Goal: Task Accomplishment & Management: Manage account settings

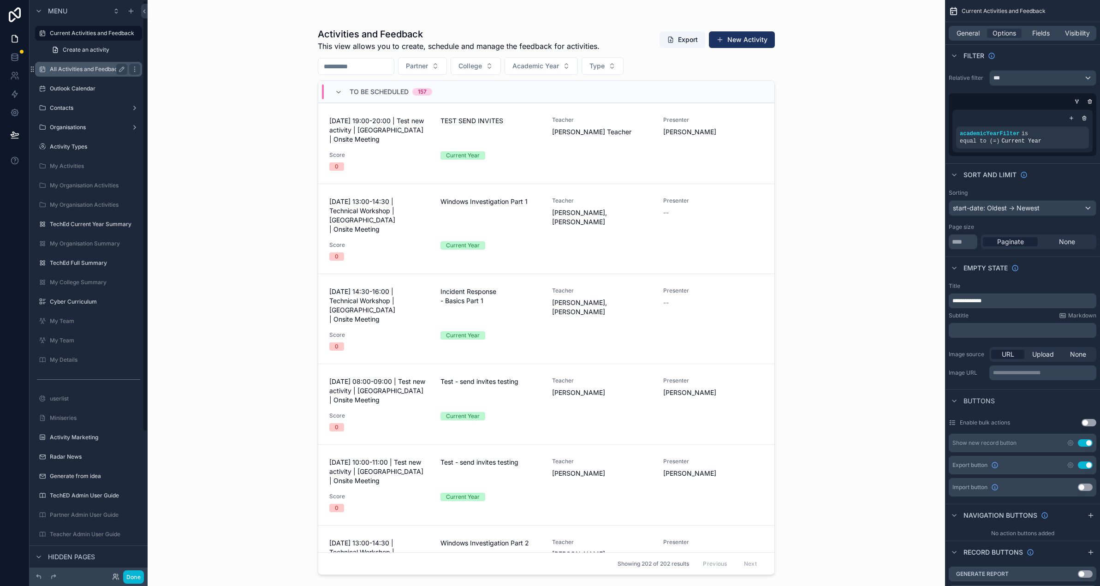
click at [71, 71] on label "All Activities and Feedback" at bounding box center [87, 68] width 74 height 7
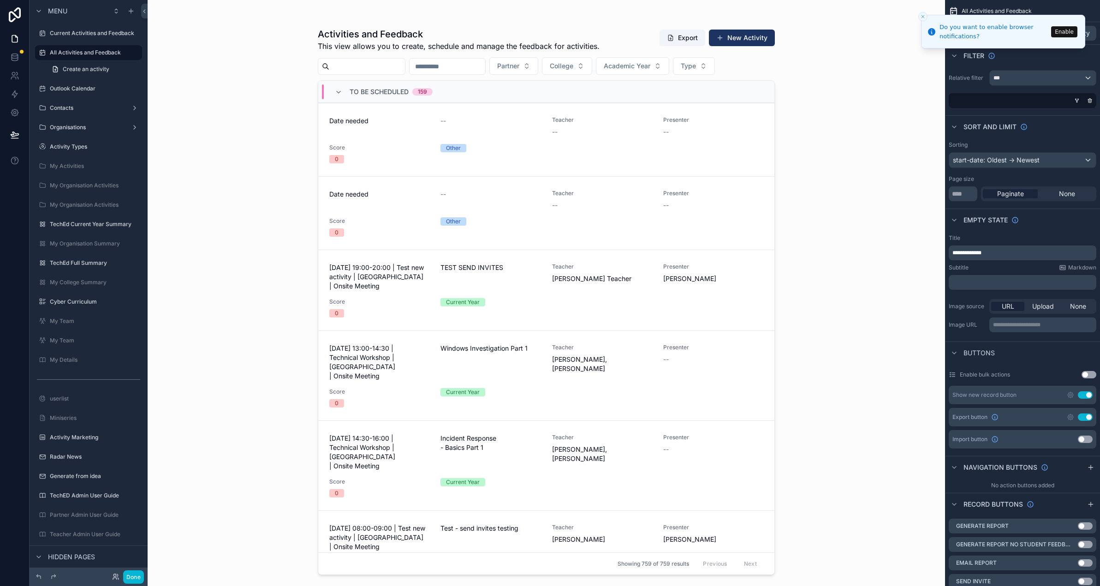
click at [486, 280] on div "scrollable content" at bounding box center [546, 287] width 472 height 575
click at [507, 282] on div "TEST SEND INVITES" at bounding box center [490, 277] width 100 height 28
click at [920, 18] on icon "Close toast" at bounding box center [923, 17] width 6 height 6
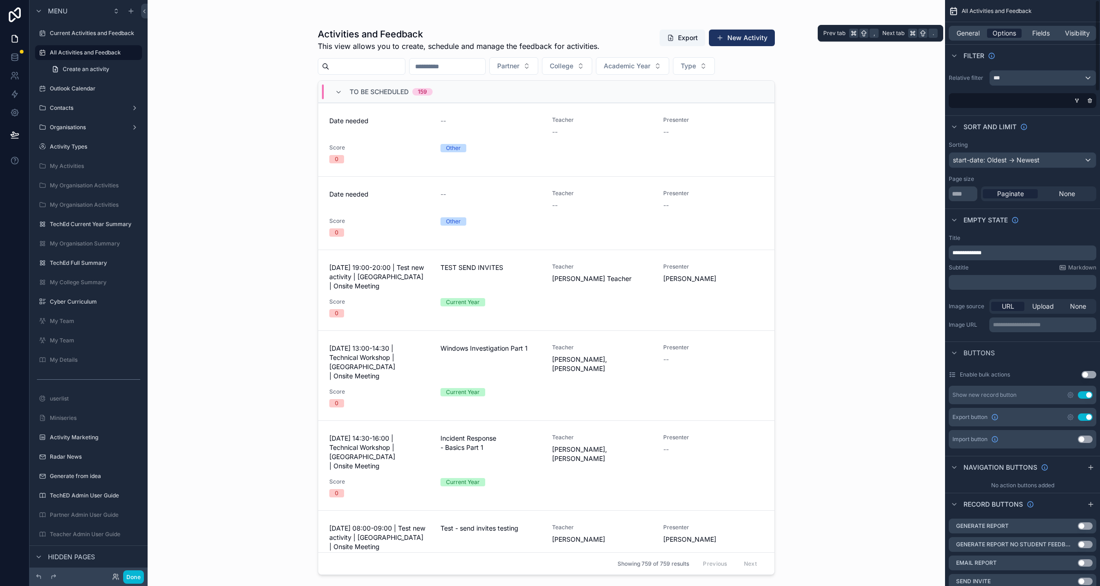
click at [1001, 36] on span "Options" at bounding box center [1005, 33] width 24 height 9
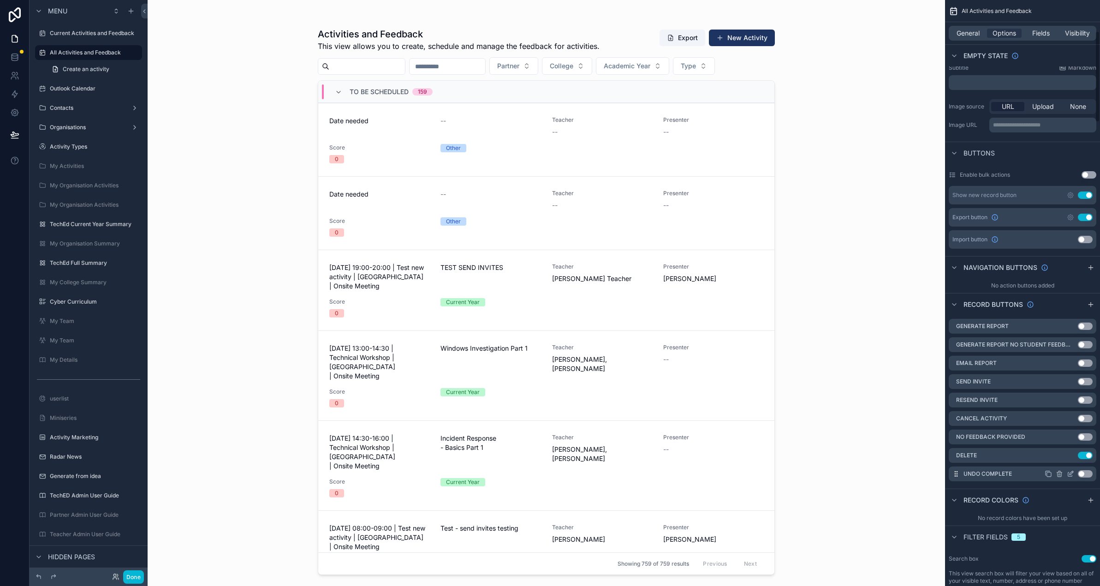
scroll to position [200, 0]
click at [81, 50] on label "All Activities and Feedback" at bounding box center [87, 52] width 74 height 7
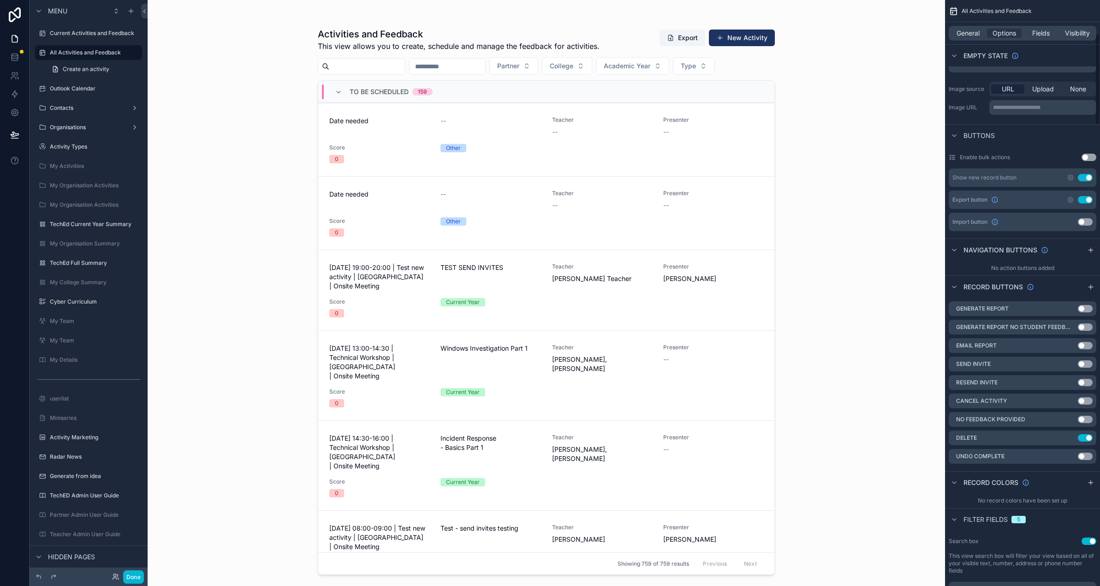
scroll to position [218, 0]
click at [547, 280] on div "scrollable content" at bounding box center [546, 287] width 472 height 575
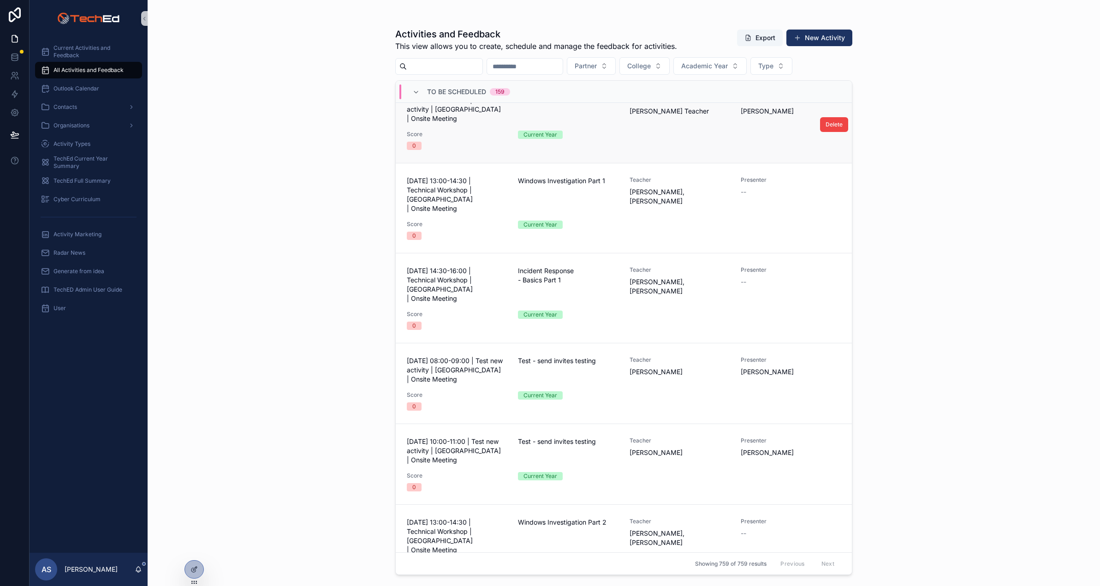
scroll to position [0, 0]
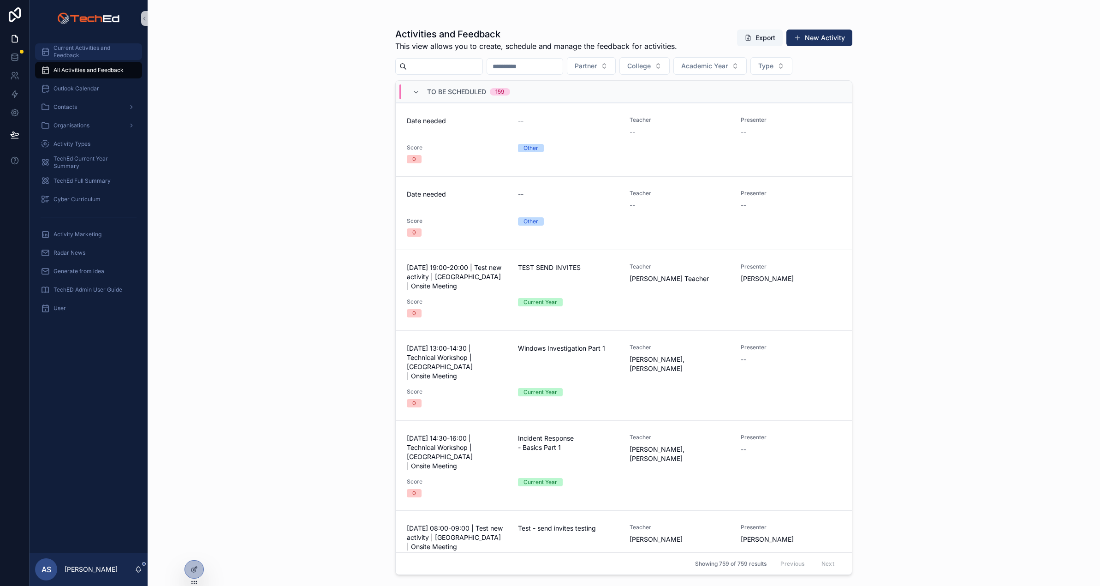
click at [77, 54] on span "Current Activities and Feedback" at bounding box center [93, 51] width 79 height 15
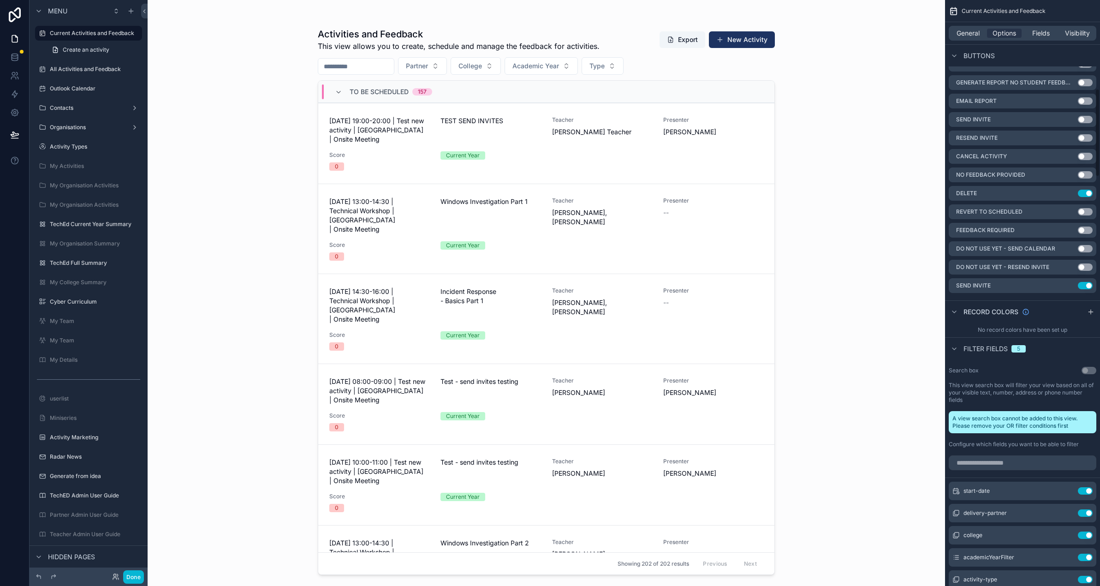
scroll to position [357, 0]
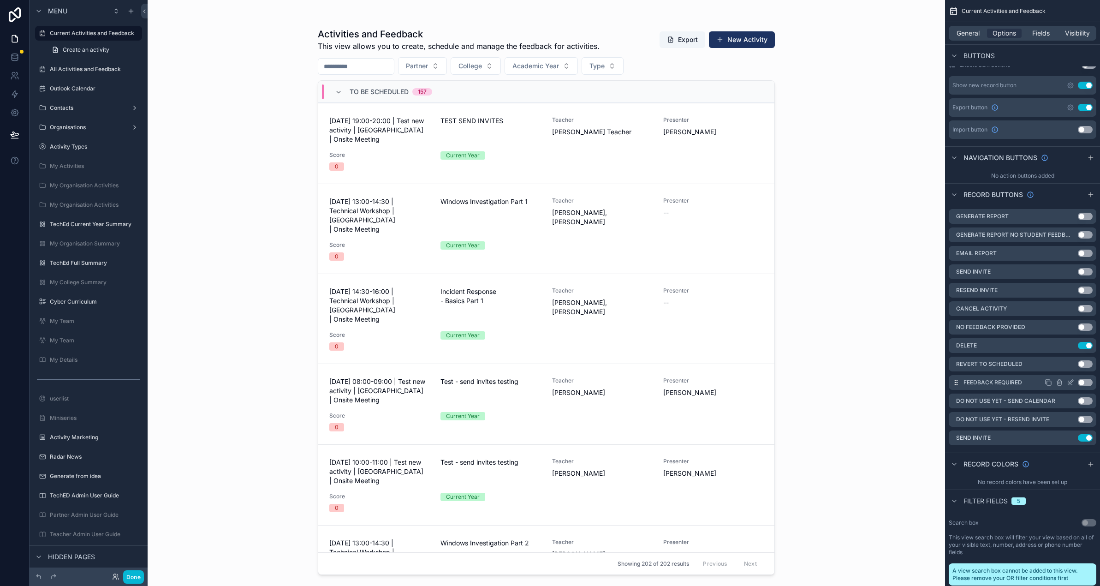
drag, startPoint x: 1072, startPoint y: 438, endPoint x: 1019, endPoint y: 385, distance: 75.3
click at [0, 0] on icon "scrollable content" at bounding box center [0, 0] width 0 height 0
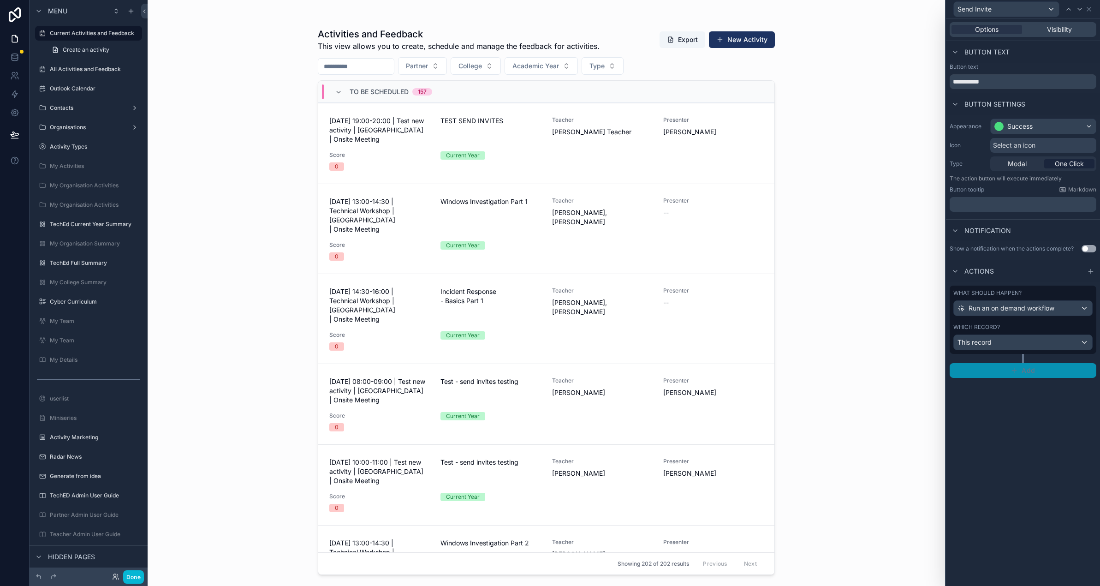
click at [1029, 373] on span "Add" at bounding box center [1028, 370] width 13 height 8
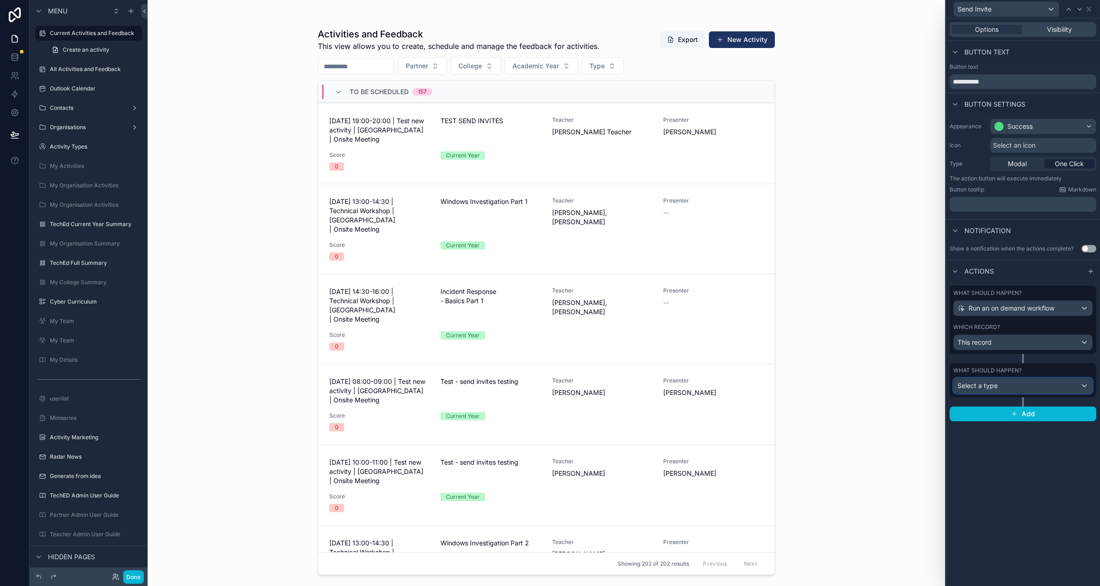
click at [999, 387] on div "Select a type" at bounding box center [1023, 385] width 138 height 15
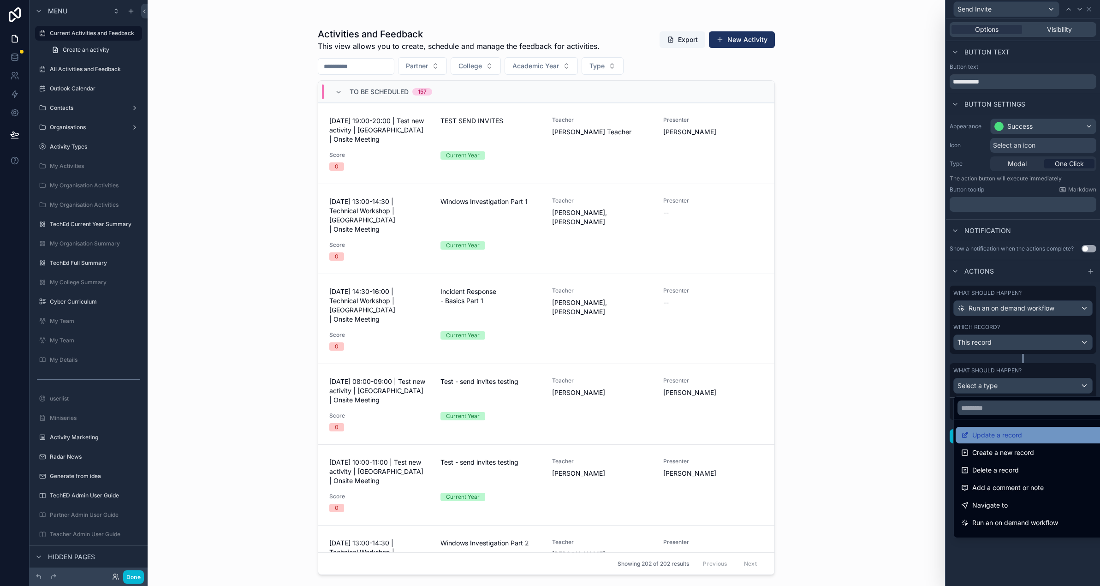
click at [1029, 439] on div "Update a record" at bounding box center [1033, 434] width 145 height 11
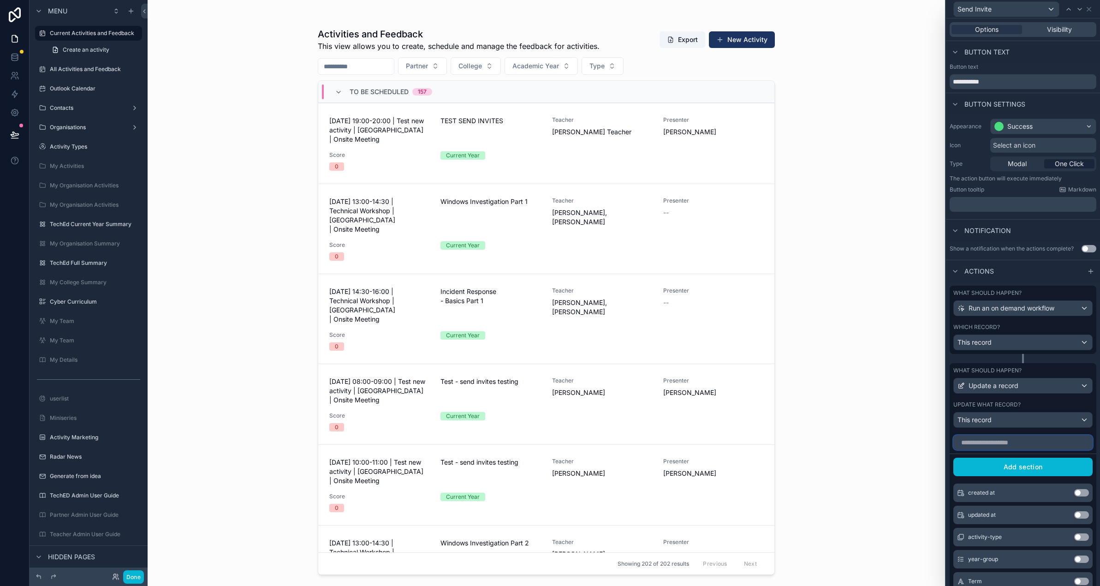
click at [998, 443] on input "text" at bounding box center [1022, 442] width 139 height 15
type input "****"
drag, startPoint x: 1082, startPoint y: 491, endPoint x: 1066, endPoint y: 494, distance: 16.8
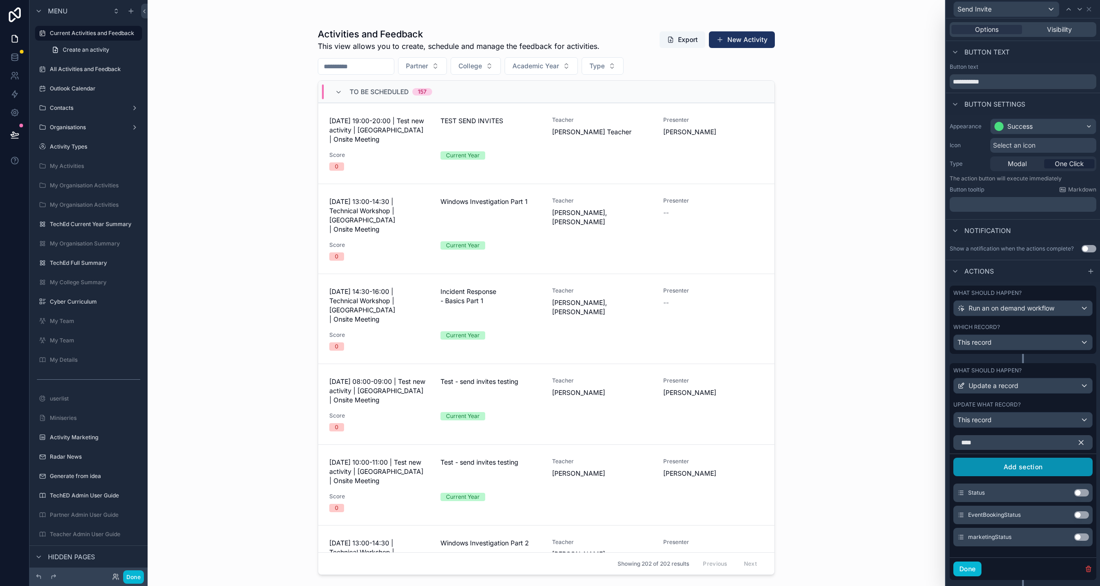
click at [1082, 491] on button "Use setting" at bounding box center [1081, 492] width 15 height 7
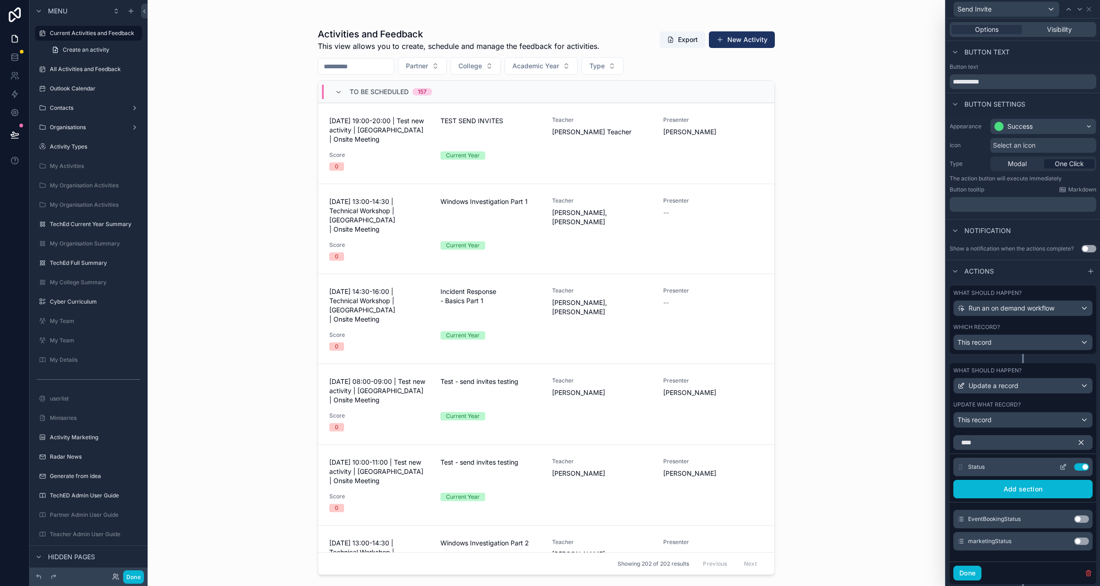
click at [1063, 465] on icon at bounding box center [1064, 466] width 4 height 4
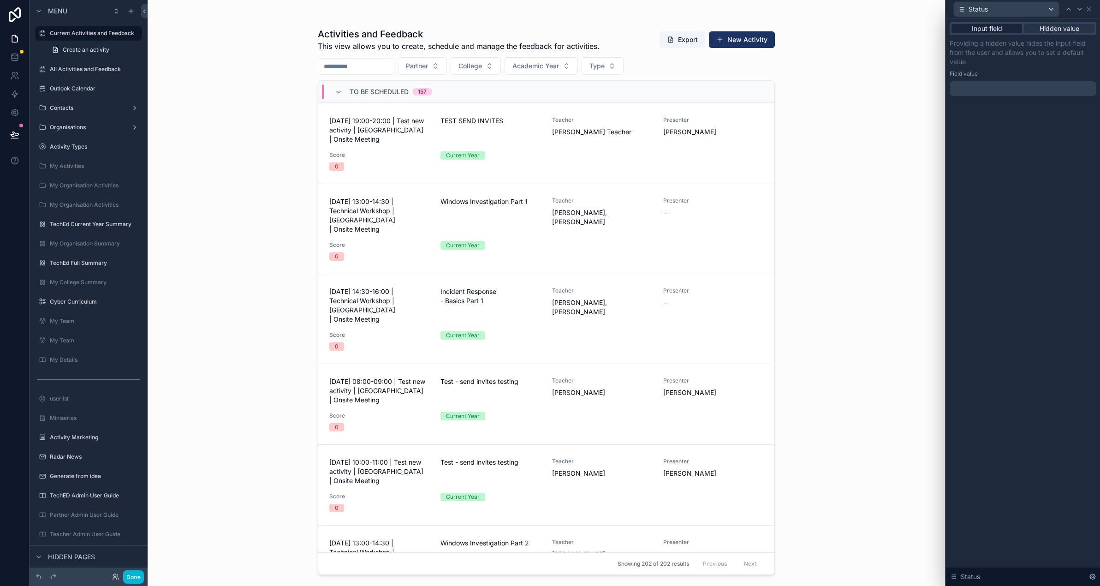
click at [968, 32] on div "Input field" at bounding box center [986, 28] width 71 height 9
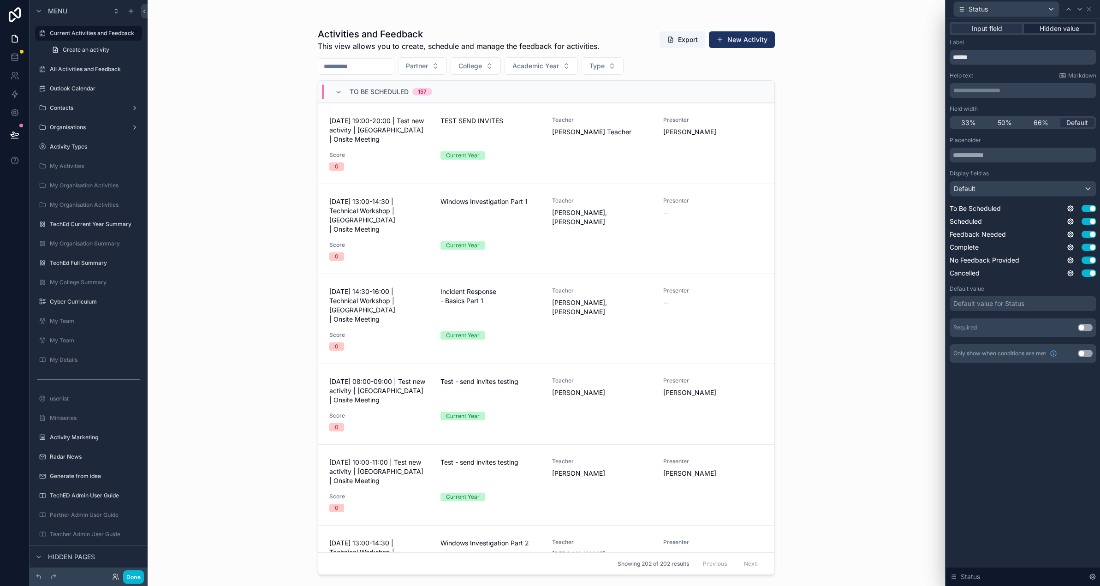
click at [1041, 29] on span "Hidden value" at bounding box center [1060, 28] width 40 height 9
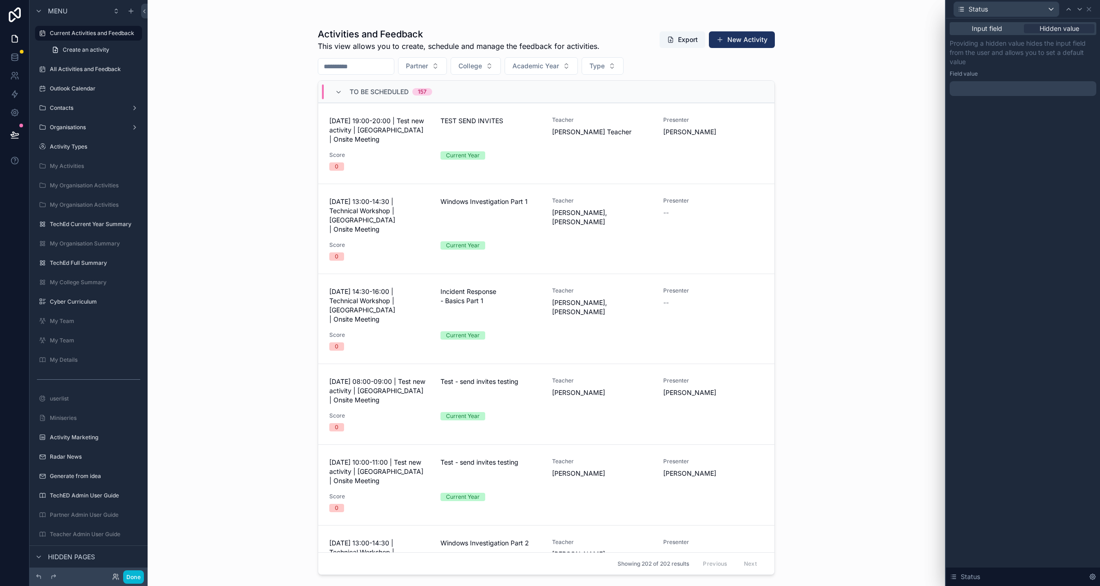
click at [975, 89] on div at bounding box center [1023, 88] width 147 height 15
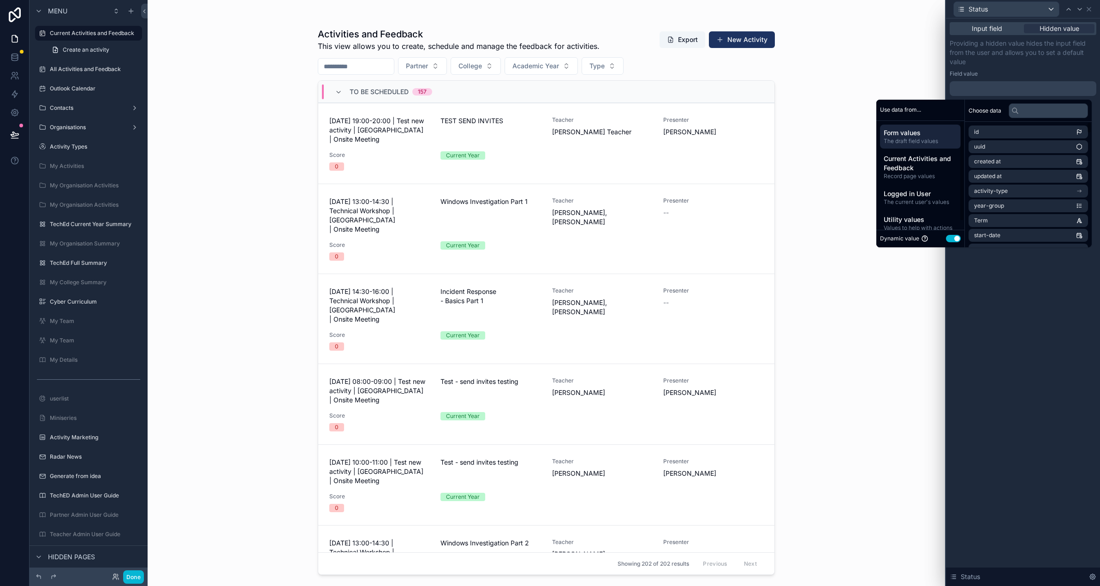
drag, startPoint x: 959, startPoint y: 236, endPoint x: 939, endPoint y: 239, distance: 20.1
click at [954, 238] on div "Dynamic value Use setting" at bounding box center [920, 239] width 88 height 18
click at [916, 226] on span "Values to help with actions" at bounding box center [920, 227] width 73 height 7
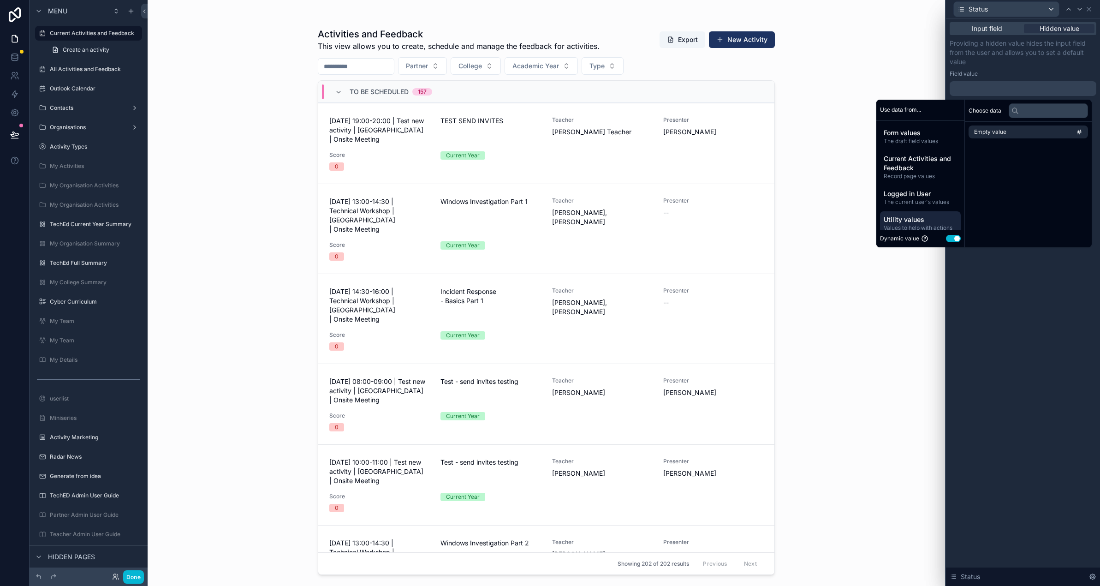
click at [950, 239] on button "Use setting" at bounding box center [953, 238] width 15 height 7
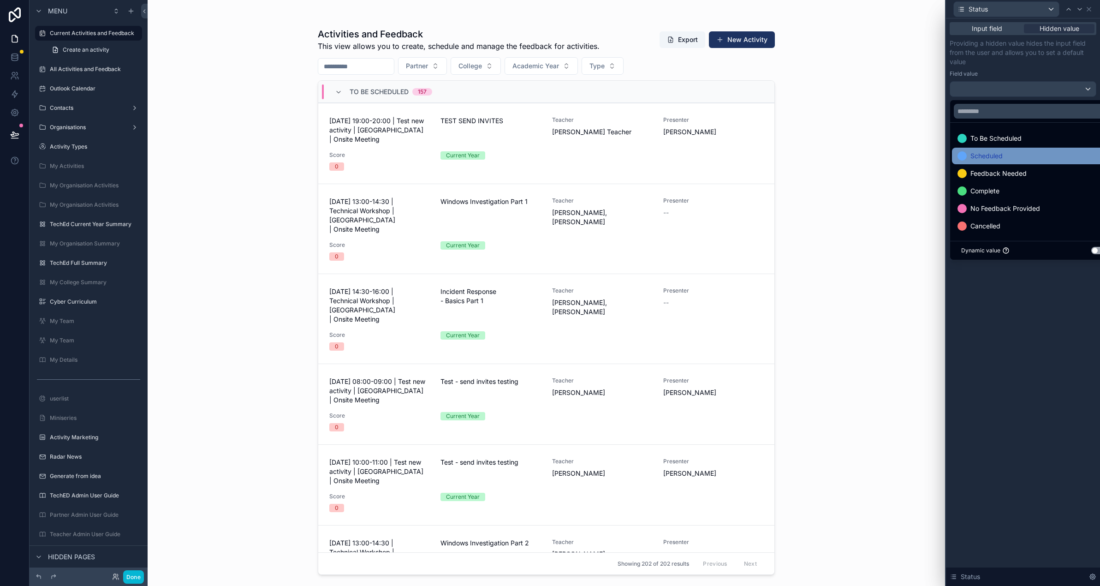
click at [997, 154] on span "Scheduled" at bounding box center [986, 155] width 32 height 11
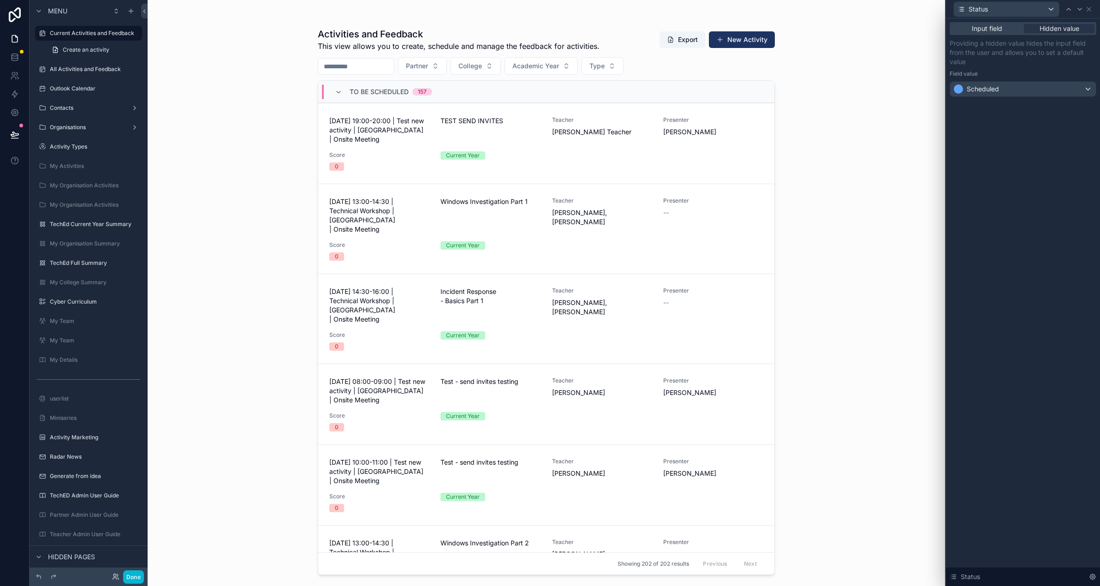
drag, startPoint x: 1039, startPoint y: 339, endPoint x: 990, endPoint y: 306, distance: 58.7
click at [1039, 339] on div "Input field Hidden value Providing a hidden value hides the input field from th…" at bounding box center [1023, 301] width 154 height 567
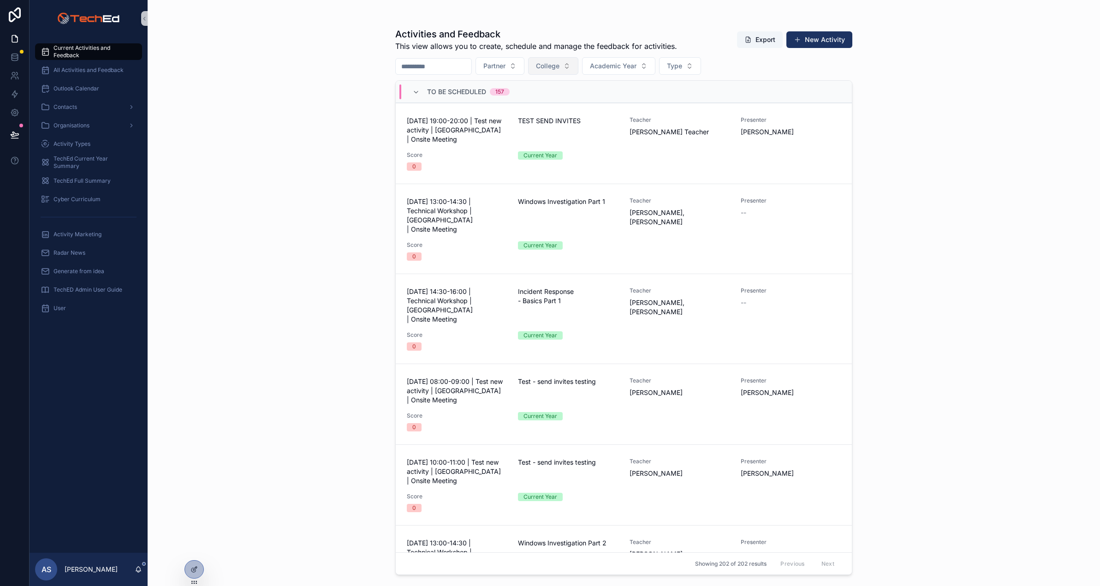
click at [559, 64] on span "College" at bounding box center [548, 65] width 24 height 9
type input "**"
click at [568, 134] on div "[GEOGRAPHIC_DATA]" at bounding box center [566, 132] width 111 height 15
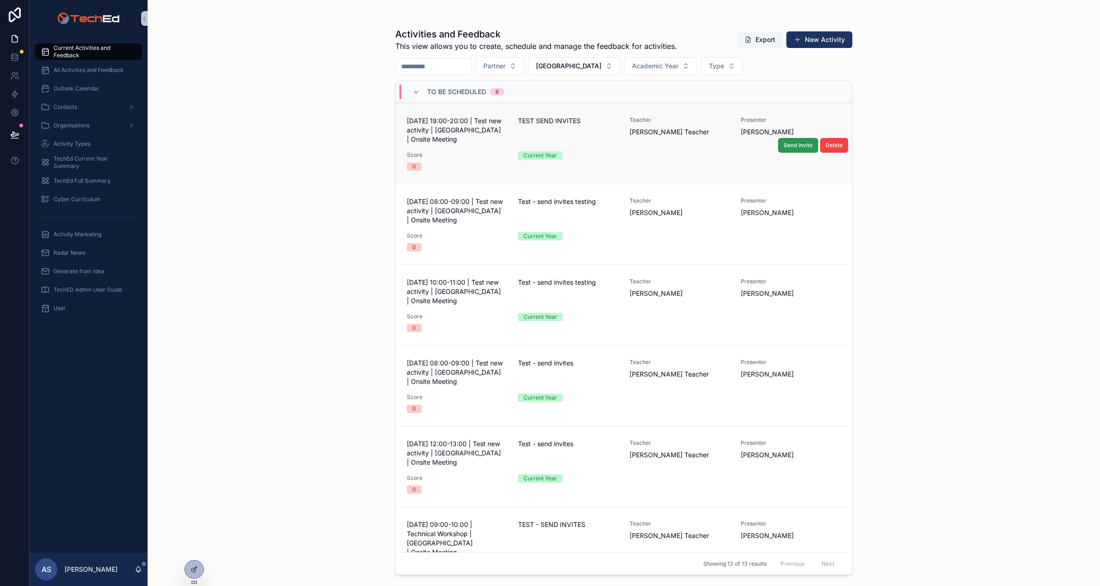
click at [789, 148] on span "Send Invite" at bounding box center [798, 145] width 29 height 7
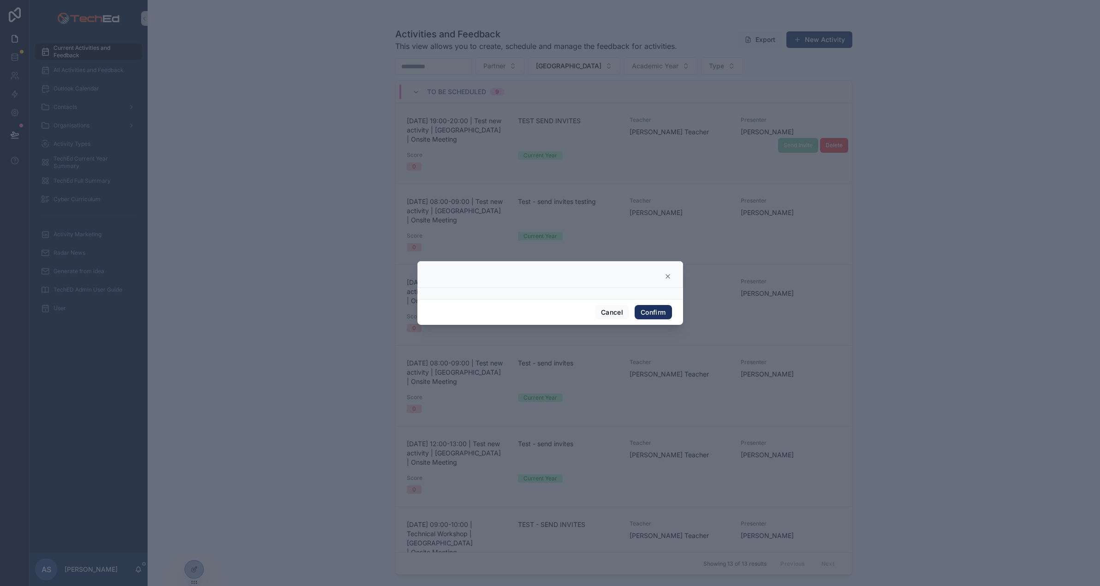
click at [670, 275] on icon at bounding box center [667, 276] width 7 height 7
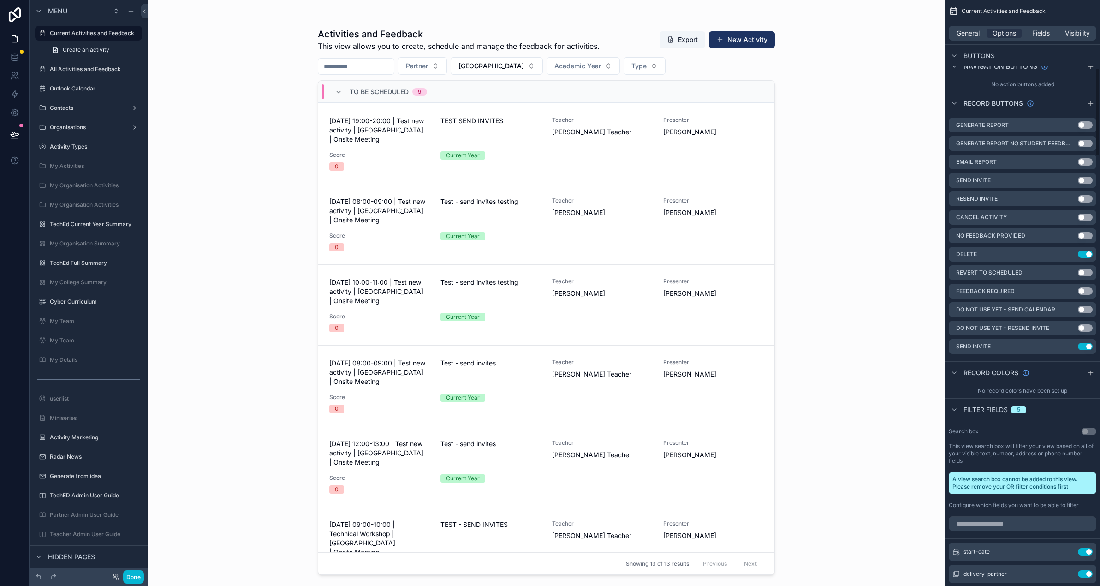
scroll to position [447, 0]
click at [1071, 349] on icon "scrollable content" at bounding box center [1070, 347] width 7 height 7
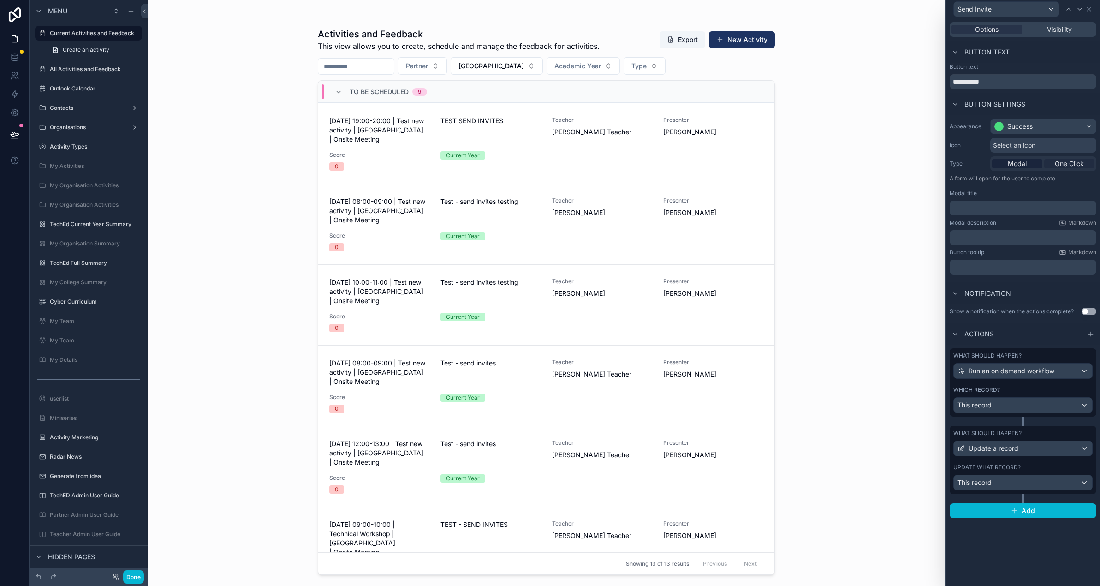
click at [1075, 163] on span "One Click" at bounding box center [1069, 163] width 29 height 9
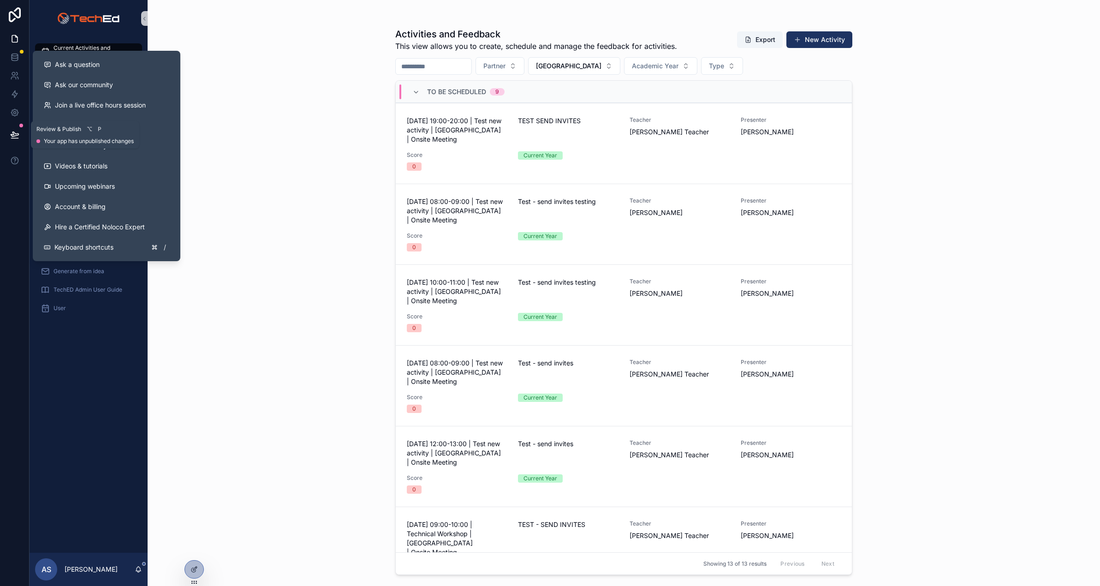
click at [18, 139] on button at bounding box center [15, 135] width 20 height 26
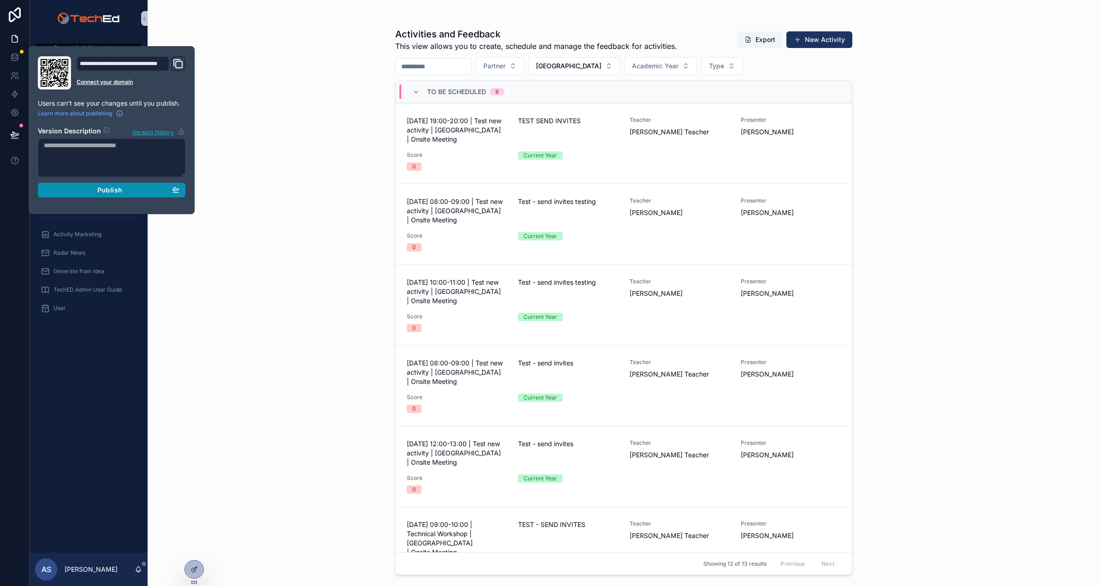
click at [115, 195] on button "Publish" at bounding box center [112, 190] width 148 height 15
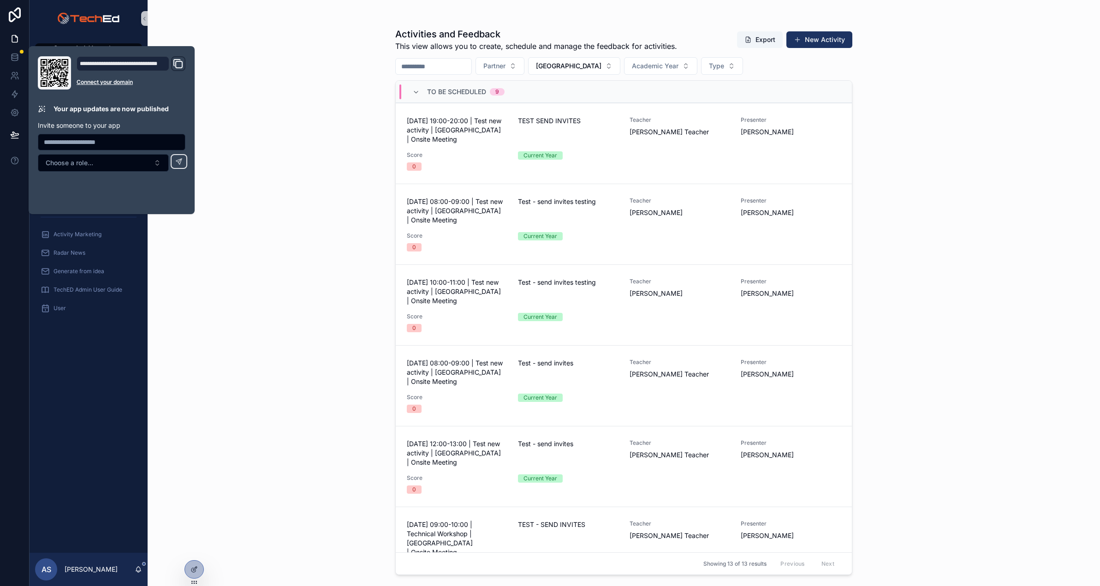
click at [340, 209] on div "Activities and Feedback This view allows you to create, schedule and manage the…" at bounding box center [624, 293] width 952 height 586
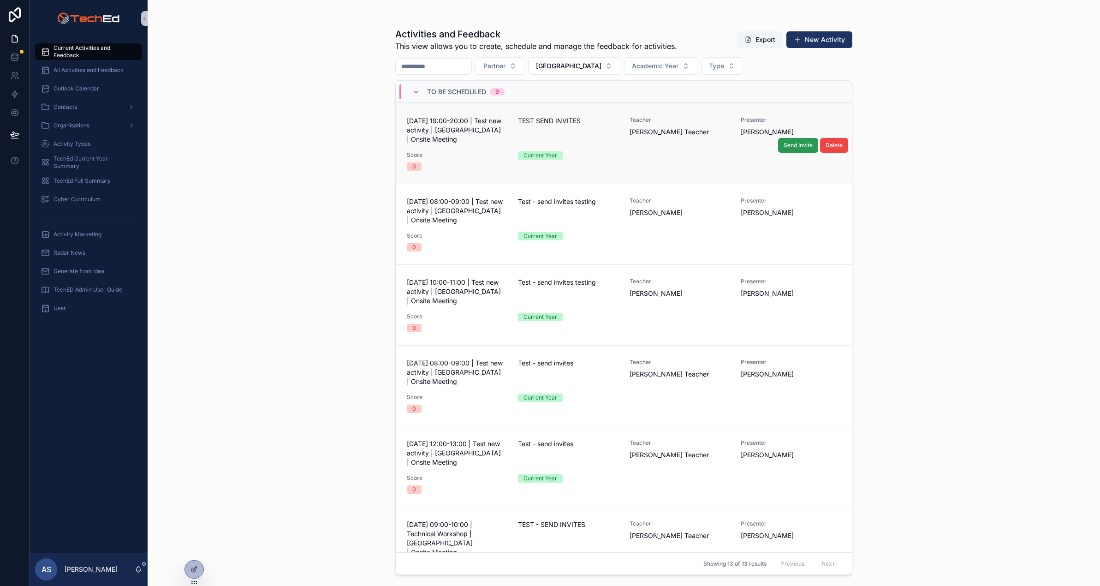
click at [791, 146] on span "Send Invite" at bounding box center [798, 145] width 29 height 7
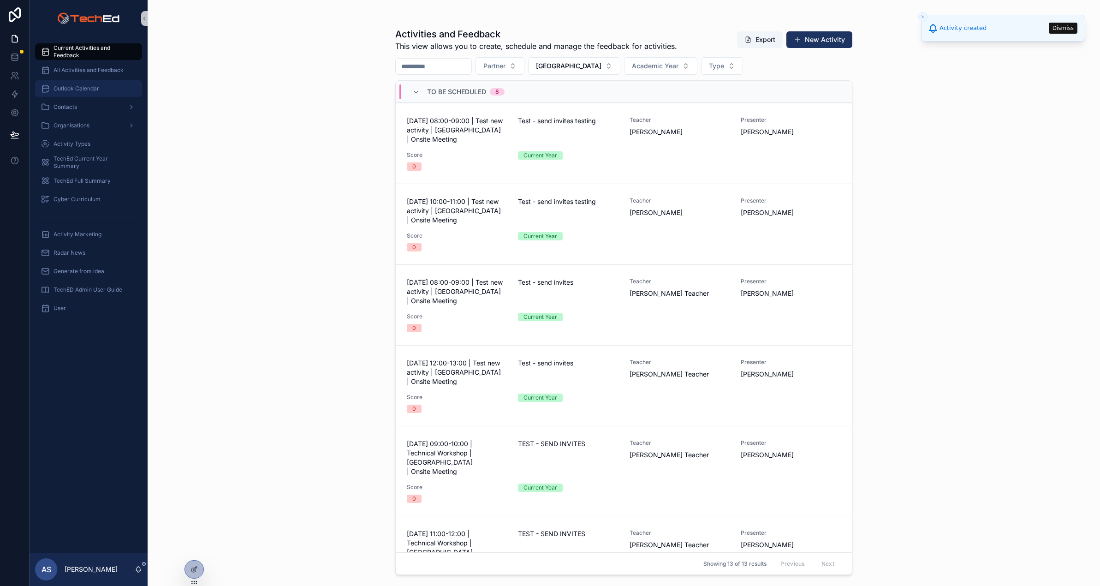
click at [78, 85] on span "Outlook Calendar" at bounding box center [77, 88] width 46 height 7
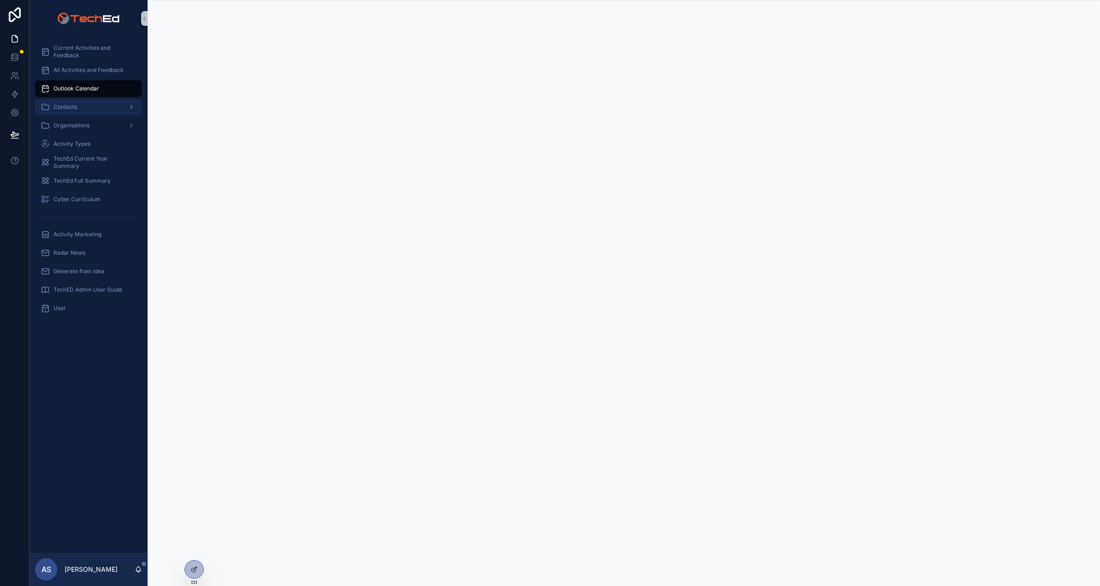
click at [52, 102] on div "Contacts" at bounding box center [89, 107] width 96 height 15
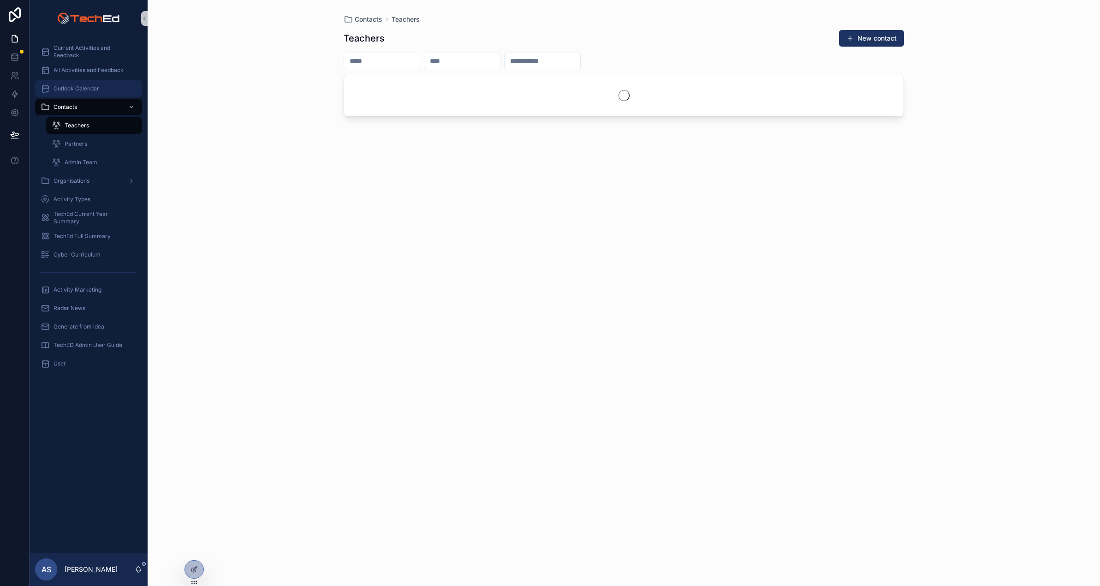
click at [62, 89] on span "Outlook Calendar" at bounding box center [77, 88] width 46 height 7
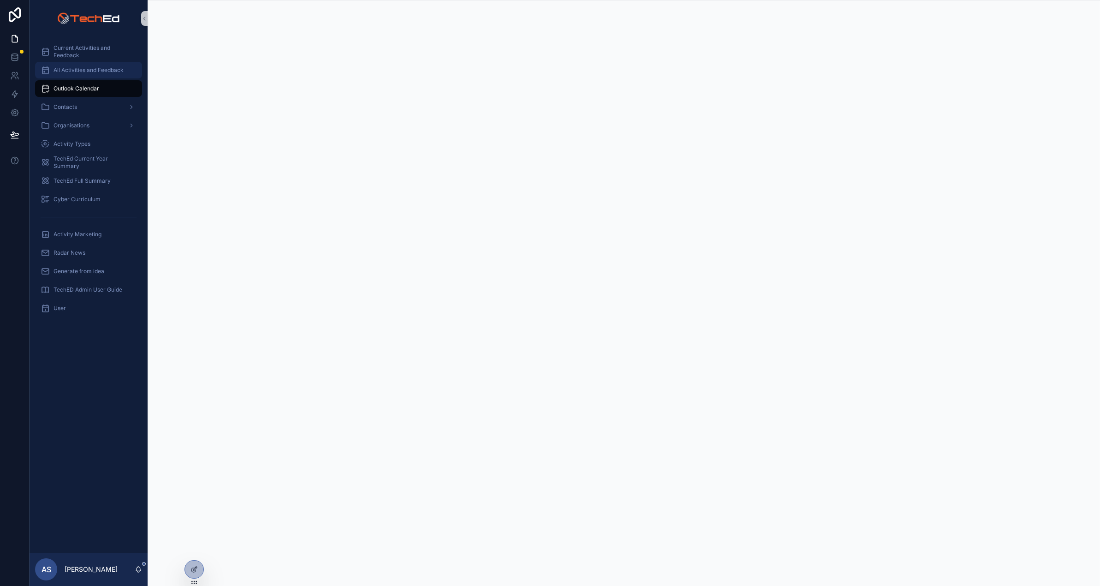
click at [74, 67] on span "All Activities and Feedback" at bounding box center [89, 69] width 70 height 7
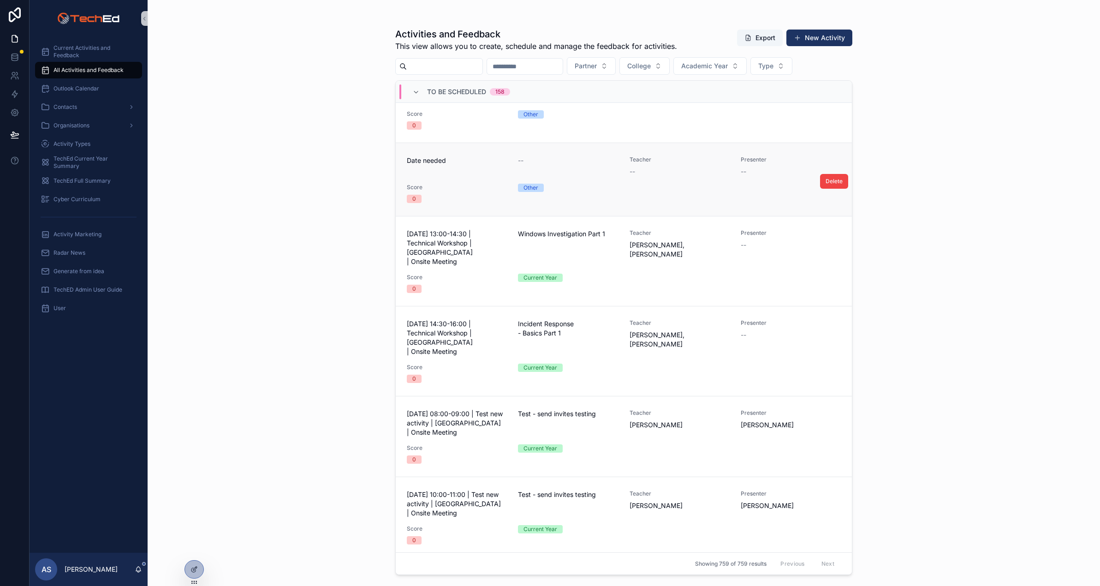
scroll to position [36, 0]
click at [414, 89] on icon "scrollable content" at bounding box center [415, 92] width 7 height 7
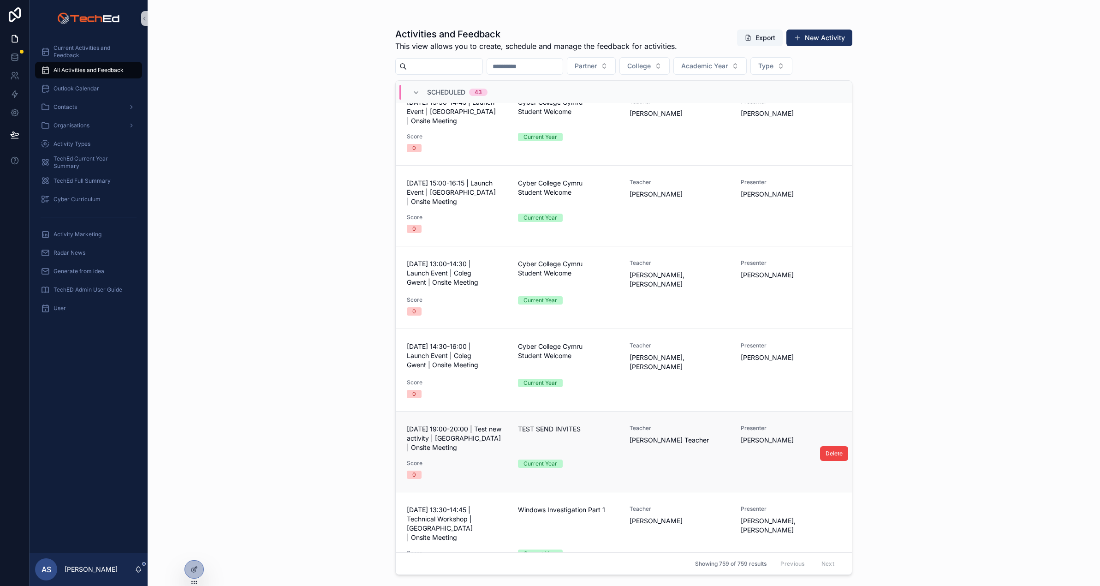
scroll to position [44, 0]
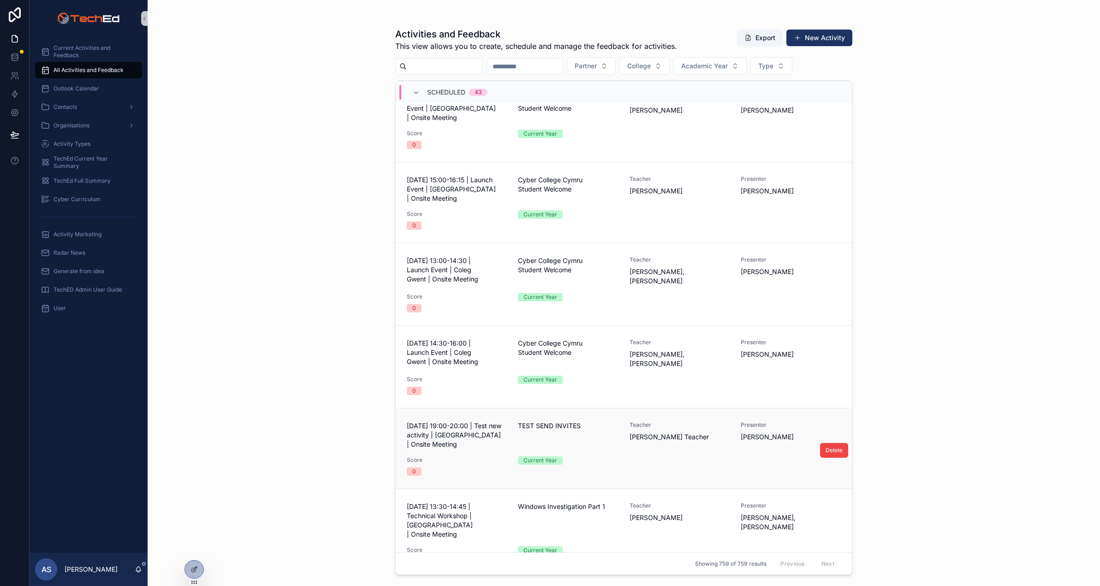
click at [463, 447] on div "14 September 2025 - 19:00-20:00 | Test new activity | Enley College | Onsite Me…" at bounding box center [624, 448] width 434 height 54
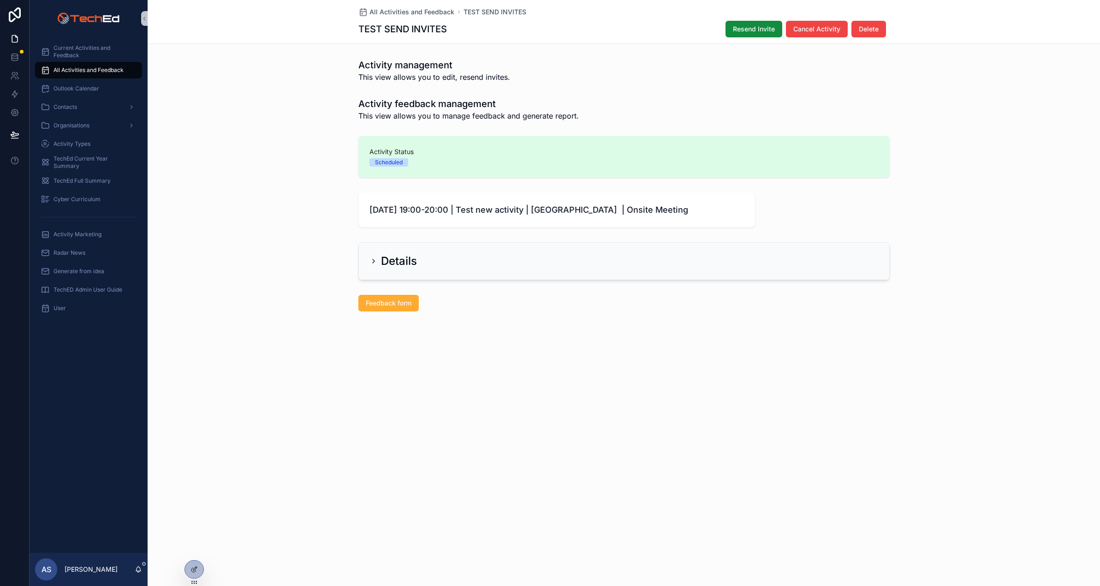
click at [372, 259] on icon "scrollable content" at bounding box center [373, 260] width 7 height 7
click at [375, 262] on icon "scrollable content" at bounding box center [373, 260] width 7 height 7
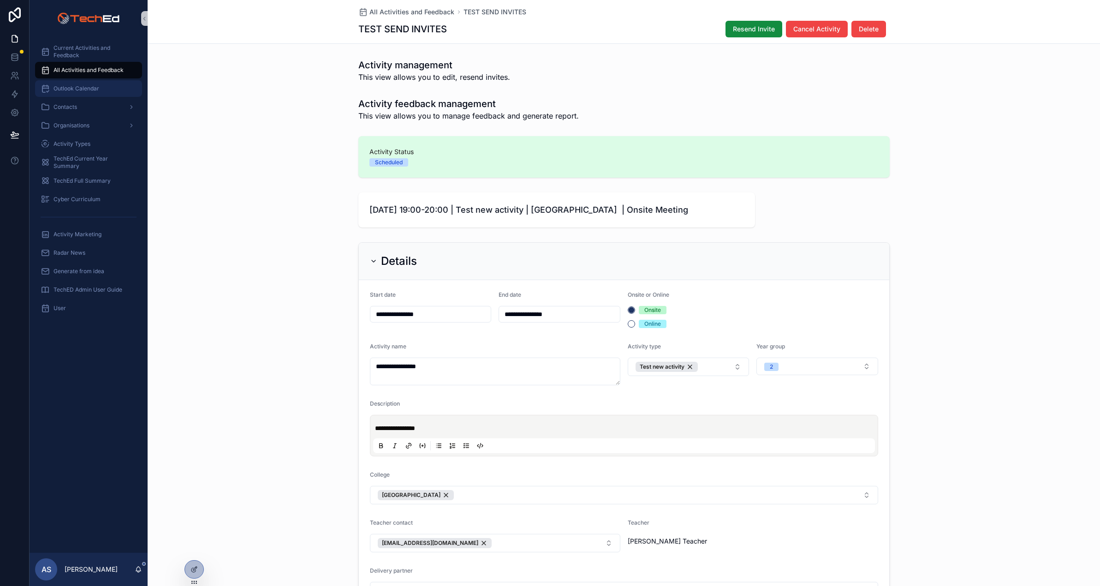
click at [66, 90] on span "Outlook Calendar" at bounding box center [77, 88] width 46 height 7
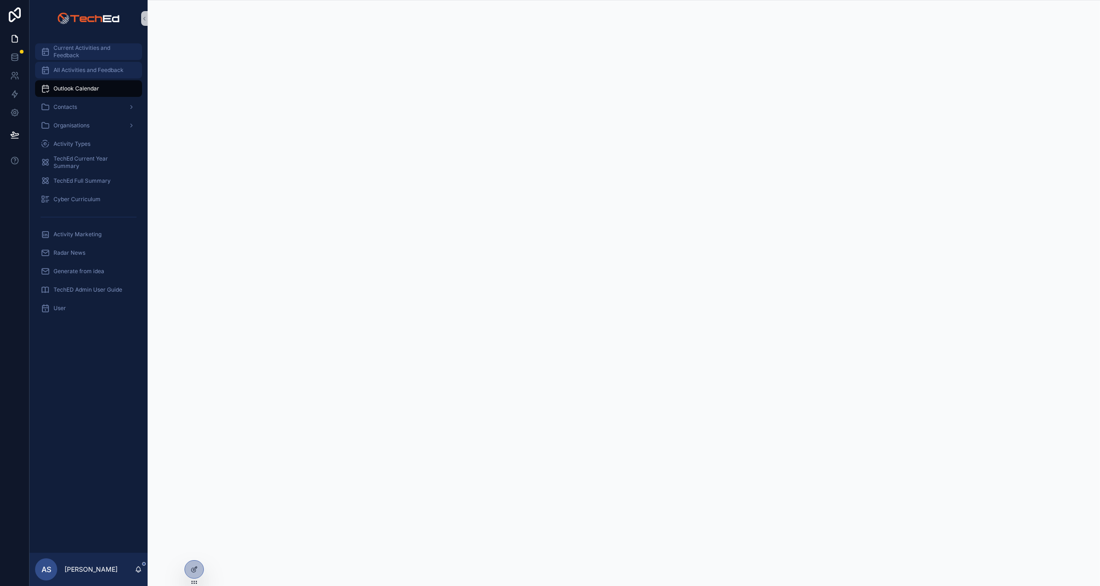
drag, startPoint x: 69, startPoint y: 67, endPoint x: 62, endPoint y: 48, distance: 20.6
click at [69, 67] on span "All Activities and Feedback" at bounding box center [89, 69] width 70 height 7
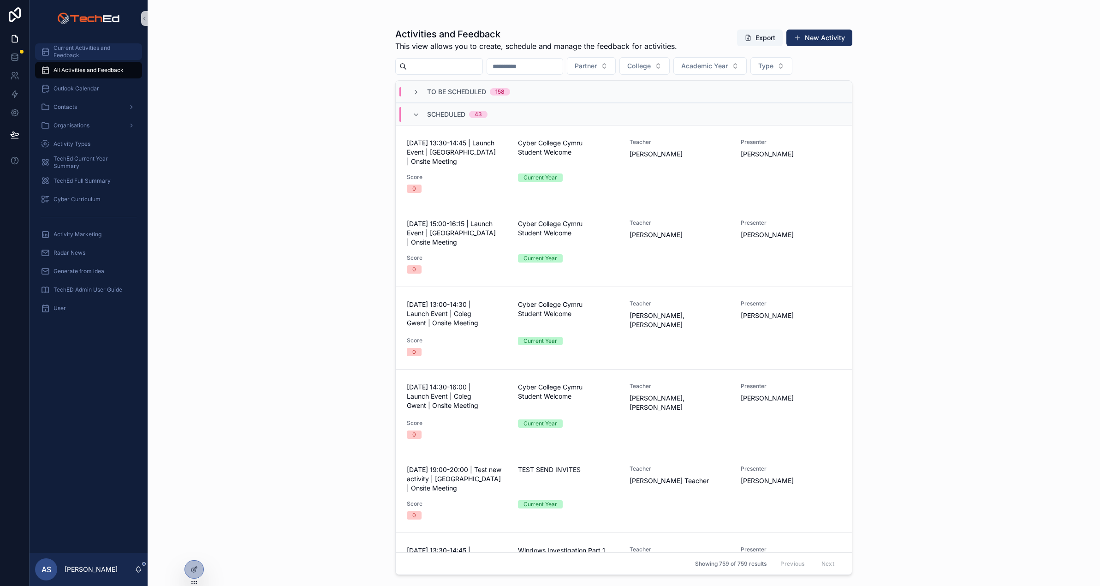
click at [62, 48] on span "Current Activities and Feedback" at bounding box center [93, 51] width 79 height 15
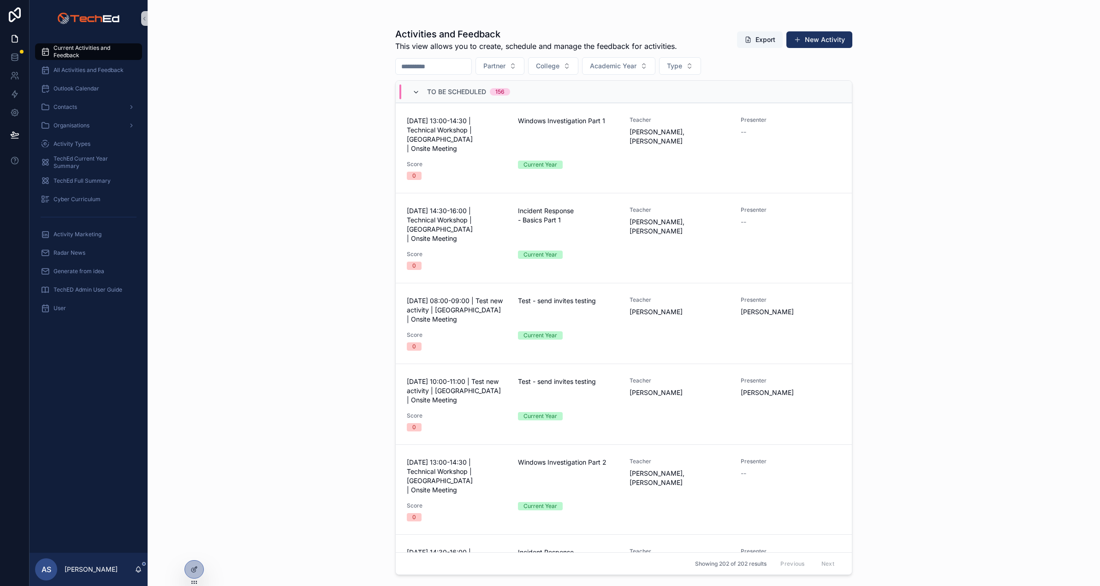
click at [419, 91] on icon "scrollable content" at bounding box center [415, 92] width 7 height 7
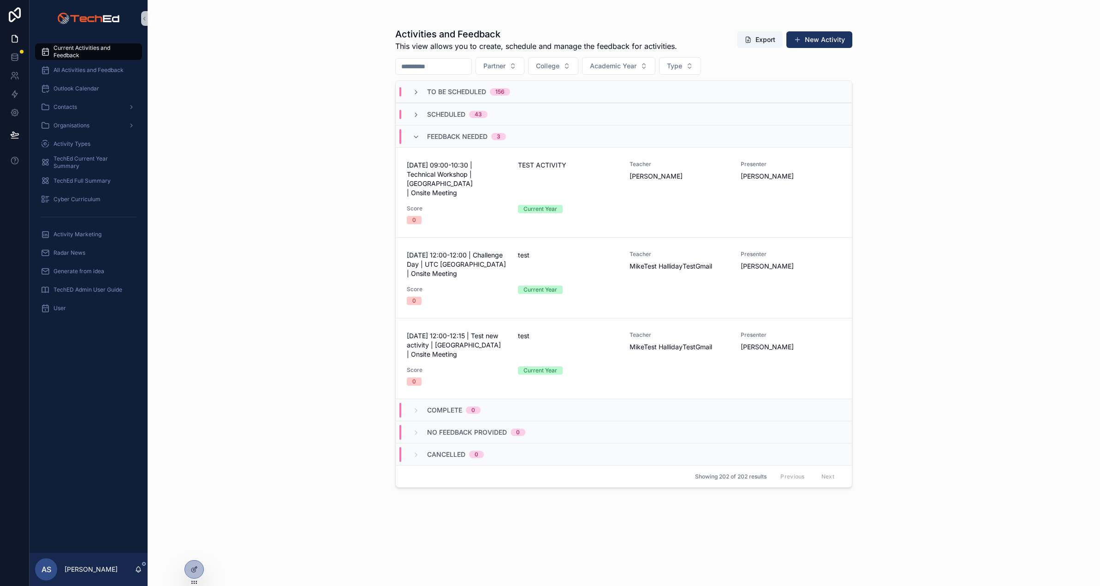
click at [419, 91] on icon "scrollable content" at bounding box center [415, 92] width 7 height 7
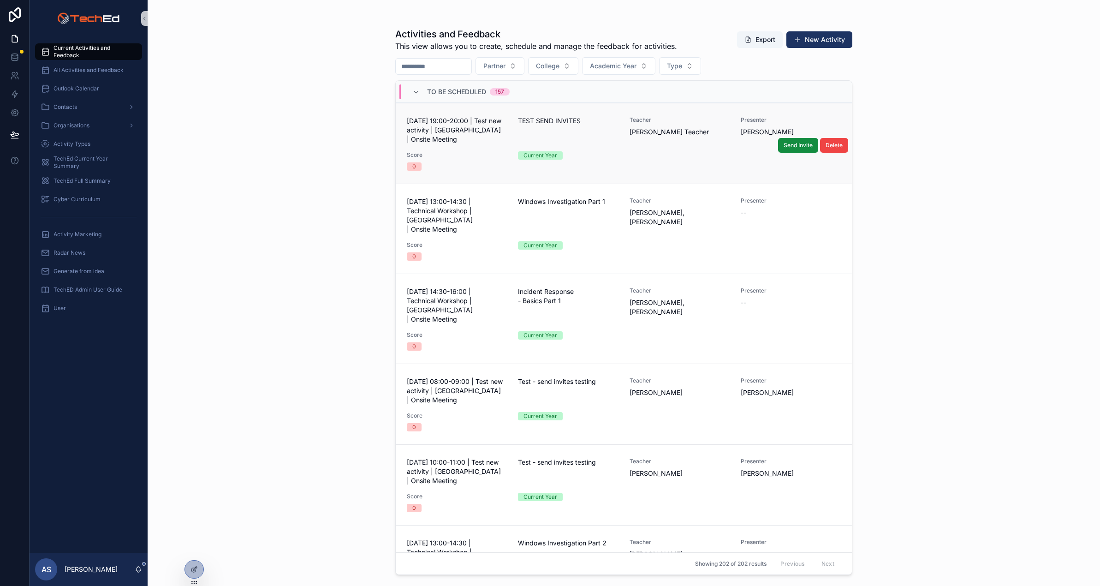
click at [469, 148] on div "14 September 2025 - 19:00-20:00 | Test new activity | Enley College | Onsite Me…" at bounding box center [624, 143] width 434 height 54
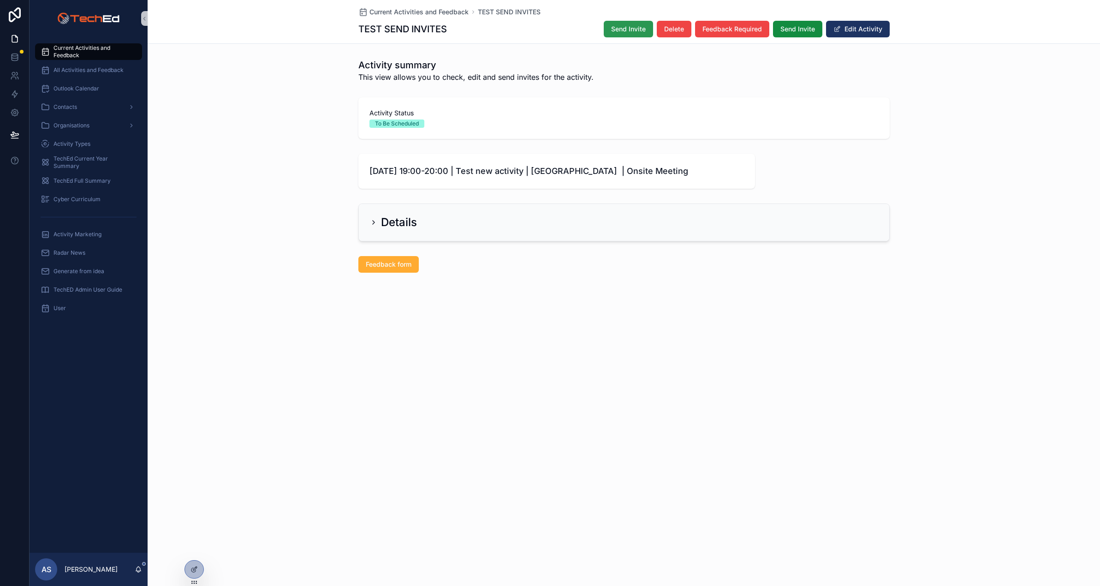
click at [619, 28] on span "Send Invite" at bounding box center [628, 28] width 35 height 9
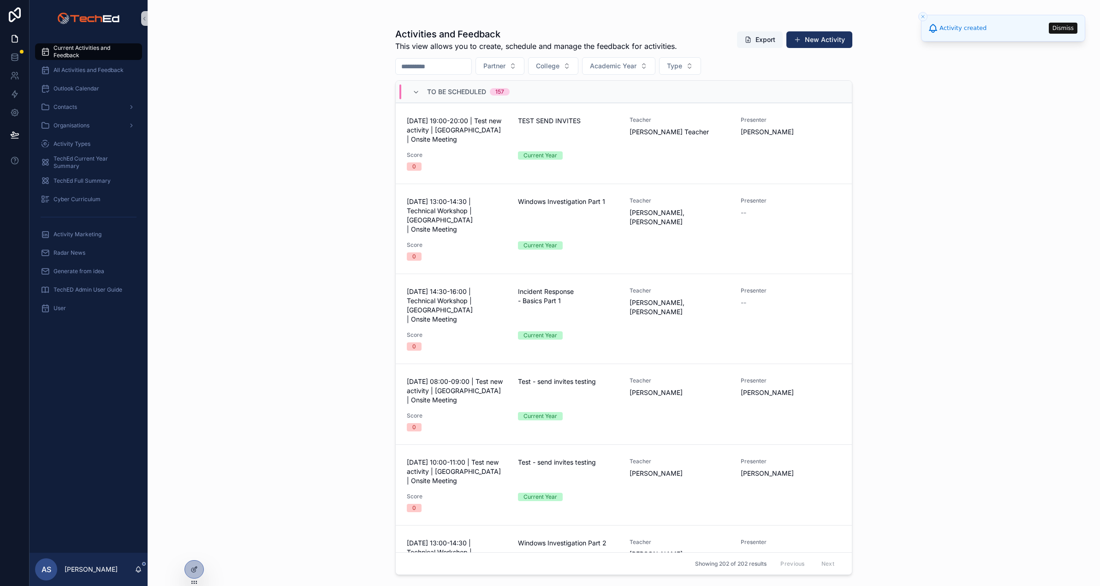
click at [60, 55] on span "Current Activities and Feedback" at bounding box center [93, 51] width 79 height 15
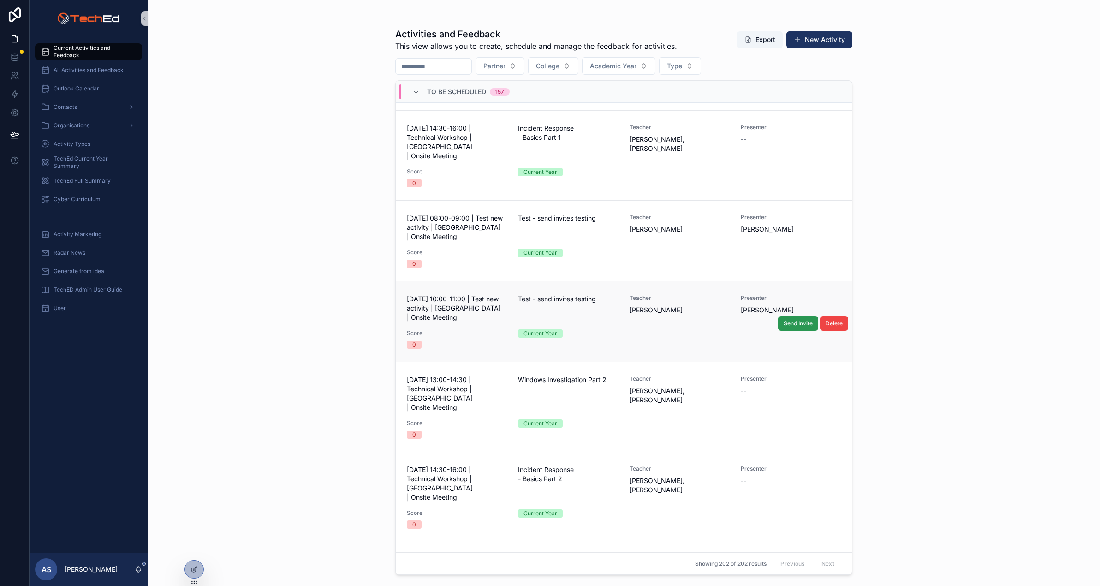
click at [794, 320] on span "Send Invite" at bounding box center [798, 323] width 29 height 7
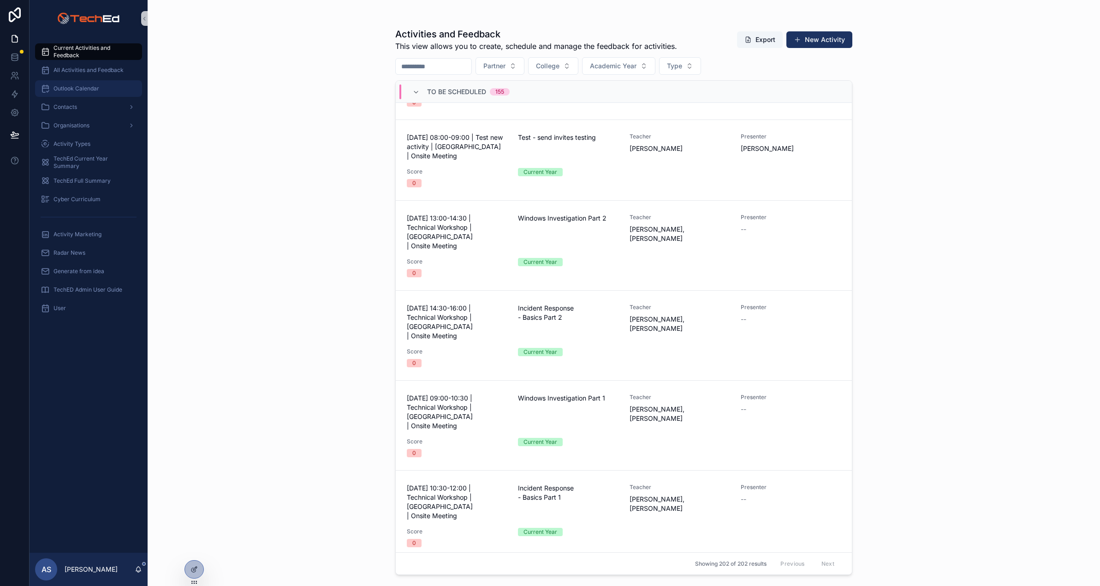
click at [73, 83] on div "Outlook Calendar" at bounding box center [89, 88] width 96 height 15
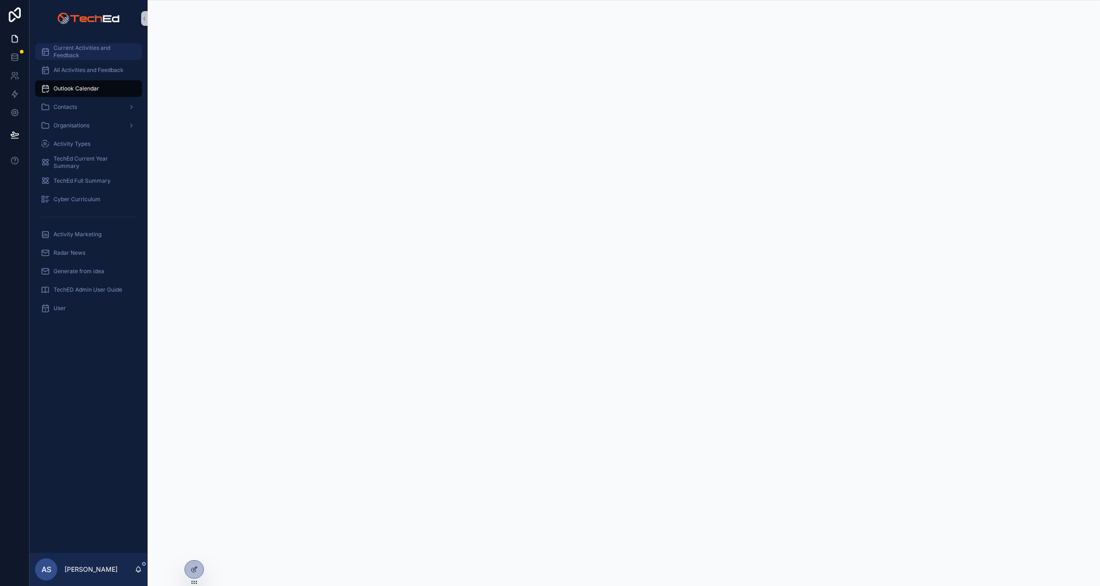
click at [66, 48] on span "Current Activities and Feedback" at bounding box center [93, 51] width 79 height 15
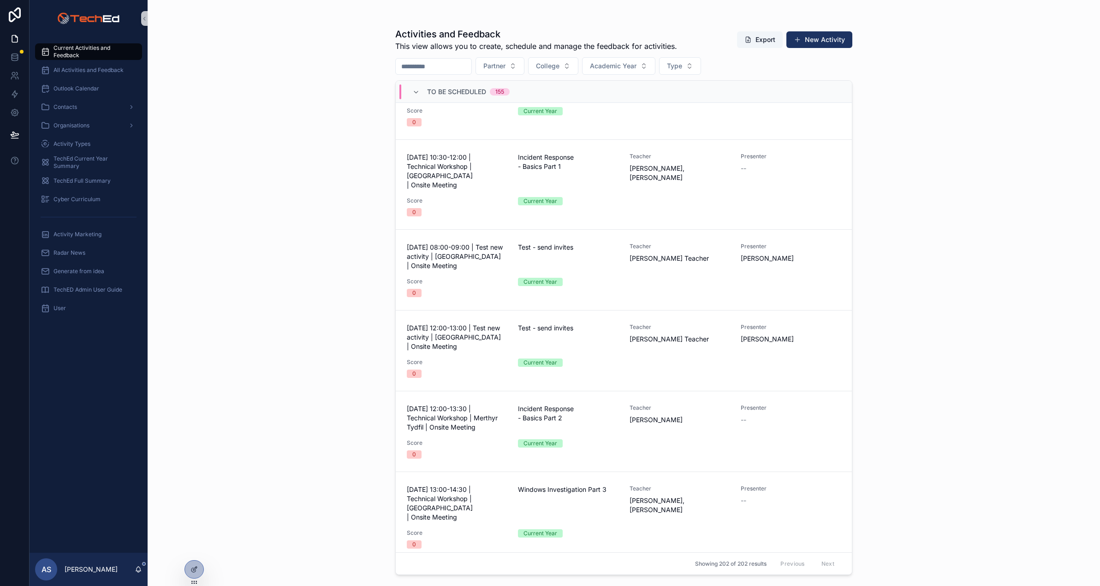
scroll to position [494, 0]
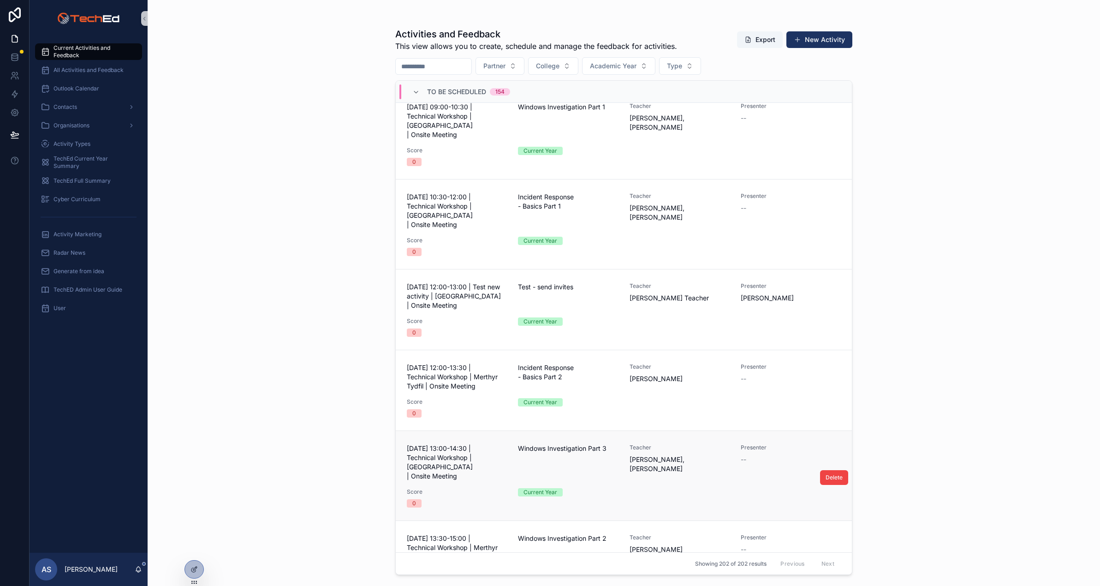
scroll to position [455, 0]
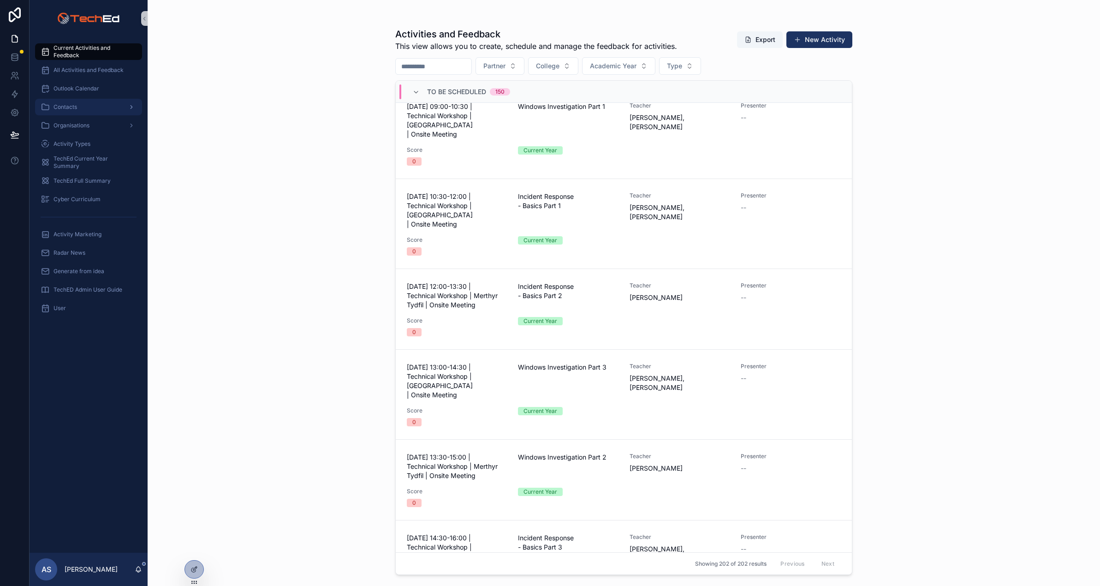
click at [55, 101] on div "Contacts" at bounding box center [89, 107] width 96 height 15
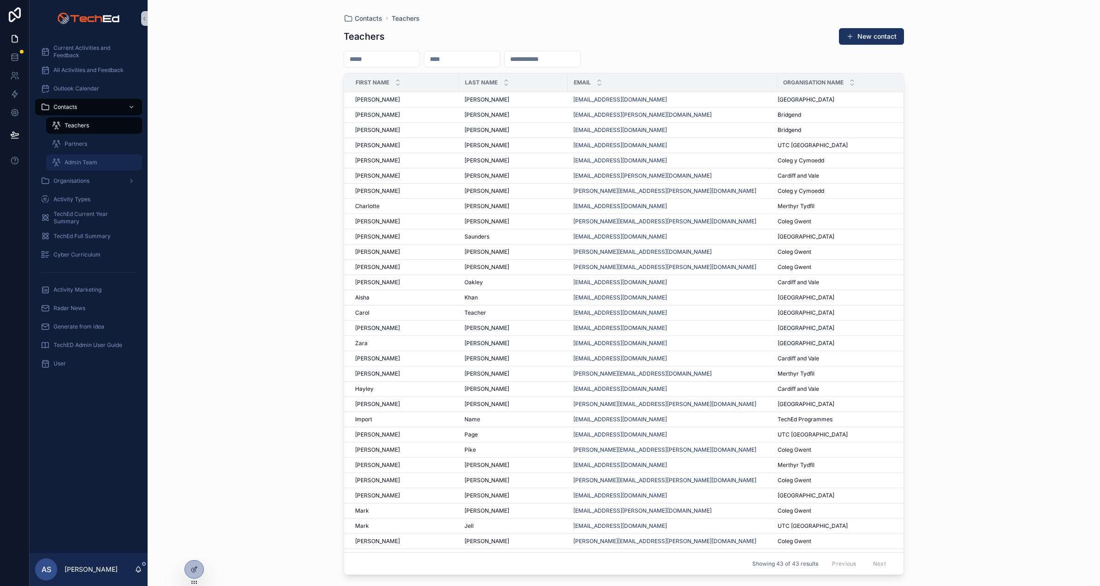
click at [88, 159] on span "Admin Team" at bounding box center [81, 162] width 33 height 7
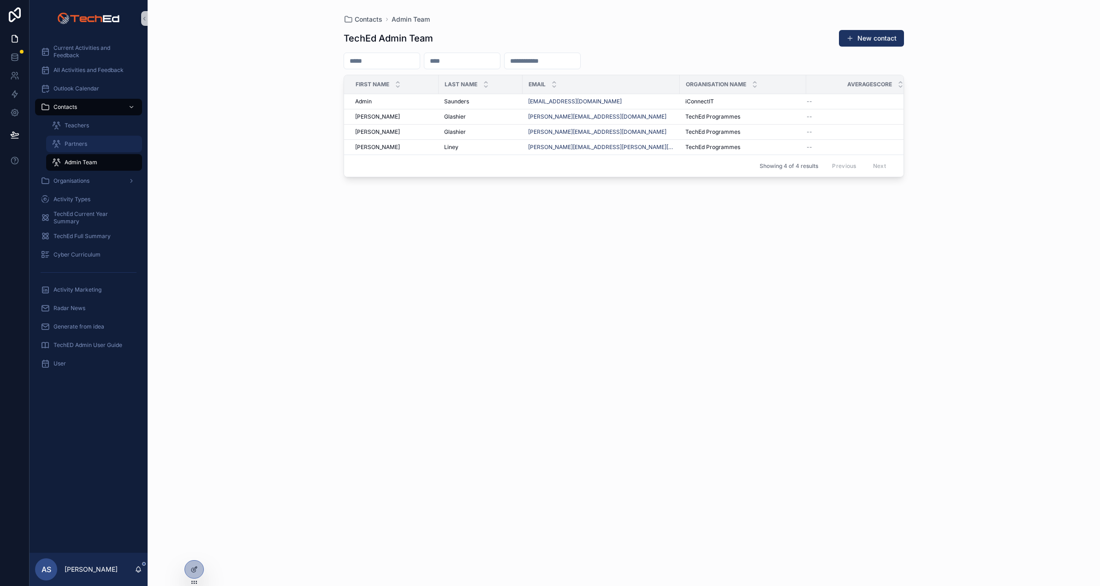
click at [77, 145] on span "Partners" at bounding box center [76, 143] width 23 height 7
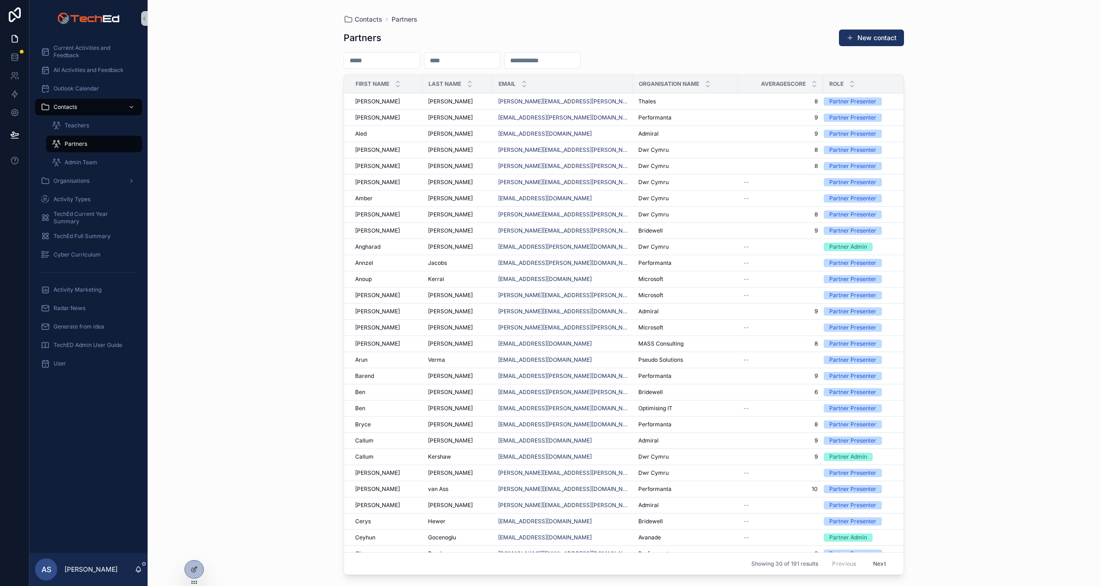
click at [563, 65] on input "scrollable content" at bounding box center [543, 60] width 76 height 13
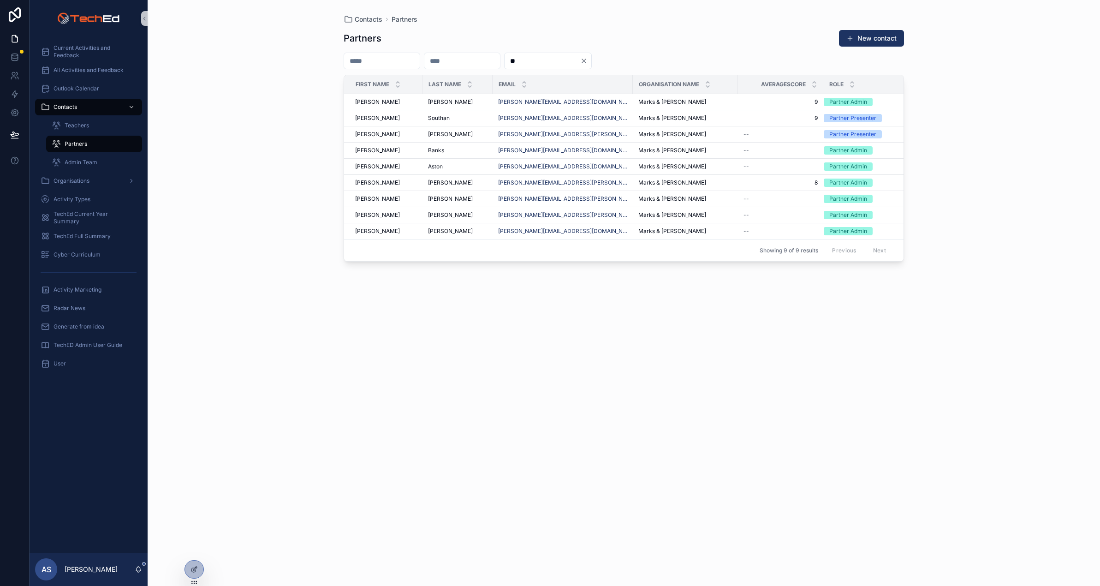
click at [549, 61] on input "**" at bounding box center [543, 60] width 76 height 13
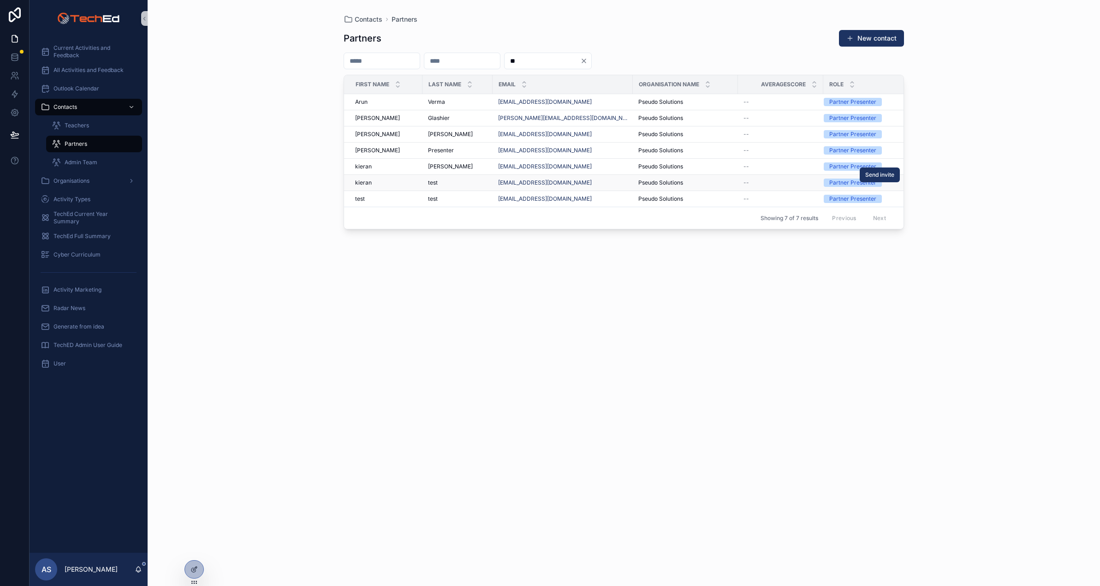
type input "**"
click at [678, 183] on div "Pseudo Solutions Pseudo Solutions" at bounding box center [685, 182] width 94 height 7
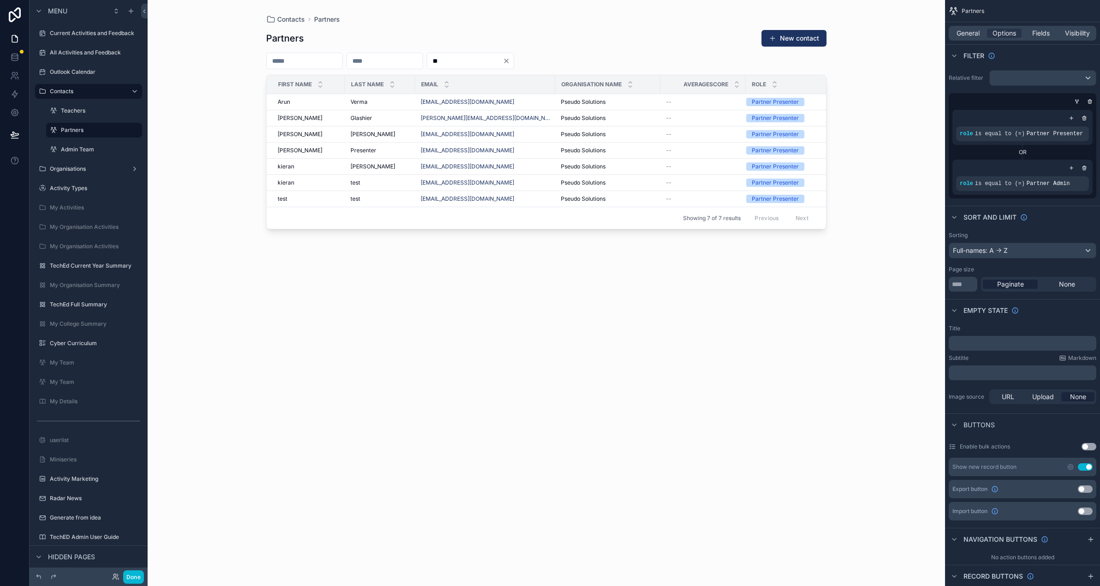
click at [631, 303] on div "scrollable content" at bounding box center [546, 287] width 590 height 575
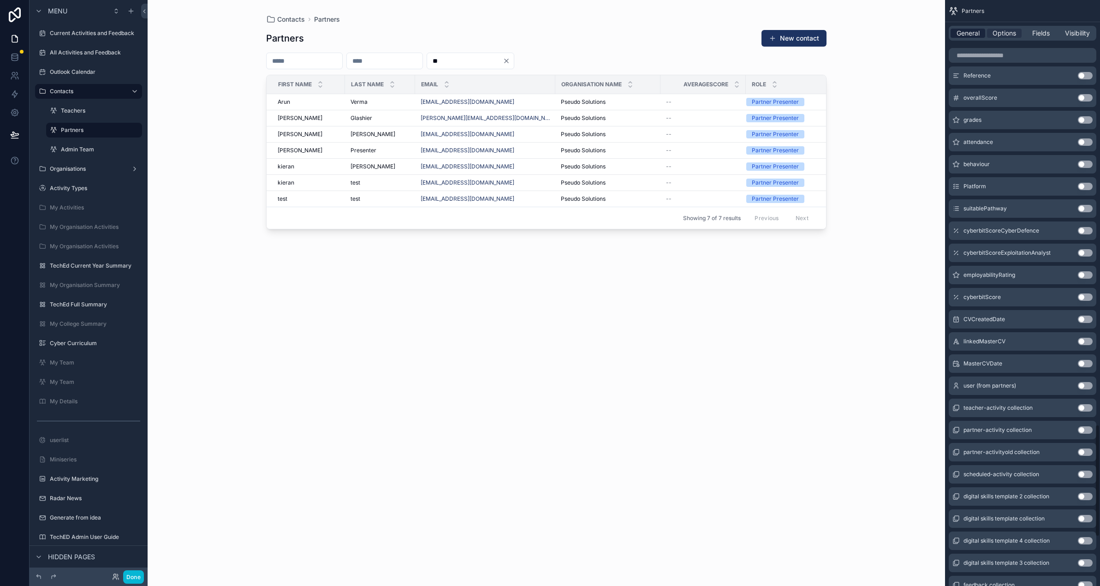
click at [972, 31] on span "General" at bounding box center [968, 33] width 23 height 9
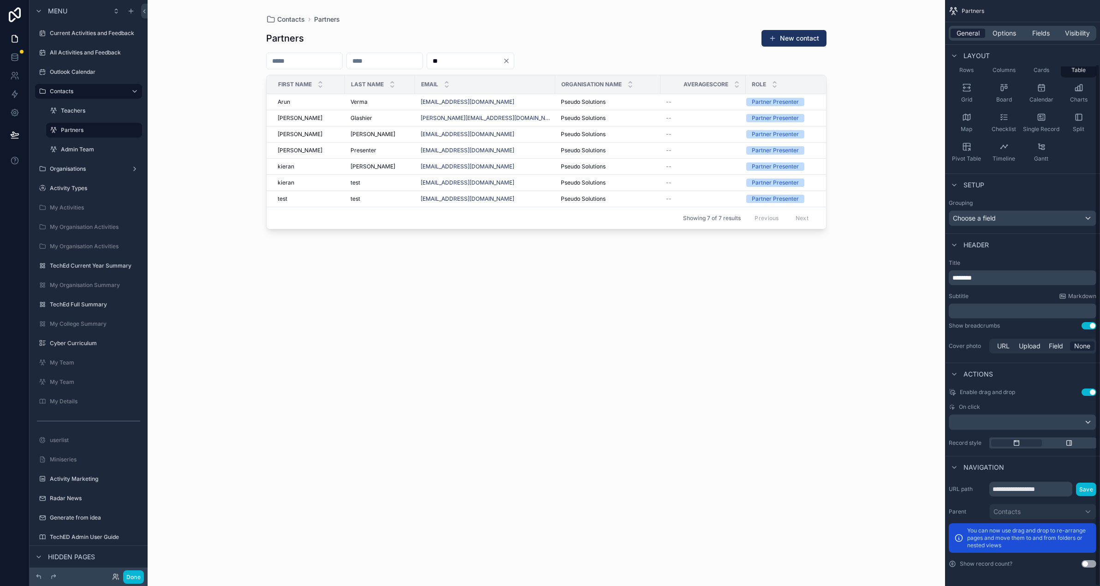
scroll to position [72, 0]
click at [1007, 31] on span "Options" at bounding box center [1005, 33] width 24 height 9
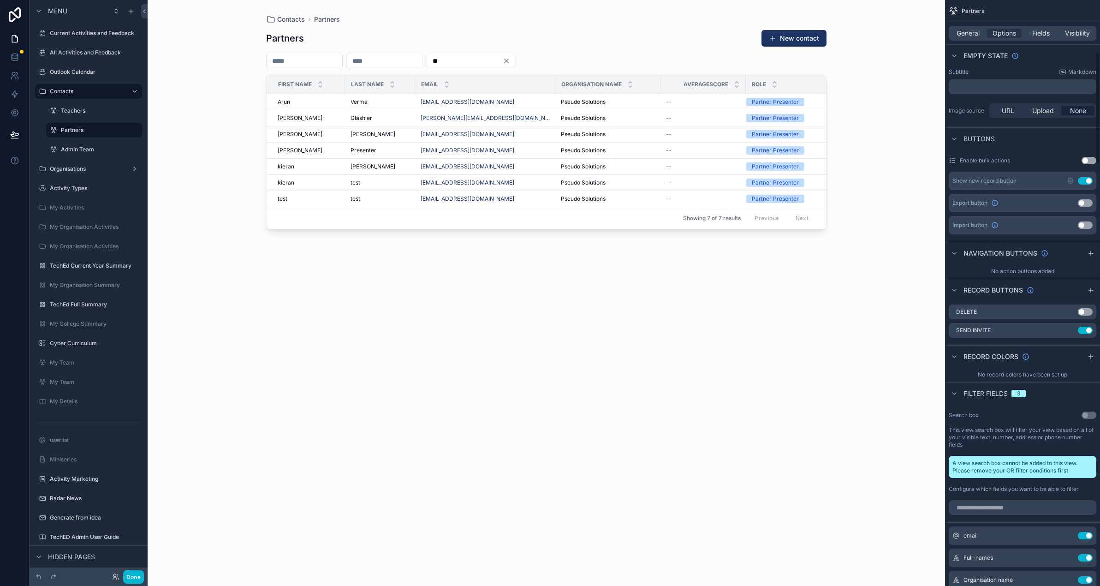
scroll to position [313, 0]
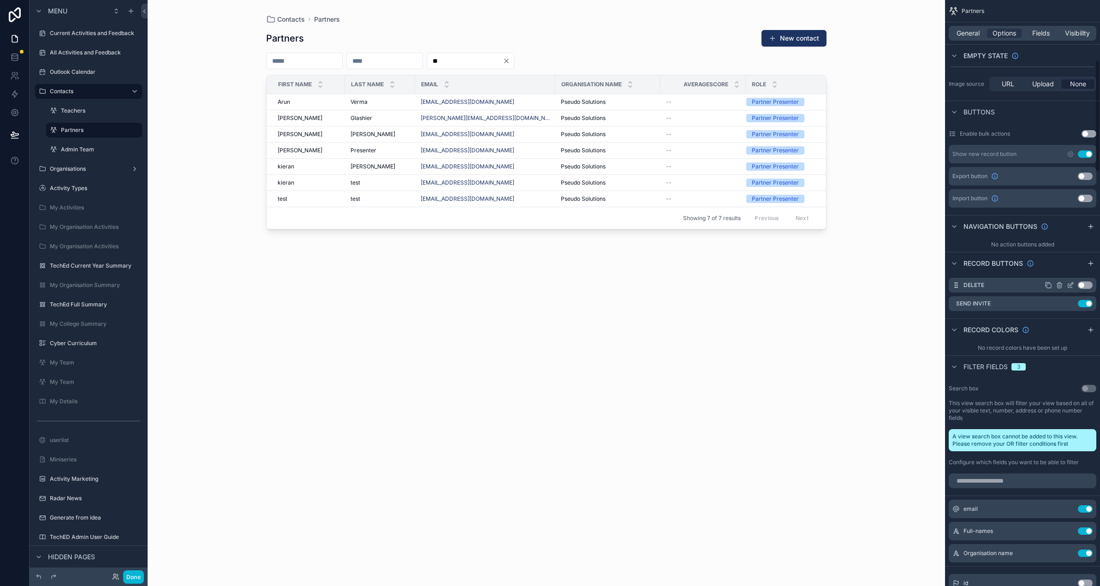
click at [1086, 284] on button "Use setting" at bounding box center [1085, 284] width 15 height 7
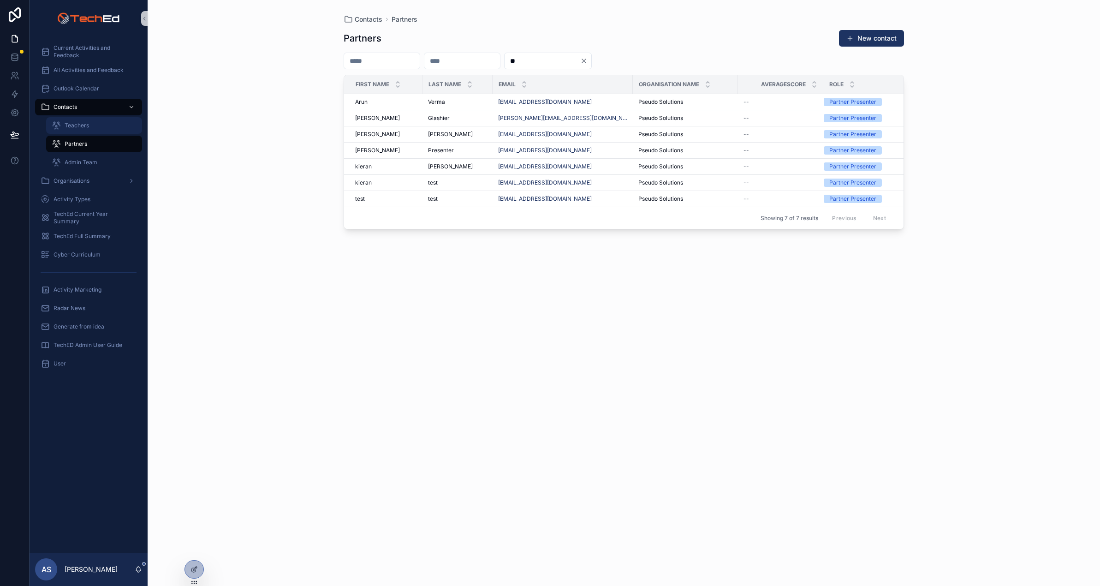
click at [67, 127] on span "Teachers" at bounding box center [77, 125] width 24 height 7
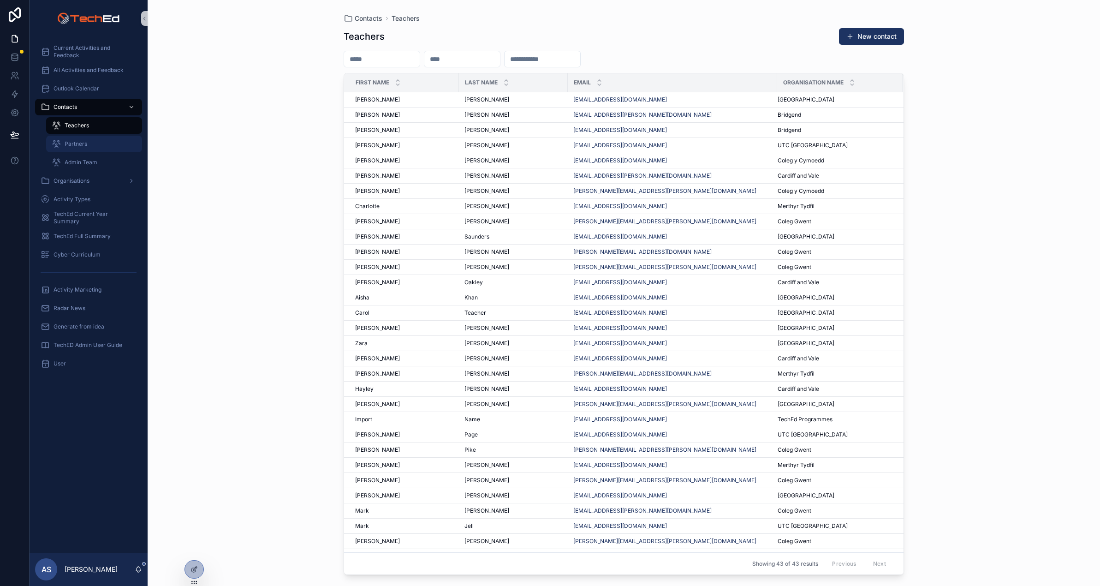
click at [70, 142] on span "Partners" at bounding box center [76, 143] width 23 height 7
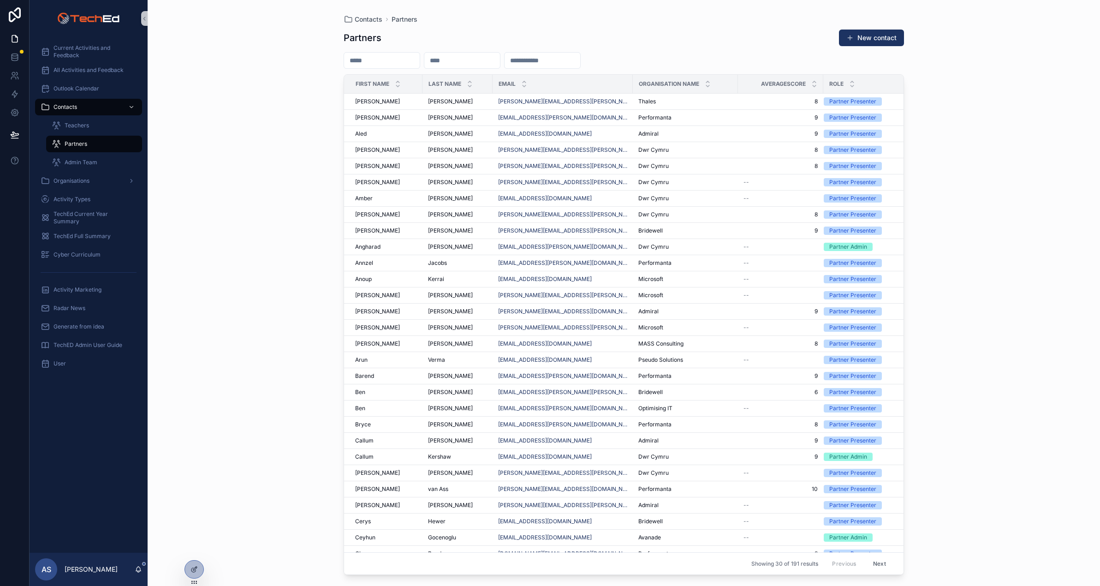
click at [577, 61] on input "scrollable content" at bounding box center [543, 60] width 76 height 13
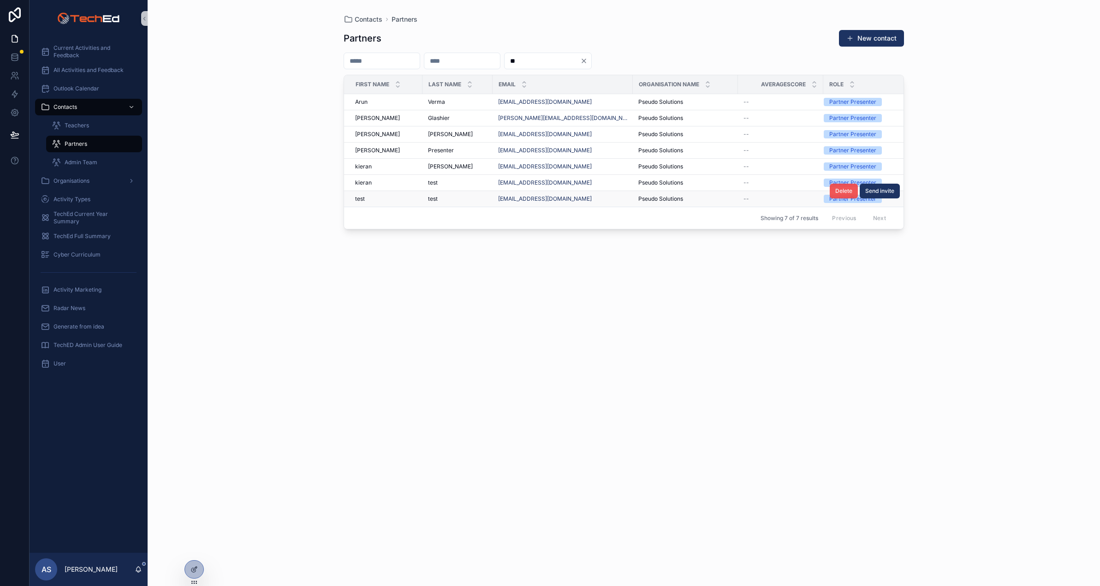
type input "**"
click at [841, 193] on span "Delete" at bounding box center [843, 190] width 17 height 7
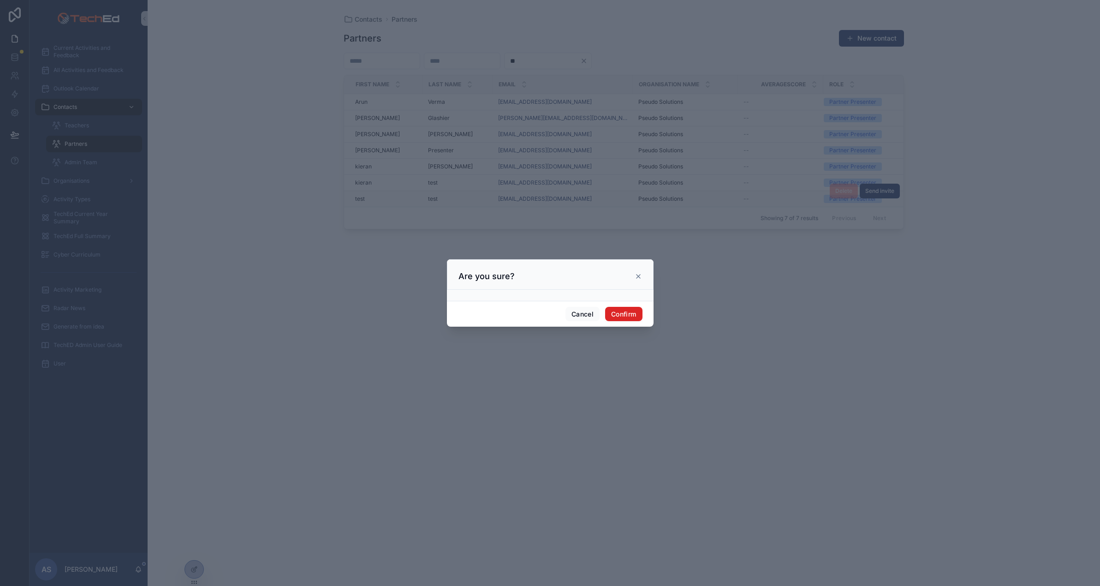
click at [634, 314] on button "Confirm" at bounding box center [623, 314] width 37 height 15
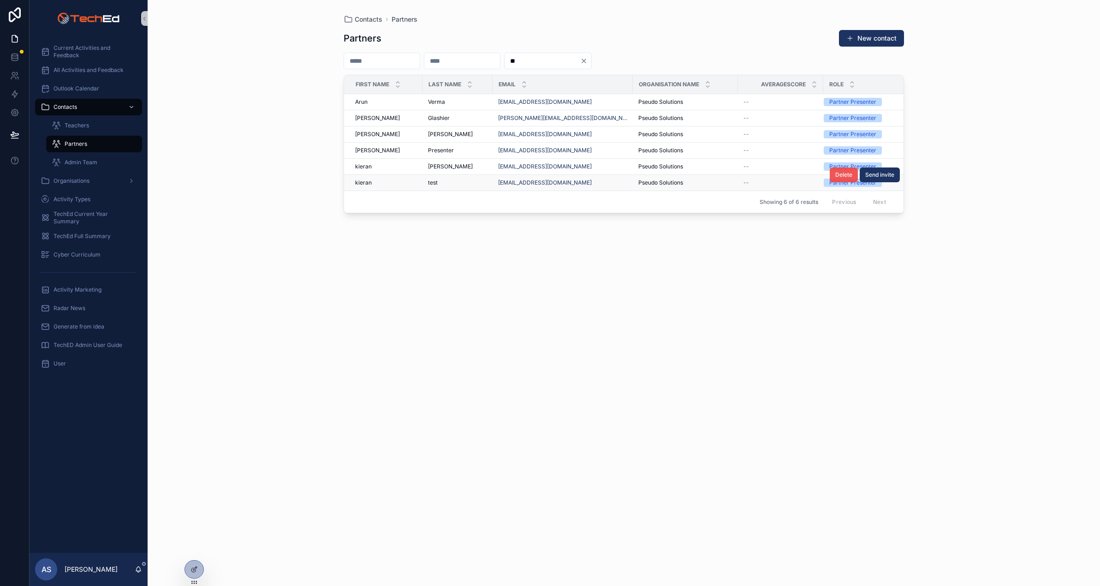
click at [839, 173] on span "Delete" at bounding box center [843, 174] width 17 height 7
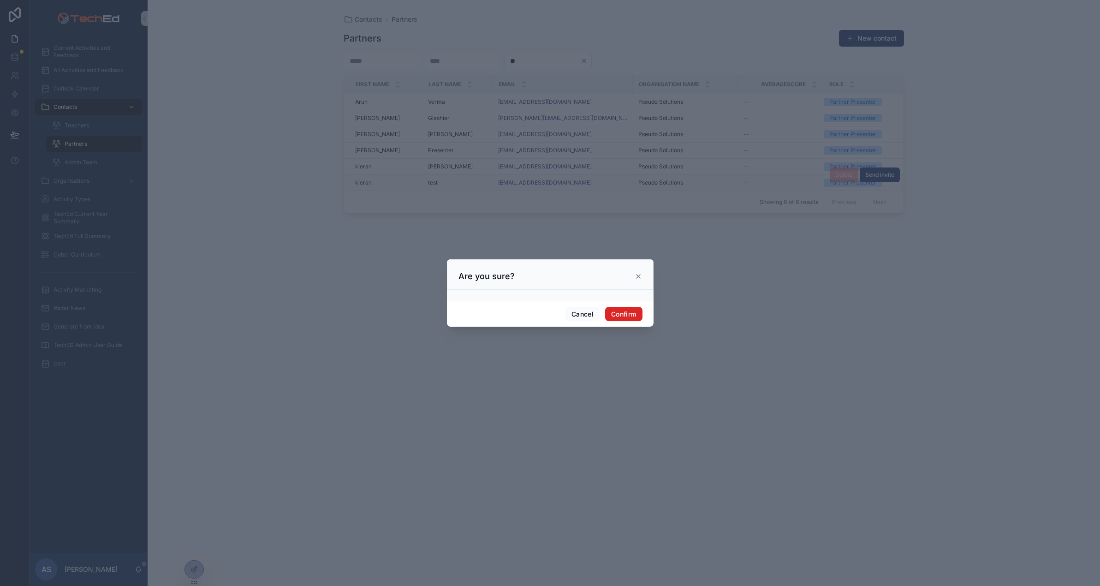
drag, startPoint x: 632, startPoint y: 310, endPoint x: 640, endPoint y: 303, distance: 10.8
click at [633, 310] on button "Confirm" at bounding box center [623, 314] width 37 height 15
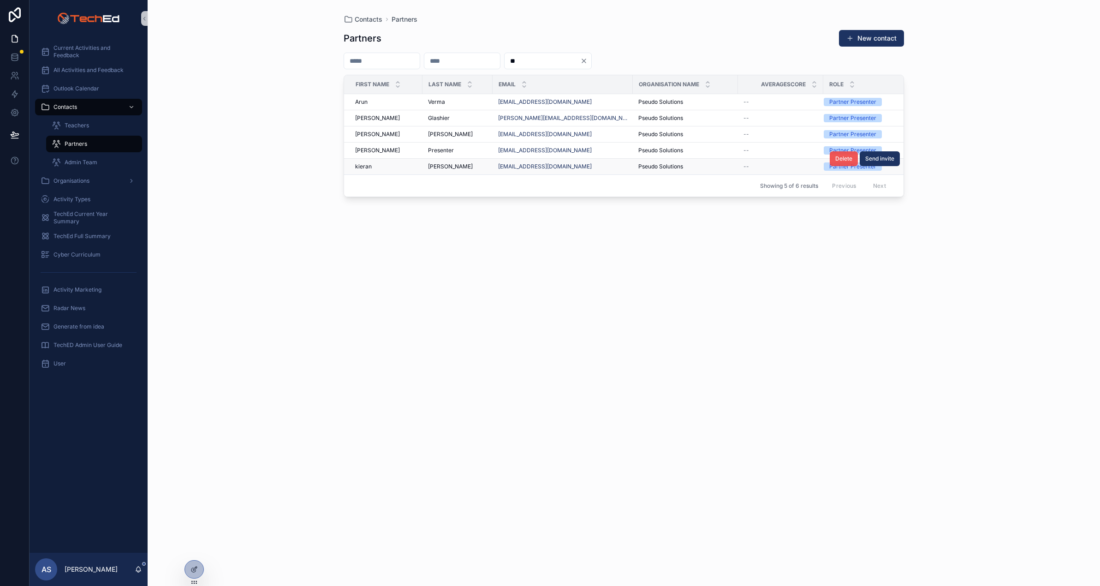
click at [847, 156] on span "Delete" at bounding box center [843, 158] width 17 height 7
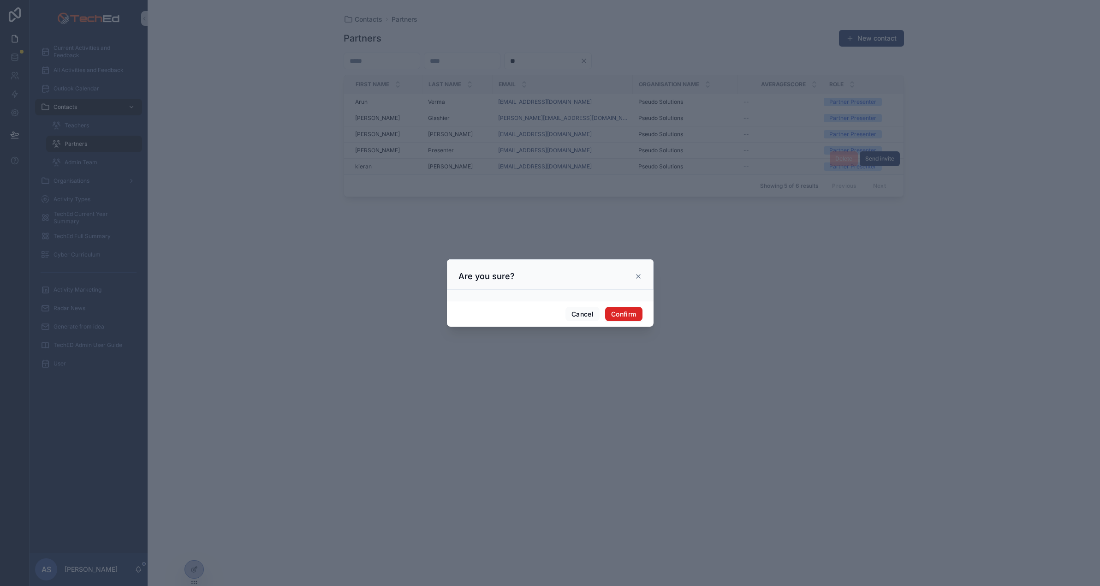
drag, startPoint x: 626, startPoint y: 315, endPoint x: 627, endPoint y: 309, distance: 6.5
click at [626, 315] on button "Confirm" at bounding box center [623, 314] width 37 height 15
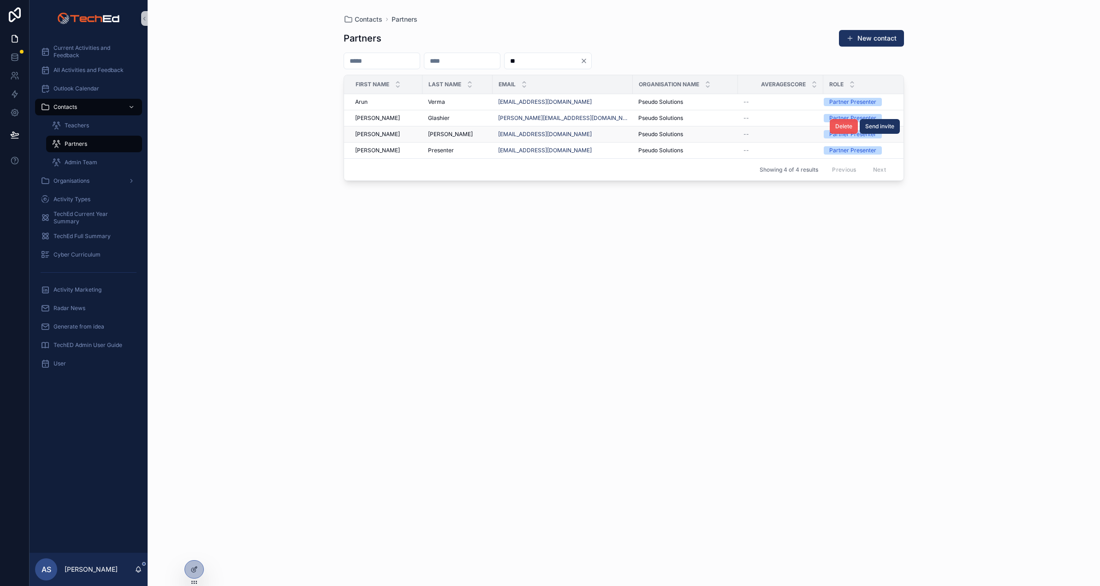
click at [844, 124] on span "Delete" at bounding box center [843, 126] width 17 height 7
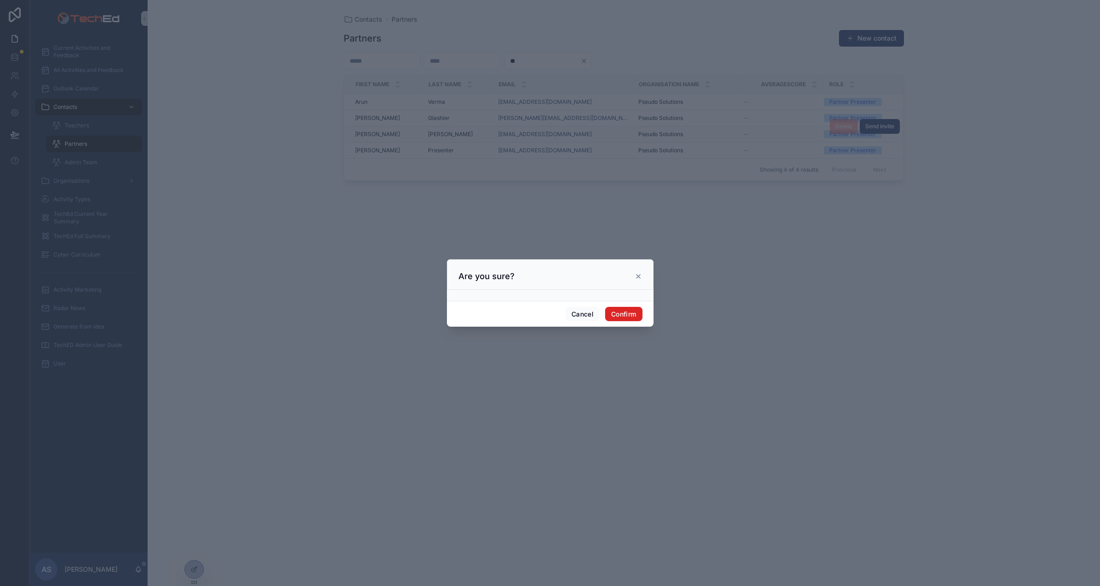
click at [636, 315] on button "Confirm" at bounding box center [623, 314] width 37 height 15
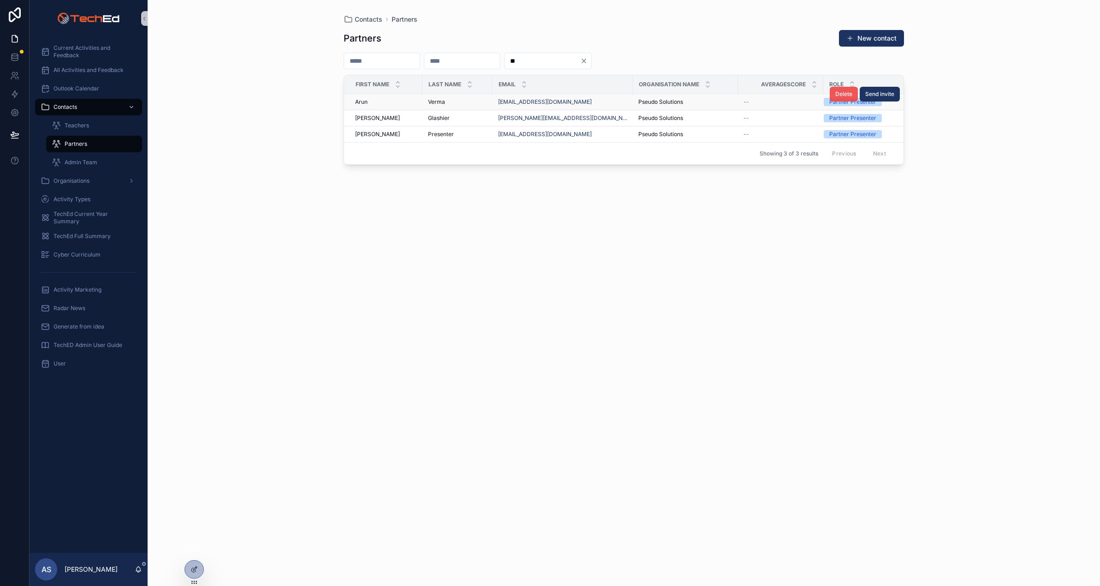
click at [839, 94] on span "Delete" at bounding box center [843, 93] width 17 height 7
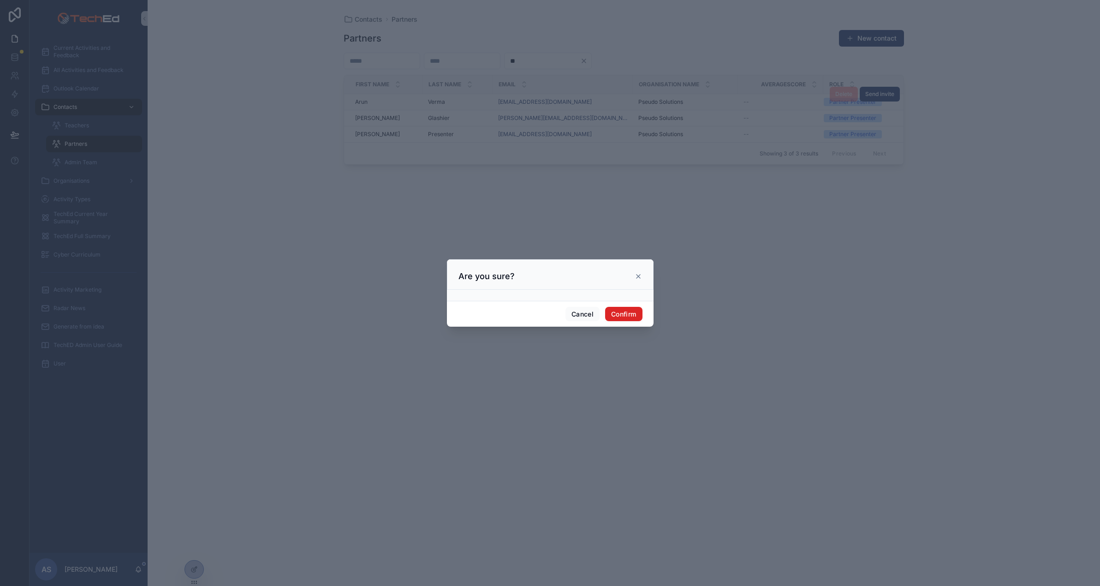
click at [628, 310] on button "Confirm" at bounding box center [623, 314] width 37 height 15
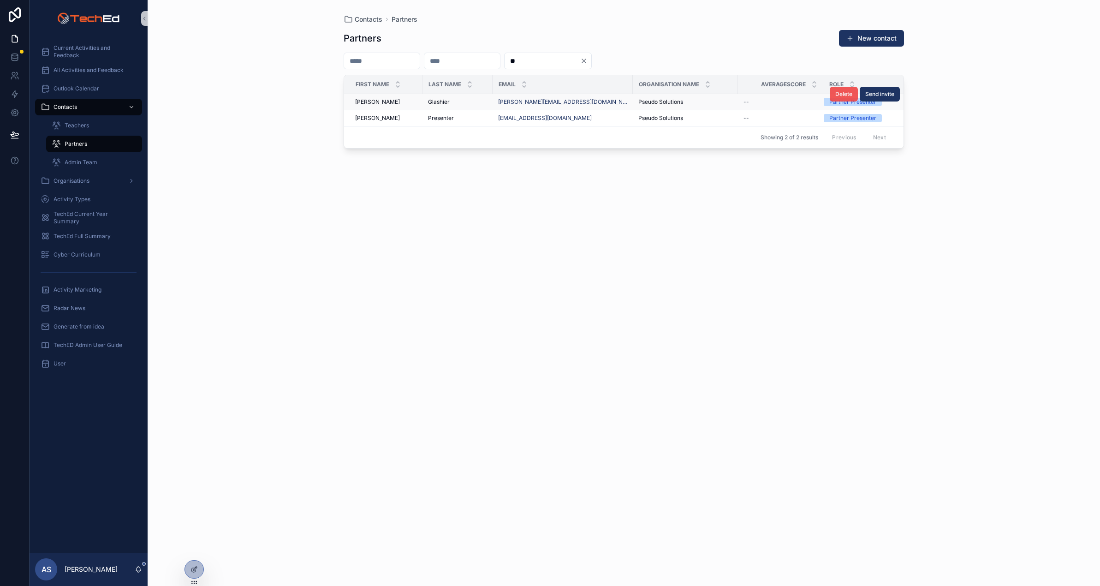
click at [840, 94] on span "Delete" at bounding box center [843, 93] width 17 height 7
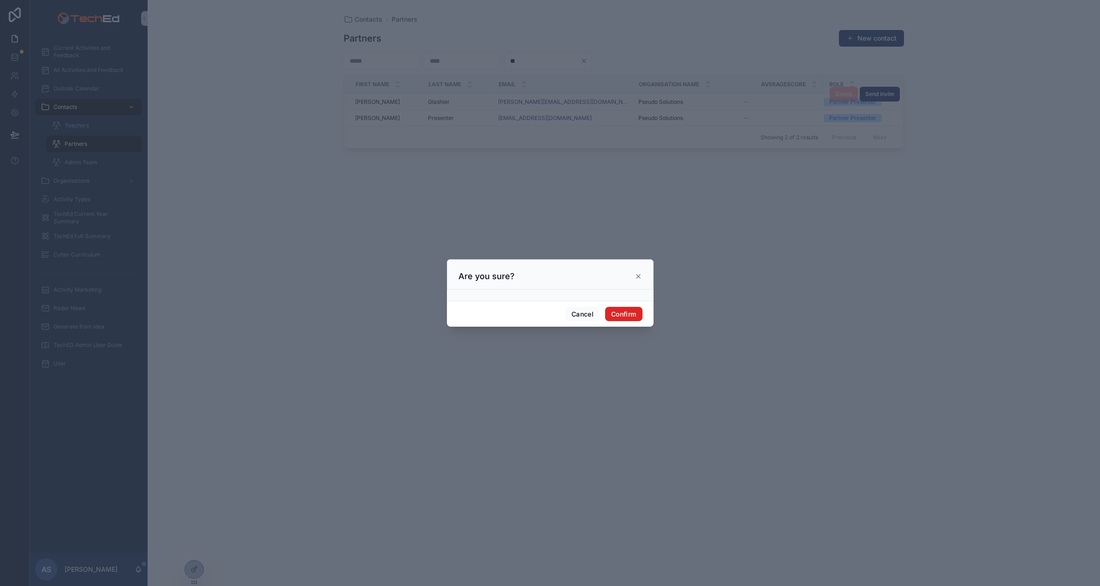
click at [616, 312] on button "Confirm" at bounding box center [623, 314] width 37 height 15
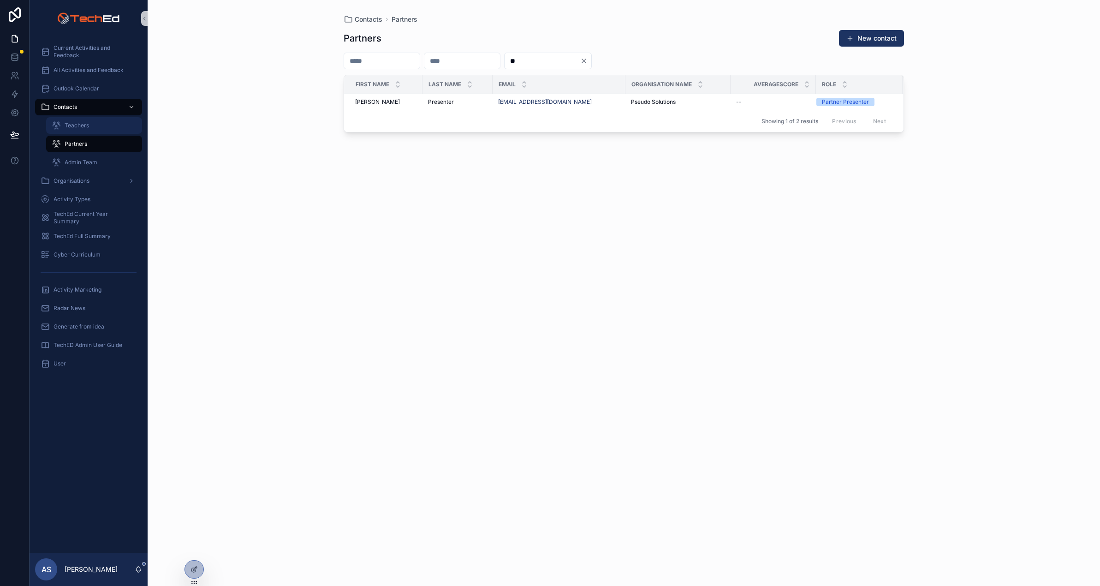
click at [70, 122] on span "Teachers" at bounding box center [77, 125] width 24 height 7
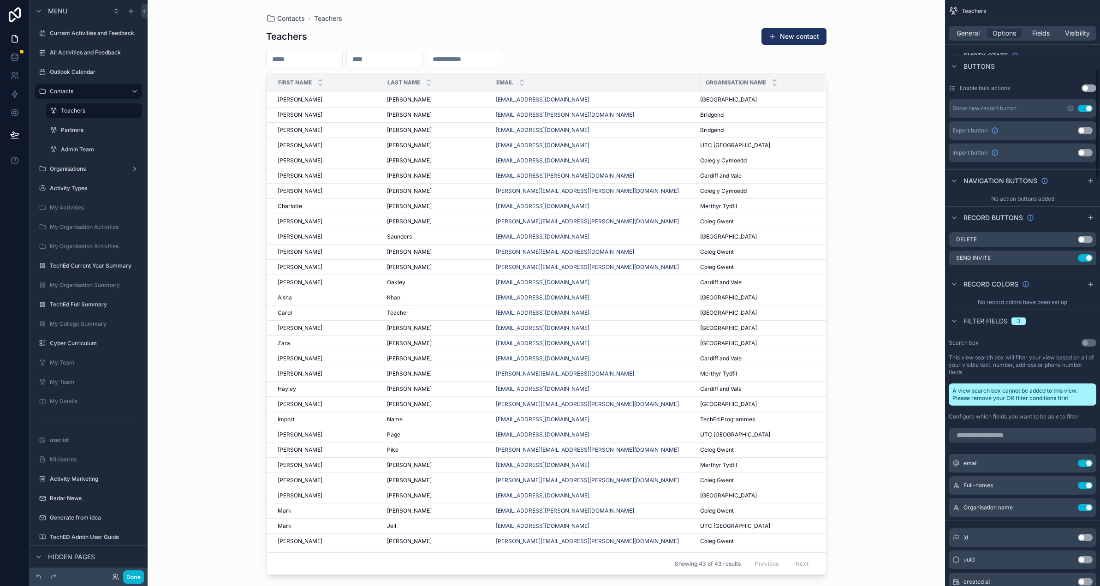
scroll to position [359, 0]
click at [1085, 240] on button "Use setting" at bounding box center [1085, 238] width 15 height 7
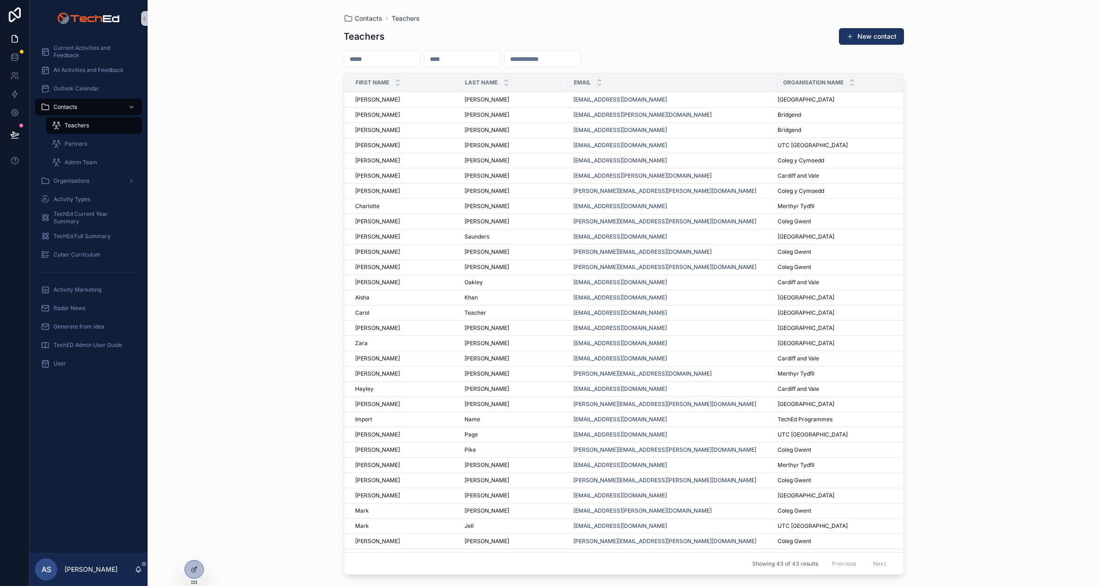
click at [558, 53] on input "scrollable content" at bounding box center [543, 59] width 76 height 13
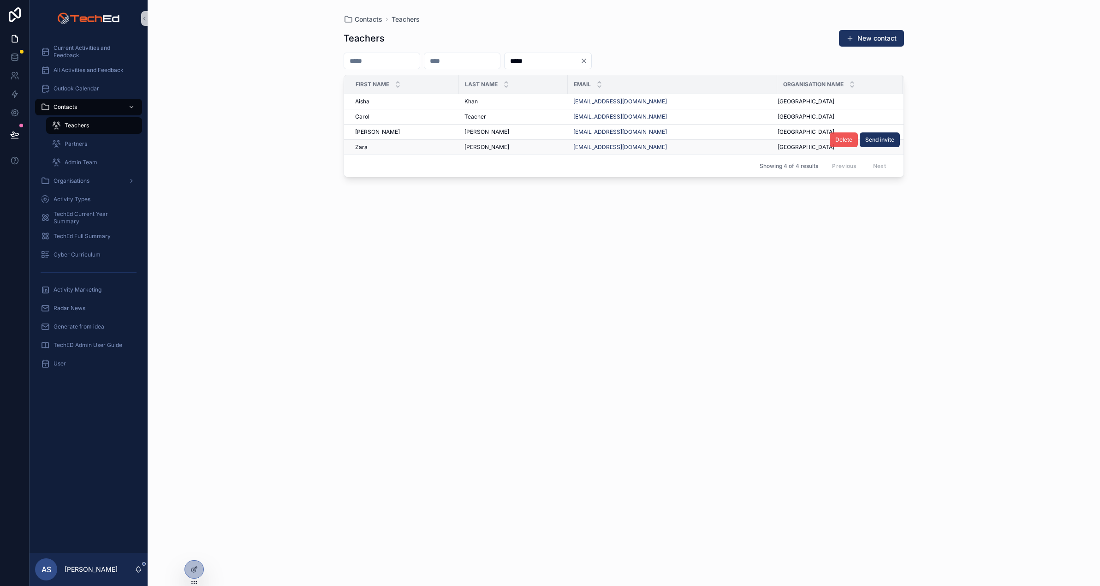
type input "*****"
click at [840, 138] on span "Delete" at bounding box center [843, 139] width 17 height 7
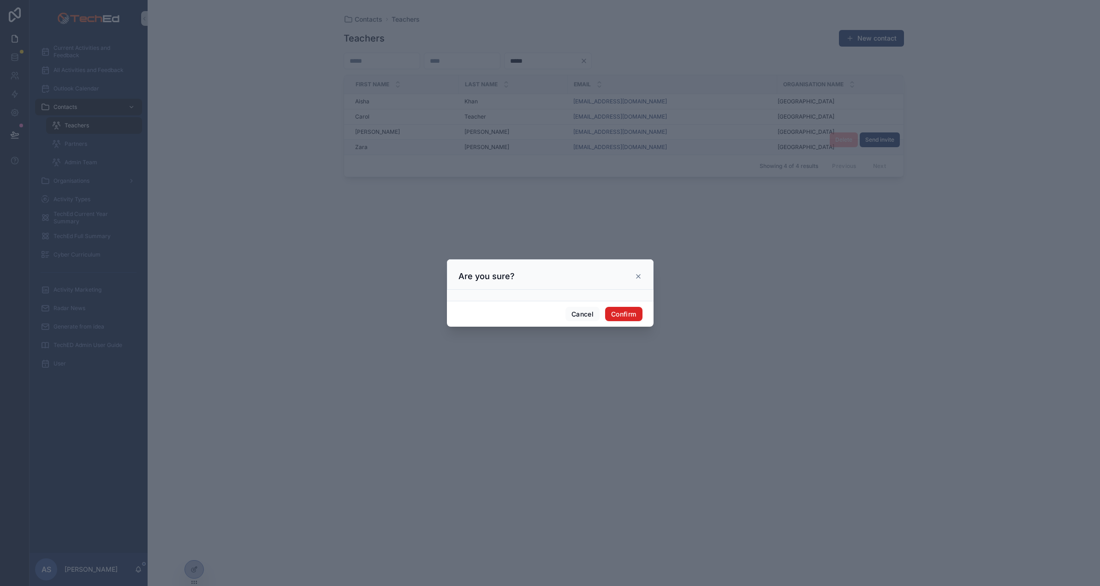
click at [630, 313] on button "Confirm" at bounding box center [623, 314] width 37 height 15
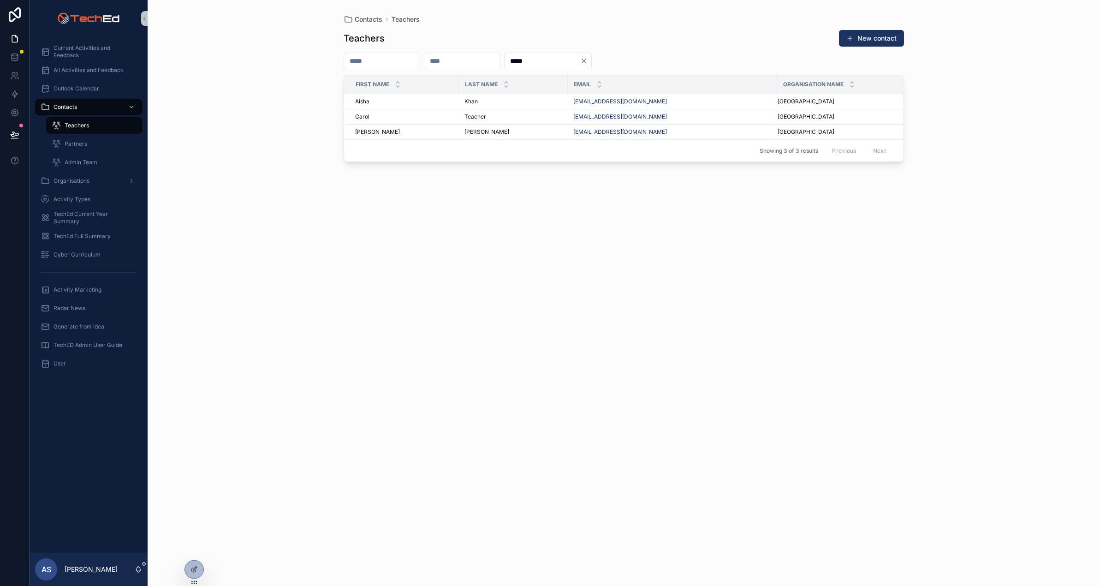
click at [0, 0] on span "Delete" at bounding box center [0, 0] width 0 height 0
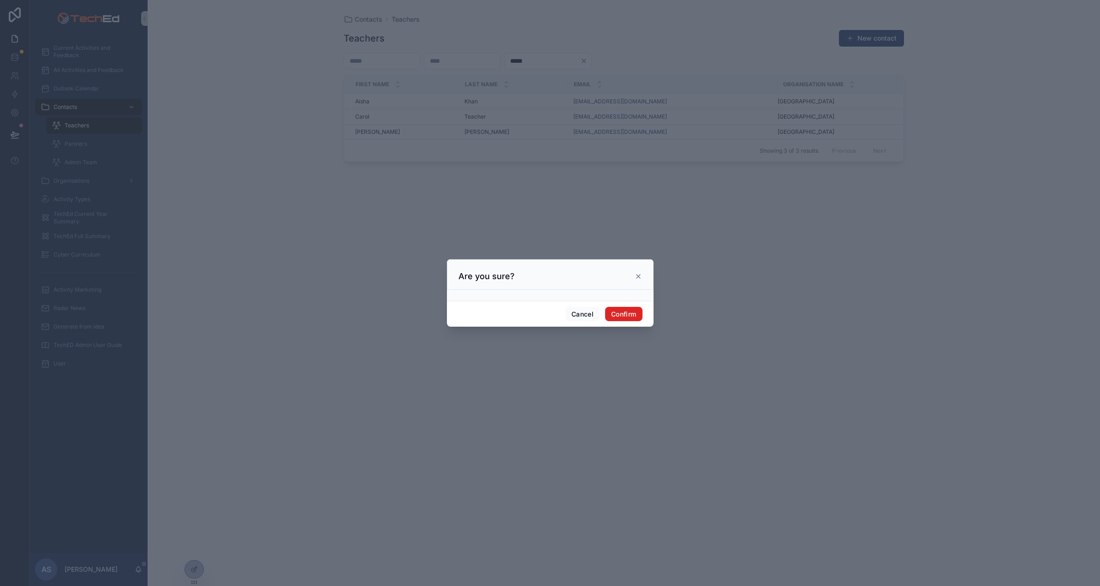
click at [630, 313] on button "Confirm" at bounding box center [623, 314] width 37 height 15
drag, startPoint x: 629, startPoint y: 313, endPoint x: 612, endPoint y: 292, distance: 26.2
click at [629, 313] on button "Confirm" at bounding box center [623, 314] width 37 height 15
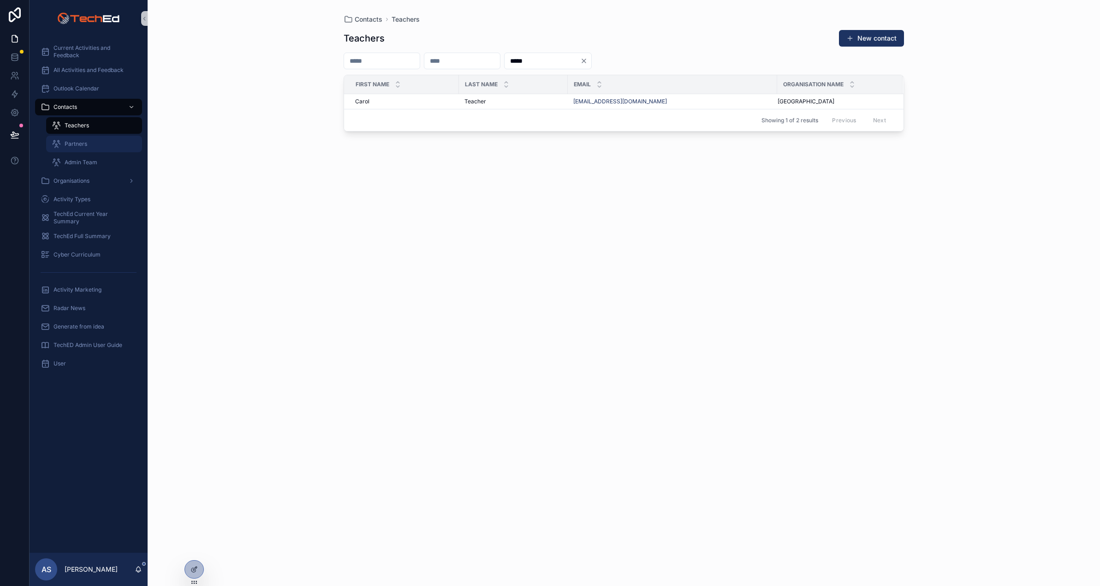
drag, startPoint x: 356, startPoint y: 203, endPoint x: 135, endPoint y: 140, distance: 229.3
click at [352, 200] on div "Teachers New contact ***** First name Last name Email Organisation name [PERSON…" at bounding box center [624, 299] width 560 height 551
click at [13, 75] on icon at bounding box center [13, 73] width 3 height 3
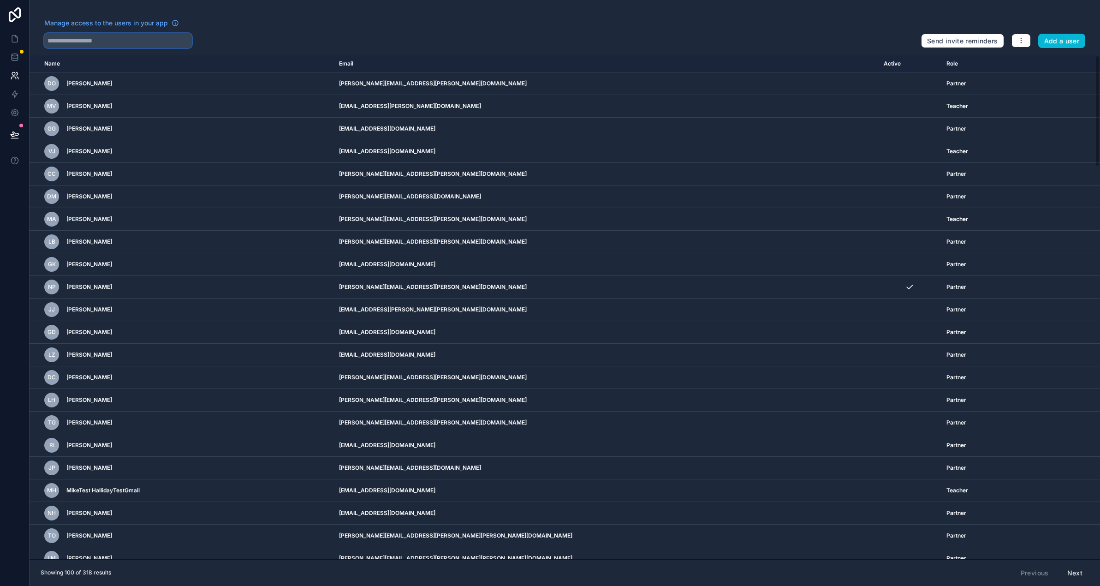
click at [93, 39] on input "text" at bounding box center [118, 40] width 148 height 15
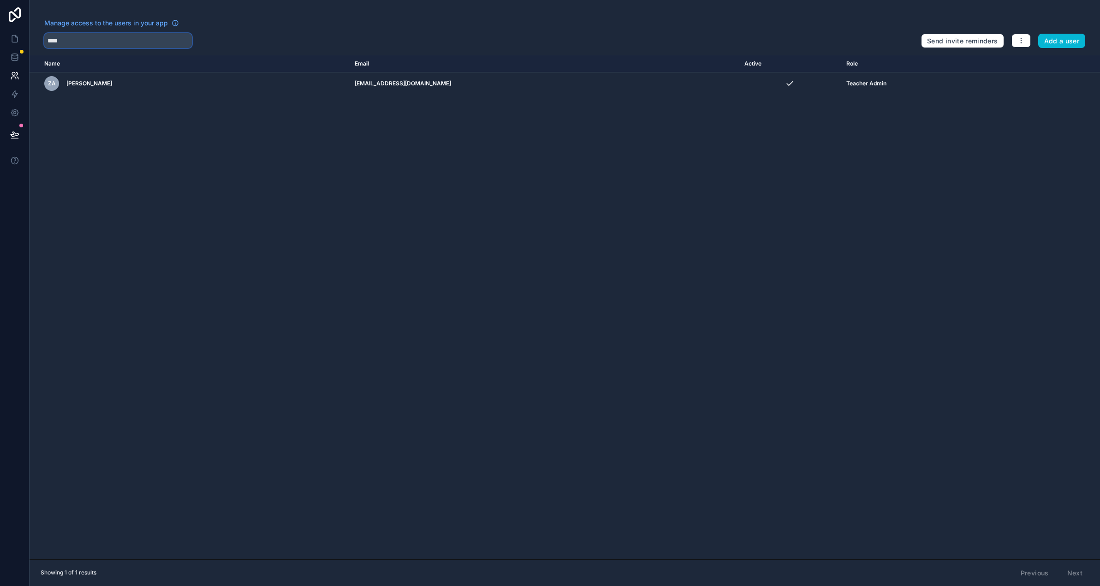
drag, startPoint x: 69, startPoint y: 40, endPoint x: 46, endPoint y: 38, distance: 22.7
click at [46, 38] on input "****" at bounding box center [118, 40] width 148 height 15
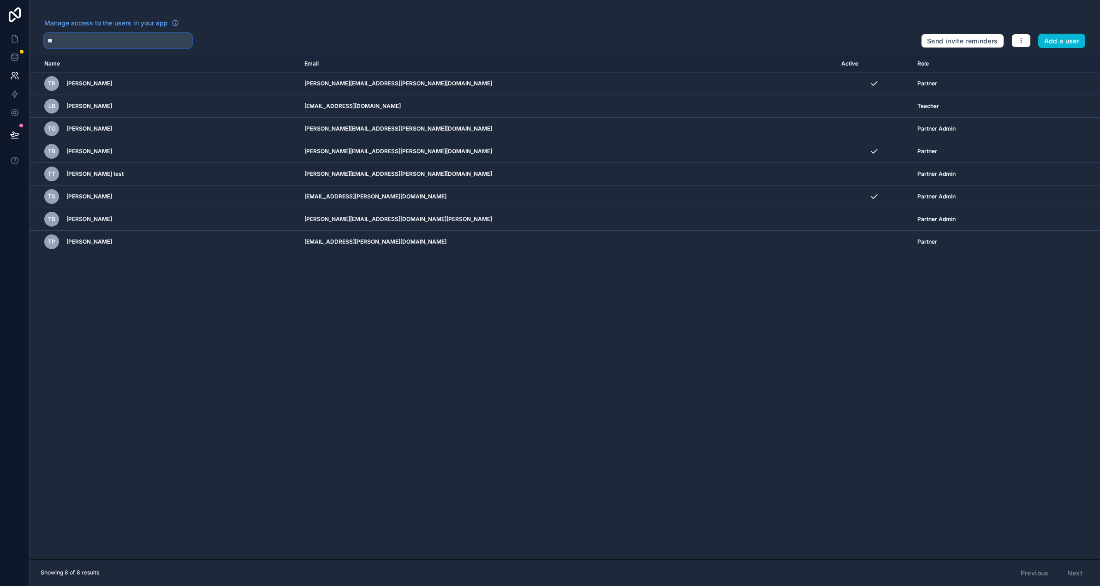
type input "*"
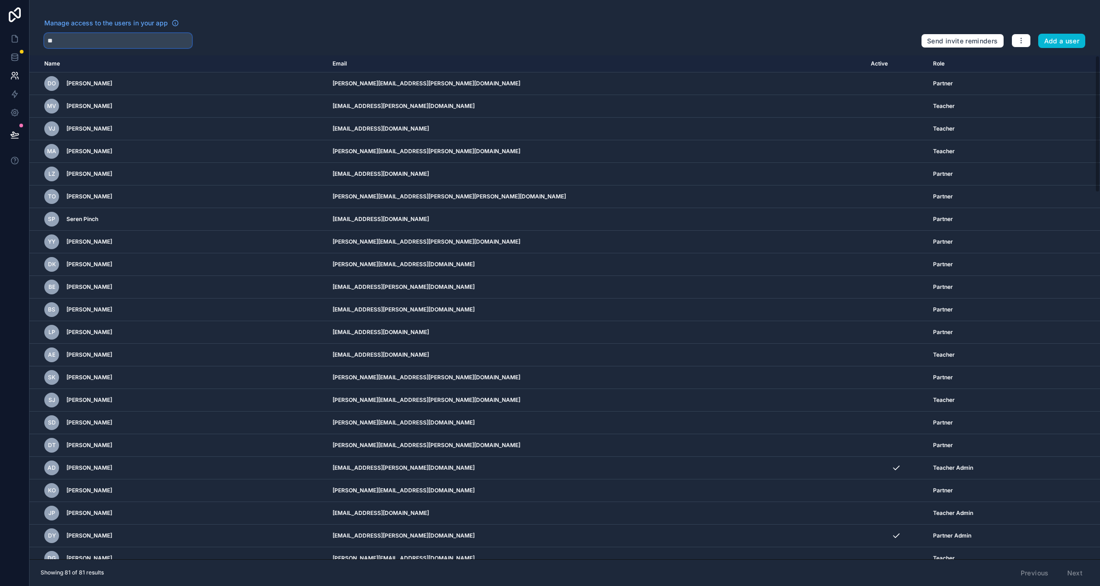
type input "*"
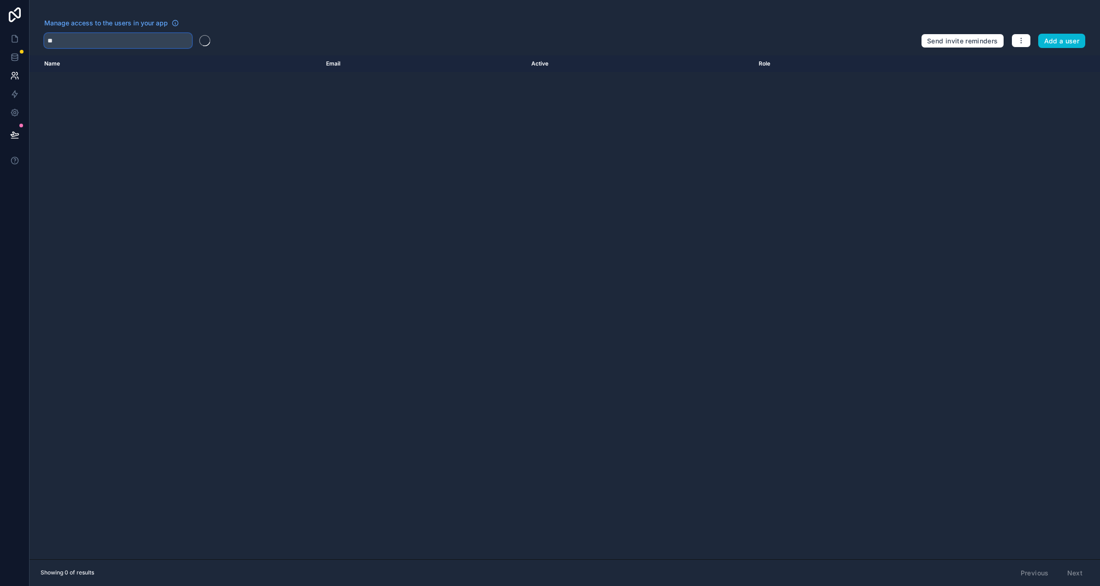
type input "*"
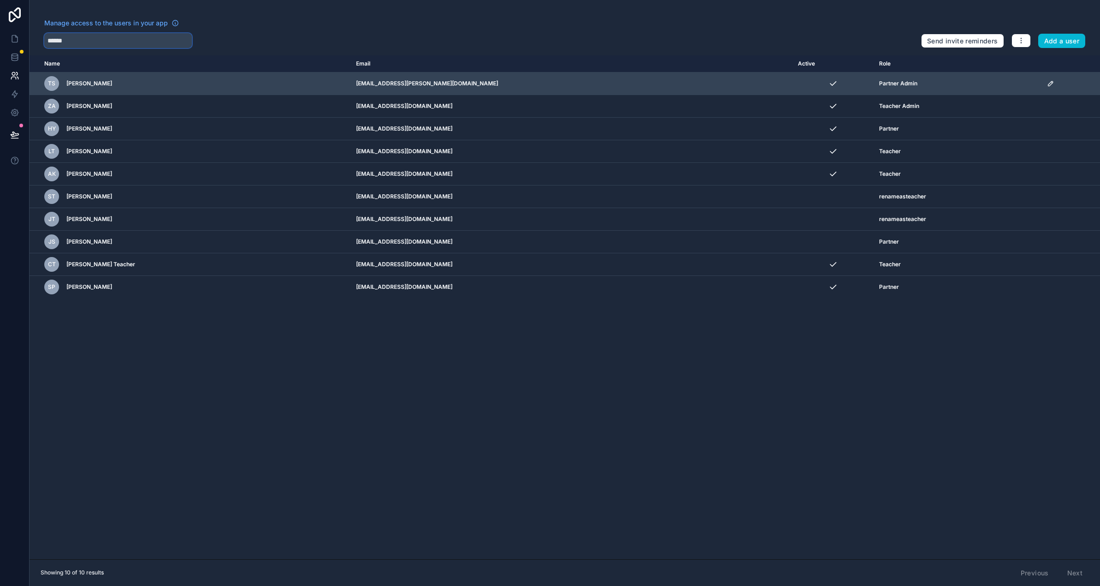
type input "******"
click at [1047, 83] on icon "scrollable content" at bounding box center [1050, 83] width 7 height 7
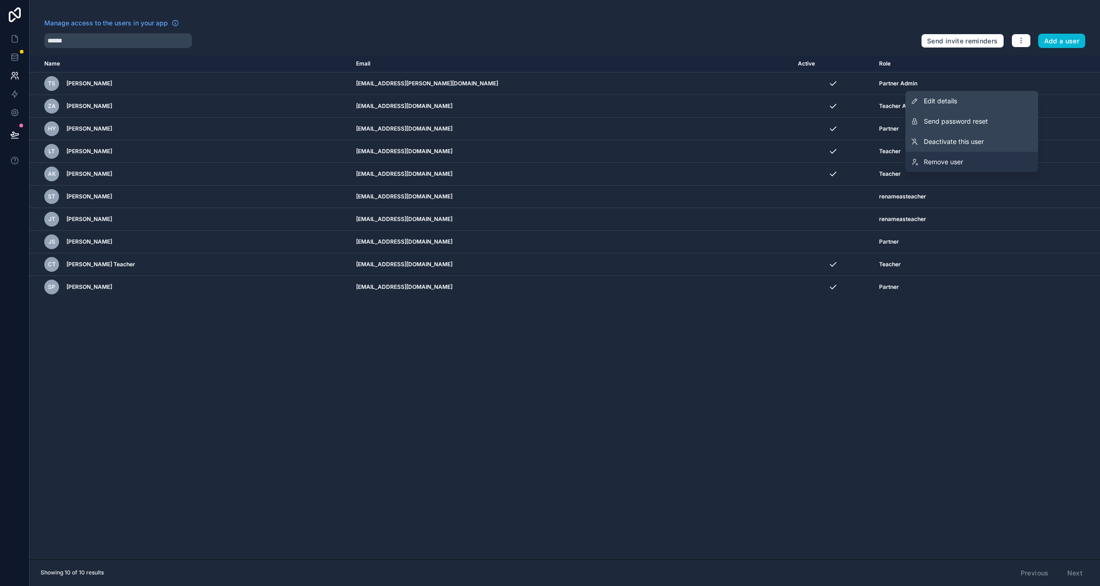
click at [936, 160] on span "Remove user" at bounding box center [943, 161] width 39 height 9
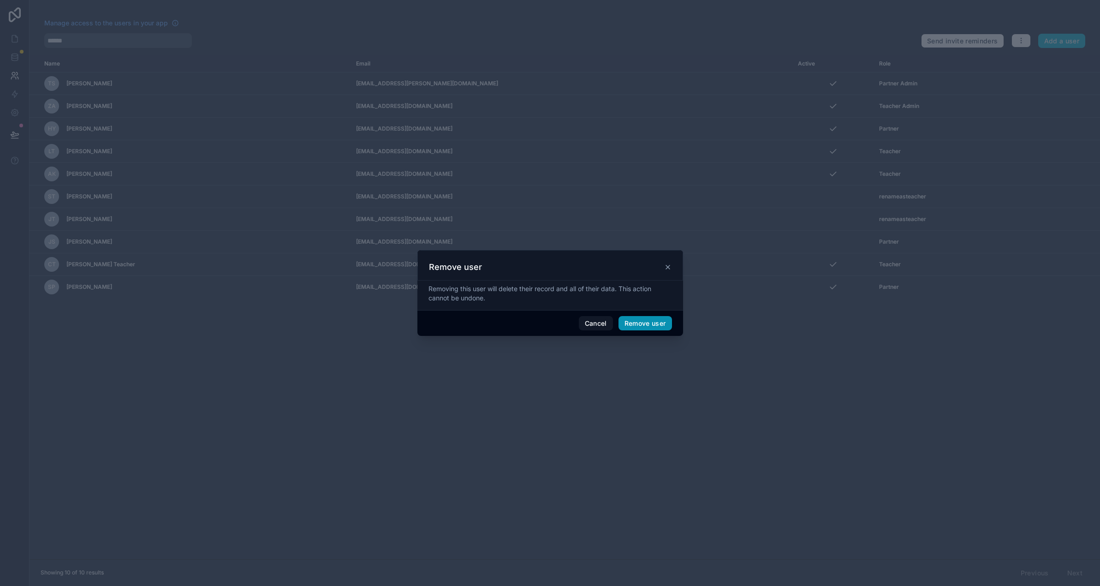
click at [640, 321] on button "Remove user" at bounding box center [645, 323] width 54 height 15
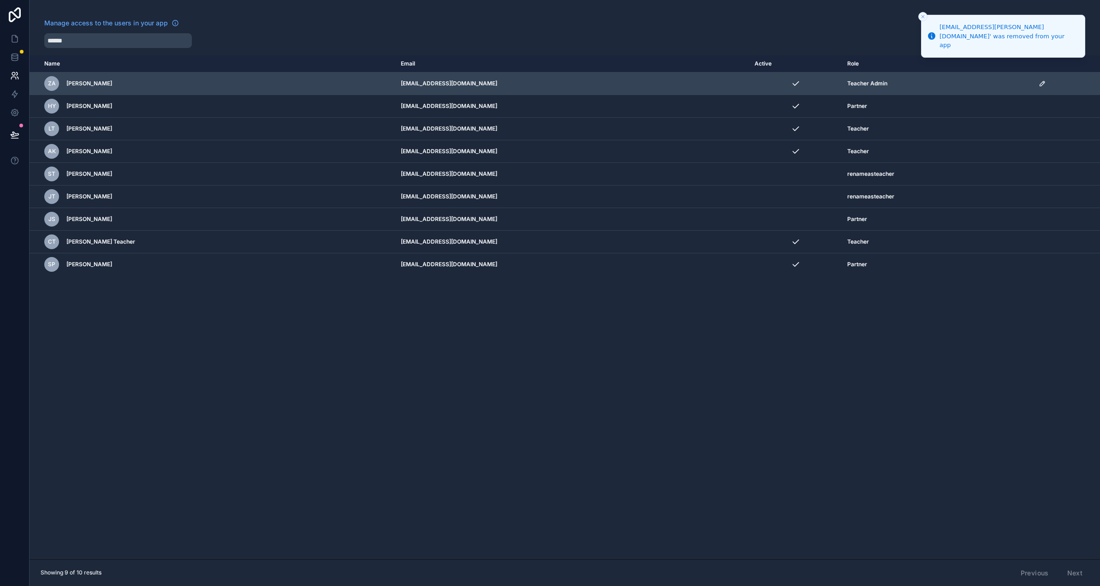
click at [1040, 82] on icon "scrollable content" at bounding box center [1042, 83] width 7 height 7
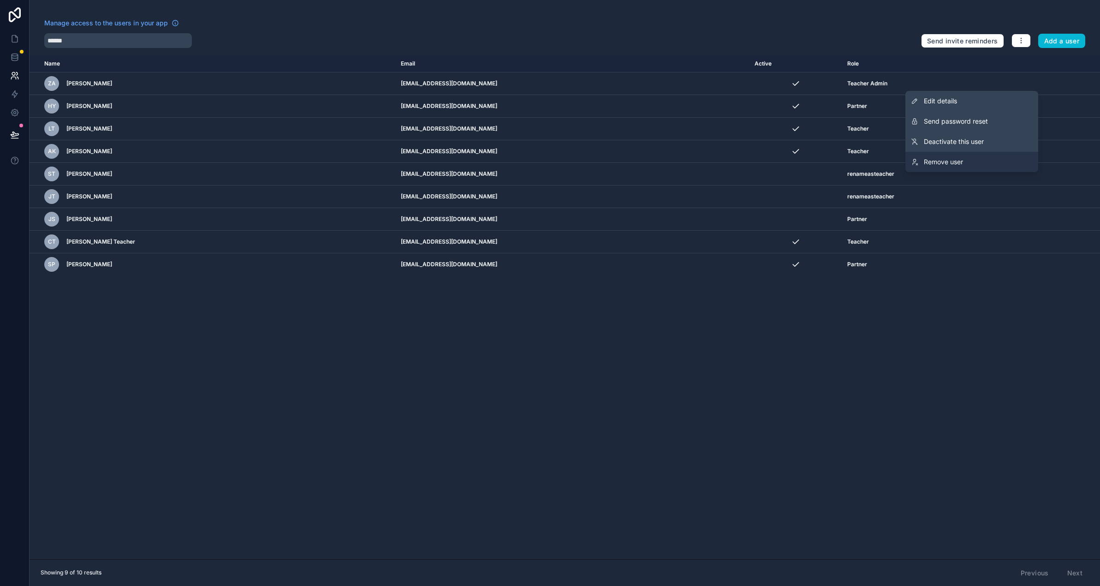
click at [944, 161] on span "Remove user" at bounding box center [943, 161] width 39 height 9
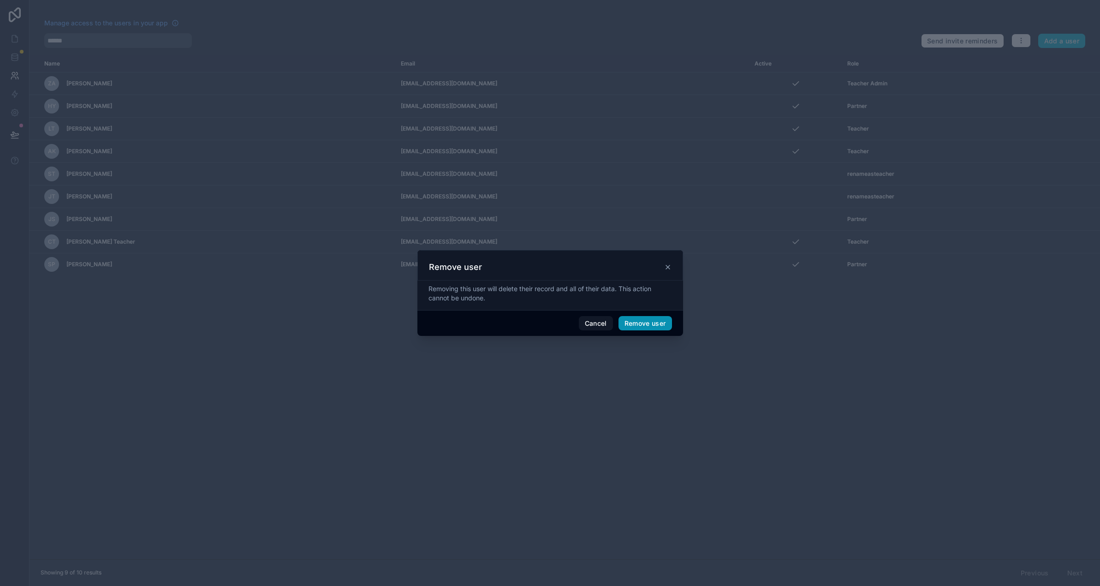
click at [649, 324] on button "Remove user" at bounding box center [645, 323] width 54 height 15
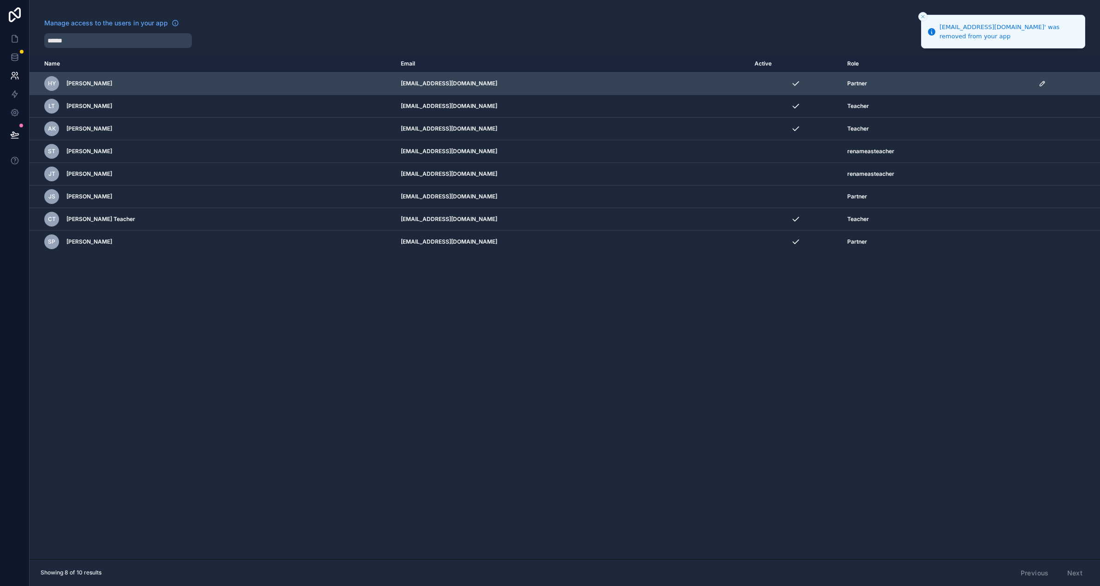
click at [1042, 83] on icon "scrollable content" at bounding box center [1042, 83] width 7 height 7
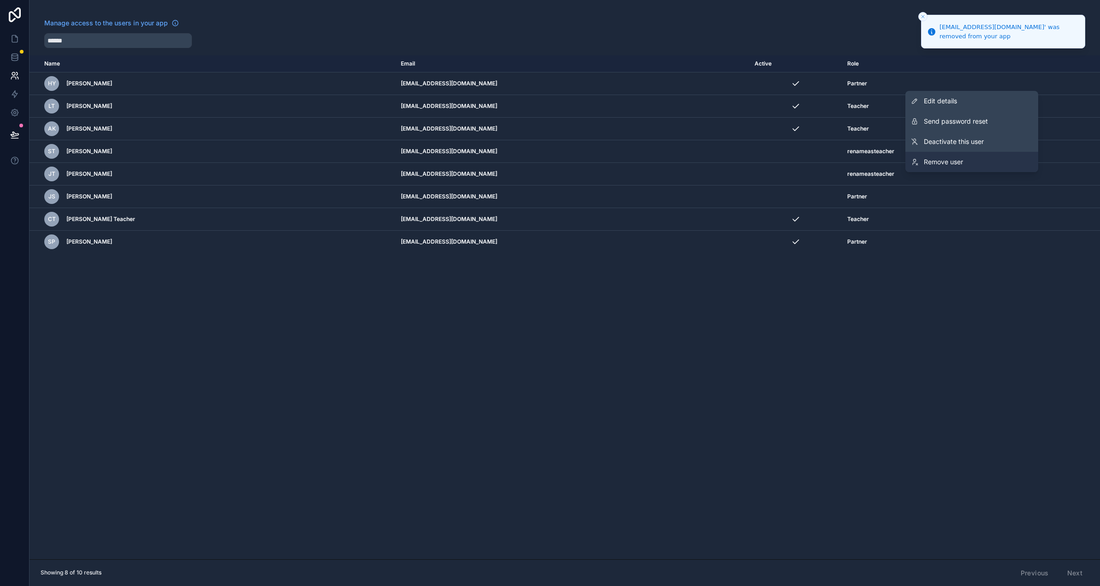
click at [931, 162] on span "Remove user" at bounding box center [943, 161] width 39 height 9
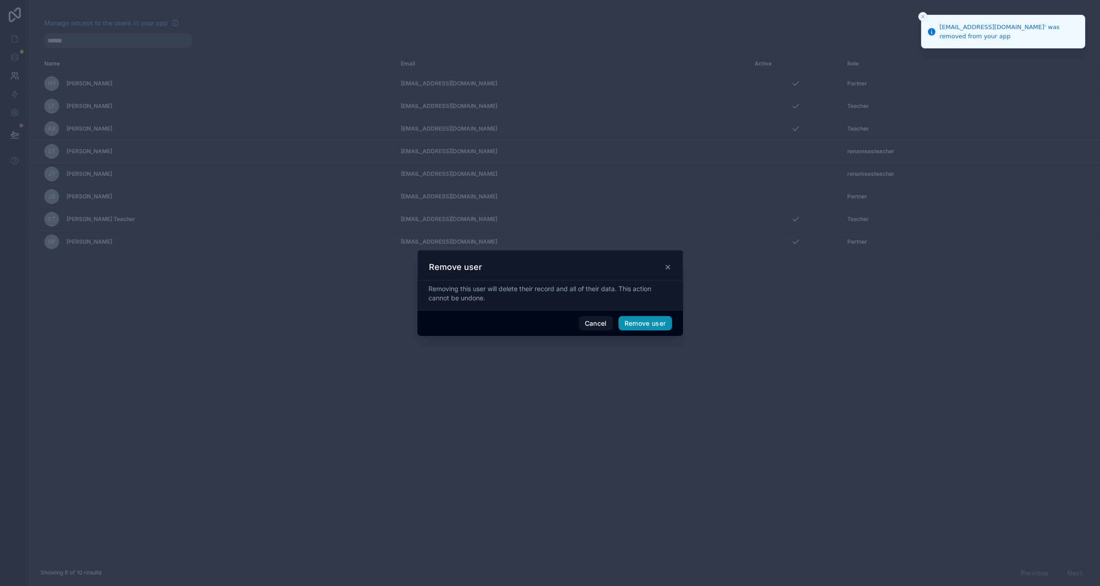
drag, startPoint x: 652, startPoint y: 321, endPoint x: 636, endPoint y: 304, distance: 22.2
click at [650, 316] on button "Remove user" at bounding box center [645, 323] width 54 height 15
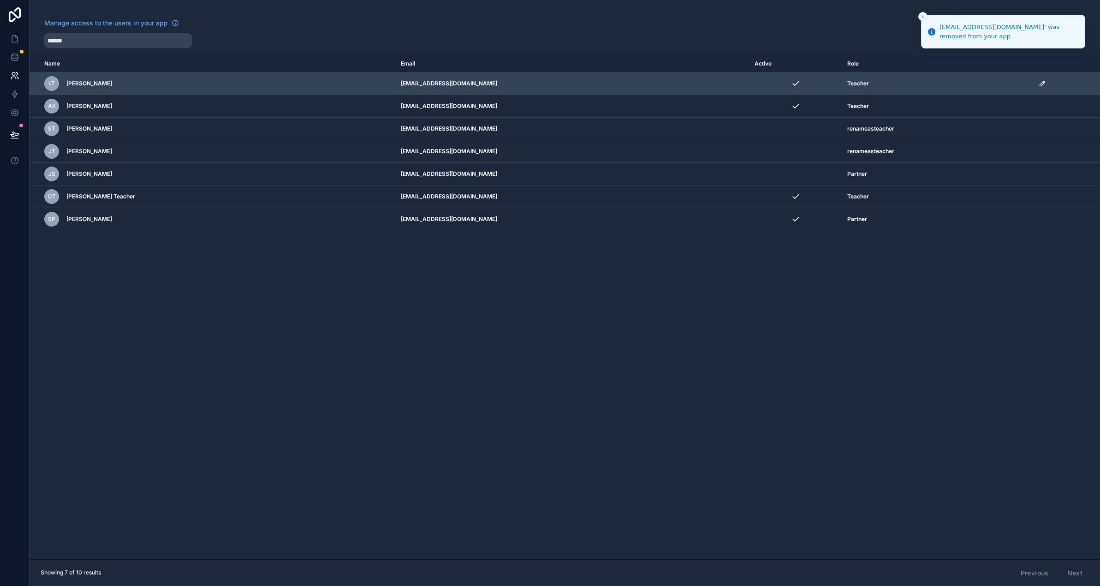
click at [1040, 82] on icon "scrollable content" at bounding box center [1042, 83] width 5 height 5
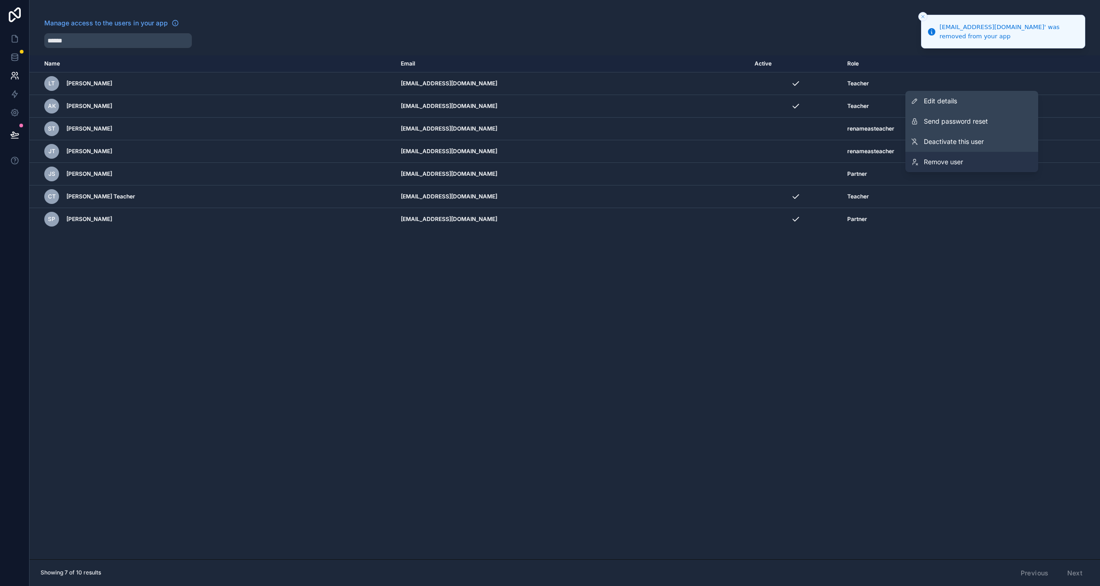
click at [930, 158] on span "Remove user" at bounding box center [943, 161] width 39 height 9
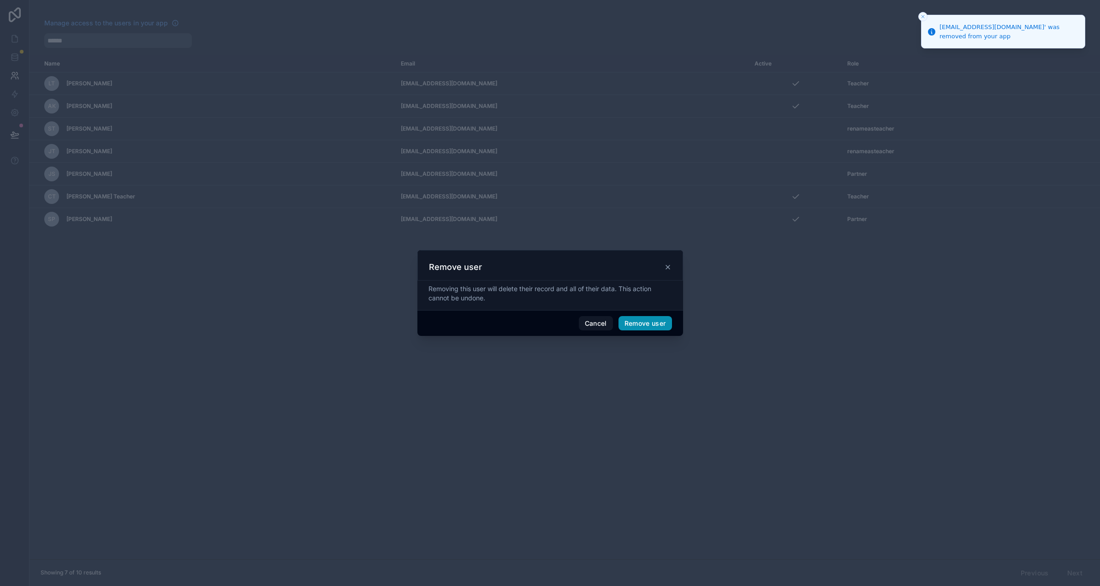
click at [652, 316] on button "Remove user" at bounding box center [645, 323] width 54 height 15
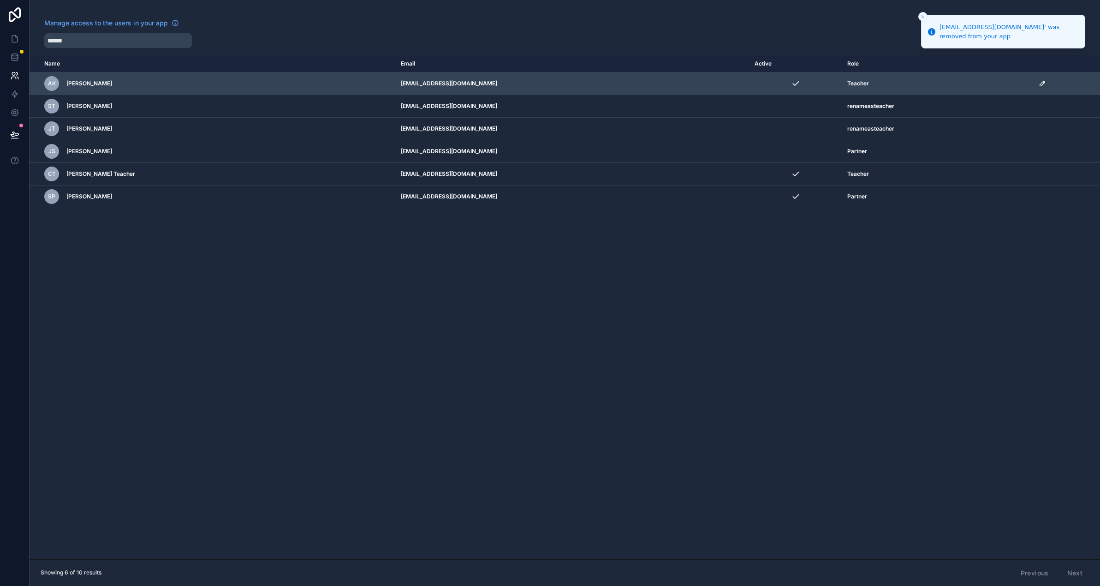
drag, startPoint x: 1038, startPoint y: 82, endPoint x: 1034, endPoint y: 90, distance: 8.7
click at [1039, 83] on icon "scrollable content" at bounding box center [1042, 83] width 7 height 7
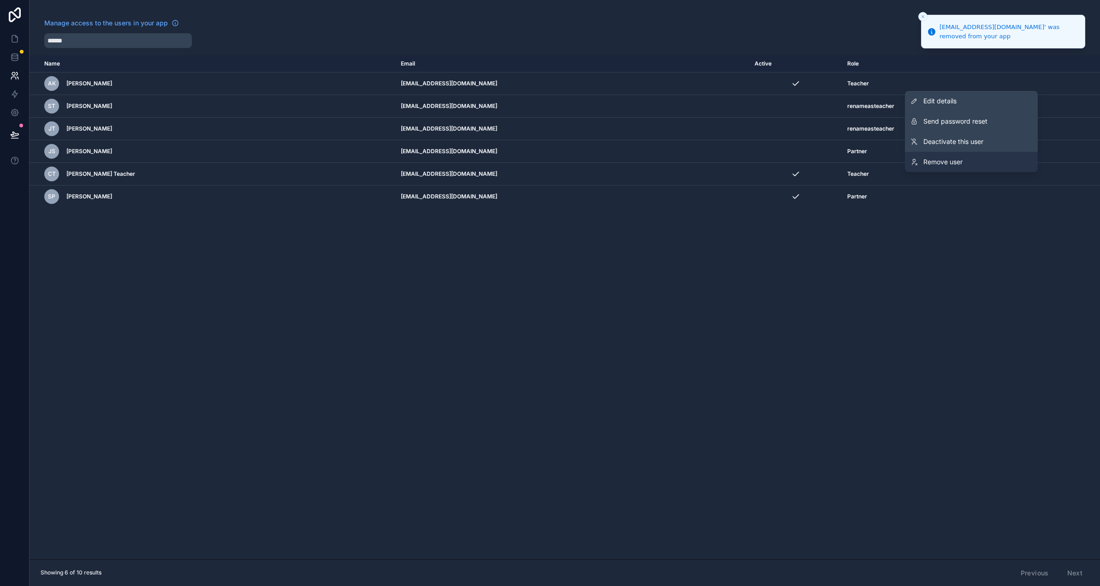
click at [947, 158] on span "Remove user" at bounding box center [942, 161] width 39 height 9
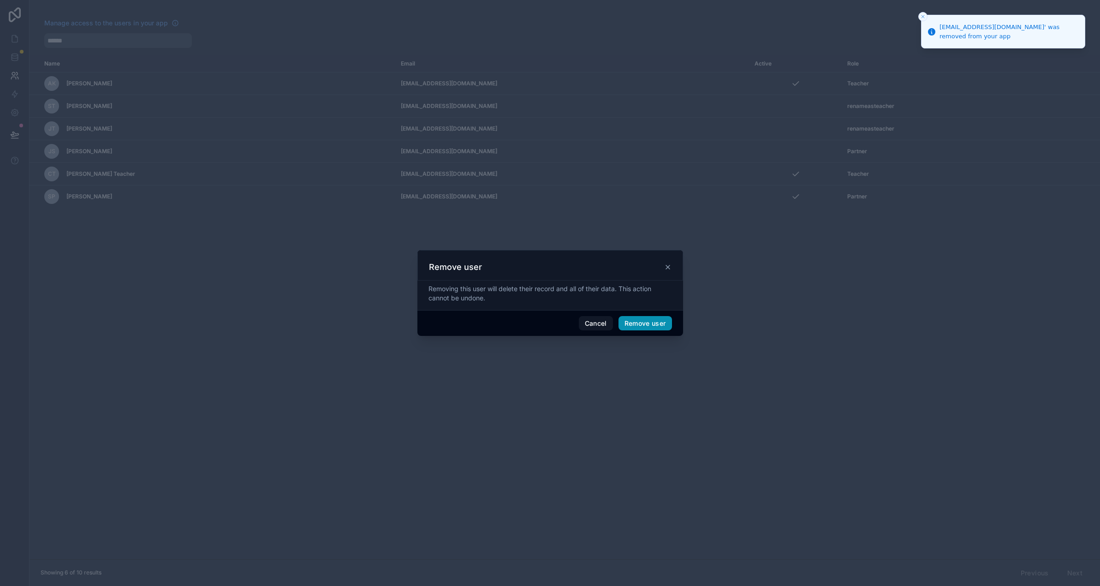
drag, startPoint x: 652, startPoint y: 321, endPoint x: 735, endPoint y: 246, distance: 112.0
click at [652, 321] on button "Remove user" at bounding box center [645, 323] width 54 height 15
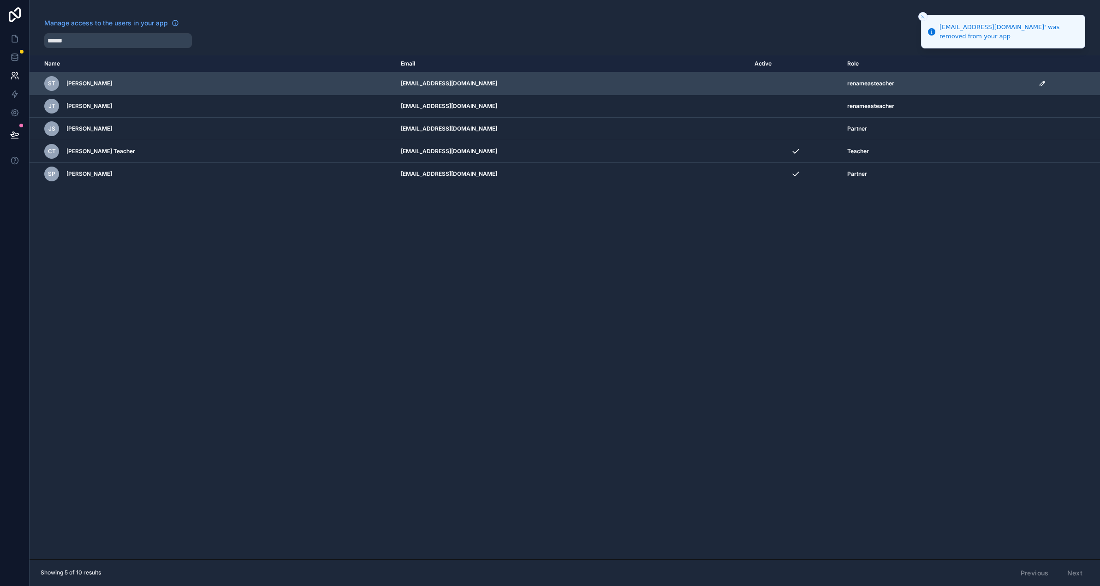
click at [1039, 81] on icon "scrollable content" at bounding box center [1042, 83] width 7 height 7
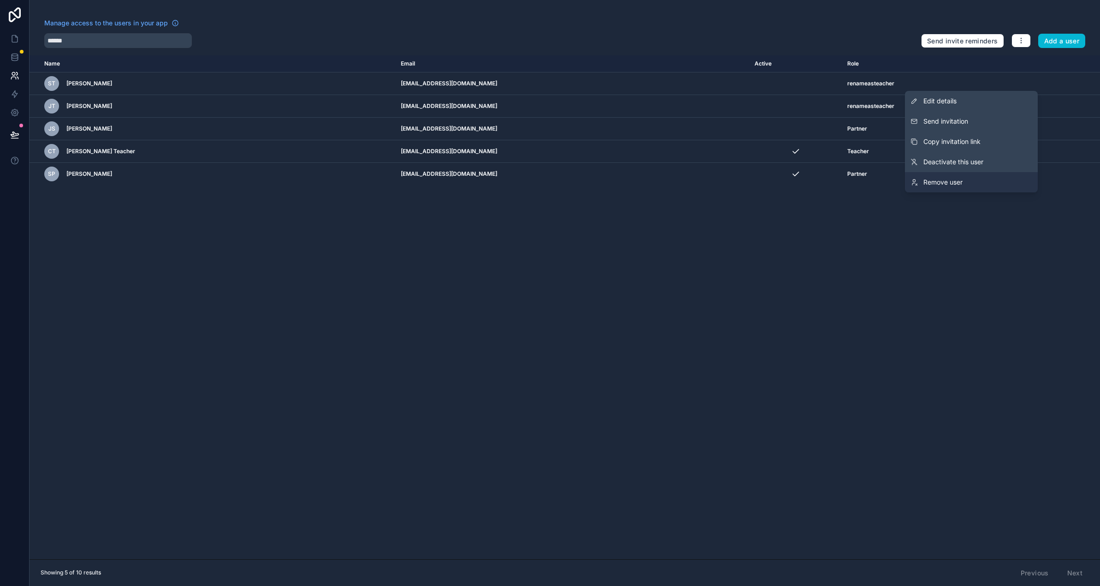
click at [961, 182] on span "Remove user" at bounding box center [942, 182] width 39 height 9
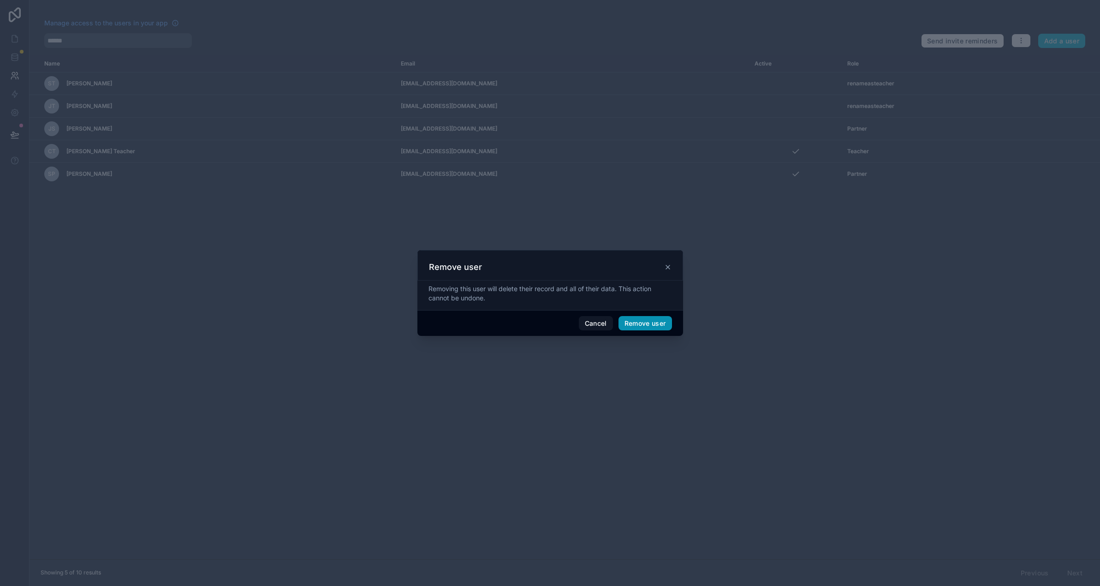
click at [648, 323] on button "Remove user" at bounding box center [645, 323] width 54 height 15
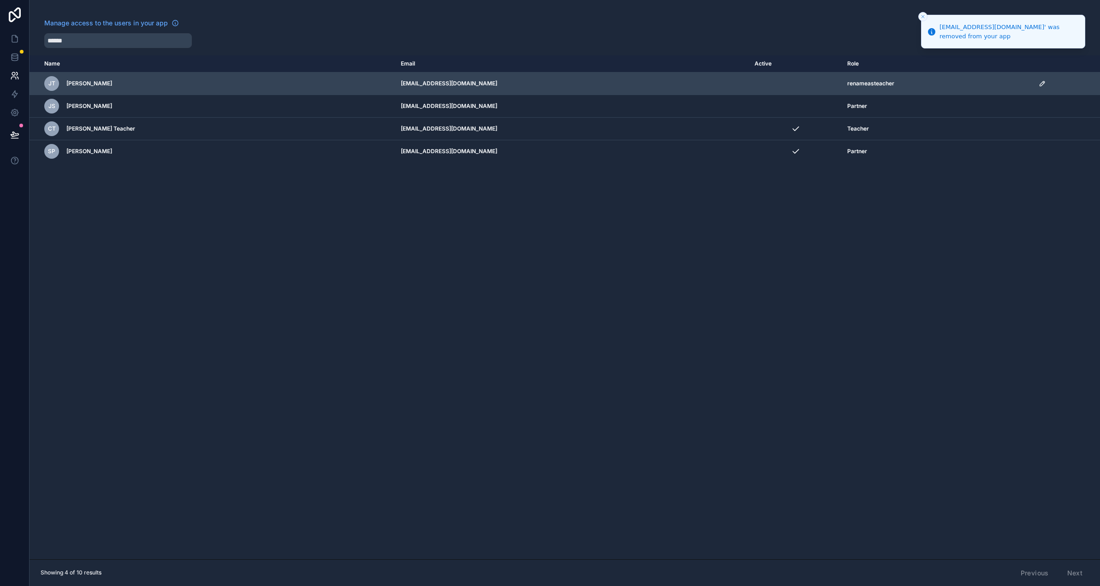
click at [1041, 83] on icon "scrollable content" at bounding box center [1042, 83] width 7 height 7
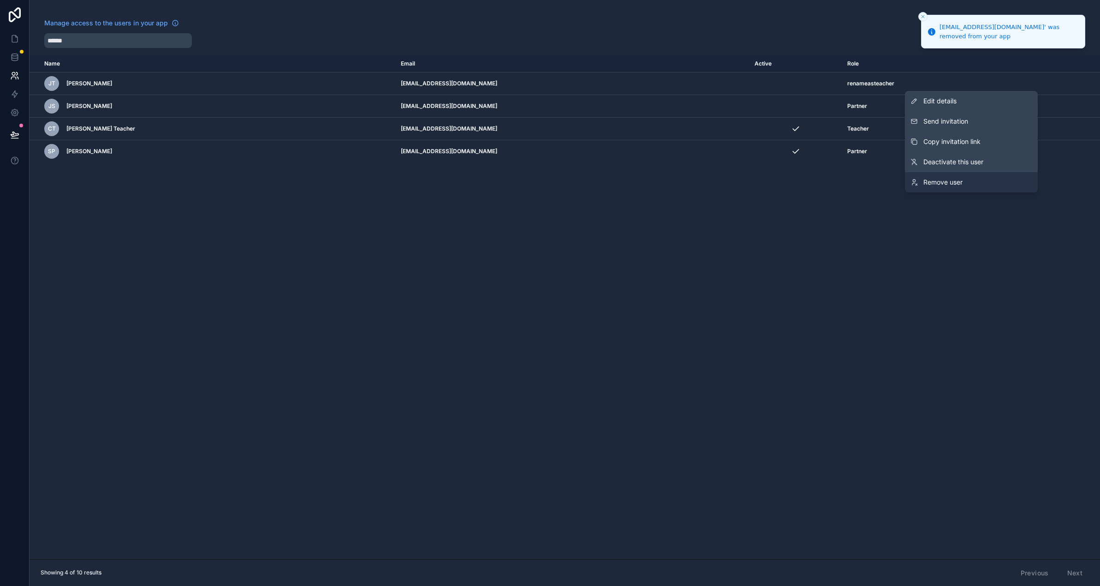
click at [952, 187] on link "Remove user" at bounding box center [971, 182] width 133 height 20
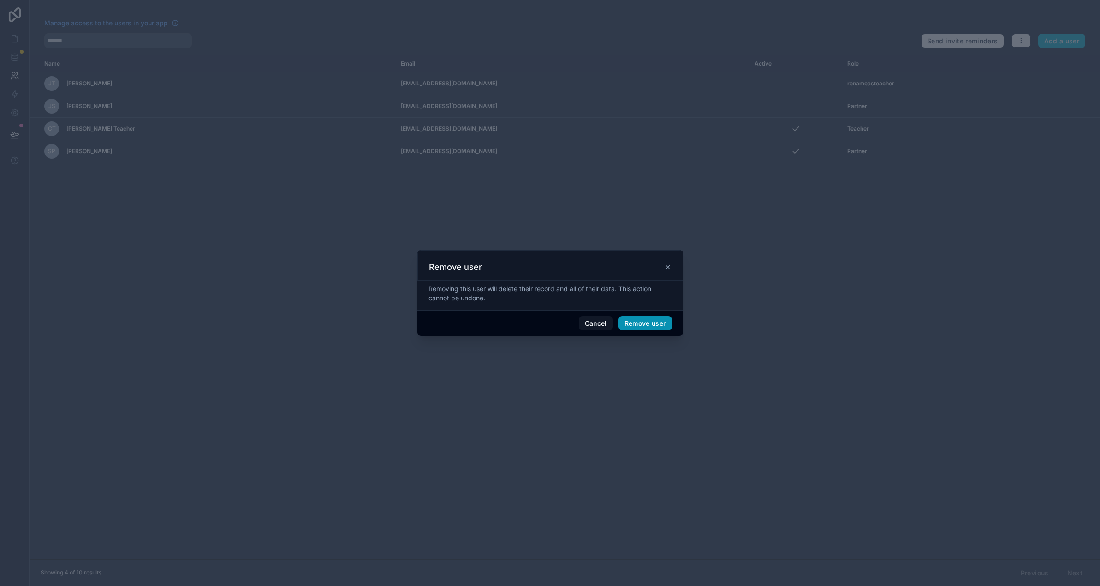
click at [654, 330] on button "Remove user" at bounding box center [645, 323] width 54 height 15
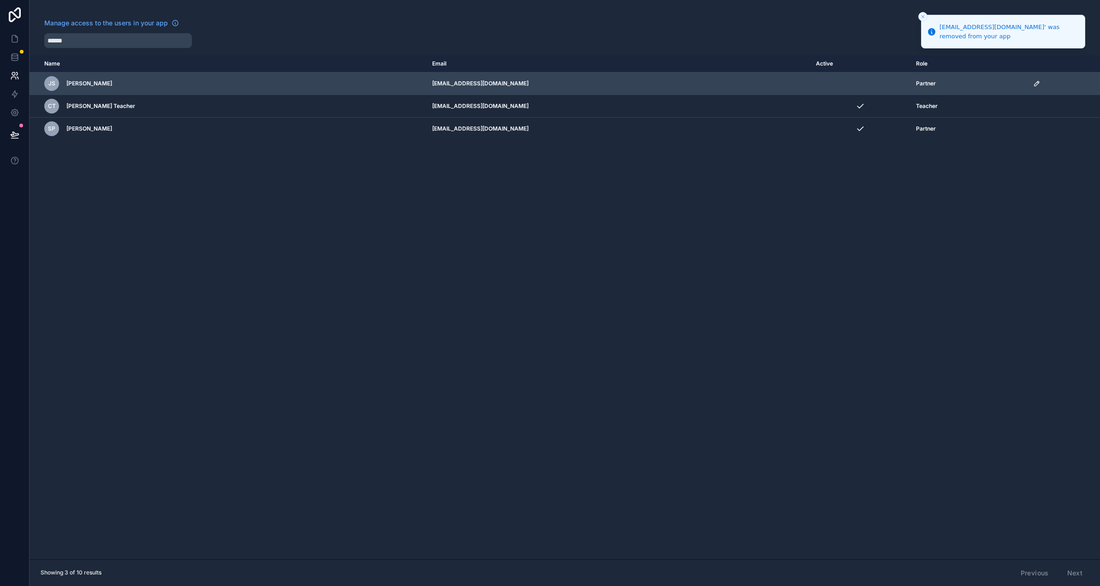
click at [1034, 83] on icon "scrollable content" at bounding box center [1036, 83] width 5 height 5
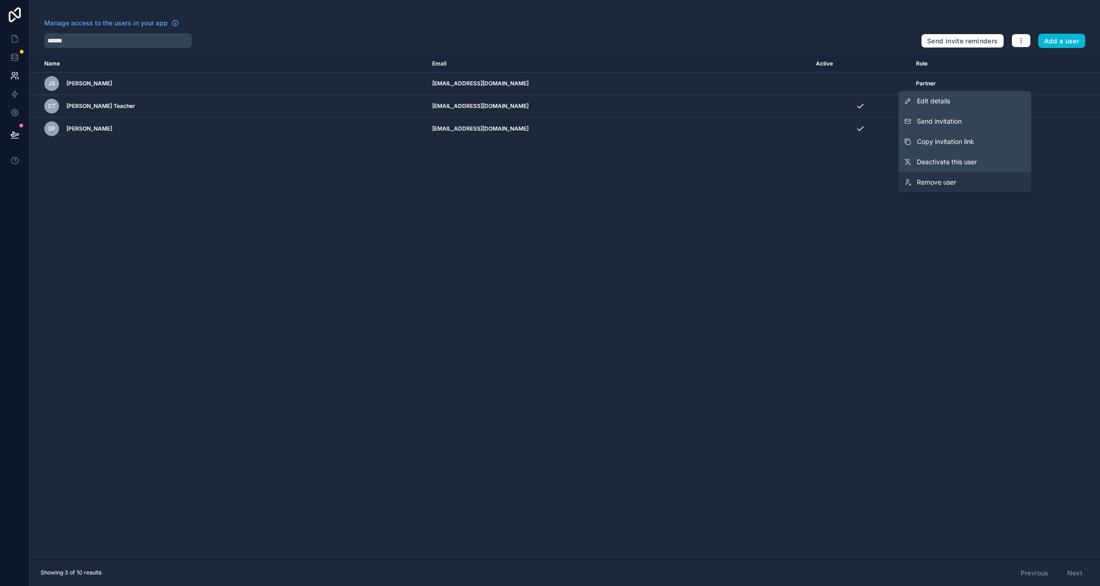
click at [980, 185] on link "Remove user" at bounding box center [964, 182] width 133 height 20
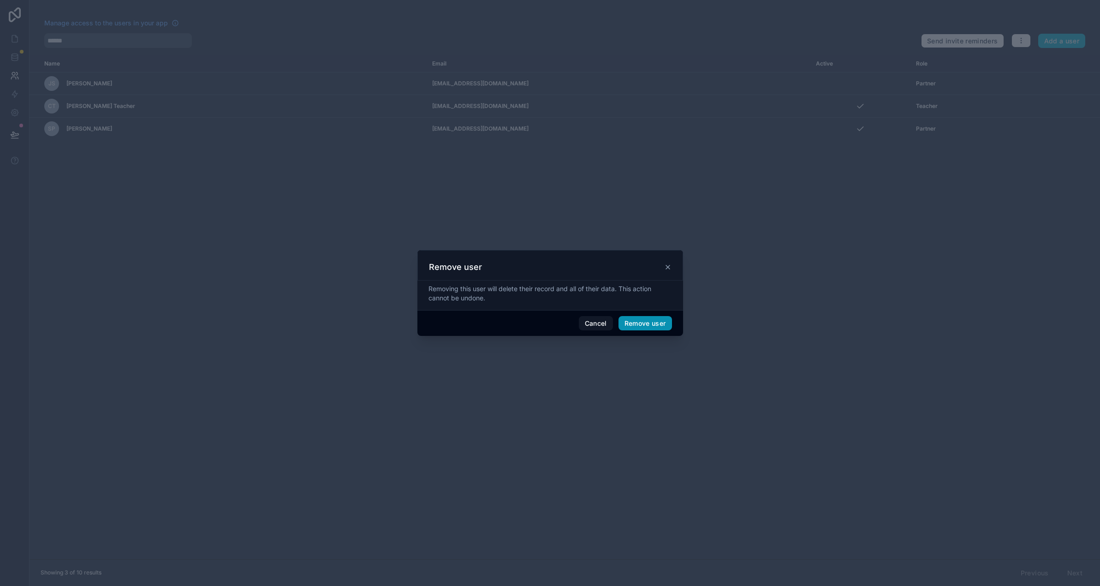
drag, startPoint x: 643, startPoint y: 324, endPoint x: 622, endPoint y: 284, distance: 45.4
click at [643, 324] on button "Remove user" at bounding box center [645, 323] width 54 height 15
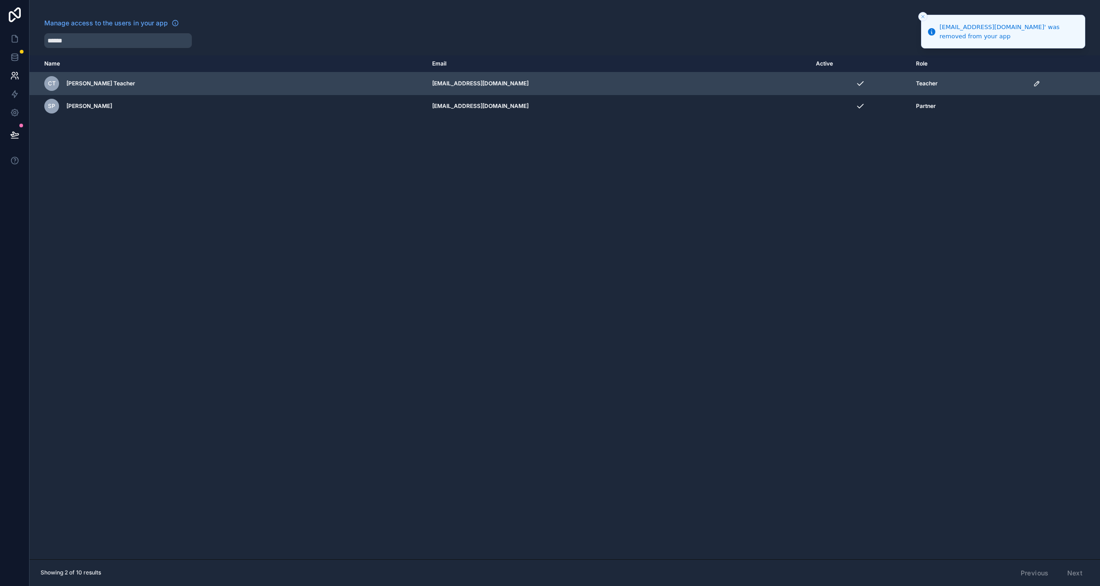
click at [1033, 83] on icon "scrollable content" at bounding box center [1036, 83] width 7 height 7
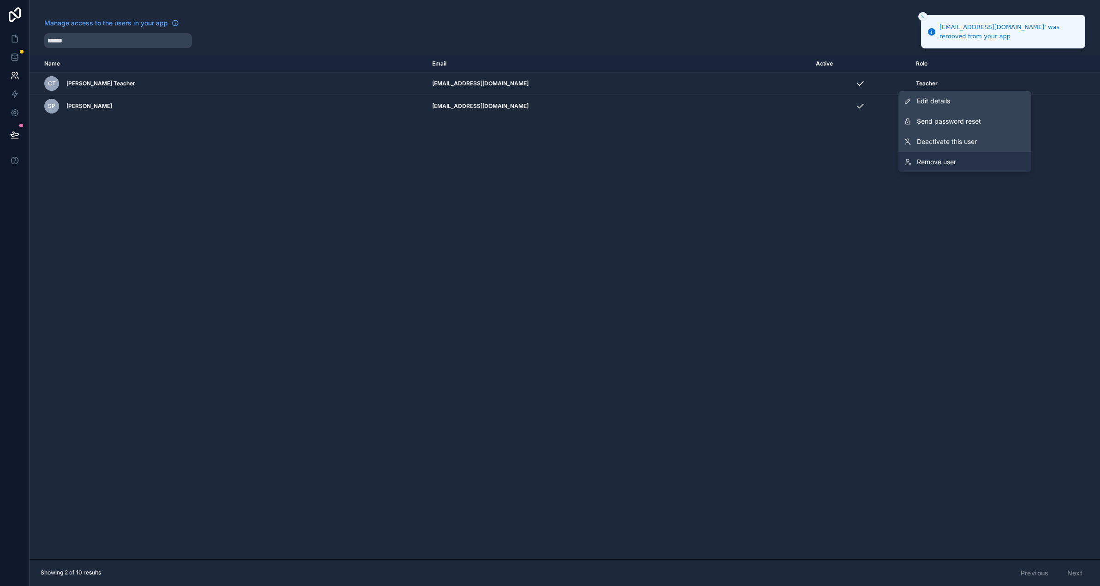
click at [944, 159] on span "Remove user" at bounding box center [936, 161] width 39 height 9
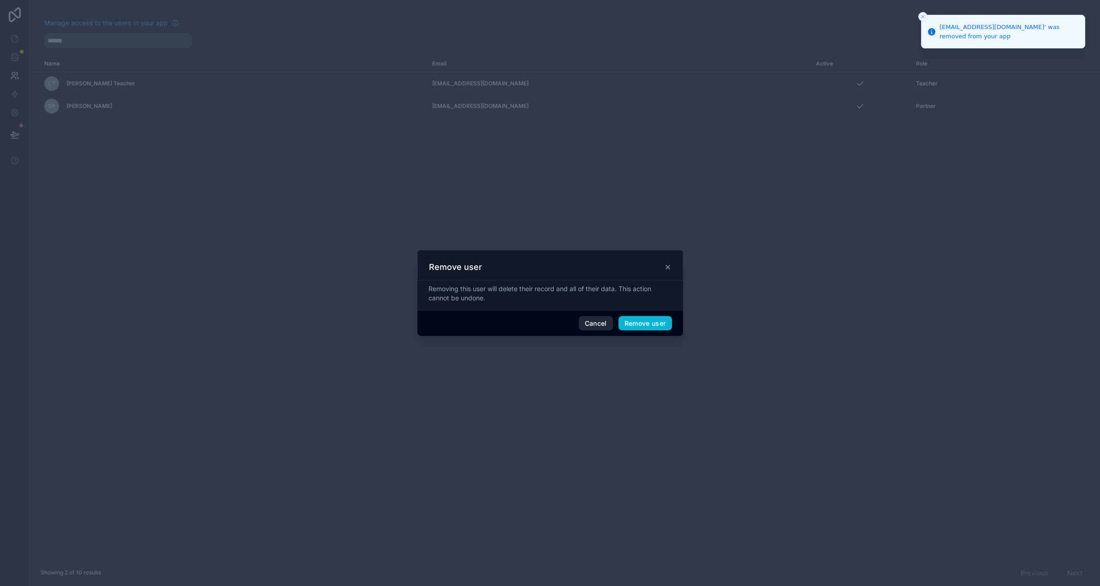
click at [590, 321] on button "Cancel" at bounding box center [596, 323] width 34 height 15
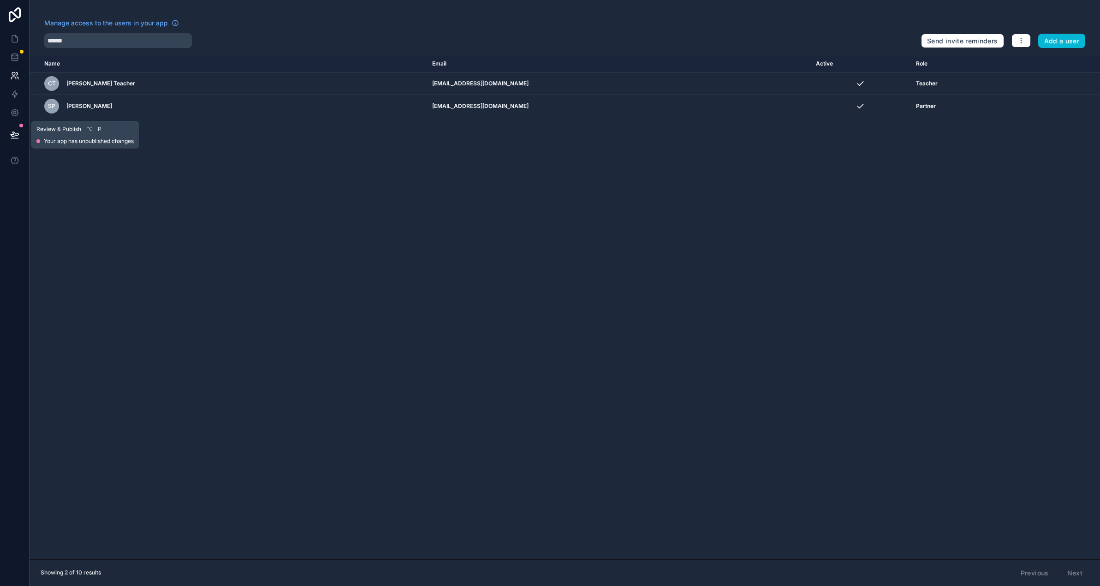
click at [15, 133] on icon at bounding box center [15, 134] width 8 height 5
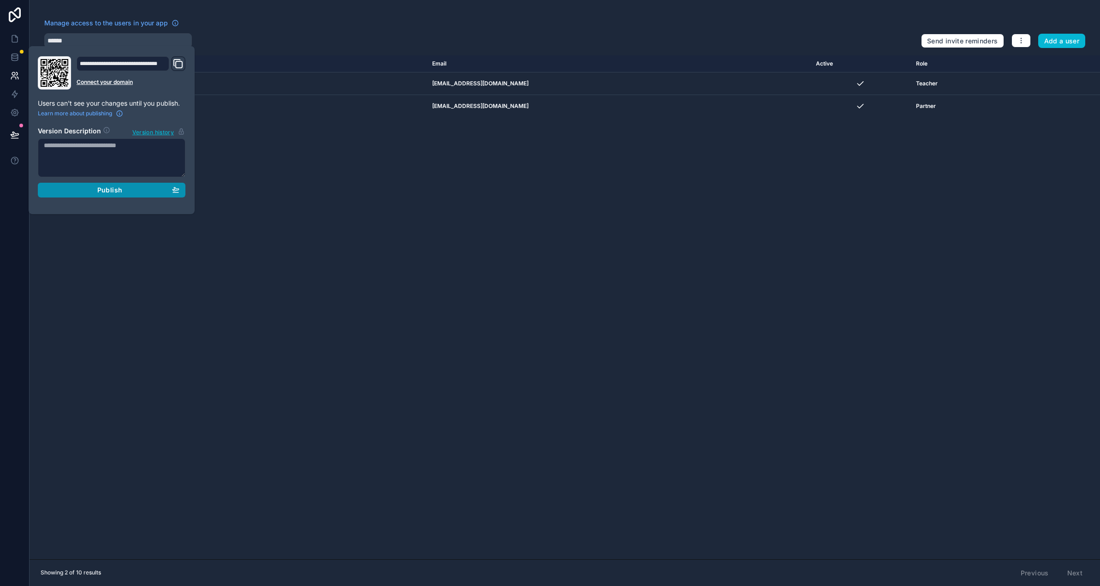
click at [163, 188] on div "Publish" at bounding box center [112, 190] width 136 height 8
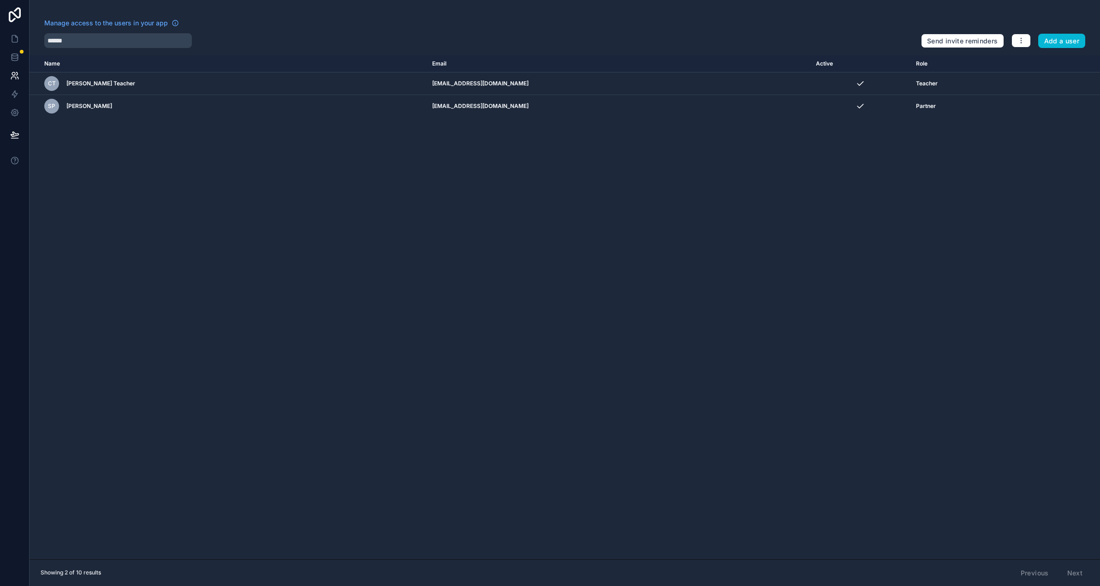
click at [358, 279] on div "Name Email Active Role [DOMAIN_NAME] CT [PERSON_NAME] Teacher [EMAIL_ADDRESS][D…" at bounding box center [565, 307] width 1070 height 504
click at [12, 37] on icon at bounding box center [15, 39] width 6 height 7
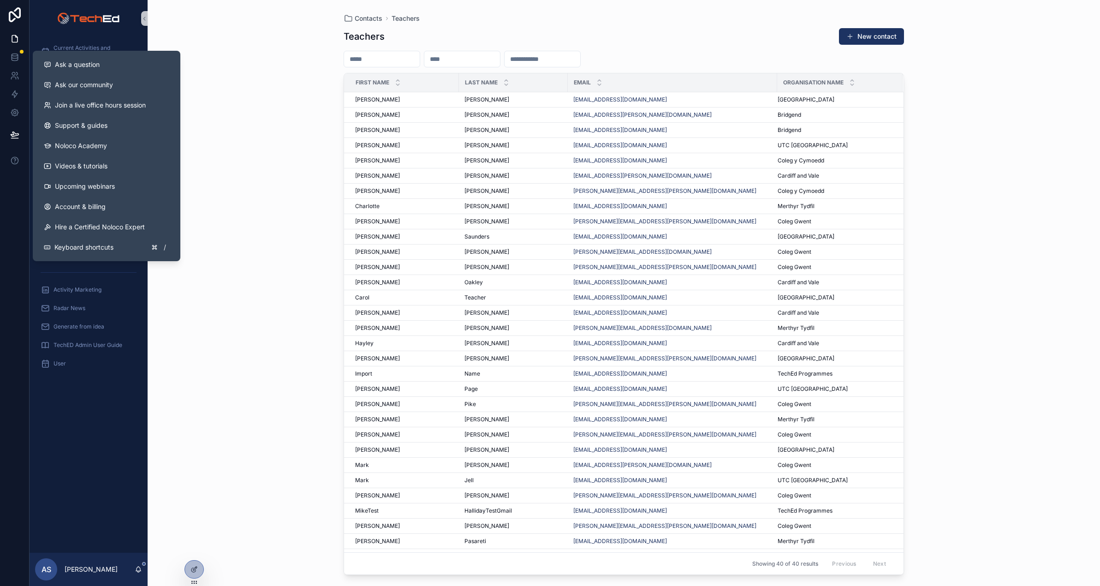
click at [290, 120] on div "Contacts Teachers Teachers New contact First name Last name Email Organisation …" at bounding box center [624, 293] width 952 height 586
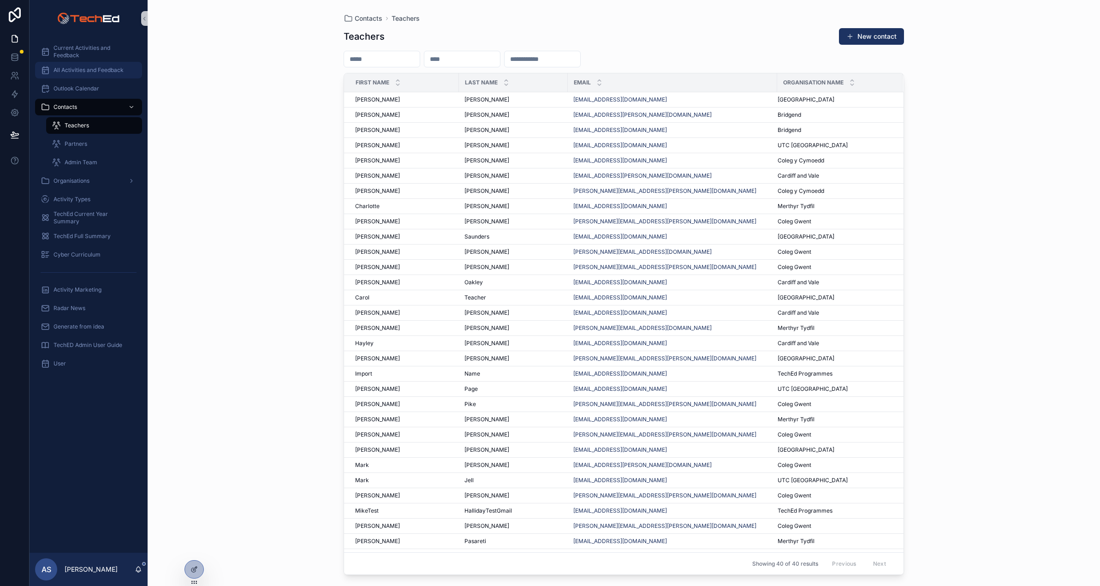
click at [63, 70] on span "All Activities and Feedback" at bounding box center [89, 69] width 70 height 7
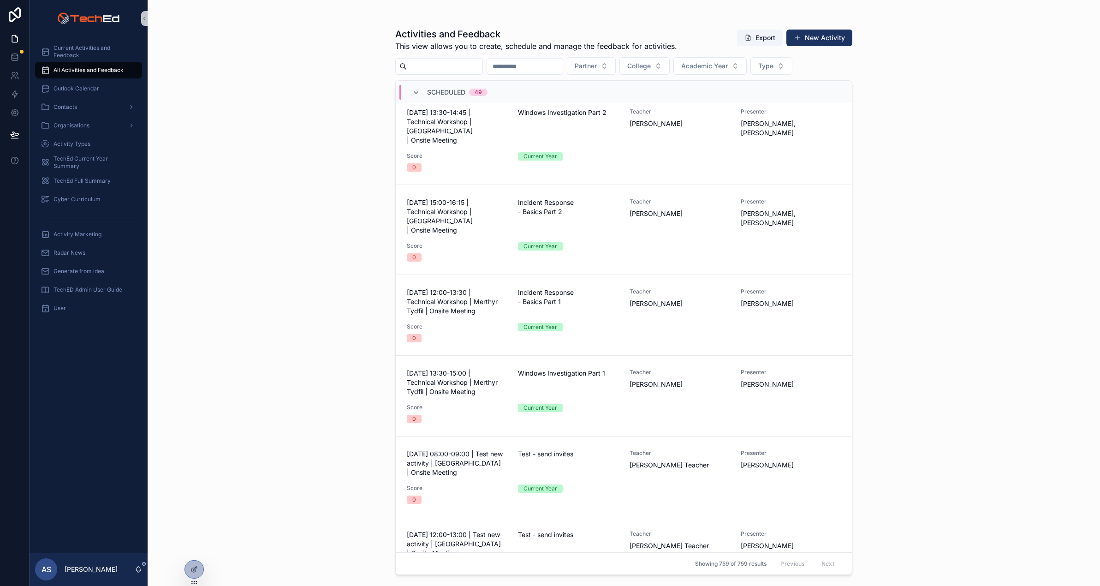
click at [418, 94] on icon "scrollable content" at bounding box center [415, 92] width 7 height 7
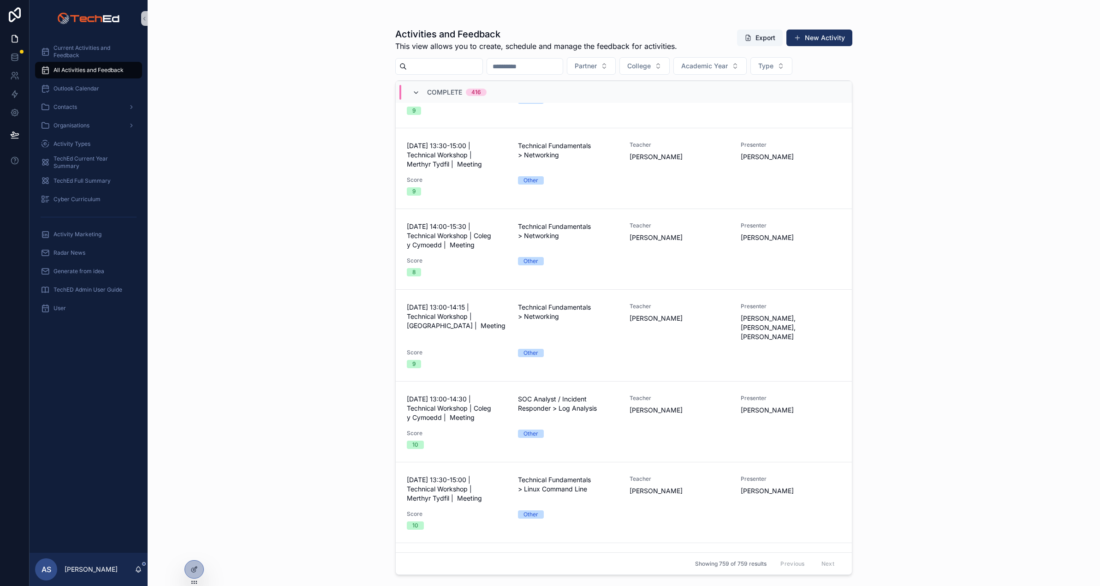
click at [414, 91] on icon "scrollable content" at bounding box center [415, 92] width 7 height 7
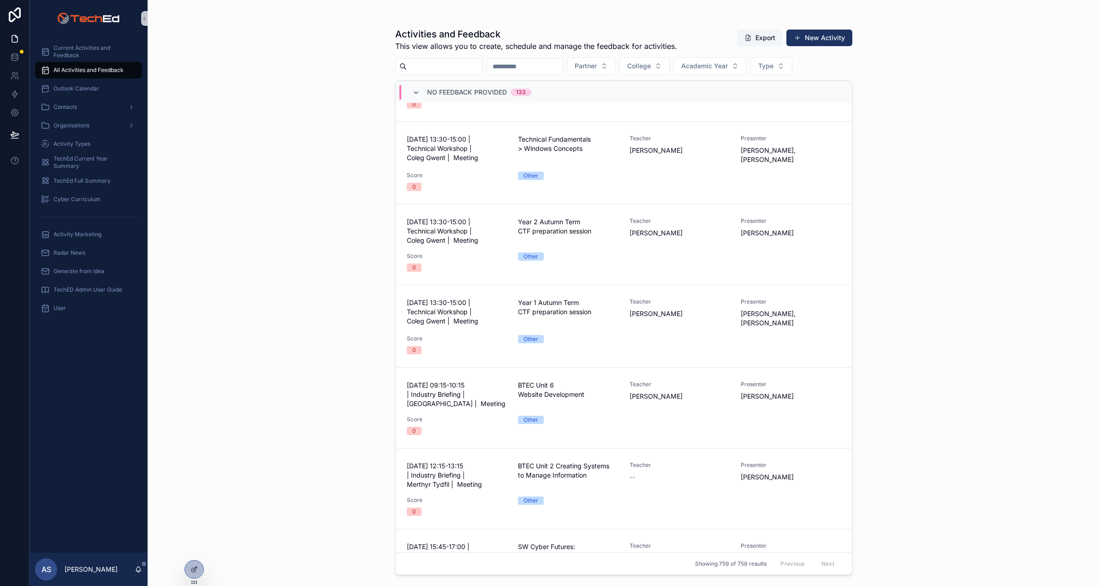
click at [416, 94] on icon "scrollable content" at bounding box center [415, 92] width 7 height 7
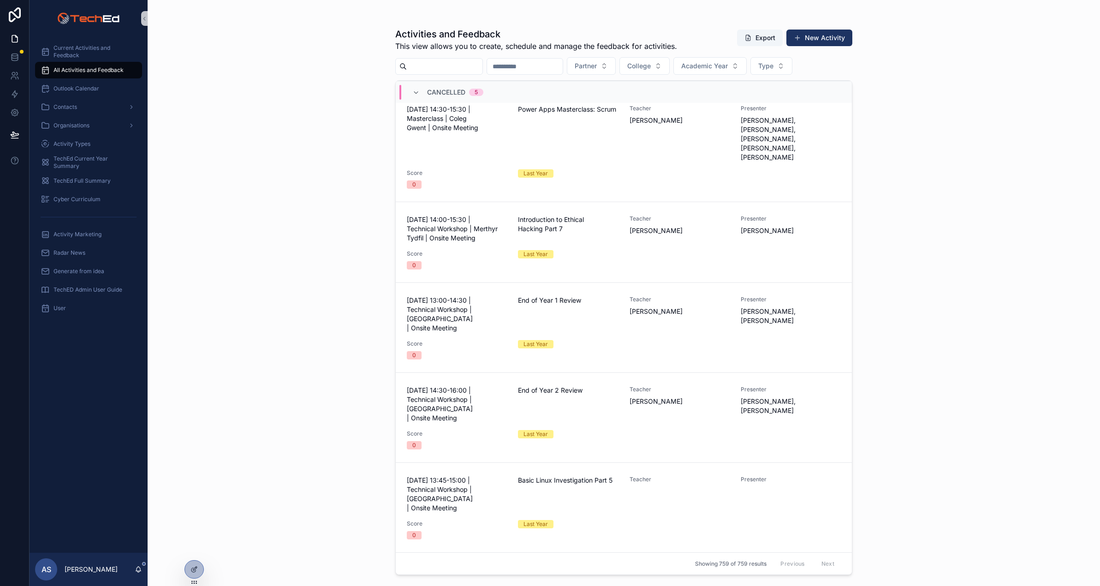
scroll to position [399, 0]
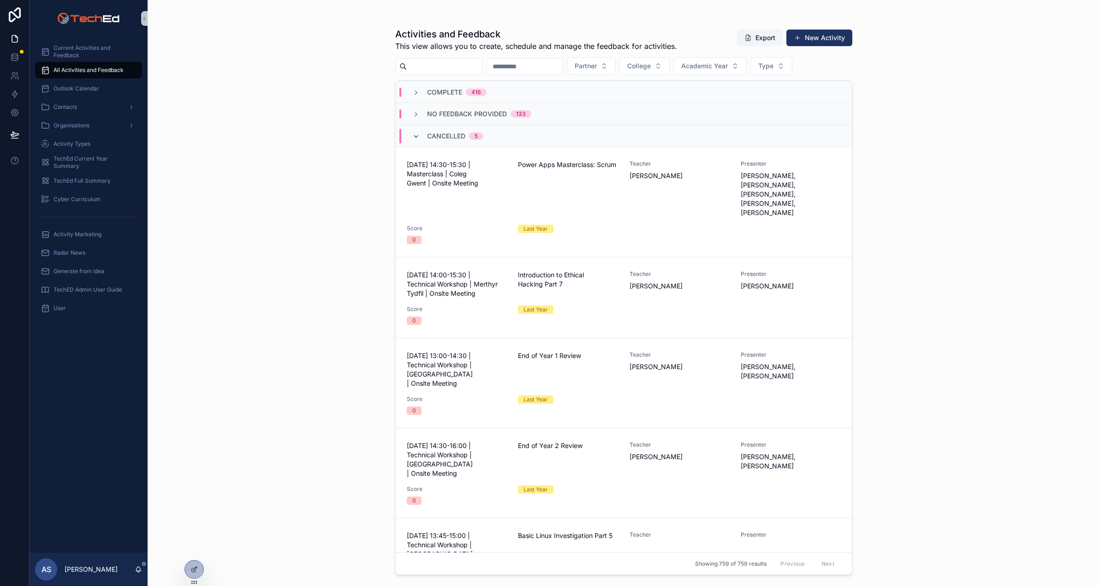
click at [416, 133] on icon "scrollable content" at bounding box center [415, 136] width 7 height 7
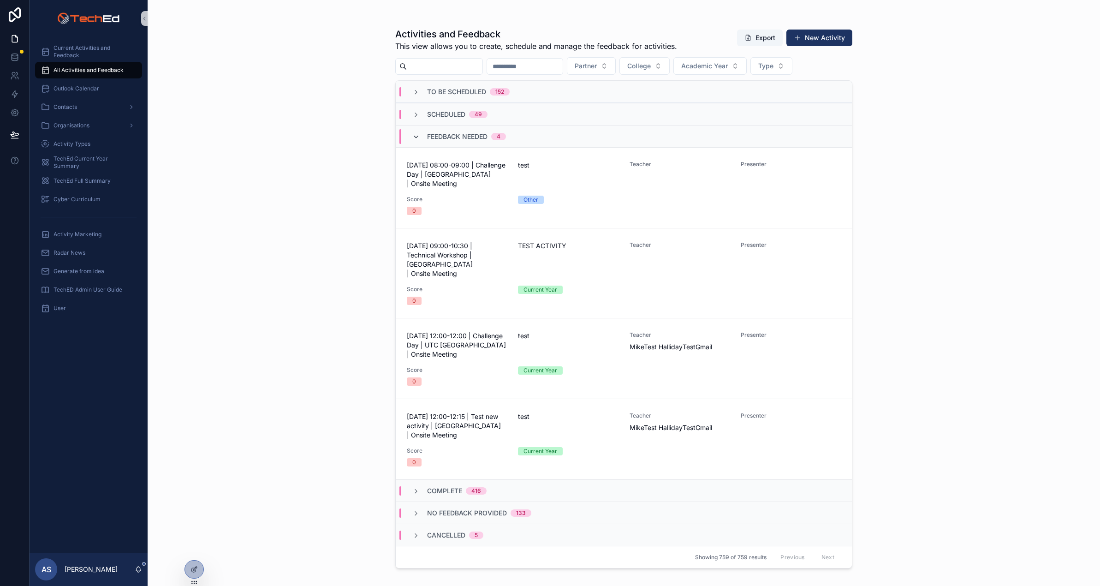
click at [415, 136] on icon "scrollable content" at bounding box center [415, 136] width 7 height 7
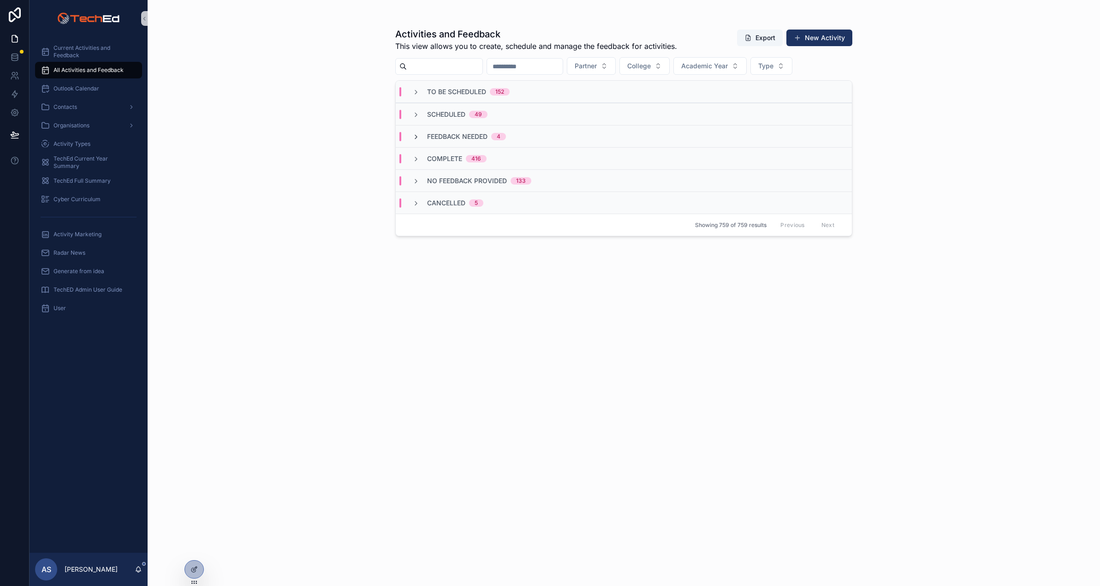
click at [418, 137] on icon "scrollable content" at bounding box center [415, 136] width 7 height 7
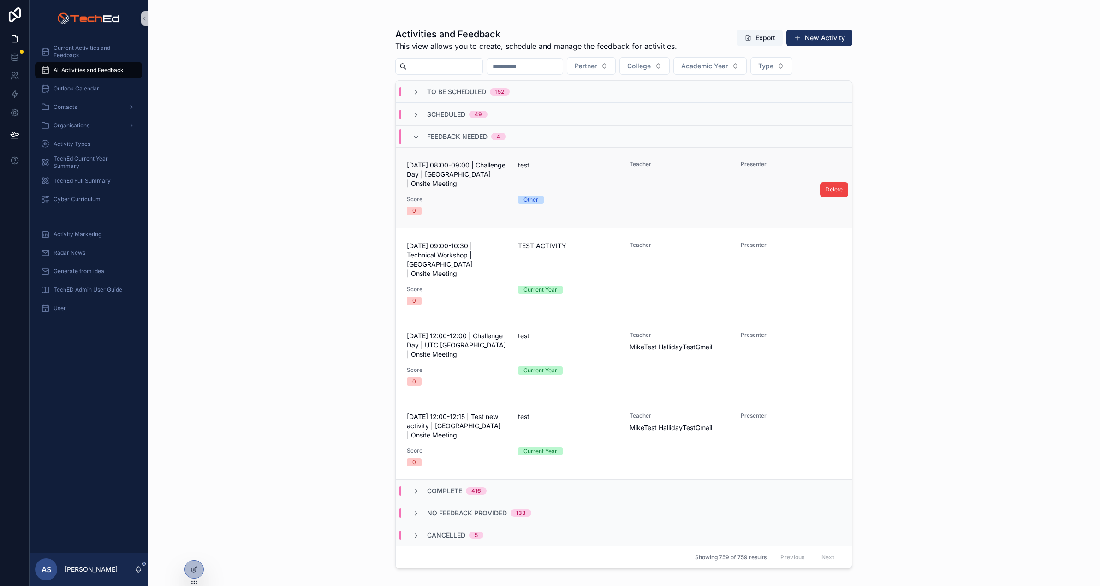
click at [453, 205] on div "Score 0" at bounding box center [457, 205] width 100 height 19
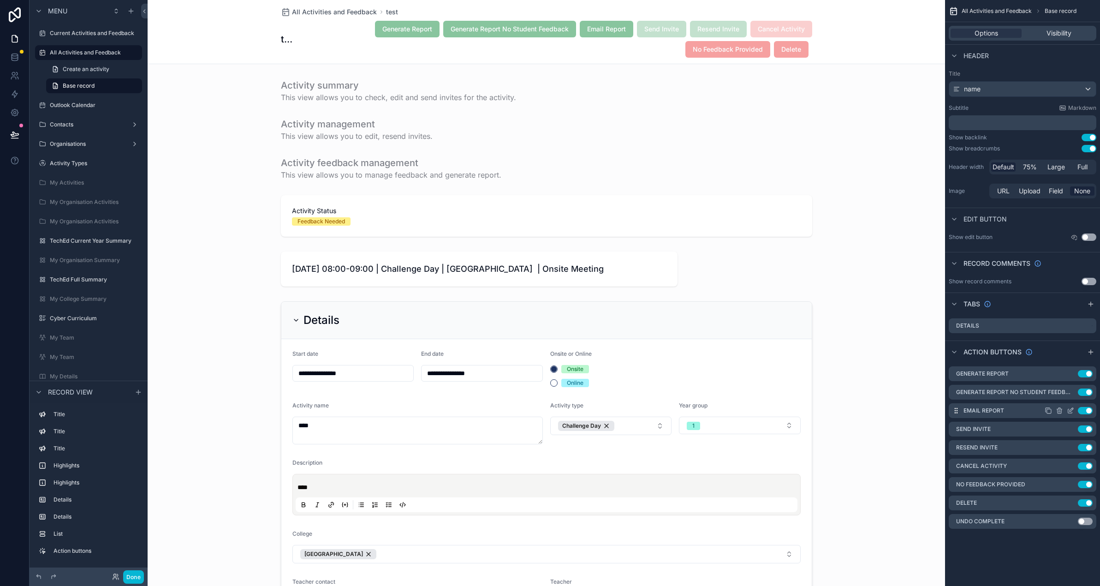
click at [1071, 407] on icon "scrollable content" at bounding box center [1070, 410] width 7 height 7
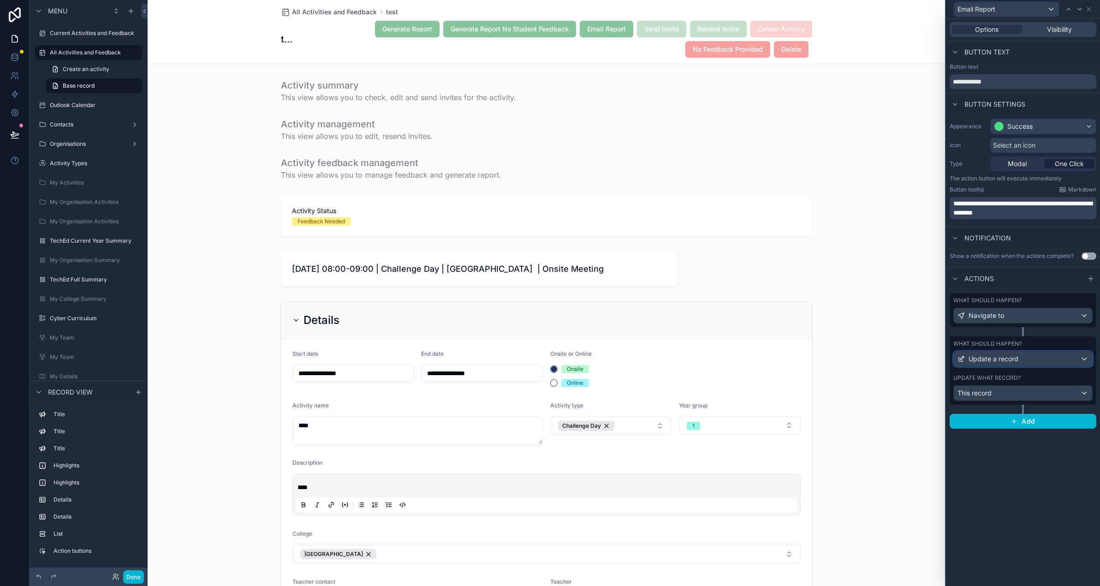
click at [1008, 359] on span "Update a record" at bounding box center [994, 358] width 50 height 9
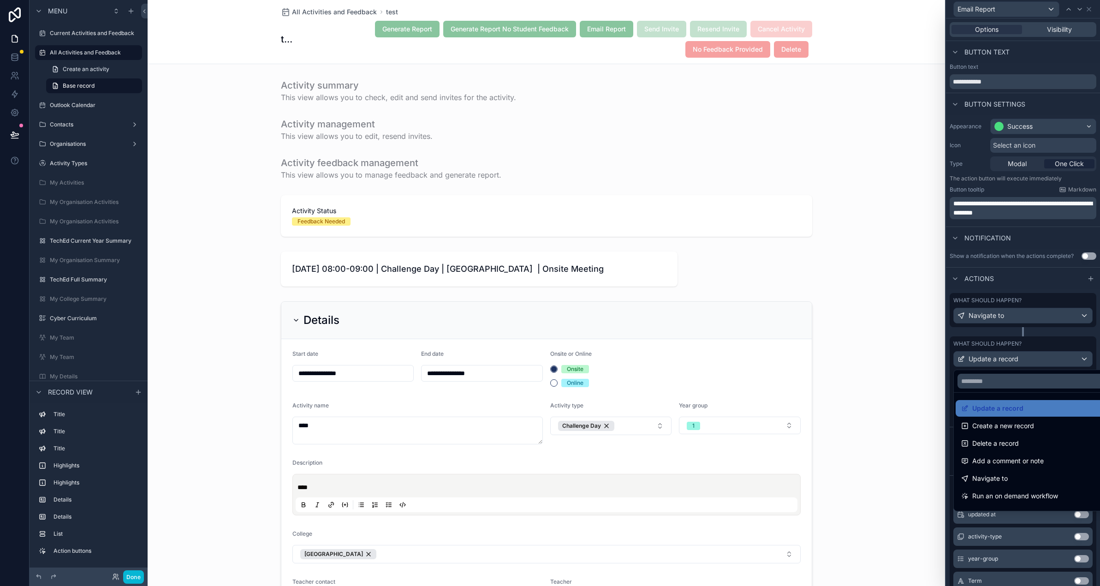
click at [1011, 359] on div at bounding box center [1023, 293] width 154 height 586
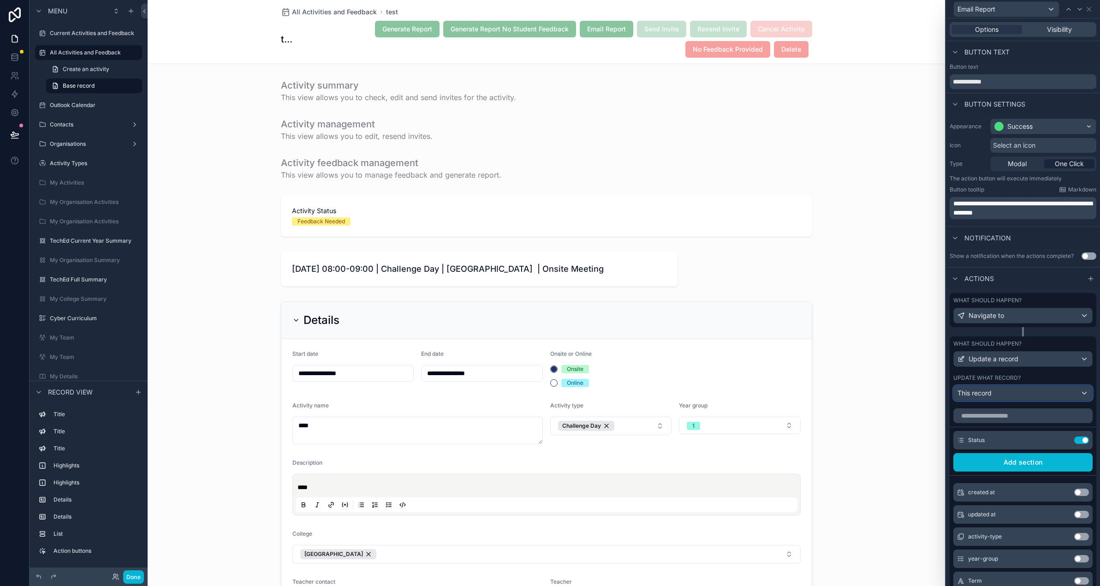
click at [994, 395] on div "This record" at bounding box center [1023, 393] width 138 height 15
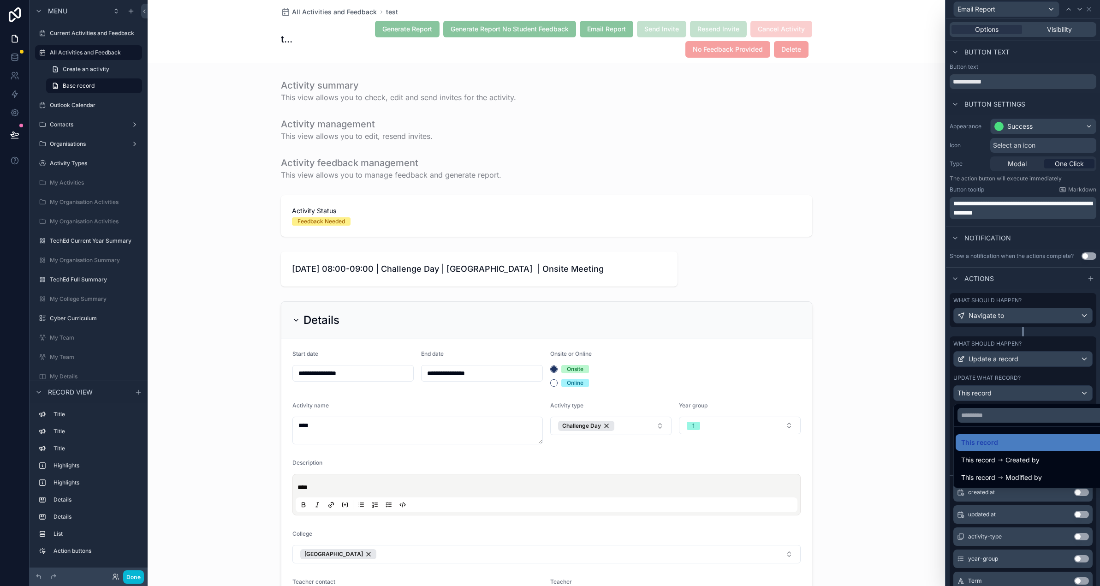
click at [994, 395] on div at bounding box center [1023, 293] width 154 height 586
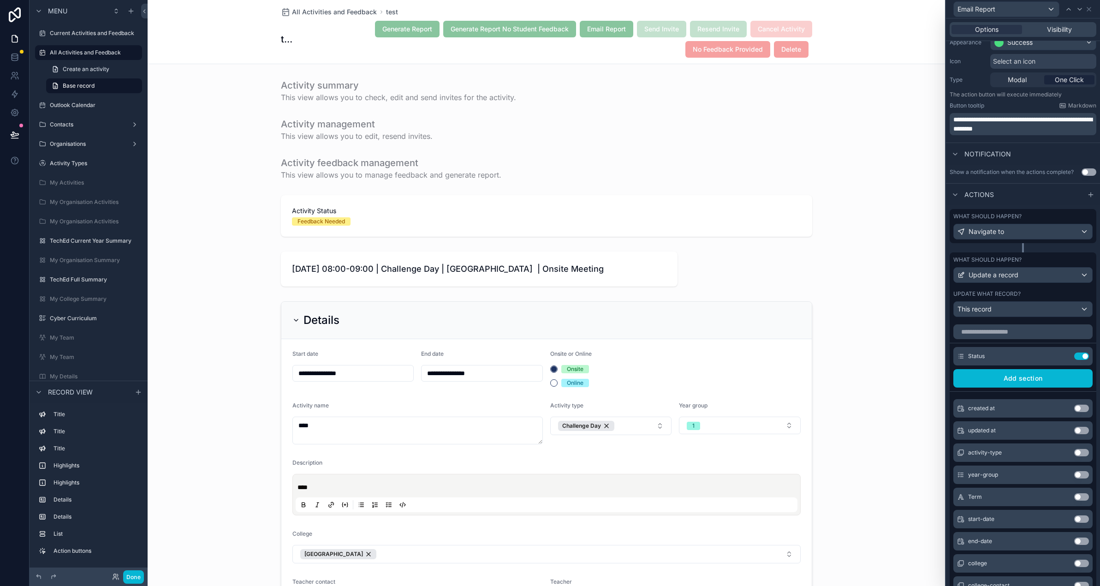
scroll to position [87, 0]
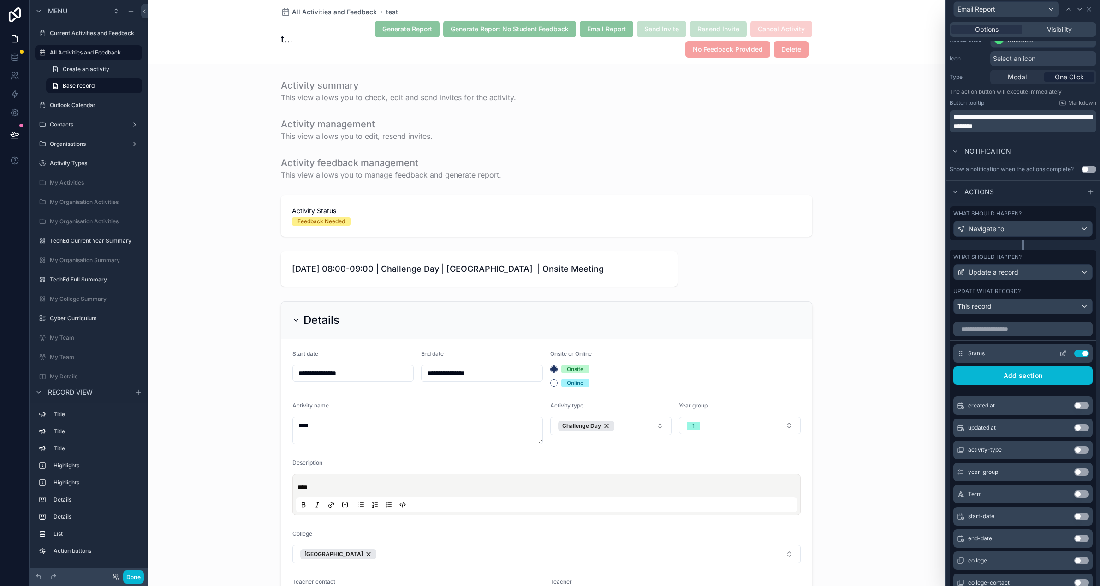
click at [1060, 351] on icon at bounding box center [1062, 353] width 7 height 7
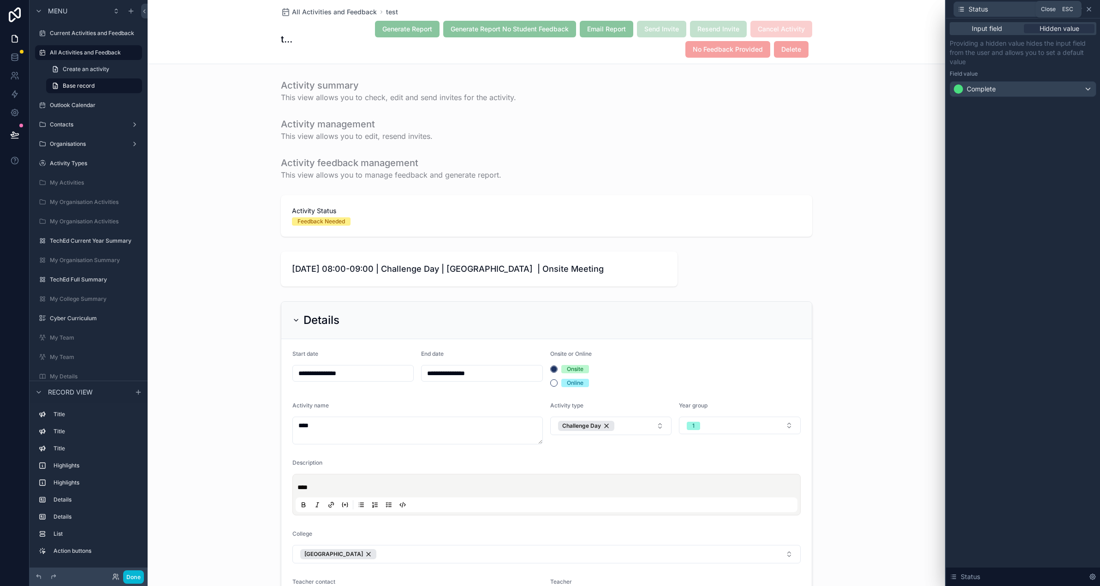
click at [1092, 9] on icon at bounding box center [1088, 9] width 7 height 7
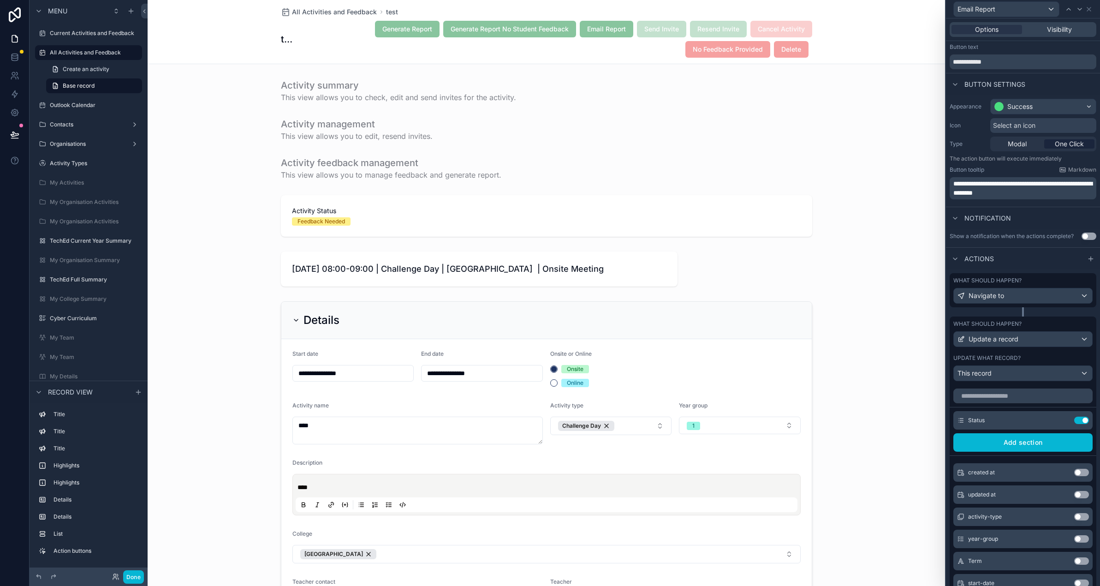
scroll to position [161, 0]
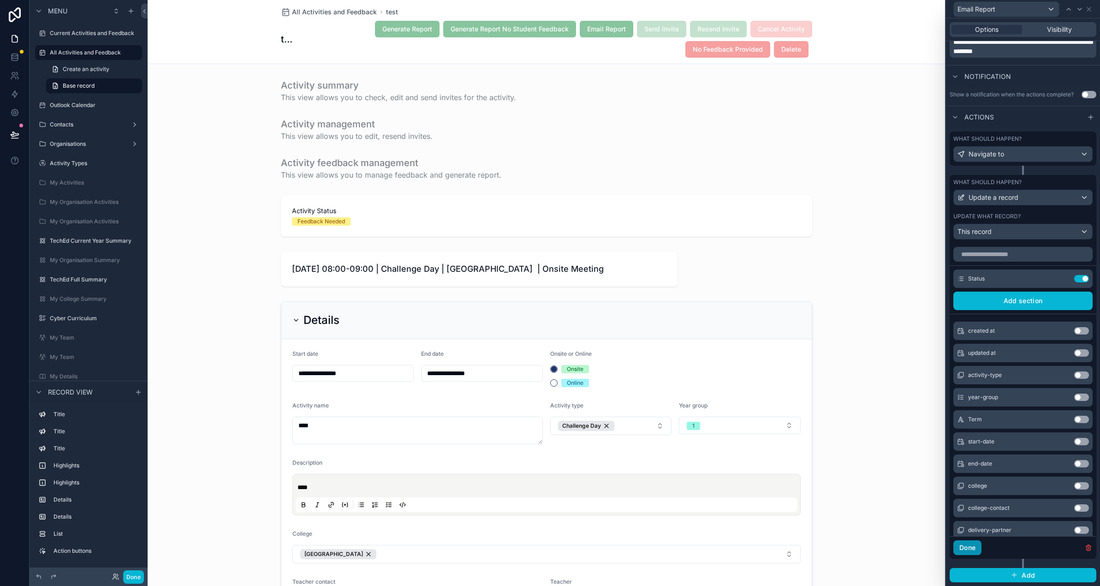
click at [969, 549] on button "Done" at bounding box center [967, 547] width 28 height 15
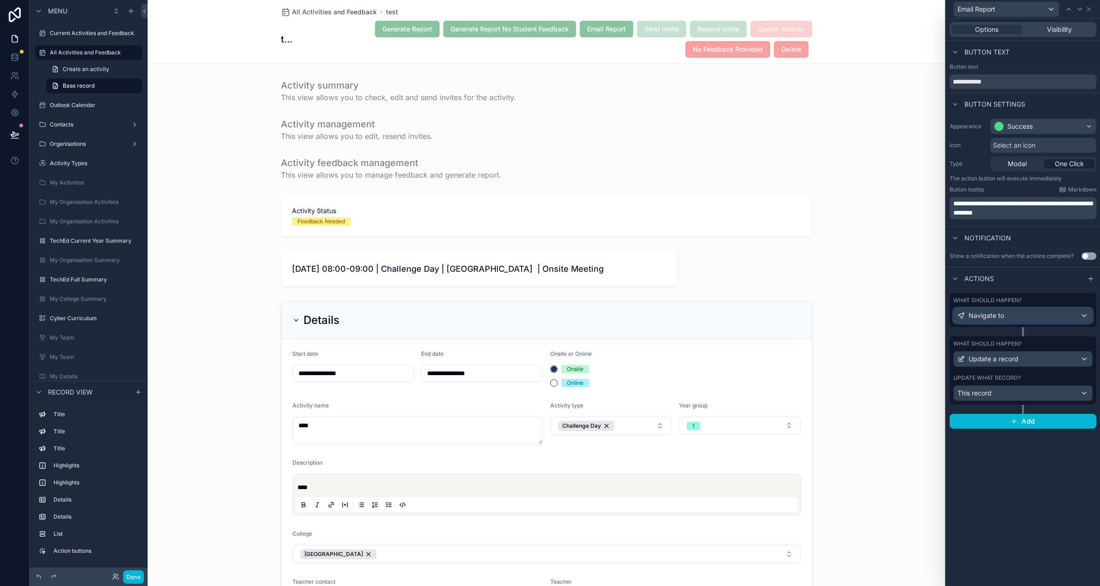
click at [1022, 315] on div "Navigate to" at bounding box center [1023, 315] width 138 height 15
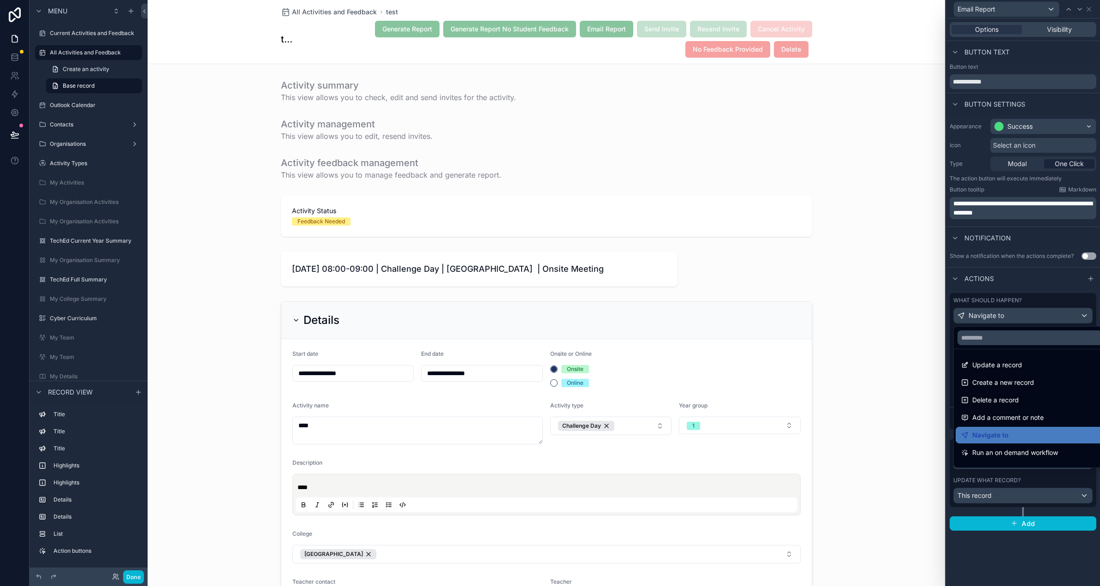
click at [1022, 315] on div at bounding box center [1023, 293] width 154 height 586
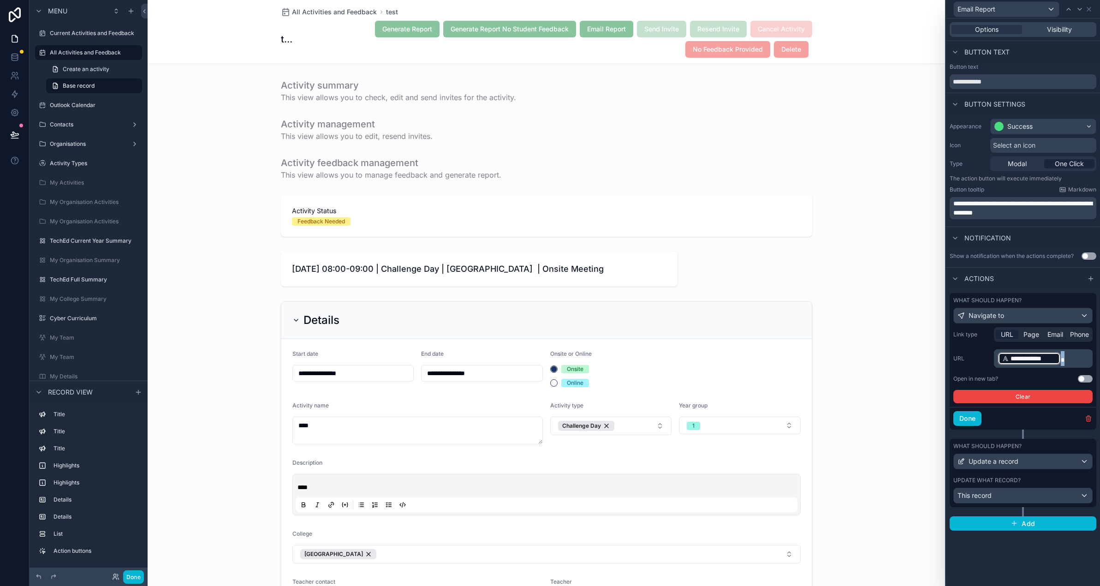
drag, startPoint x: 1067, startPoint y: 356, endPoint x: 1001, endPoint y: 357, distance: 65.5
click at [1001, 357] on p "**********" at bounding box center [1044, 358] width 93 height 15
click at [978, 355] on label "URL" at bounding box center [971, 358] width 37 height 7
click at [245, 133] on div "scrollable content" at bounding box center [546, 129] width 797 height 31
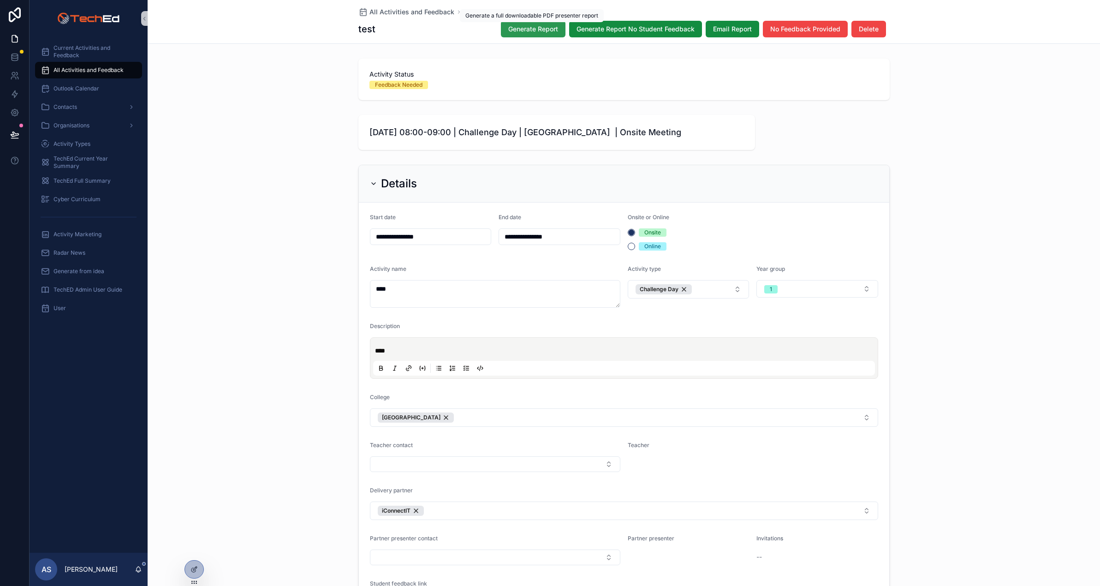
click at [529, 27] on span "Generate Report" at bounding box center [533, 28] width 50 height 9
click at [728, 26] on span "Email Report" at bounding box center [732, 28] width 39 height 9
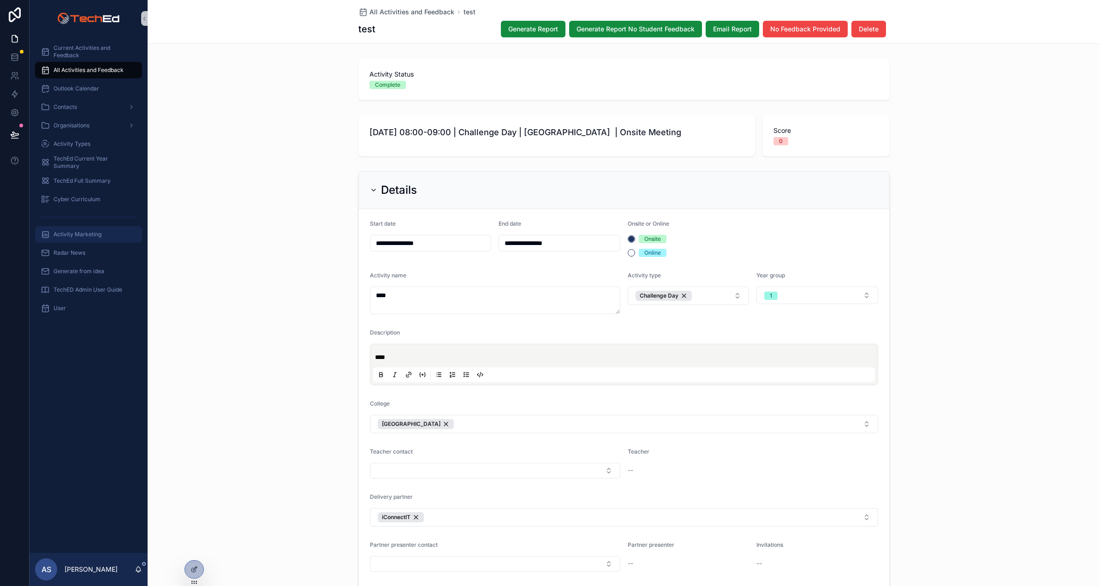
click at [60, 233] on span "Activity Marketing" at bounding box center [78, 234] width 48 height 7
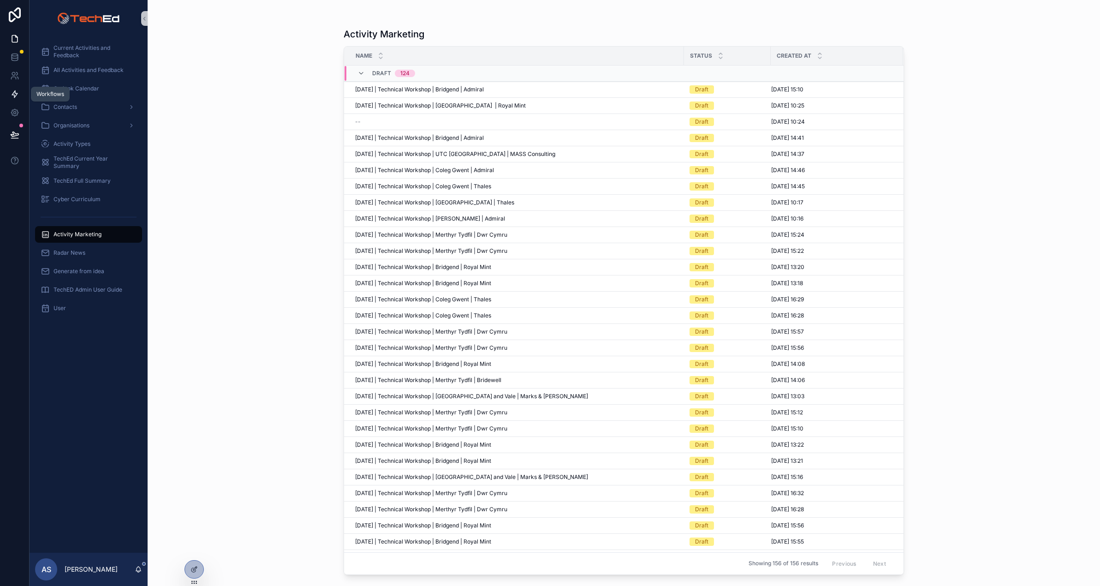
click at [17, 95] on icon at bounding box center [14, 93] width 9 height 9
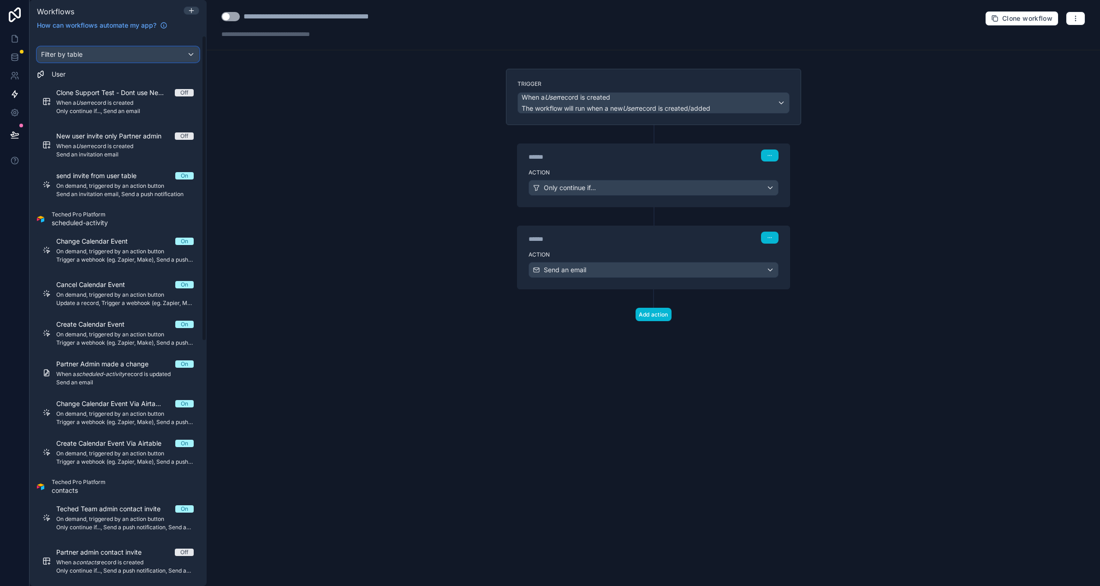
click at [88, 48] on div "Filter by table" at bounding box center [117, 54] width 161 height 15
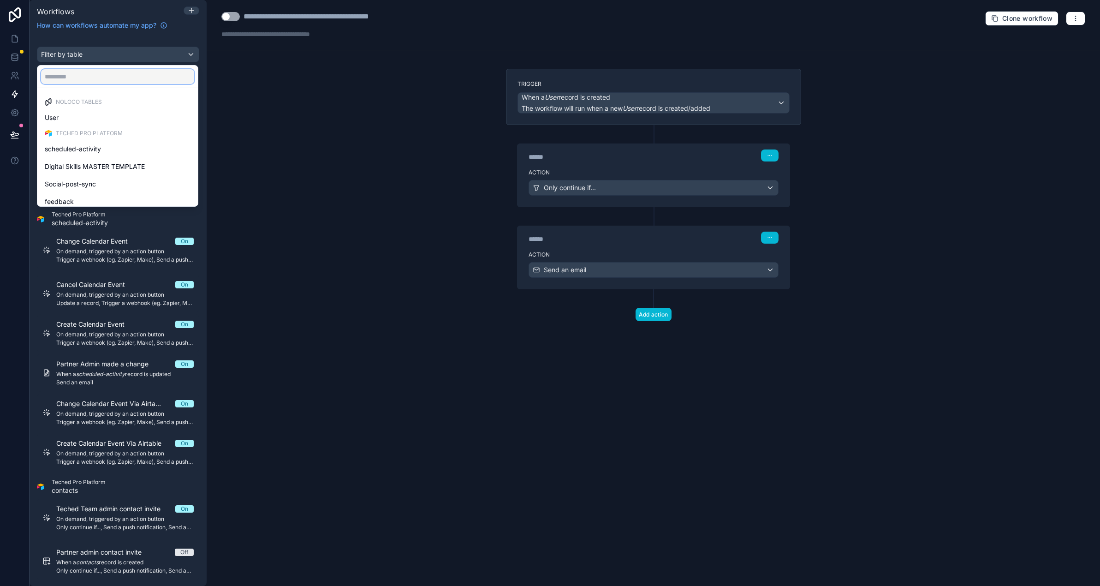
click at [86, 76] on input "text" at bounding box center [117, 76] width 153 height 15
click at [16, 219] on div "scrollable content" at bounding box center [550, 293] width 1100 height 586
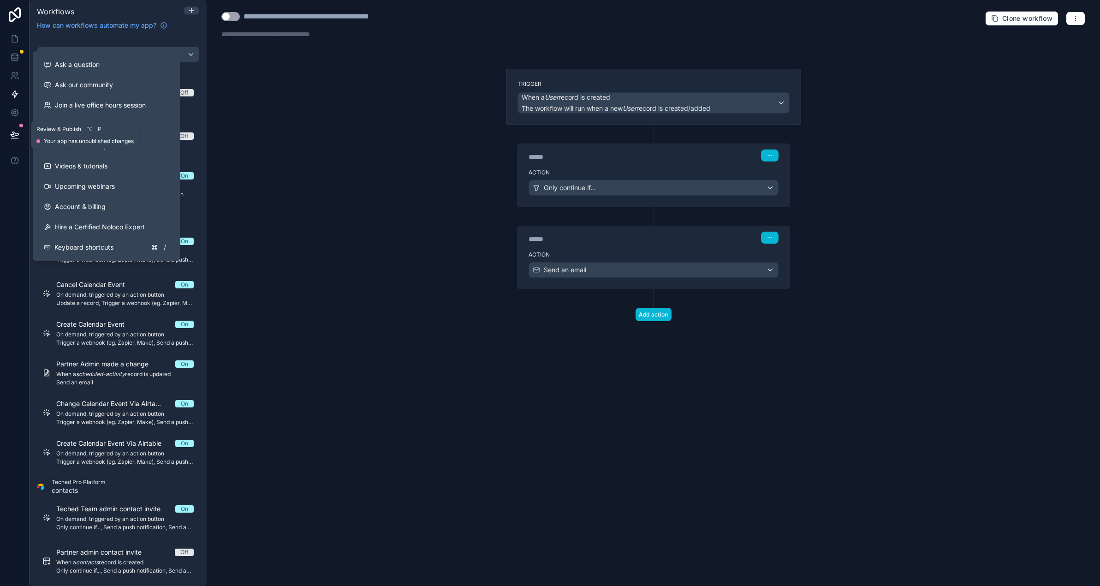
click at [15, 137] on icon at bounding box center [14, 134] width 9 height 9
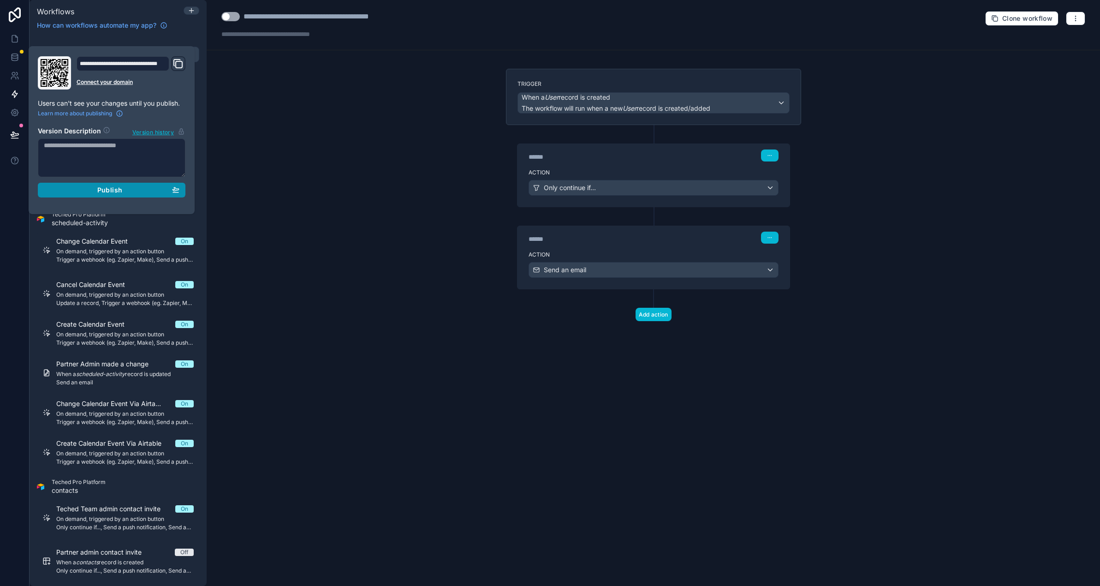
click at [180, 193] on button "Publish" at bounding box center [112, 190] width 148 height 15
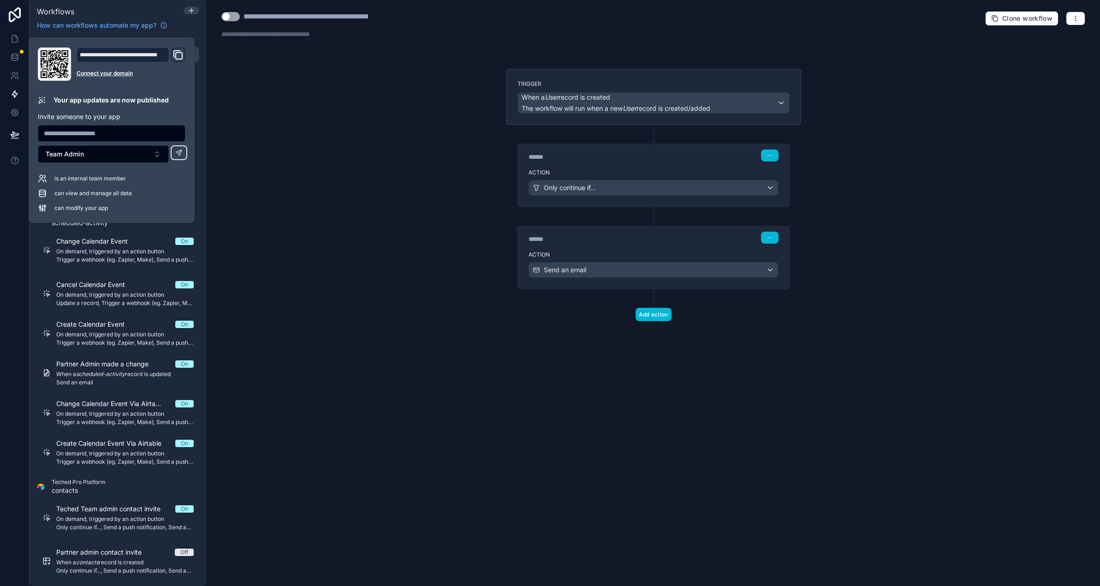
click at [8, 205] on div at bounding box center [15, 293] width 30 height 586
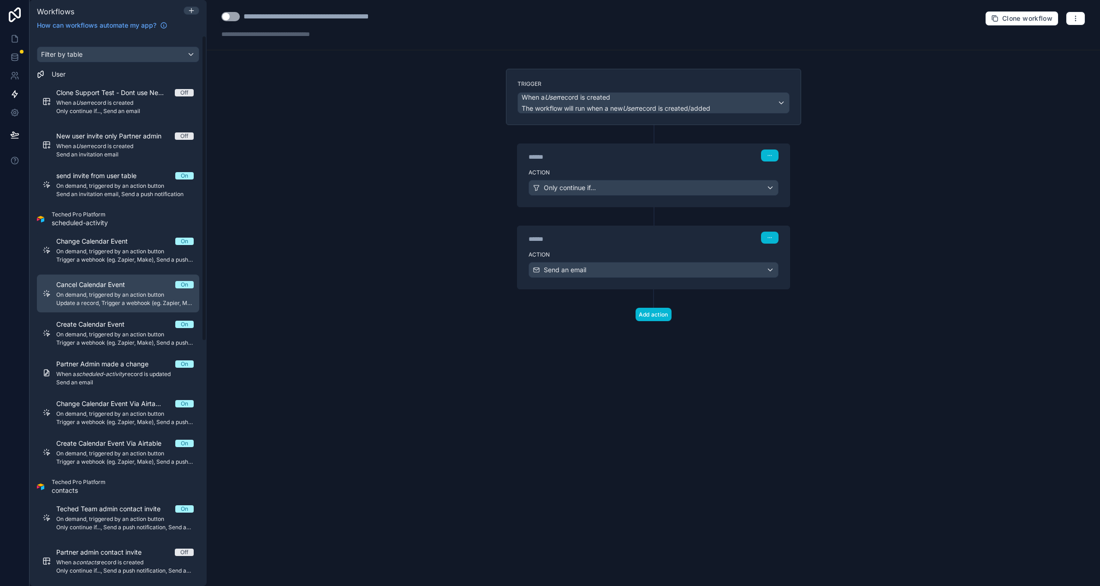
scroll to position [440, 0]
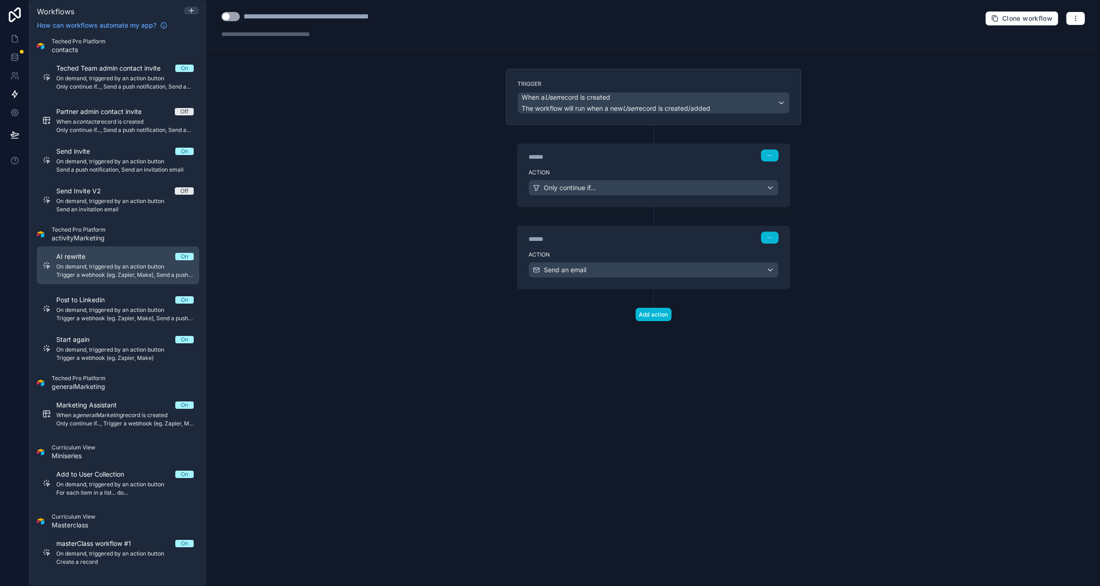
click at [90, 273] on span "Trigger a webhook (eg. Zapier, Make), Send a push notification" at bounding box center [124, 274] width 137 height 7
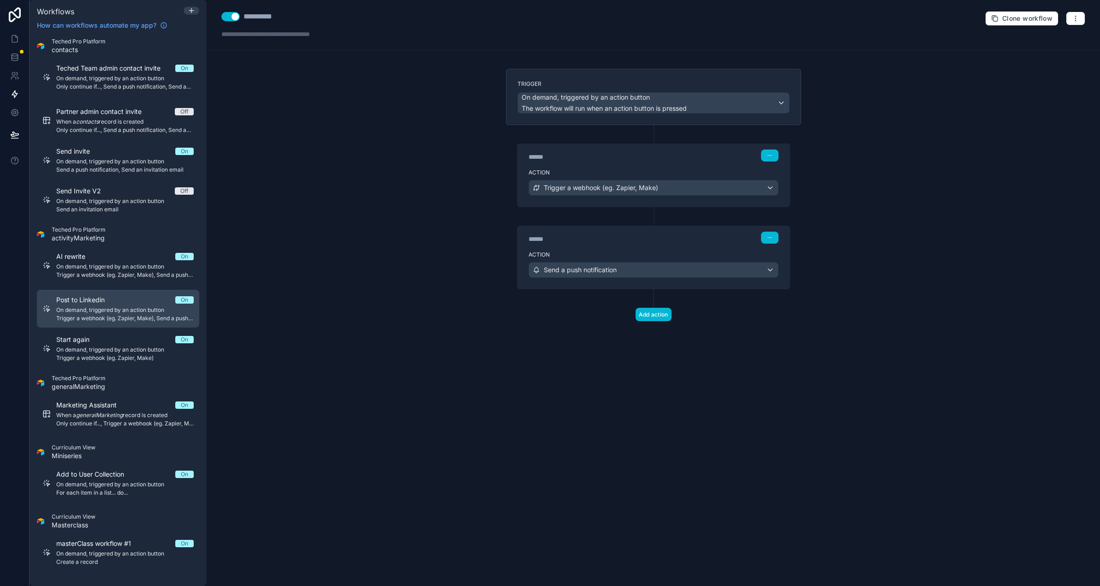
click at [96, 306] on span "On demand, triggered by an action button" at bounding box center [124, 309] width 137 height 7
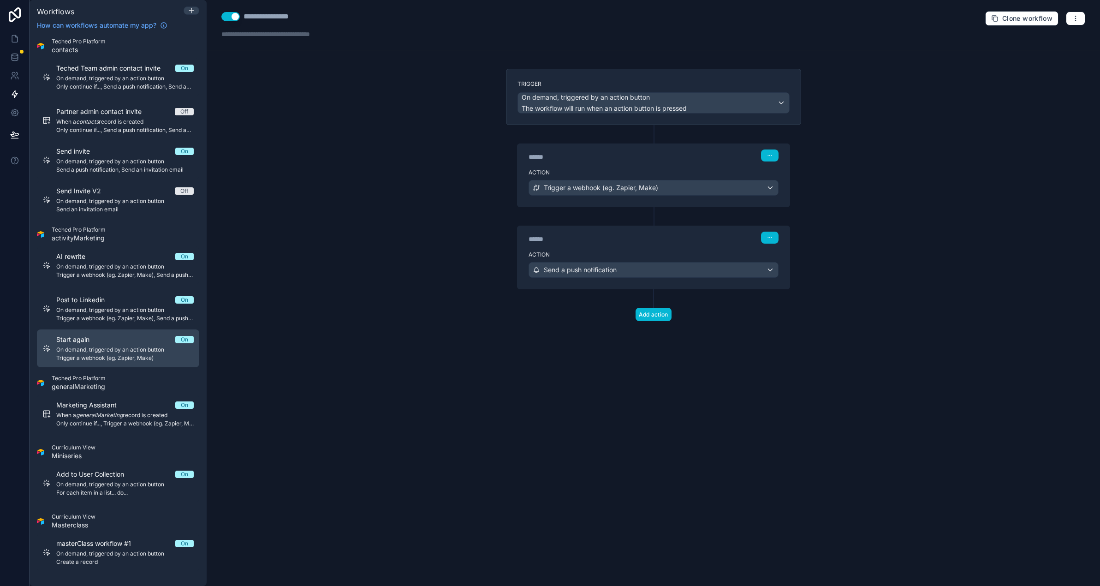
click at [94, 340] on span "Start again" at bounding box center [78, 339] width 44 height 9
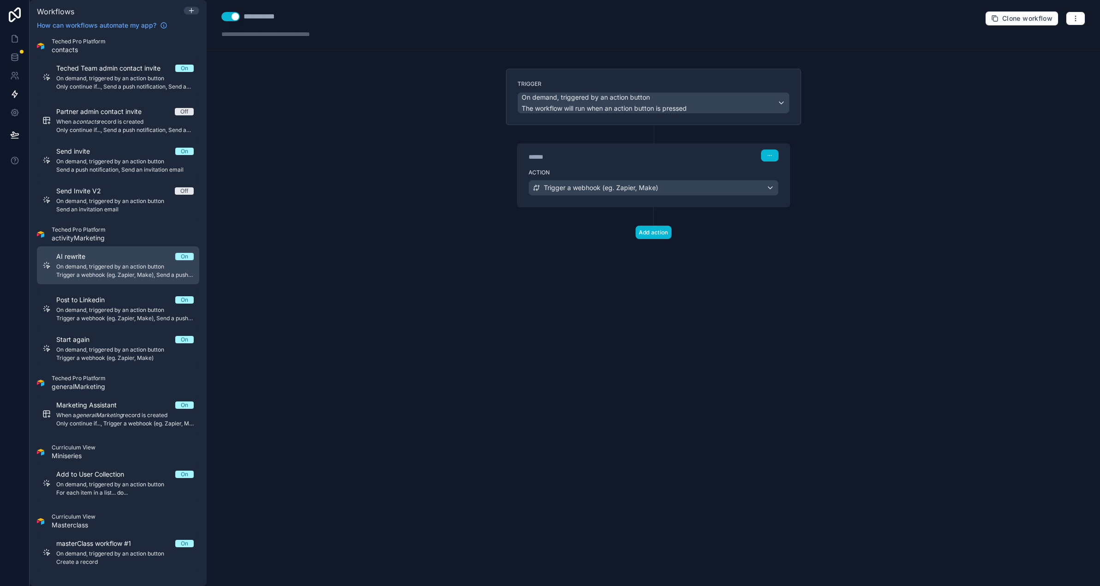
click at [105, 270] on span "On demand, triggered by an action button" at bounding box center [124, 266] width 137 height 7
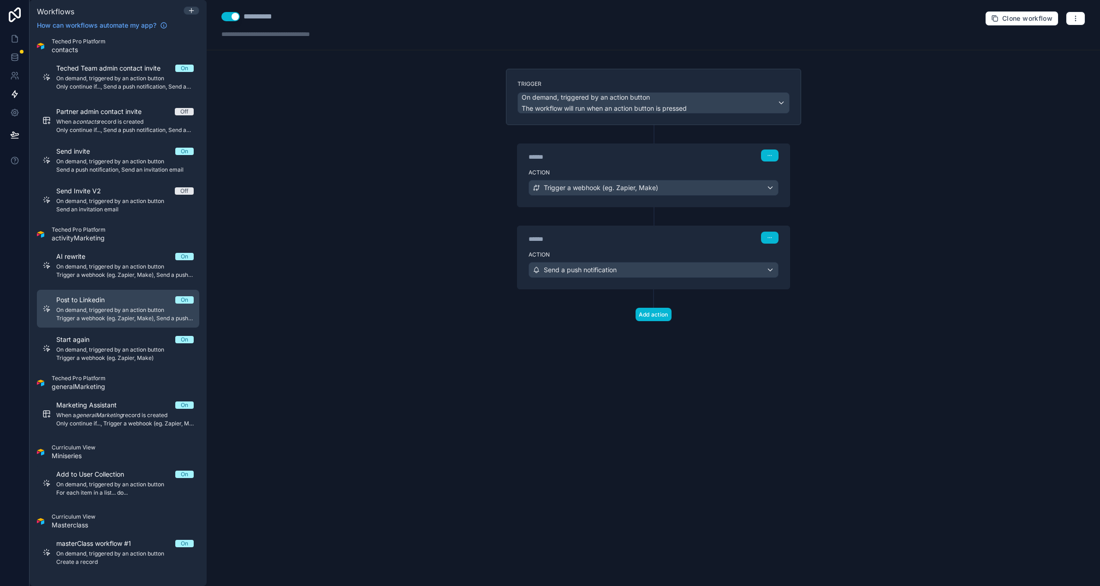
click at [104, 318] on span "Trigger a webhook (eg. Zapier, Make), Send a push notification" at bounding box center [124, 318] width 137 height 7
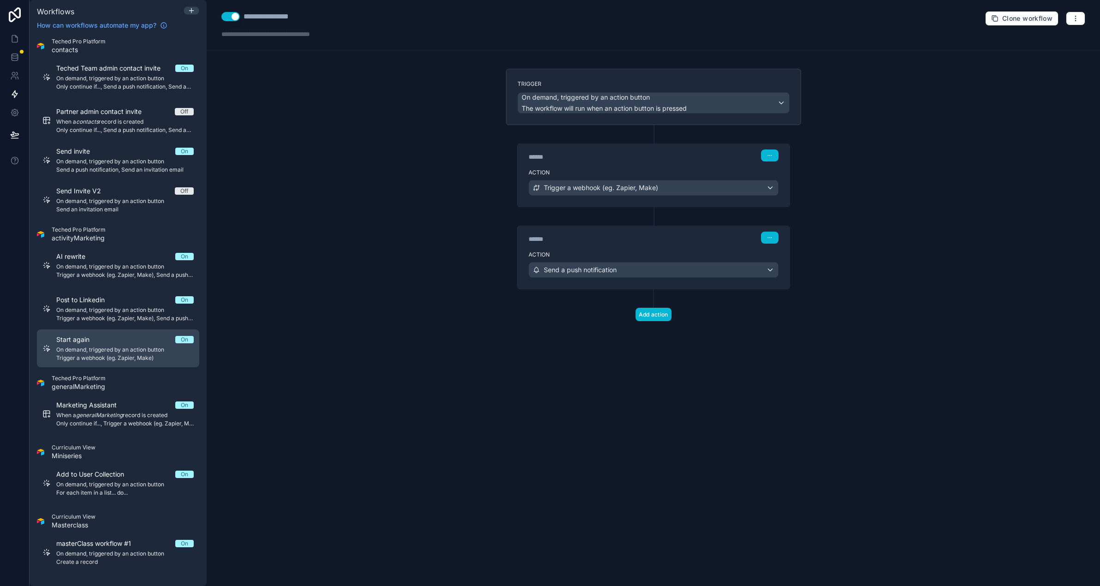
click at [113, 351] on span "On demand, triggered by an action button" at bounding box center [124, 349] width 137 height 7
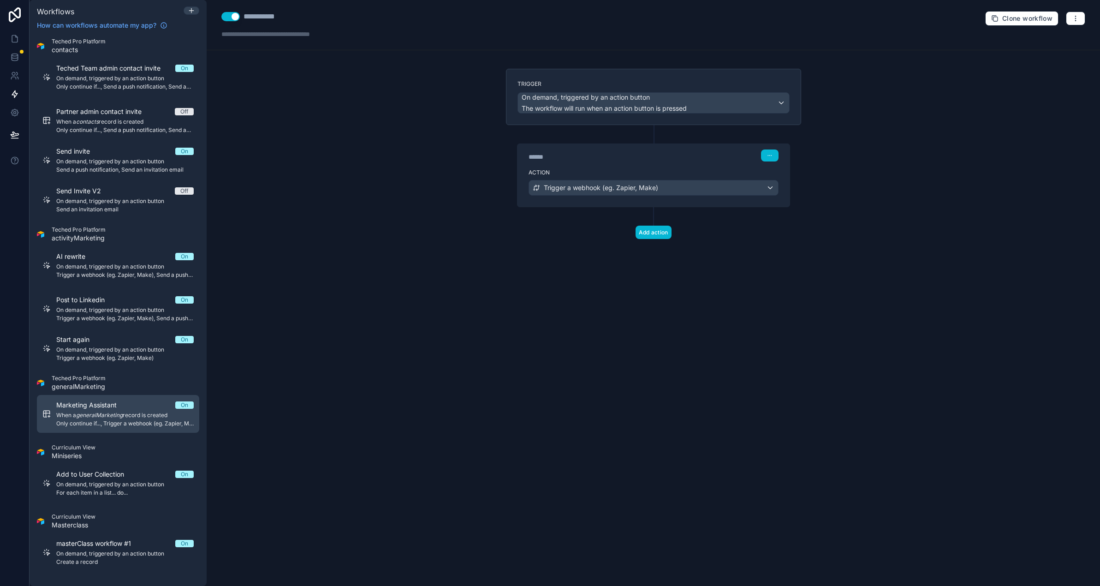
click at [100, 410] on div "Marketing Assistant On When a generalMarketing record is created Only continue …" at bounding box center [124, 413] width 137 height 27
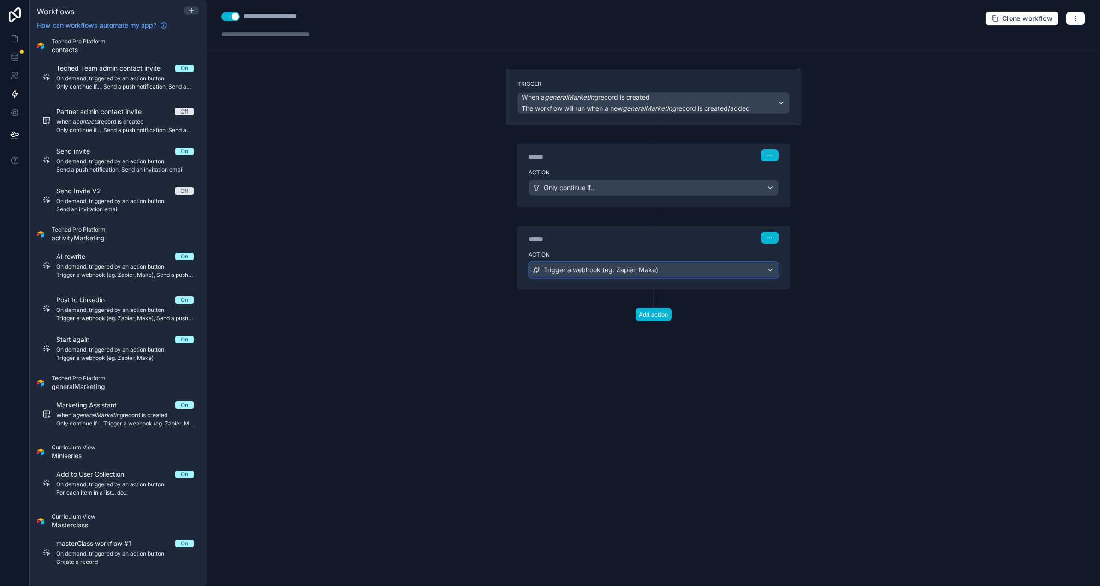
click at [658, 268] on div "Trigger a webhook (eg. Zapier, Make)" at bounding box center [653, 269] width 249 height 15
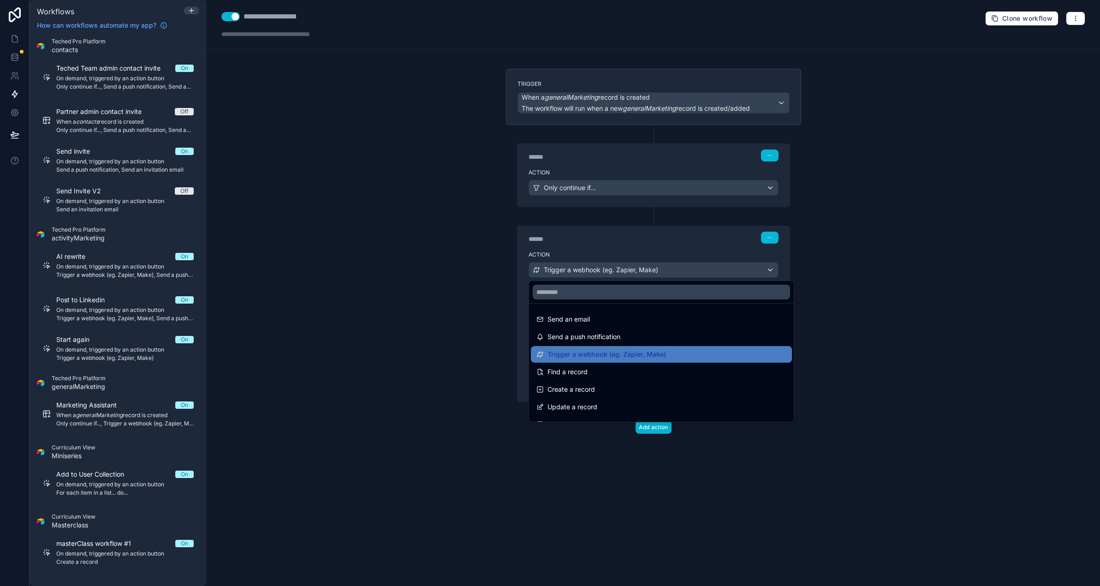
click at [684, 272] on div at bounding box center [550, 293] width 1100 height 586
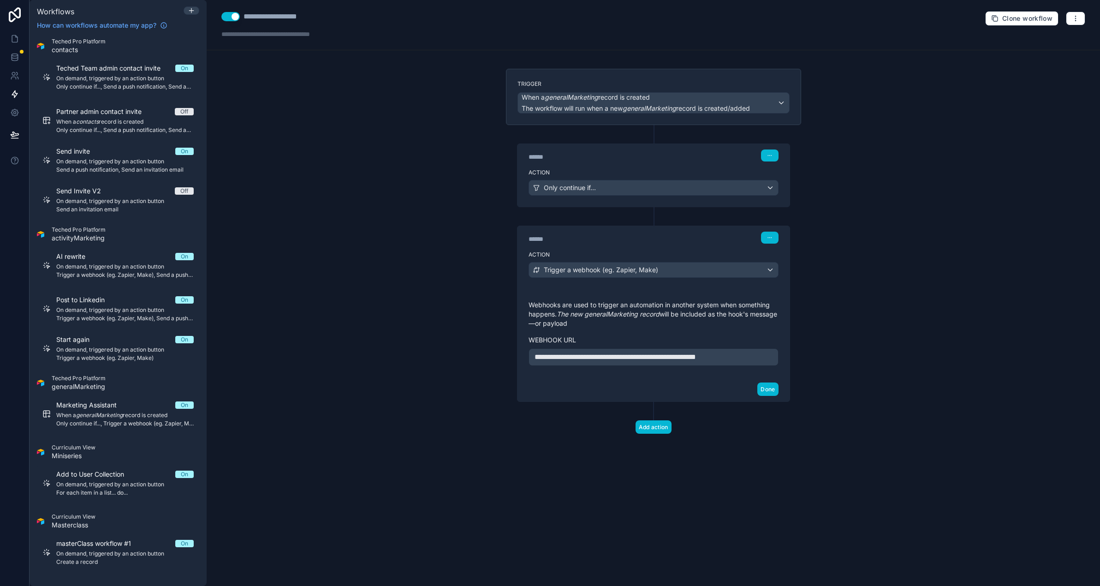
click at [595, 359] on span "**********" at bounding box center [615, 356] width 161 height 7
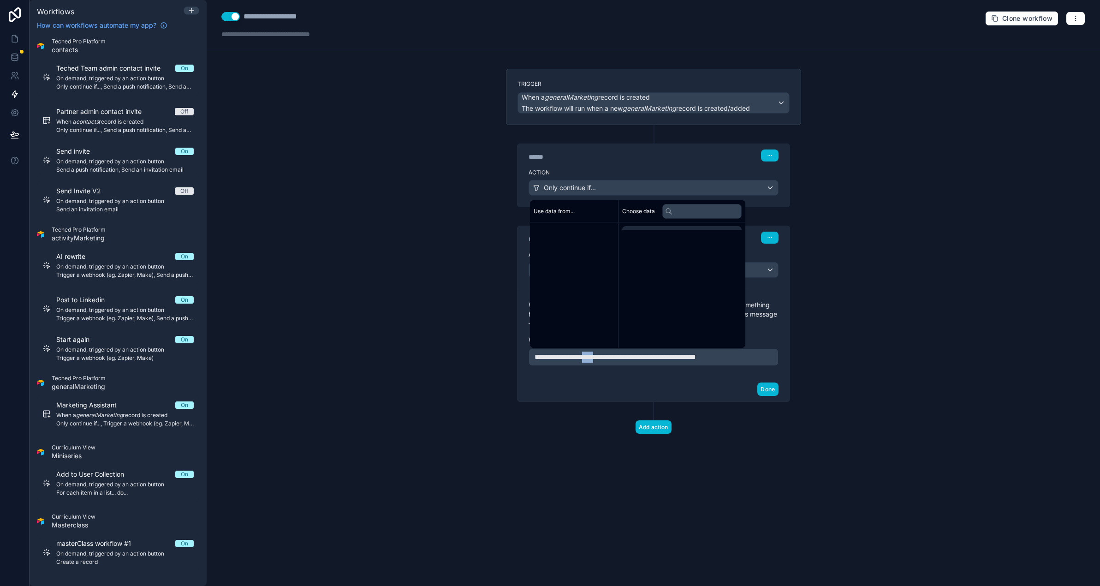
click at [595, 359] on span "**********" at bounding box center [615, 356] width 161 height 7
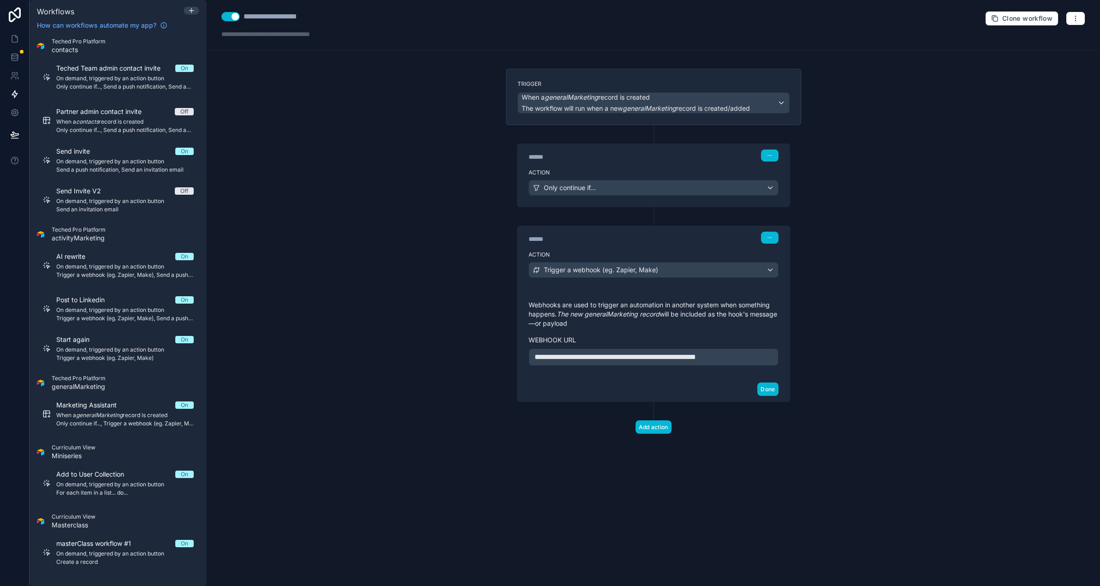
click at [693, 360] on span "**********" at bounding box center [615, 356] width 161 height 7
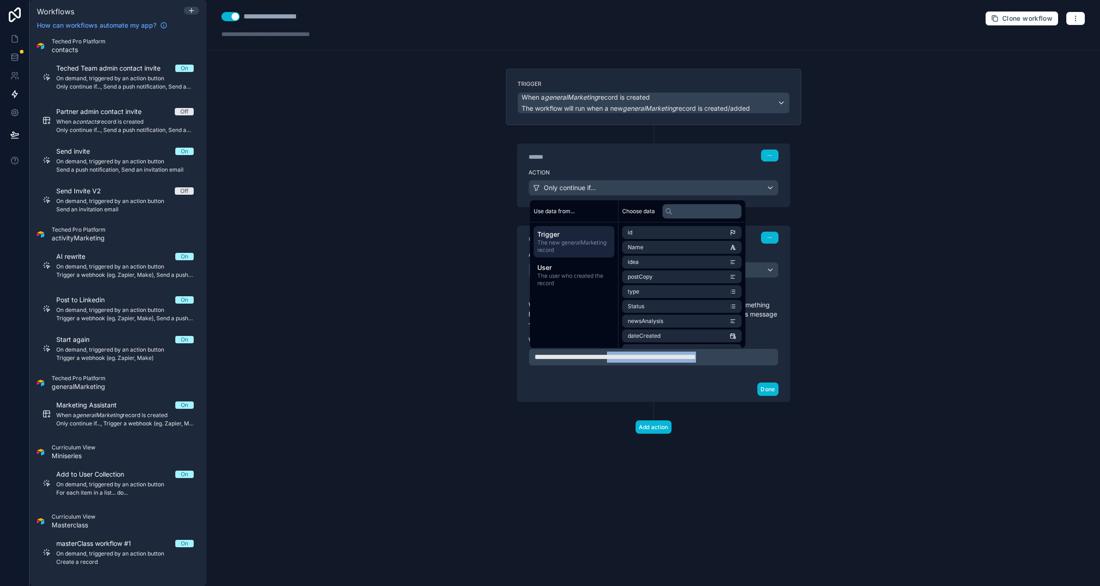
copy span "**********"
click at [321, 263] on div "**********" at bounding box center [653, 293] width 893 height 586
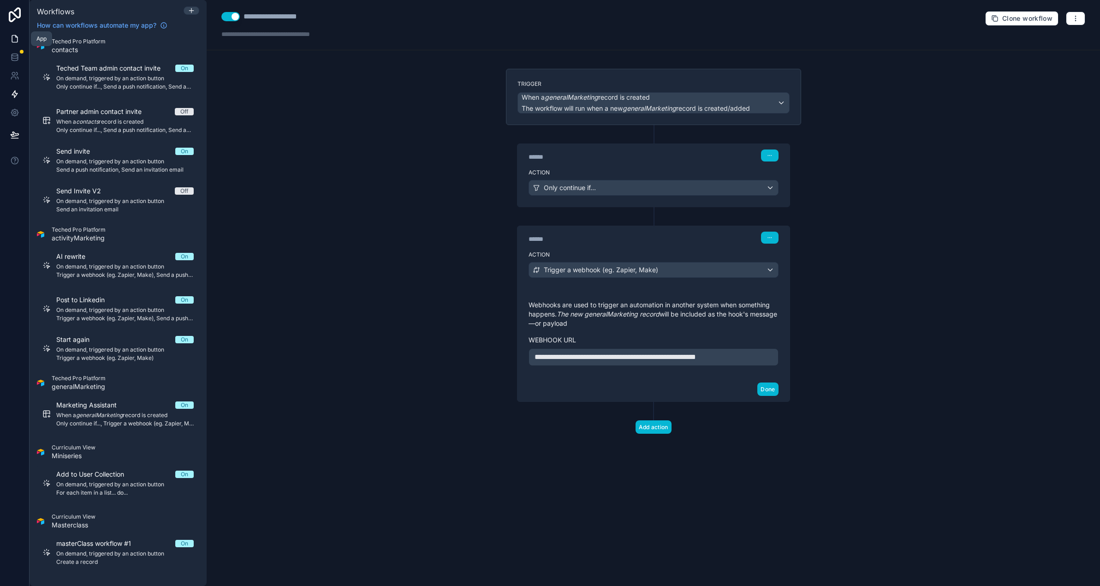
click at [12, 37] on icon at bounding box center [14, 38] width 9 height 9
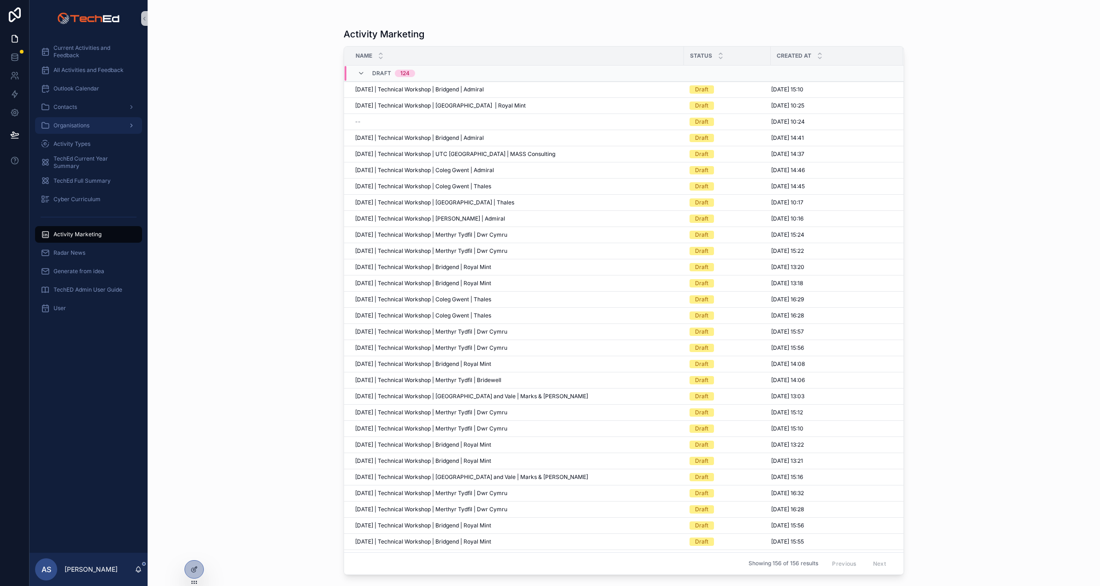
click at [72, 120] on div "Organisations" at bounding box center [89, 125] width 96 height 15
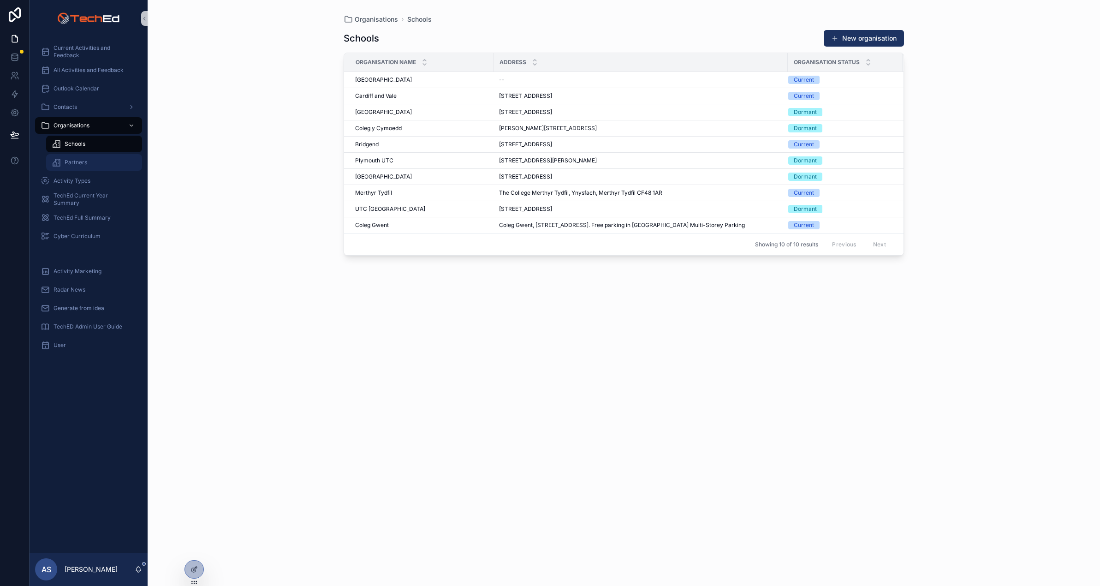
click at [81, 161] on span "Partners" at bounding box center [76, 162] width 23 height 7
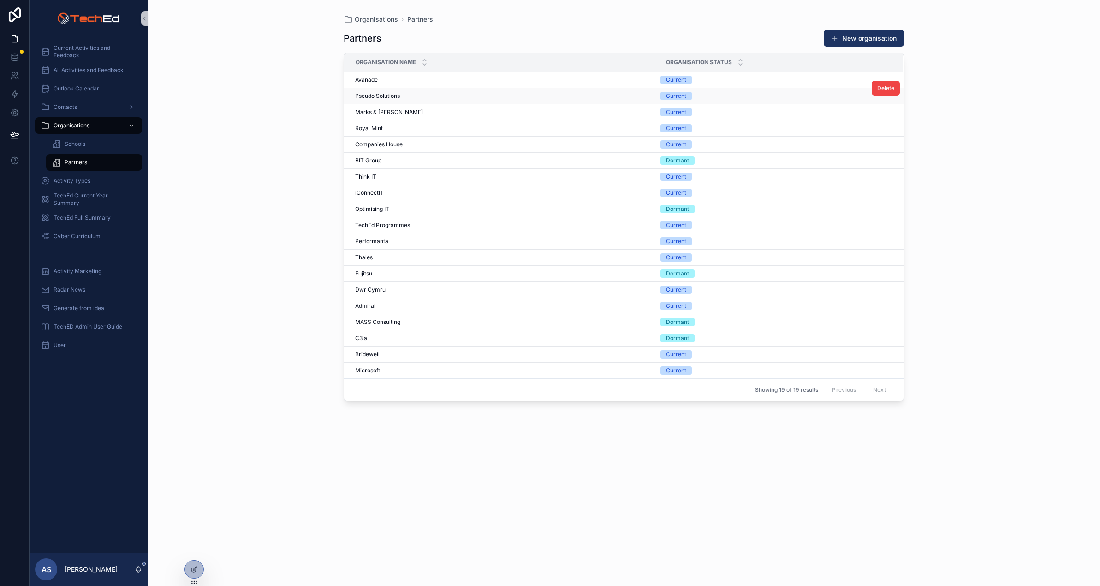
click at [648, 95] on div "Pseudo Solutions Pseudo Solutions" at bounding box center [504, 95] width 299 height 7
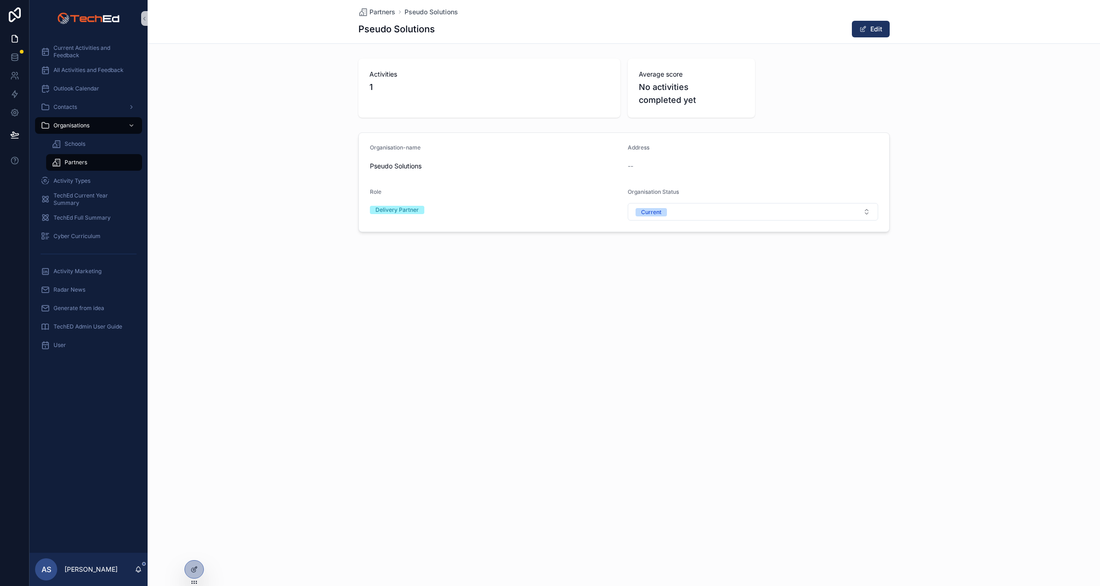
click at [77, 160] on span "Partners" at bounding box center [76, 162] width 23 height 7
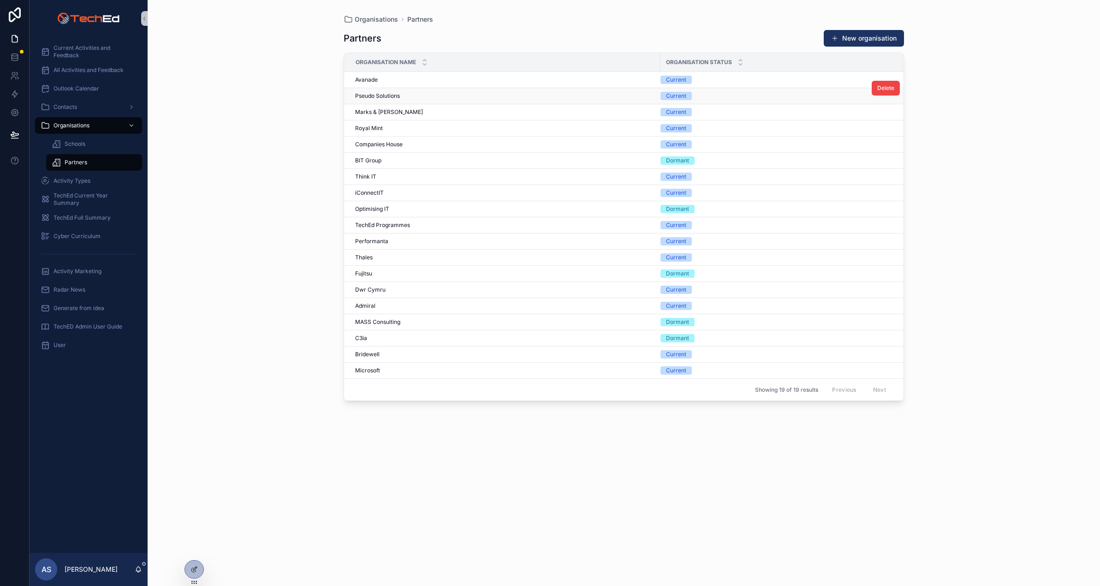
click at [387, 97] on span "Pseudo Solutions" at bounding box center [377, 95] width 45 height 7
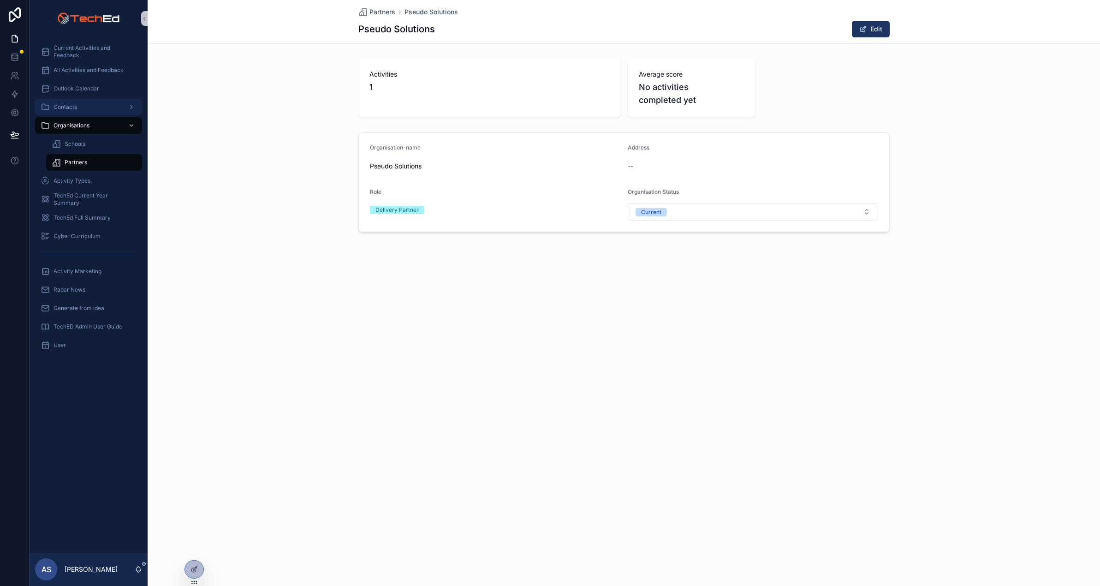
click at [67, 113] on div "Contacts" at bounding box center [89, 107] width 96 height 15
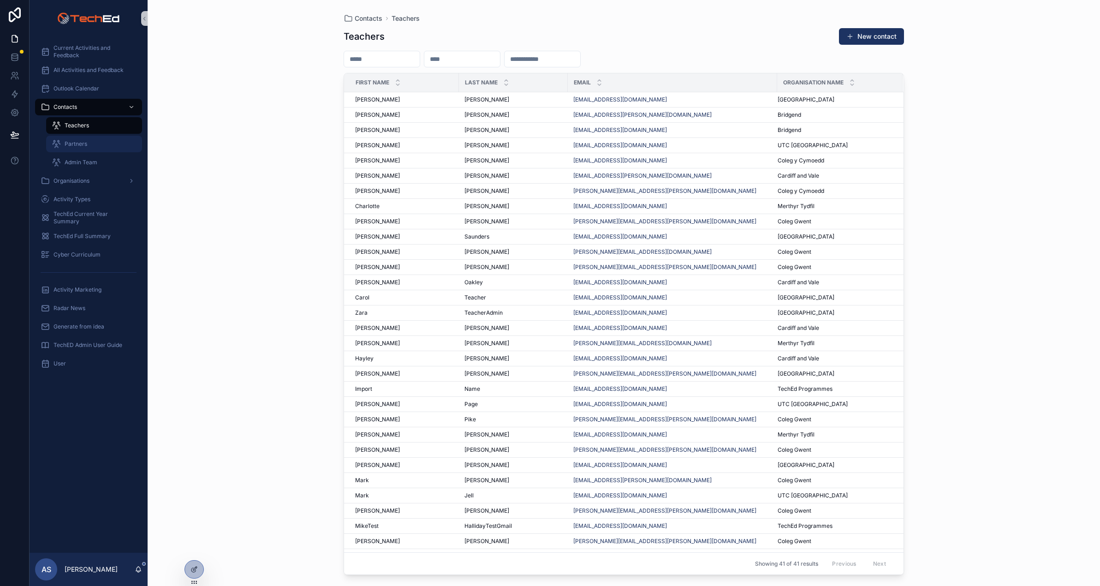
click at [76, 145] on span "Partners" at bounding box center [76, 143] width 23 height 7
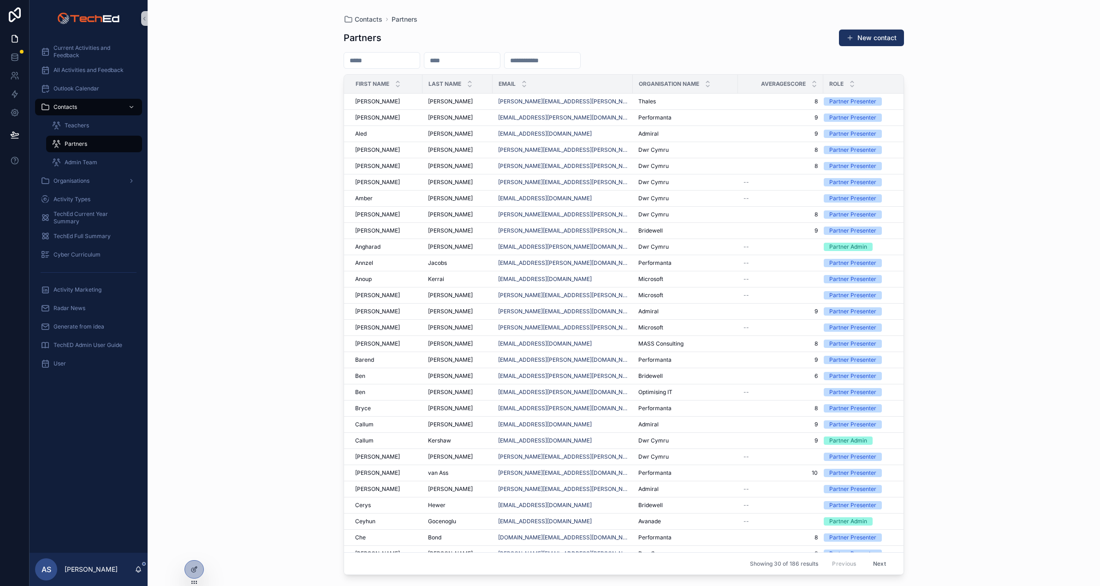
click at [372, 59] on input "scrollable content" at bounding box center [382, 60] width 76 height 13
click at [476, 59] on input "scrollable content" at bounding box center [462, 60] width 76 height 13
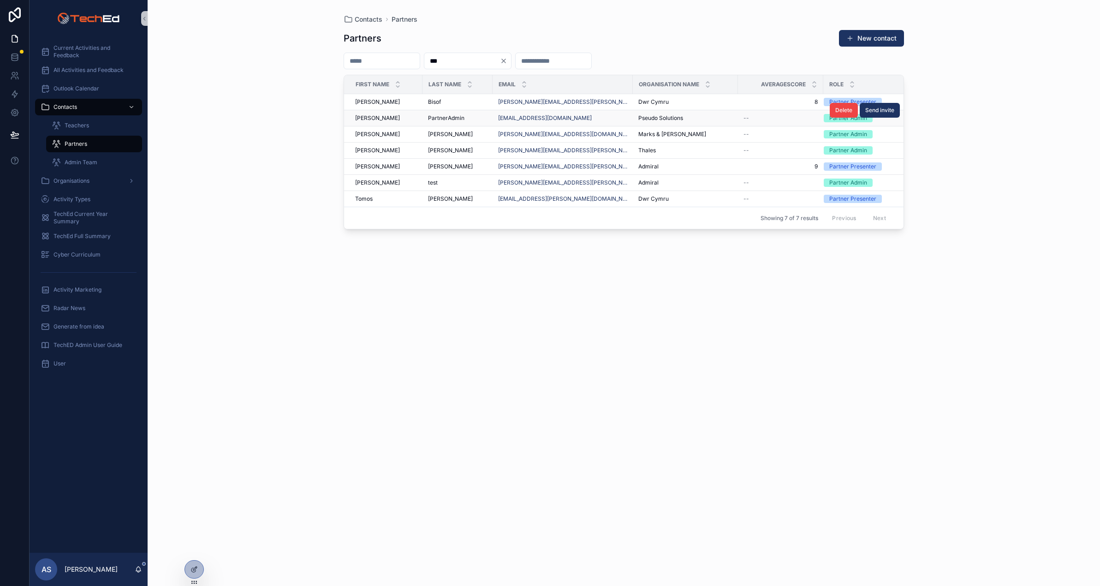
type input "***"
click at [721, 119] on div "Pseudo Solutions Pseudo Solutions" at bounding box center [685, 117] width 94 height 7
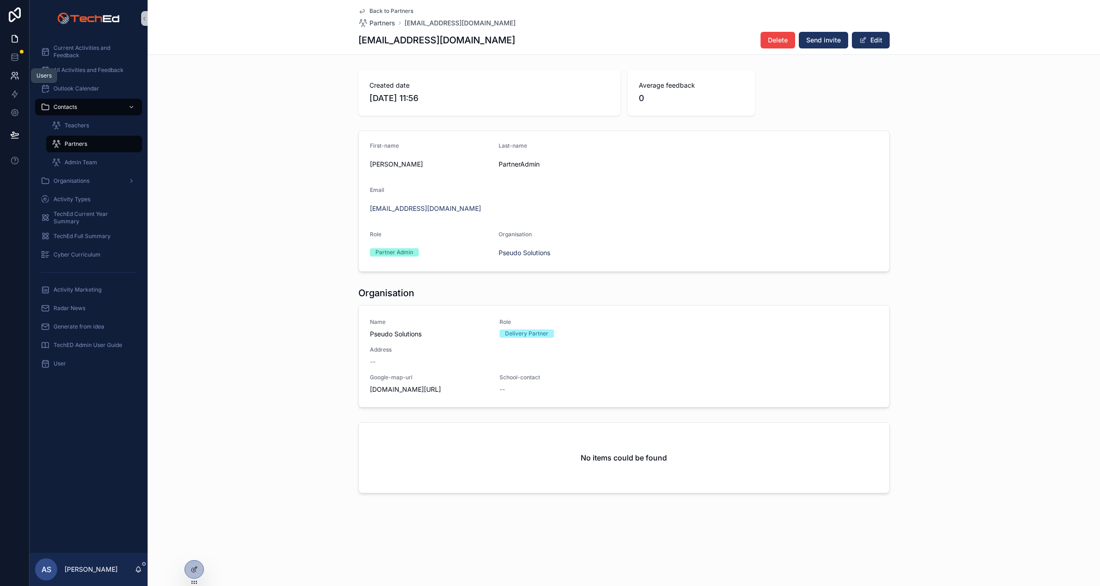
click at [19, 74] on link at bounding box center [14, 75] width 29 height 18
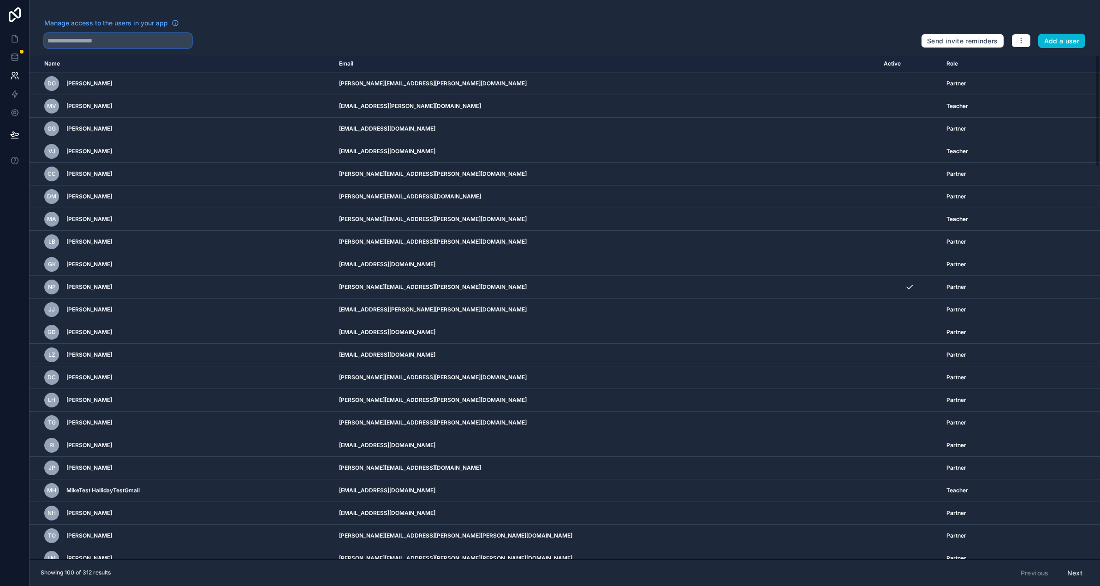
click at [86, 37] on input "text" at bounding box center [118, 40] width 148 height 15
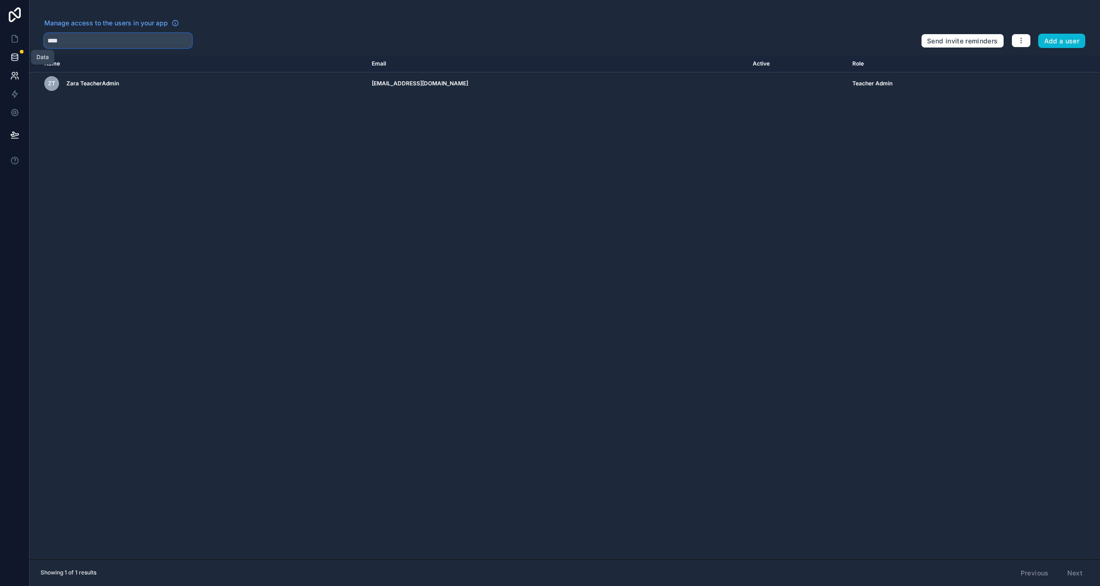
type input "****"
click at [14, 53] on icon at bounding box center [14, 57] width 9 height 9
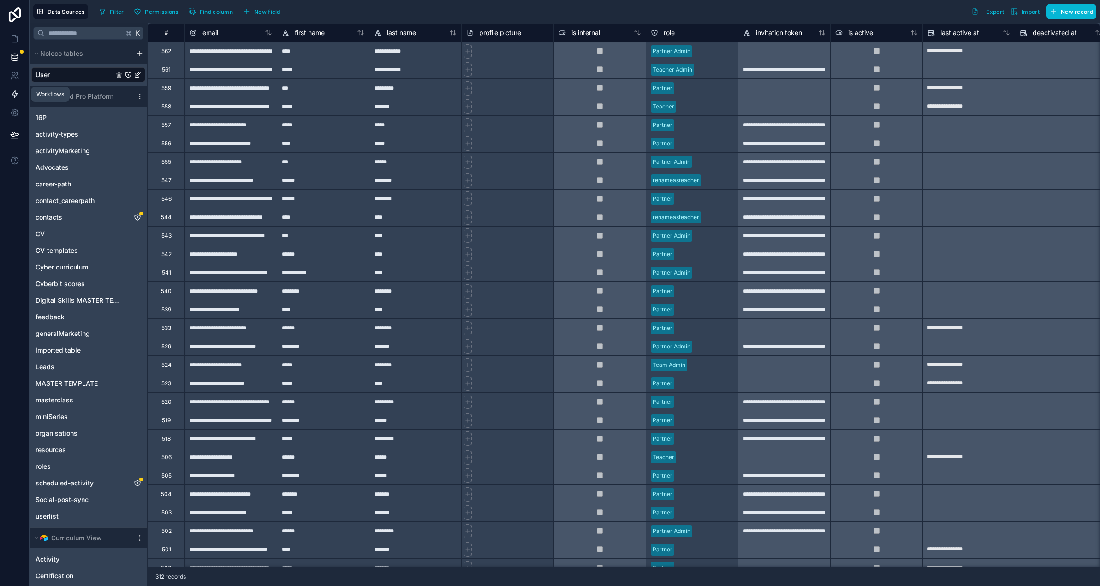
click at [11, 94] on icon at bounding box center [14, 93] width 9 height 9
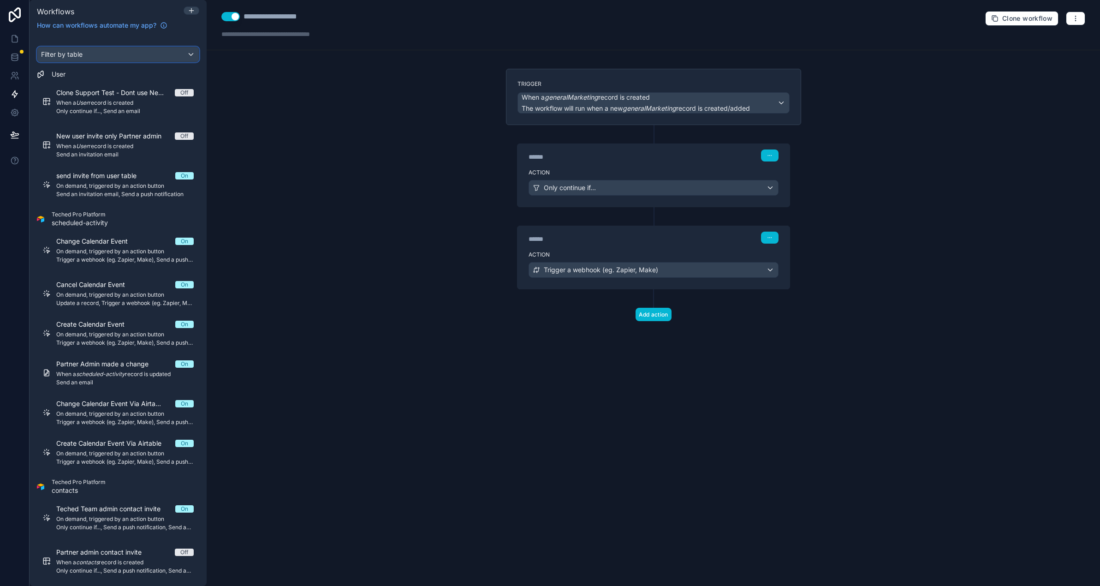
click at [67, 51] on span "Filter by table" at bounding box center [62, 54] width 42 height 8
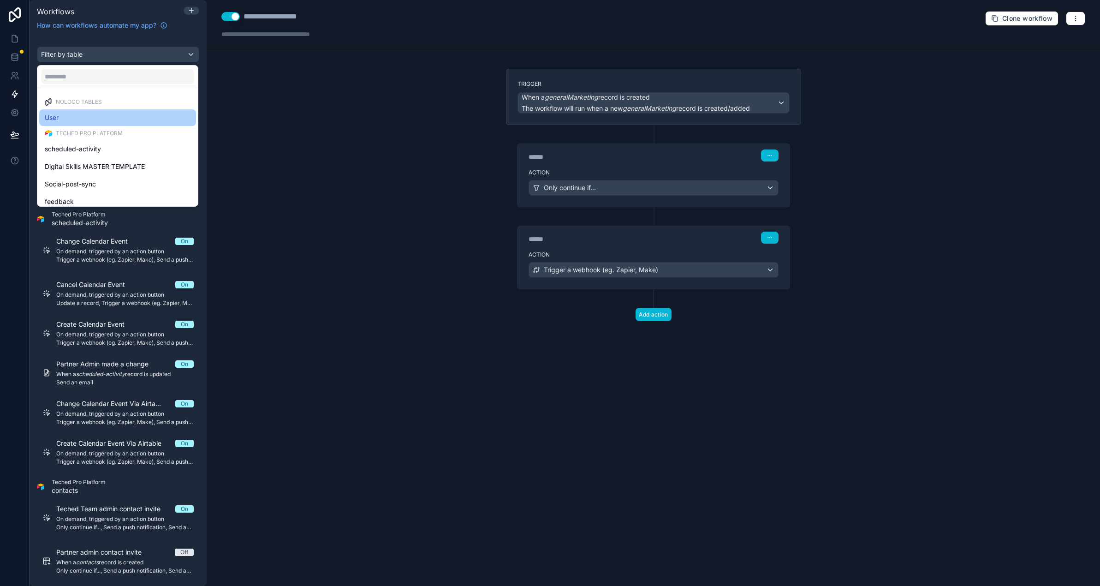
click at [72, 114] on div "User" at bounding box center [118, 117] width 146 height 11
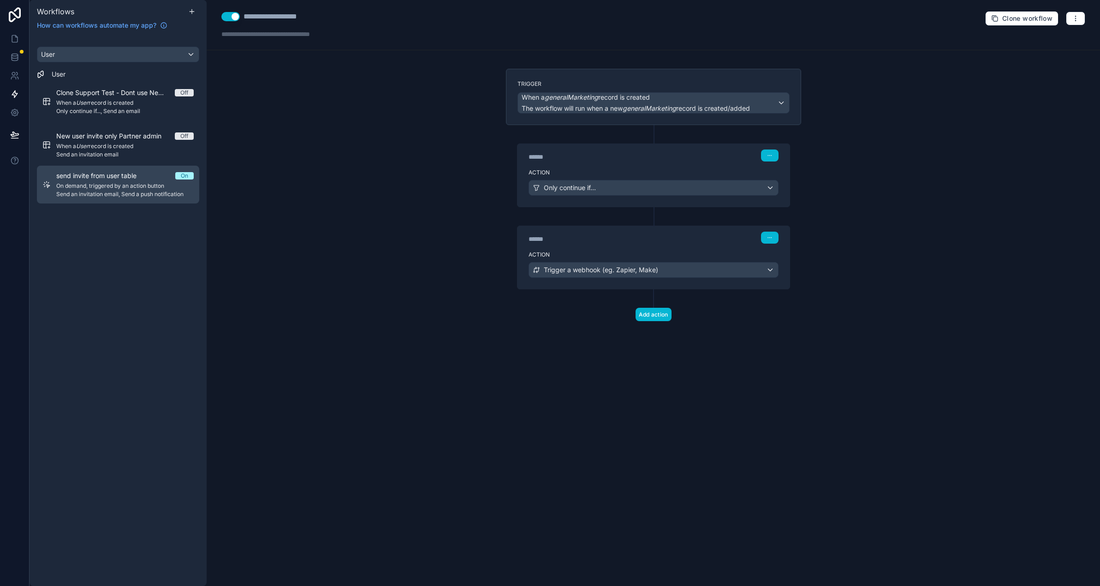
click at [119, 184] on span "On demand, triggered by an action button" at bounding box center [124, 185] width 137 height 7
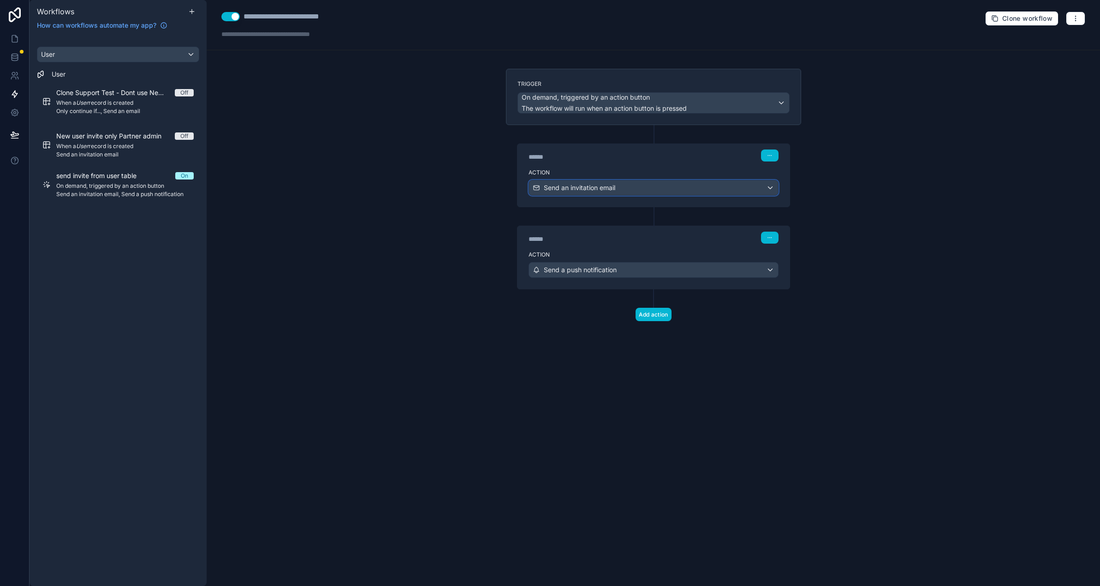
click at [613, 185] on span "Send an invitation email" at bounding box center [579, 187] width 71 height 9
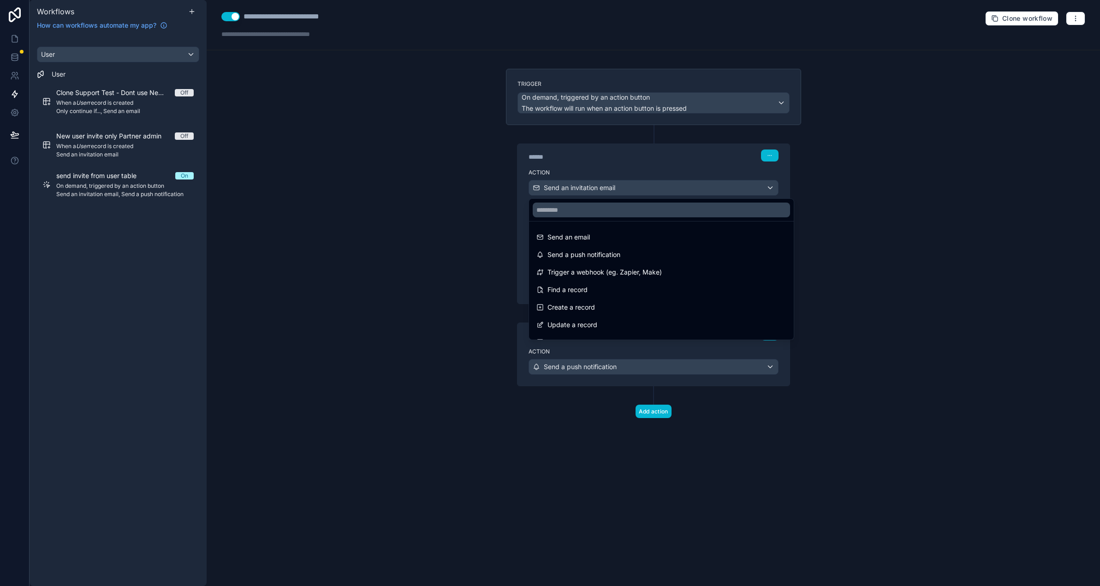
click at [613, 185] on div at bounding box center [550, 293] width 1100 height 586
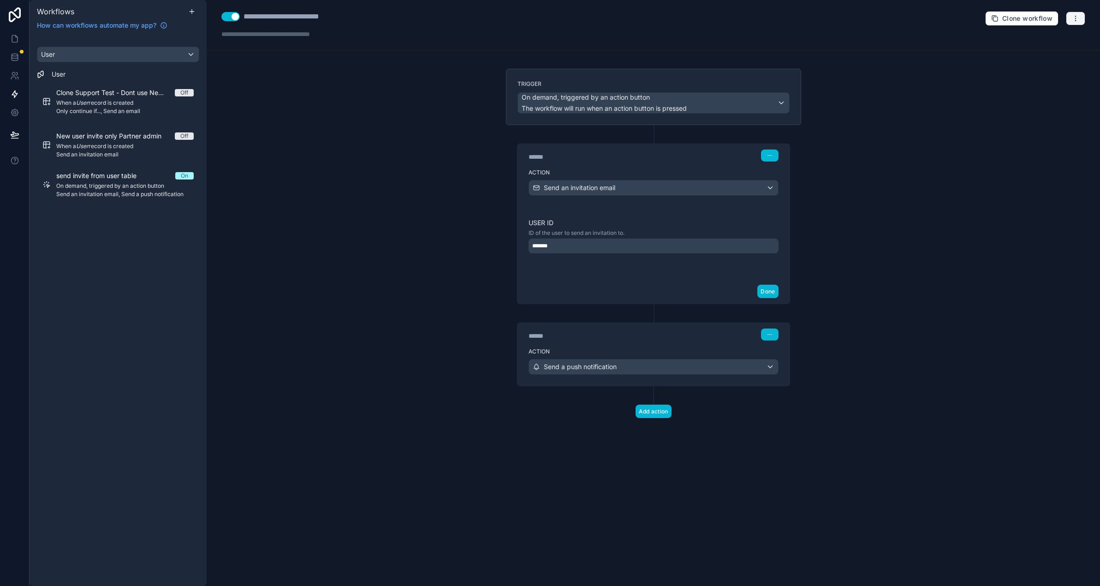
click at [1080, 16] on button "button" at bounding box center [1075, 19] width 19 height 14
click at [1050, 53] on span "Run history" at bounding box center [1051, 54] width 44 height 7
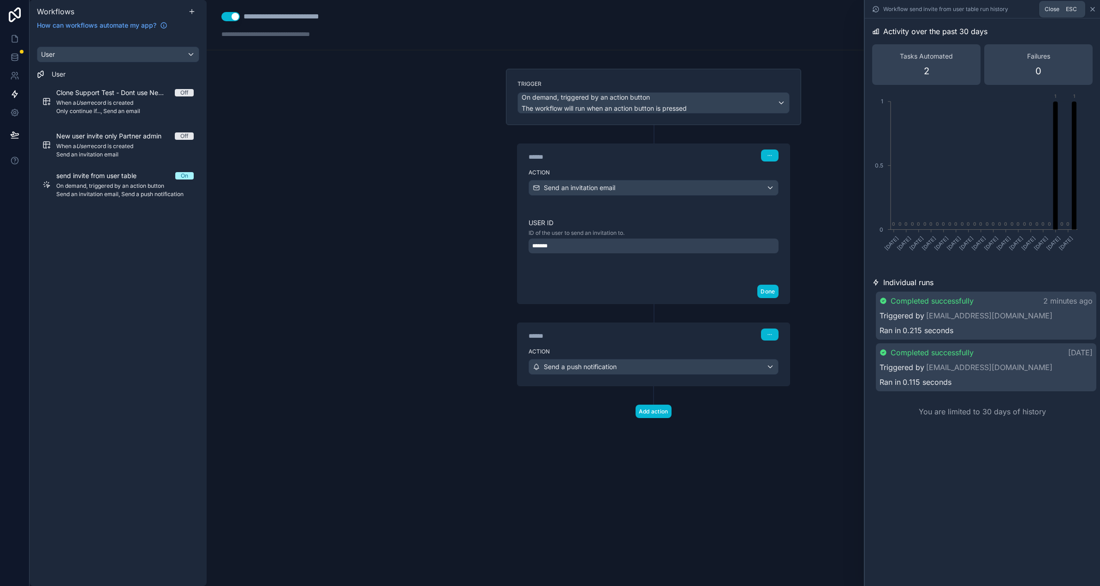
click at [1094, 9] on icon at bounding box center [1092, 9] width 7 height 7
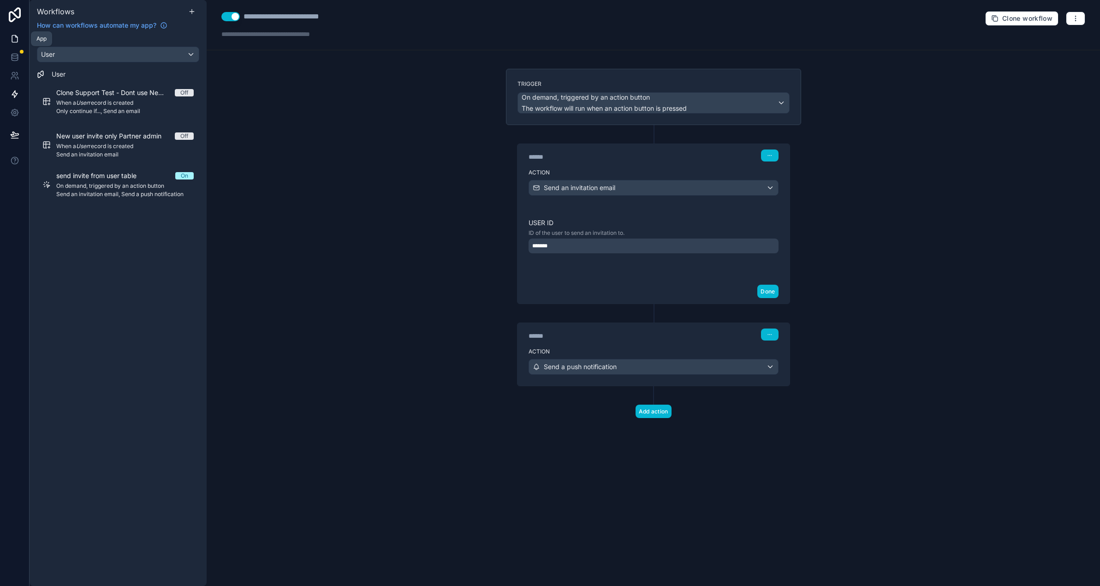
click at [12, 41] on icon at bounding box center [14, 38] width 9 height 9
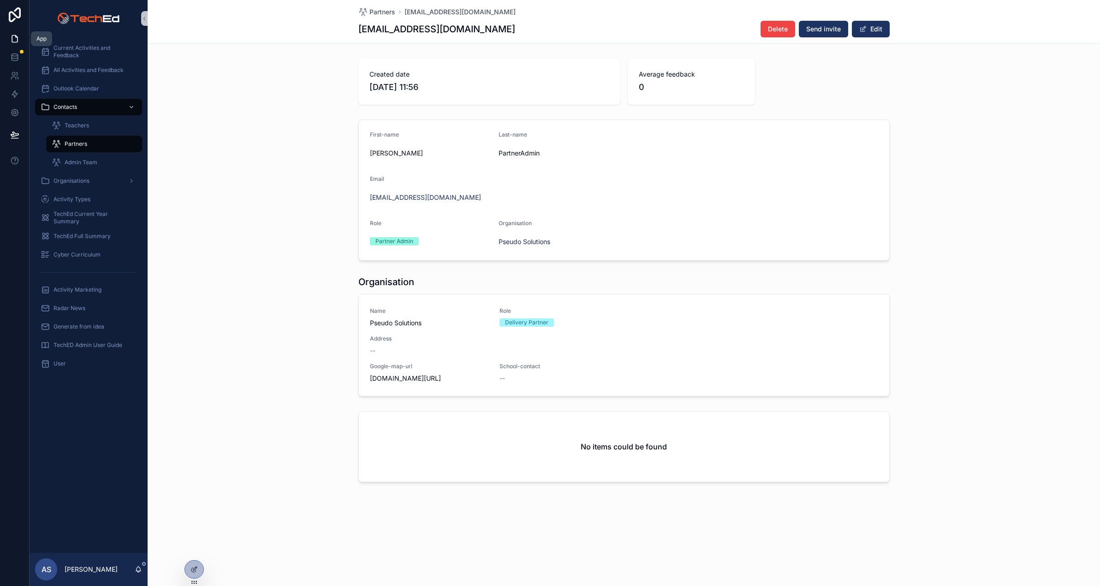
click at [13, 38] on icon at bounding box center [14, 38] width 9 height 9
click at [55, 289] on span "Activity Marketing" at bounding box center [78, 289] width 48 height 7
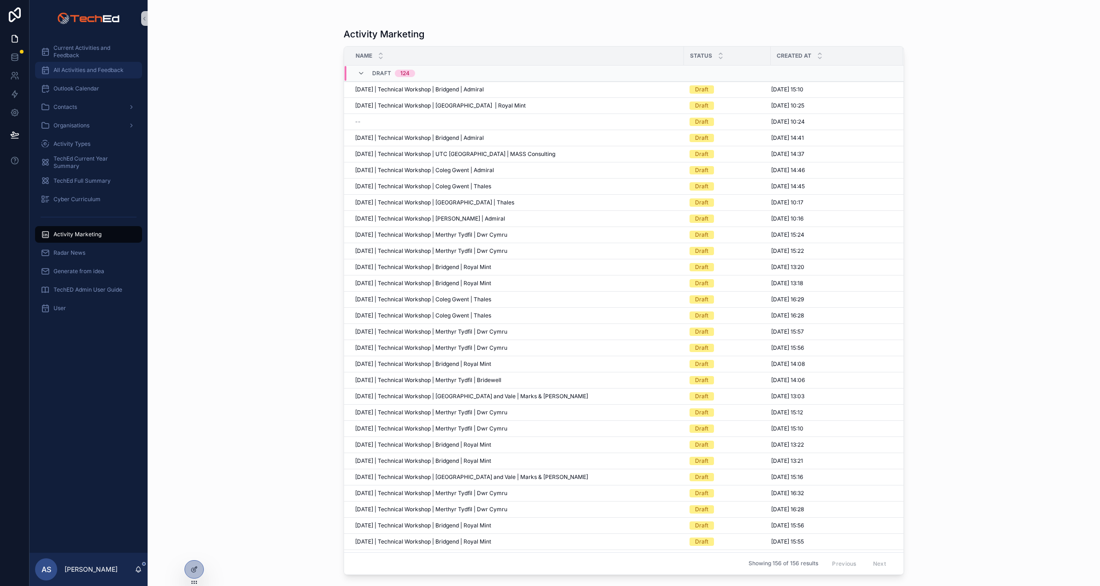
click at [66, 68] on span "All Activities and Feedback" at bounding box center [89, 69] width 70 height 7
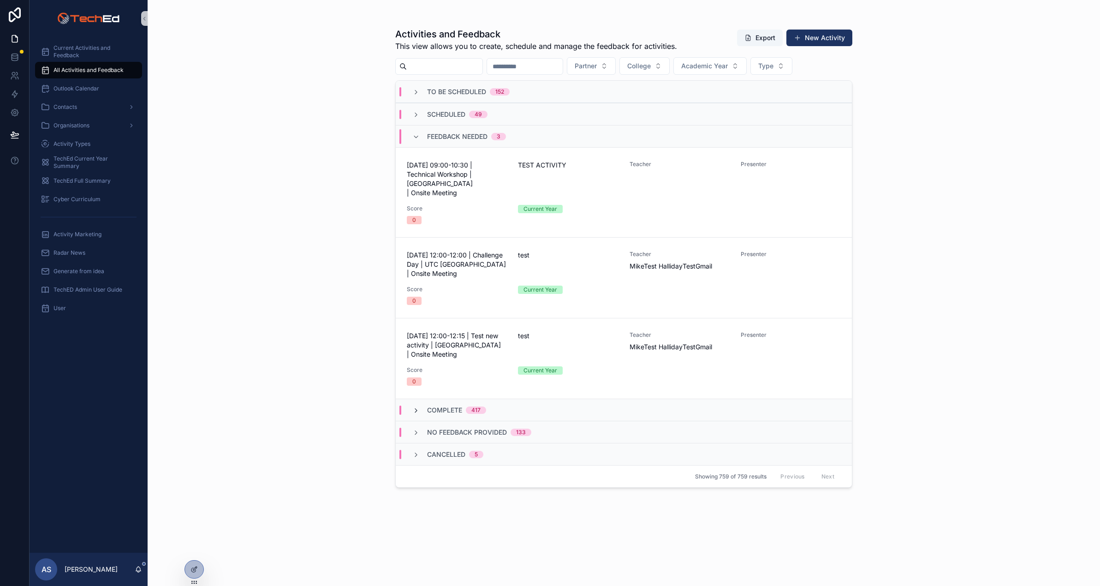
click at [412, 407] on icon "scrollable content" at bounding box center [415, 410] width 7 height 7
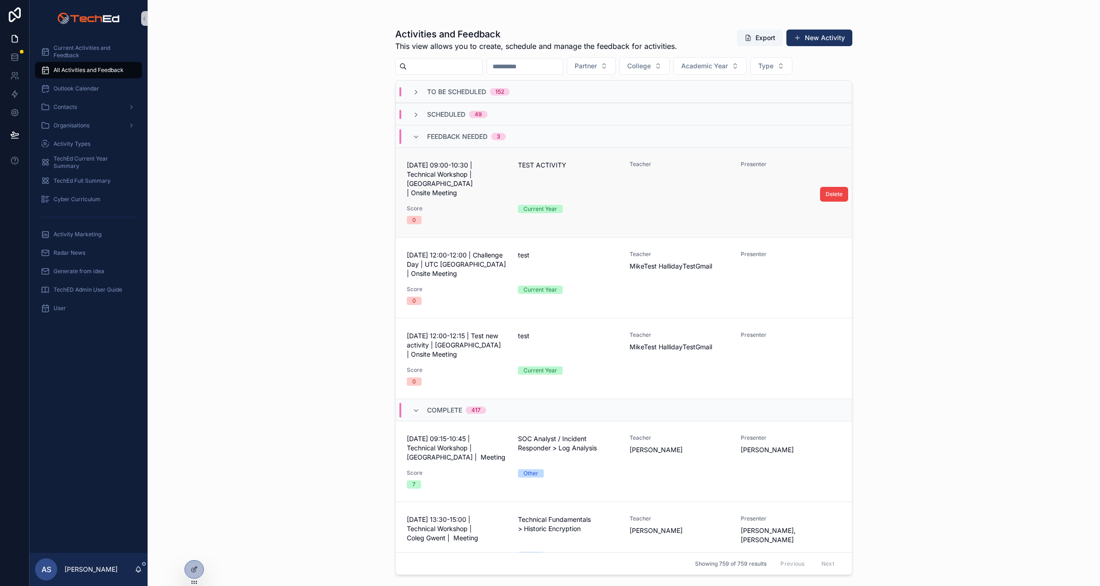
click at [598, 185] on div "TEST ACTIVITY" at bounding box center [568, 179] width 100 height 37
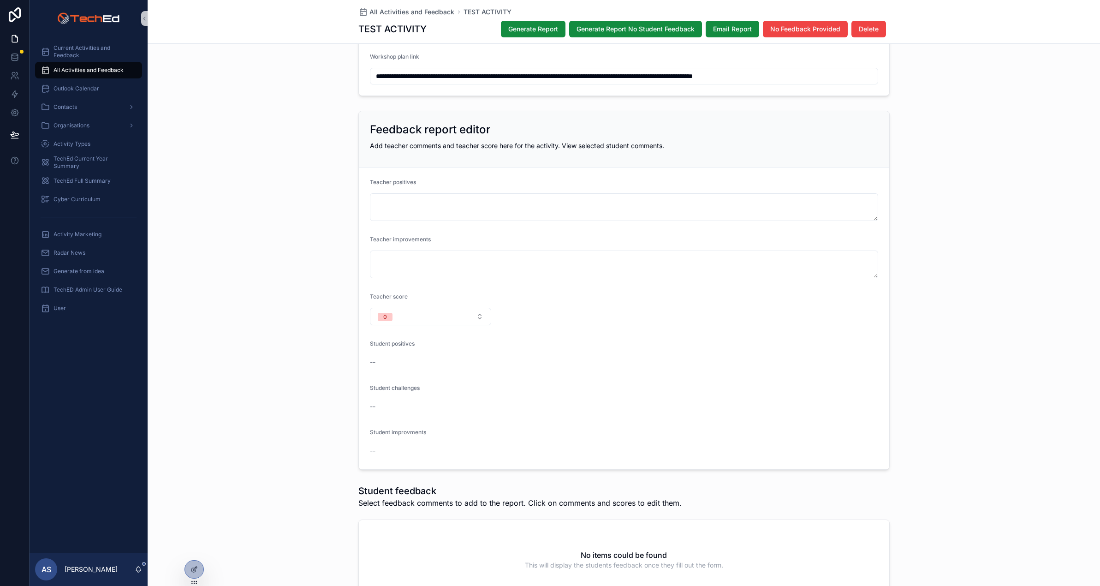
scroll to position [955, 0]
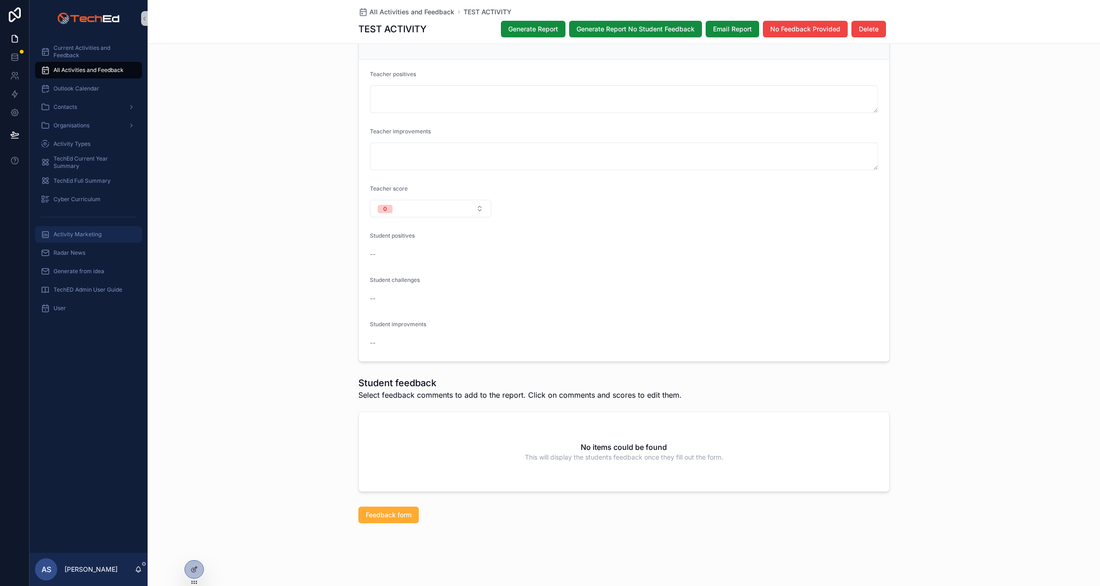
click at [65, 233] on span "Activity Marketing" at bounding box center [78, 234] width 48 height 7
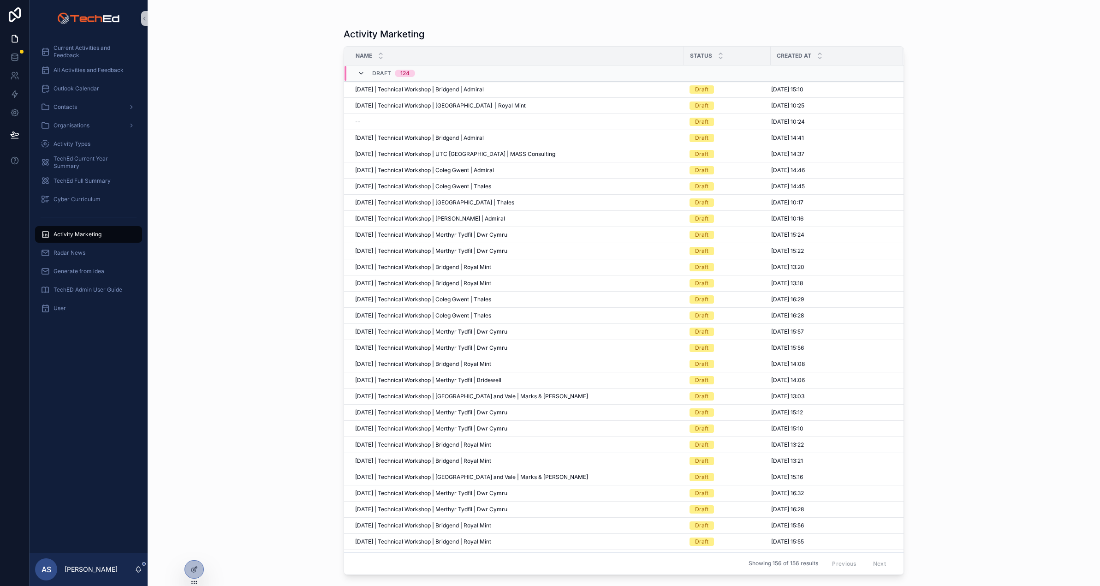
click at [360, 75] on icon "scrollable content" at bounding box center [360, 73] width 7 height 7
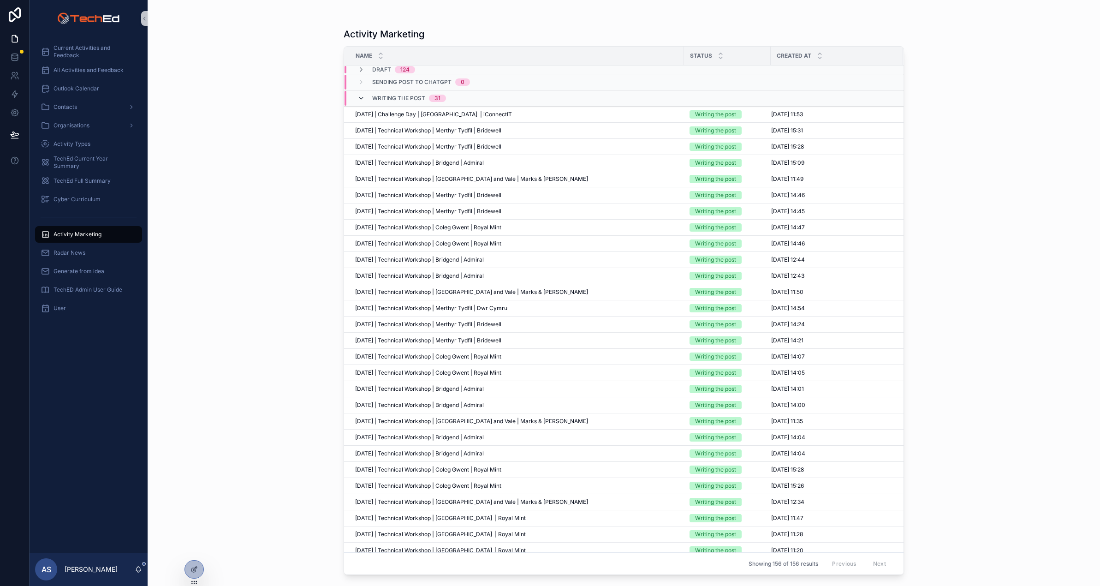
click at [361, 99] on icon "scrollable content" at bounding box center [360, 98] width 7 height 7
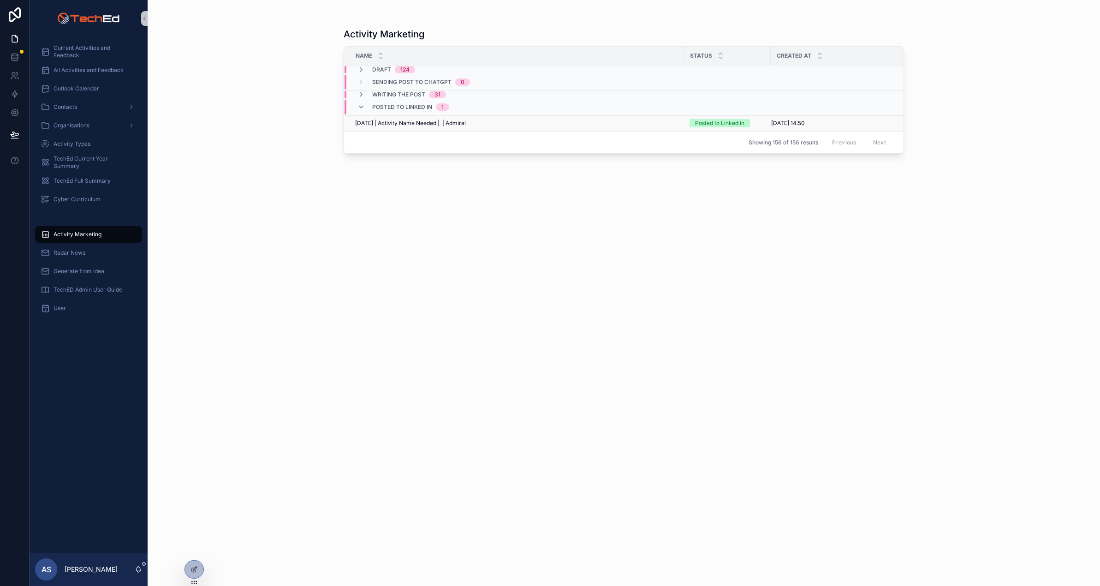
click at [398, 125] on span "[DATE] | Activity Name Needed | | Admiral" at bounding box center [410, 122] width 111 height 7
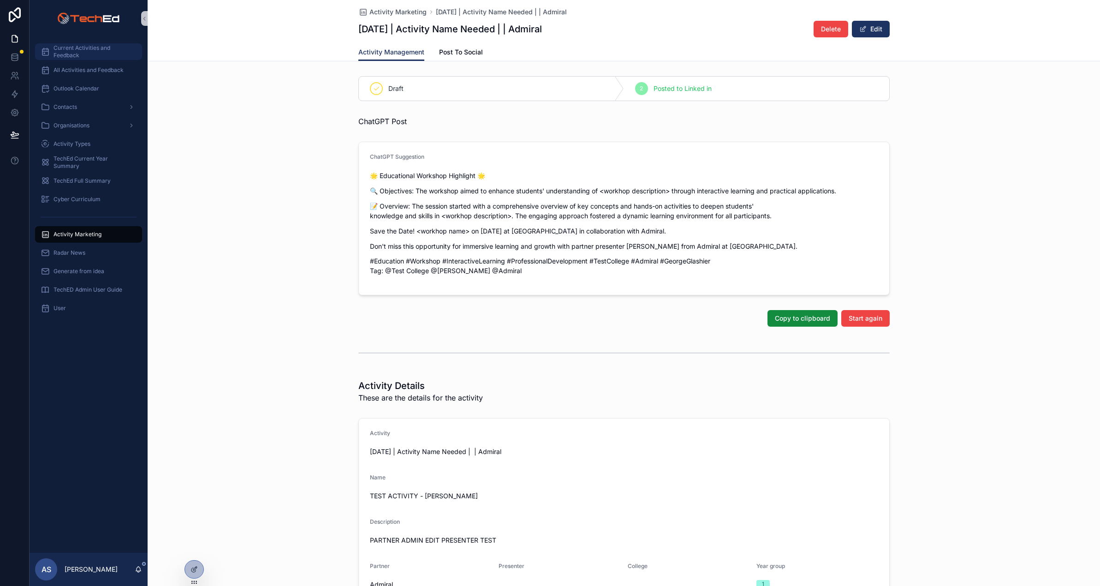
click at [55, 52] on span "Current Activities and Feedback" at bounding box center [93, 51] width 79 height 15
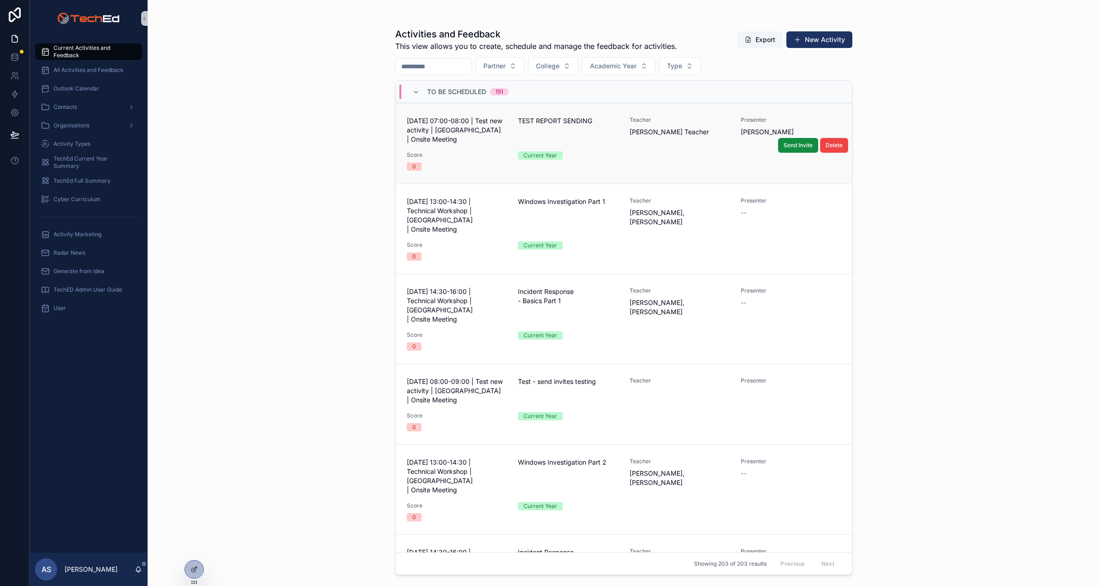
click at [469, 138] on span "[DATE] 07:00-08:00 | Test new activity | [GEOGRAPHIC_DATA] | Onsite Meeting" at bounding box center [457, 130] width 100 height 28
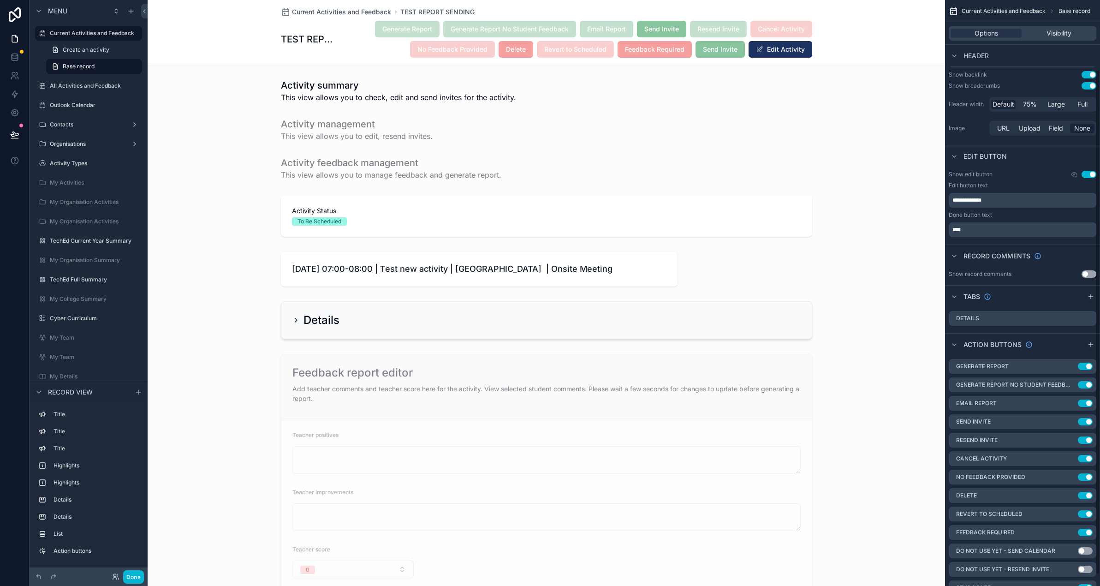
scroll to position [94, 0]
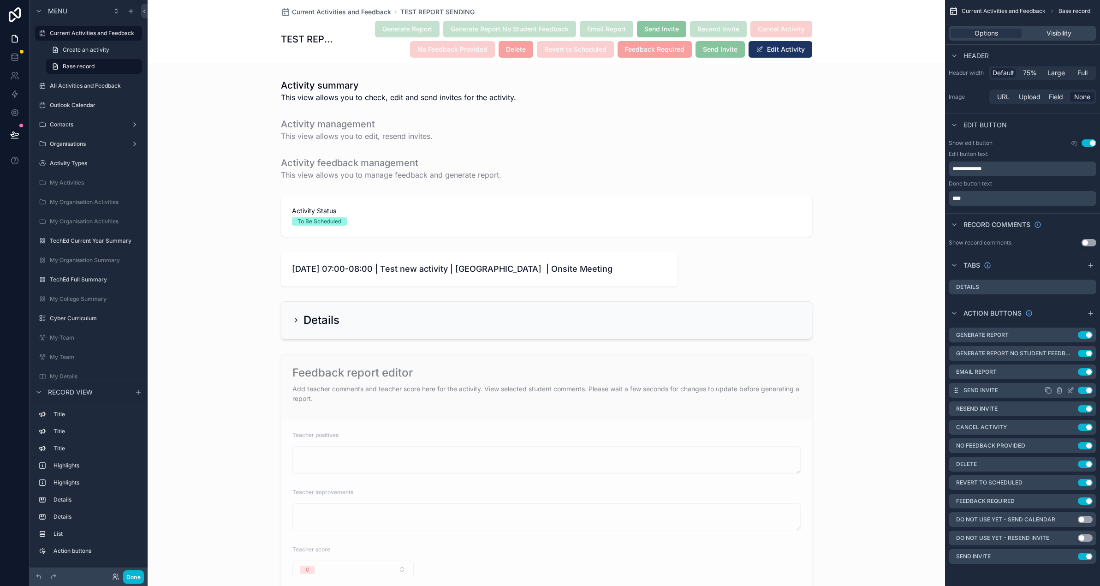
click at [1072, 389] on icon "scrollable content" at bounding box center [1072, 389] width 4 height 4
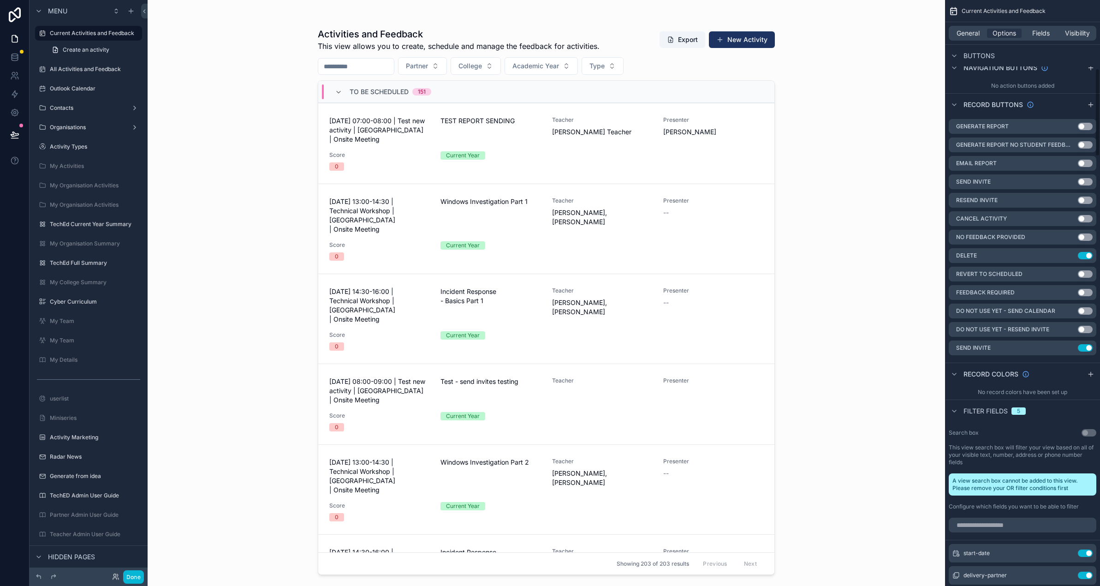
scroll to position [461, 0]
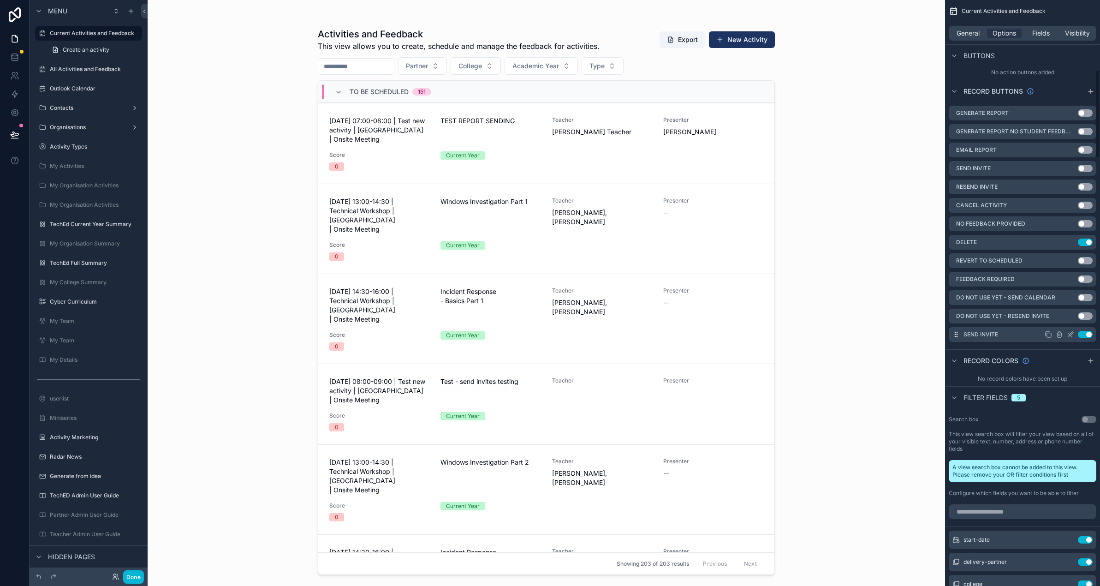
click at [1072, 334] on icon "scrollable content" at bounding box center [1070, 334] width 7 height 7
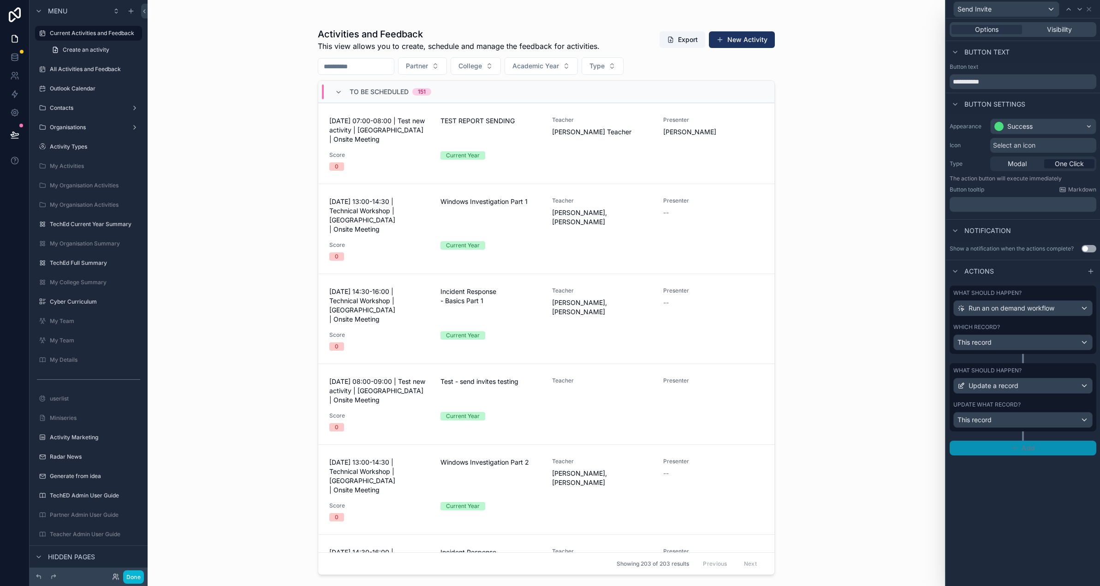
click at [996, 448] on button "Add" at bounding box center [1023, 447] width 147 height 15
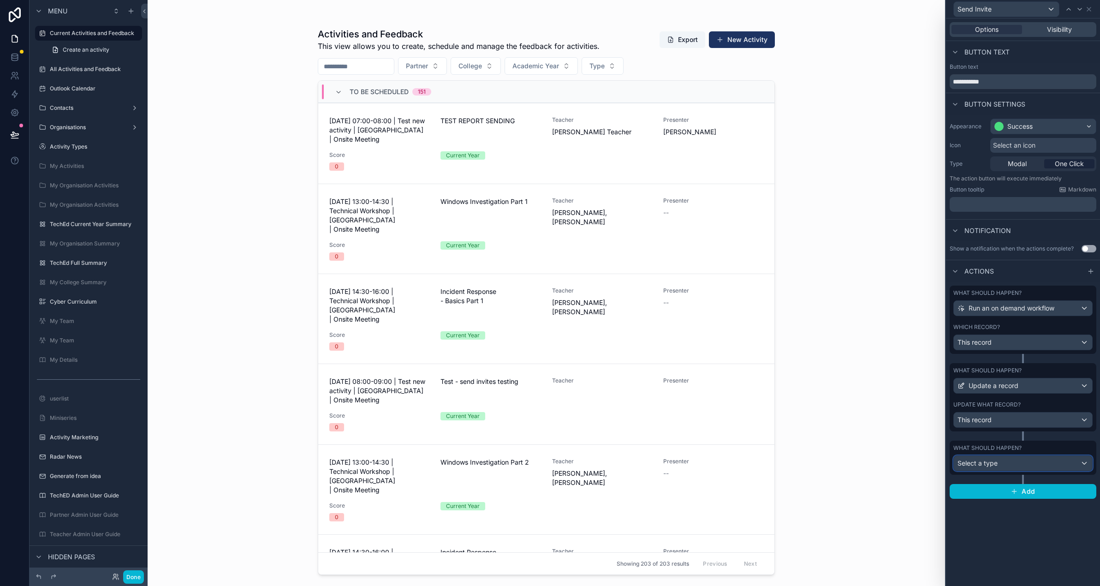
click at [1003, 462] on div "Select a type" at bounding box center [1023, 463] width 138 height 15
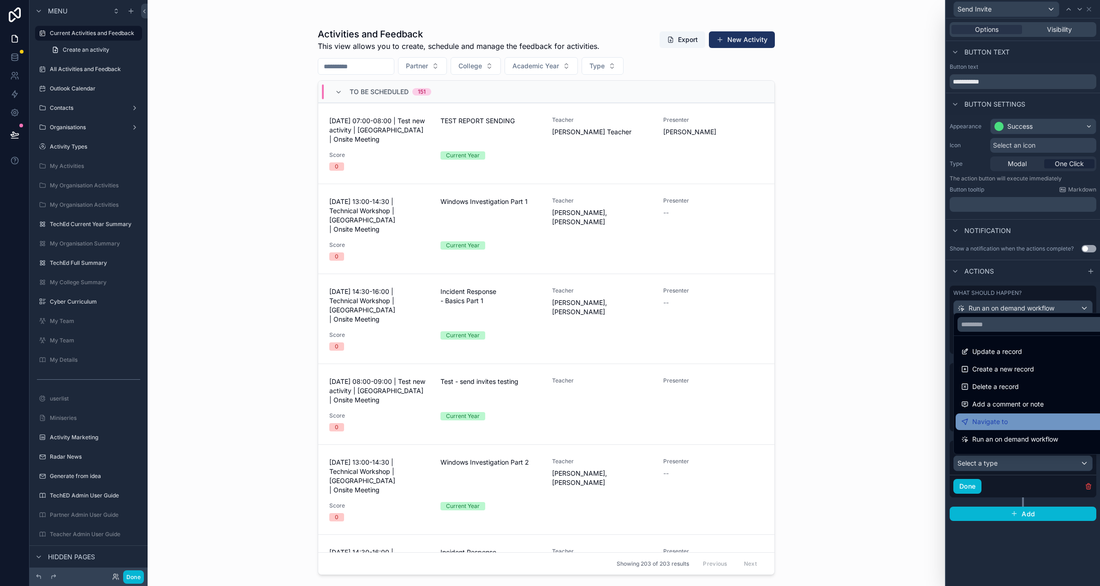
click at [1030, 422] on div "Navigate to" at bounding box center [1033, 421] width 145 height 11
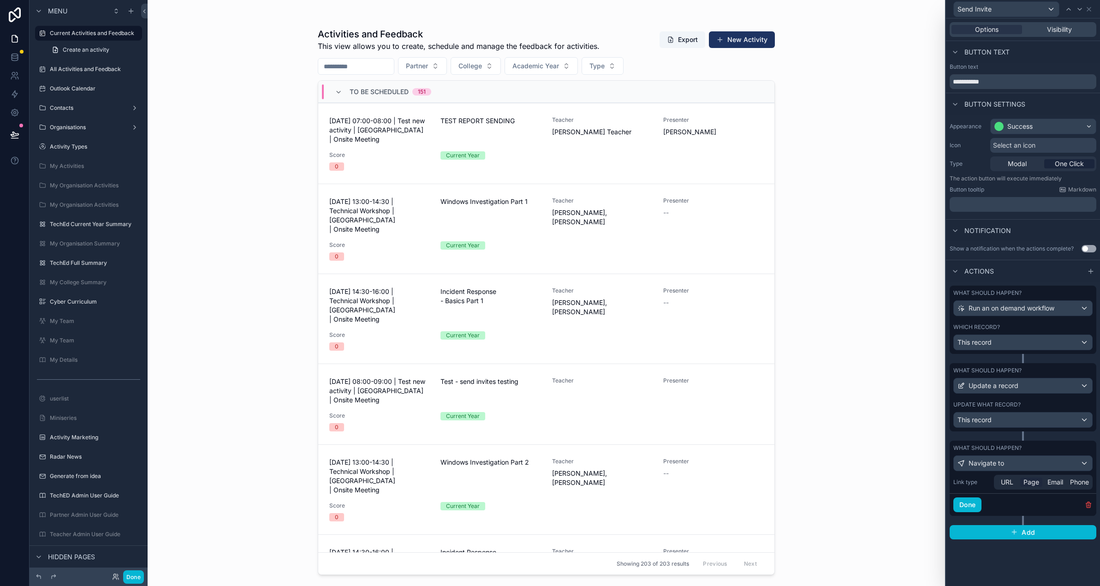
click at [1033, 481] on span "Page" at bounding box center [1031, 481] width 16 height 9
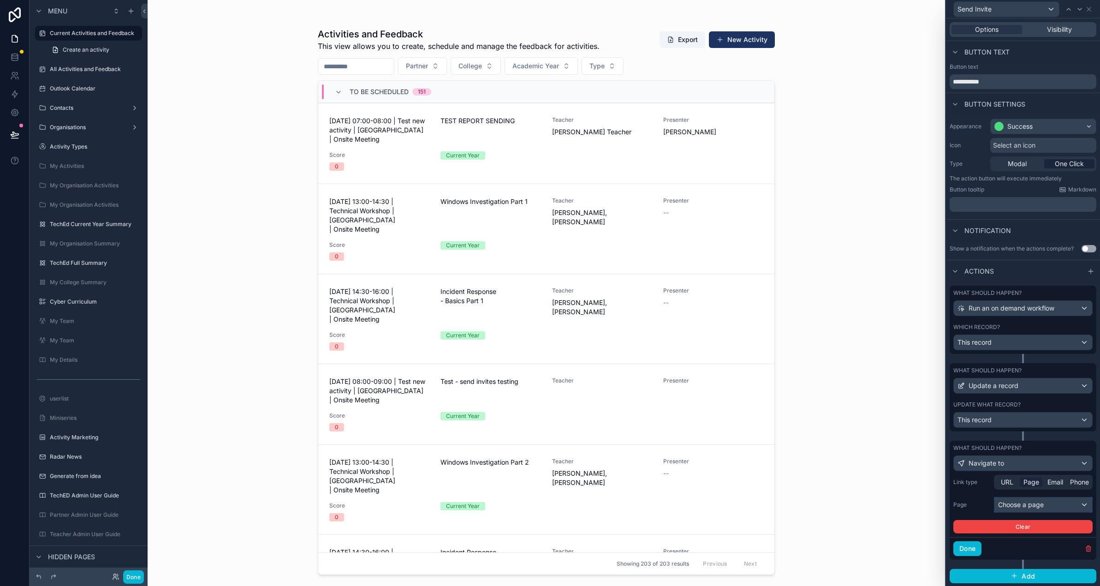
click at [1027, 506] on div "Choose a page" at bounding box center [1043, 504] width 98 height 15
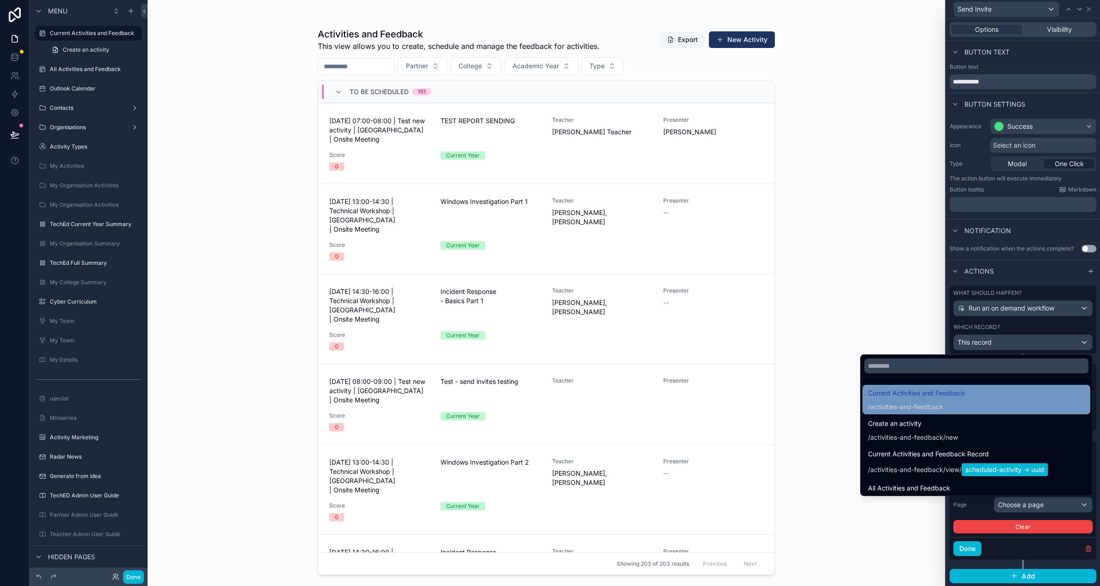
click at [946, 405] on div "/ activities-and-feedback" at bounding box center [916, 406] width 97 height 9
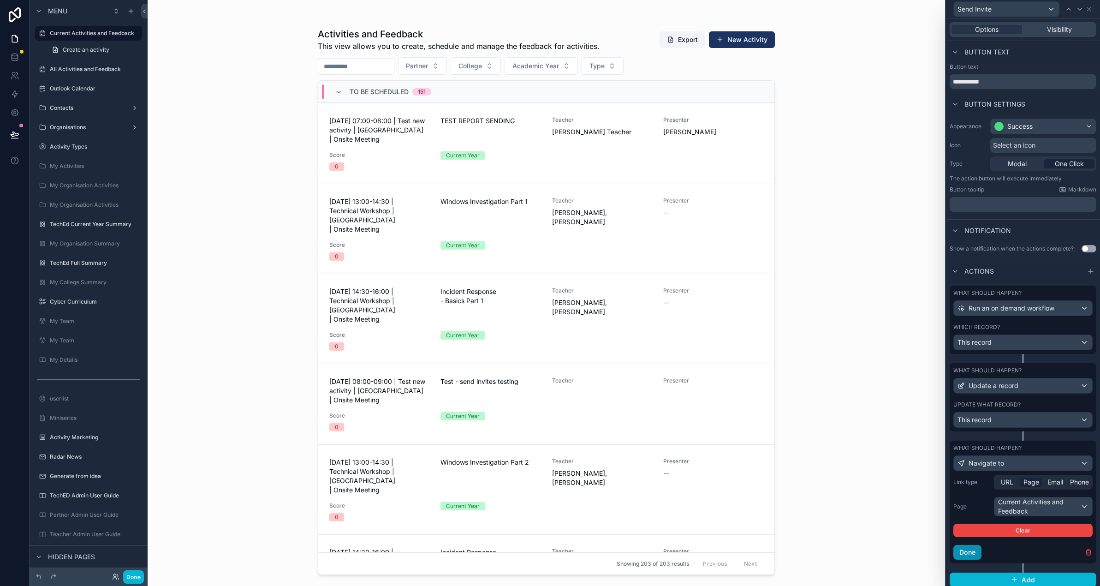
drag, startPoint x: 960, startPoint y: 551, endPoint x: 978, endPoint y: 551, distance: 18.0
click at [960, 551] on button "Done" at bounding box center [967, 552] width 28 height 15
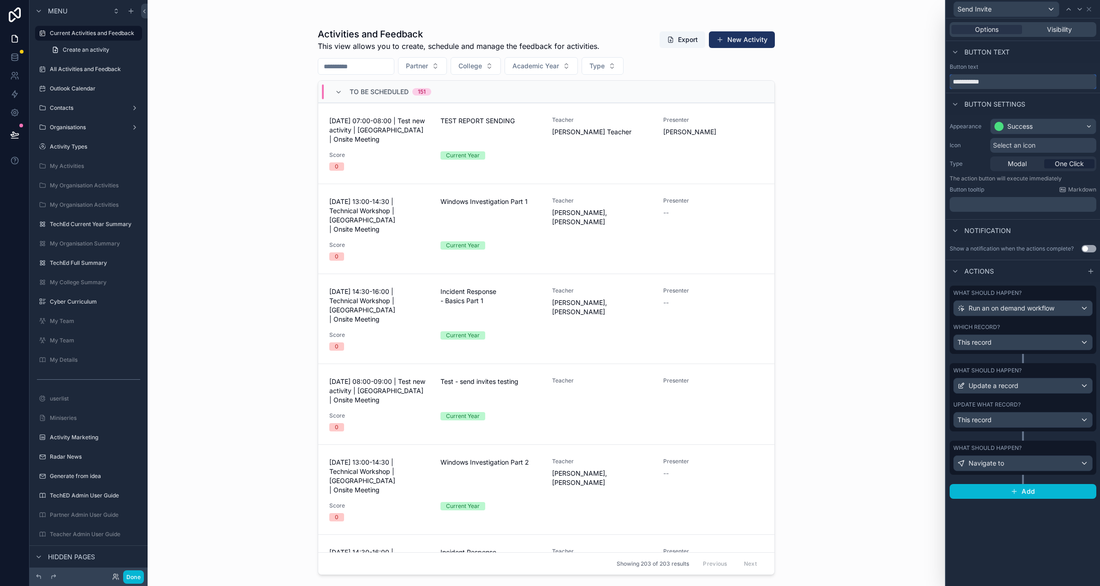
click at [992, 80] on input "**********" at bounding box center [1023, 81] width 147 height 15
type input "**********"
click at [1061, 44] on div "Button text" at bounding box center [1023, 52] width 154 height 22
click at [1089, 9] on icon at bounding box center [1088, 9] width 7 height 7
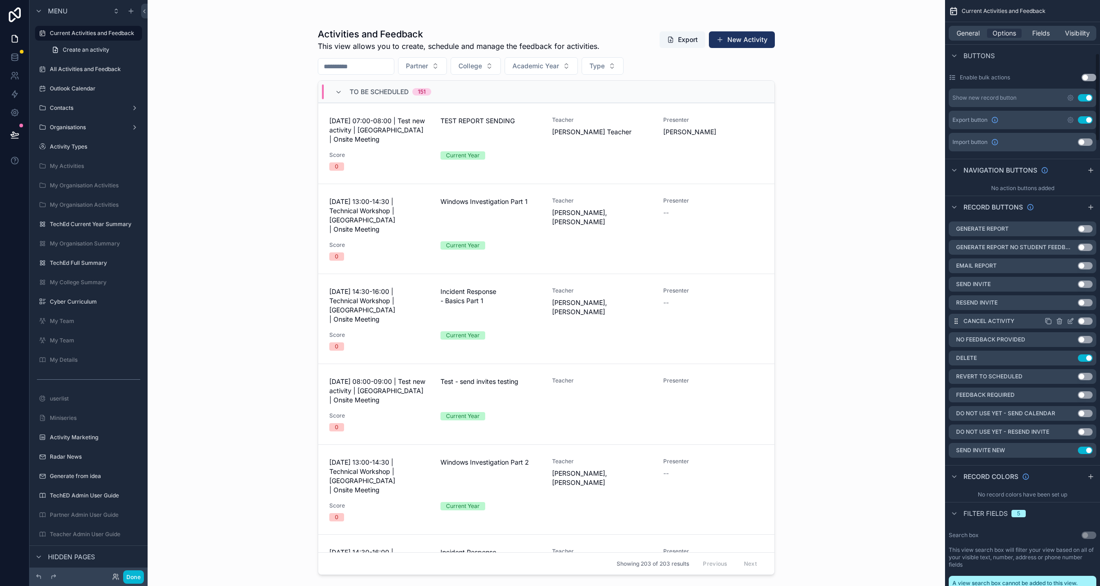
scroll to position [353, 0]
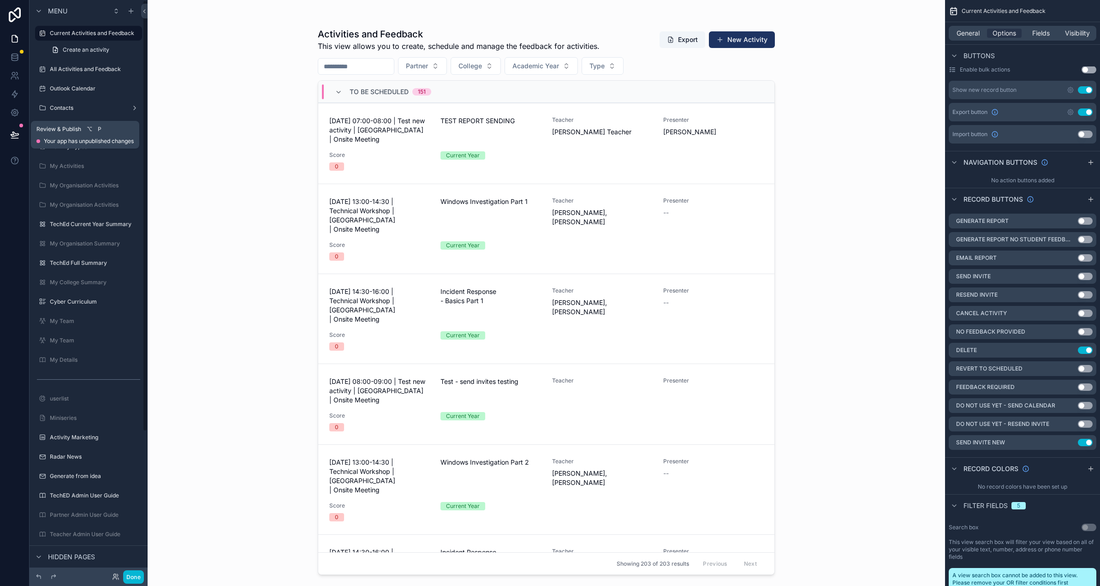
click at [12, 135] on icon at bounding box center [14, 134] width 9 height 9
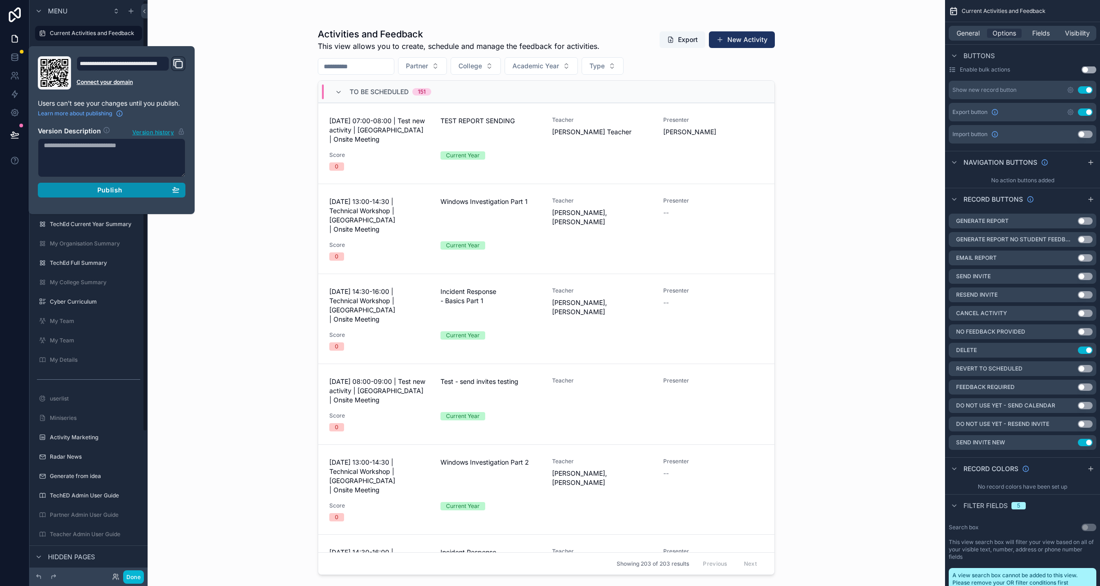
click at [114, 188] on span "Publish" at bounding box center [109, 190] width 25 height 8
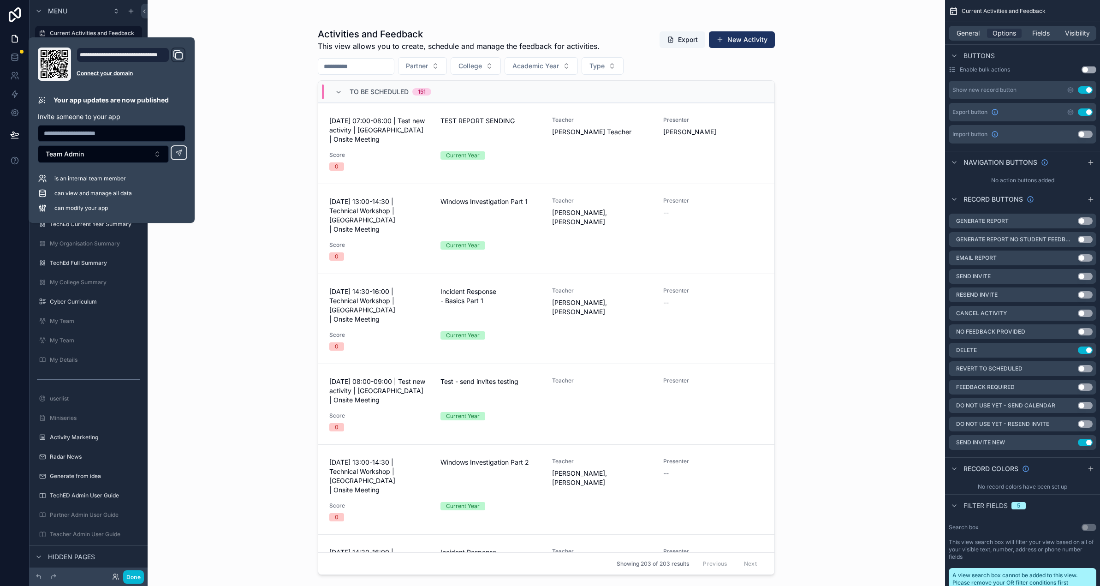
click at [547, 151] on div "scrollable content" at bounding box center [546, 287] width 472 height 575
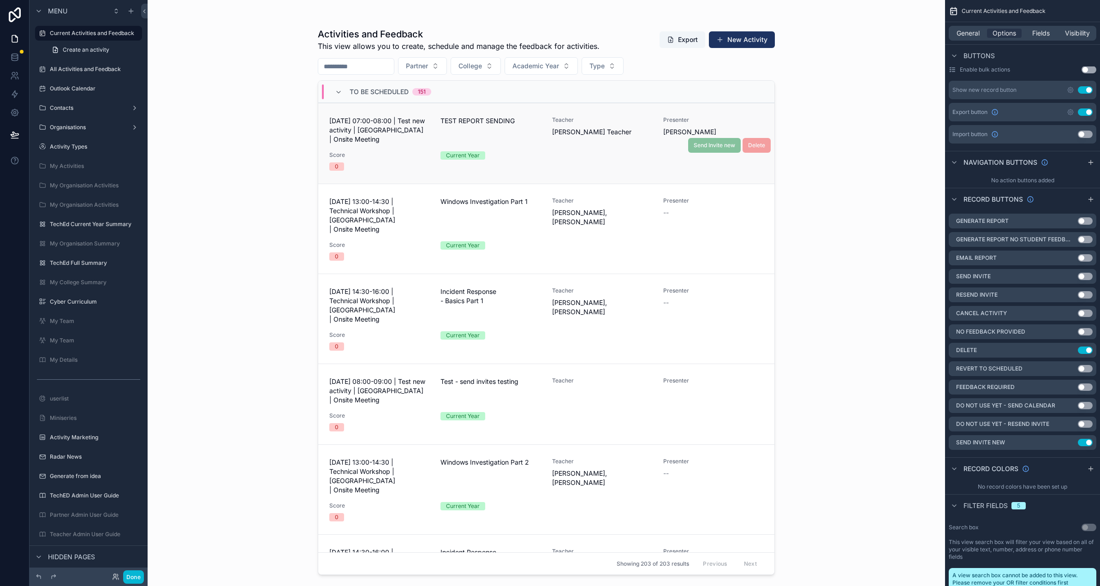
click at [541, 150] on div "[DATE] 07:00-08:00 | Test new activity | [GEOGRAPHIC_DATA] | Onsite Meeting TES…" at bounding box center [546, 143] width 434 height 54
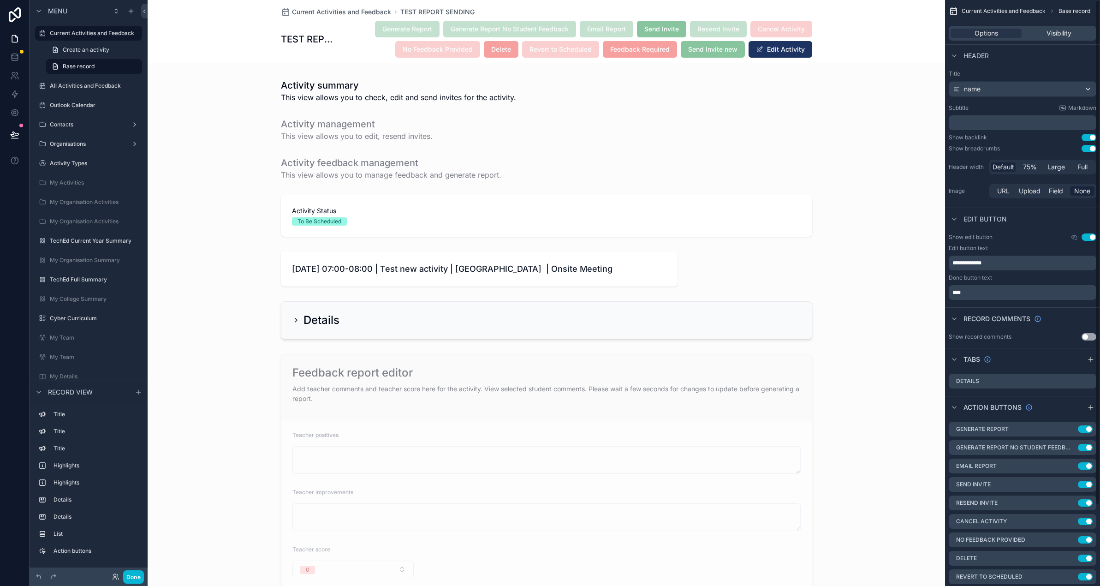
scroll to position [94, 0]
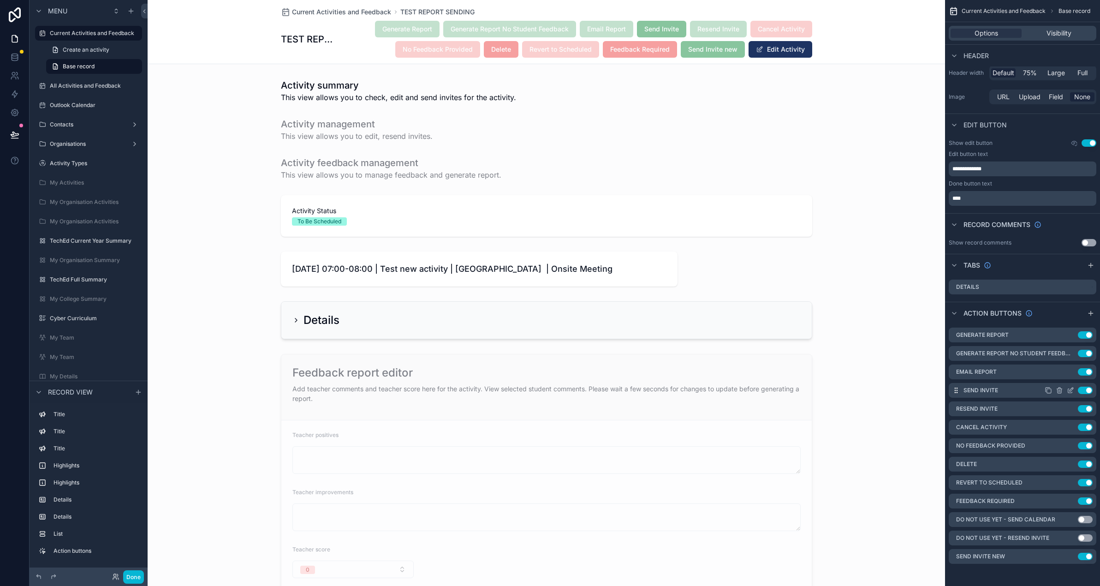
click at [1085, 391] on button "Use setting" at bounding box center [1085, 389] width 15 height 7
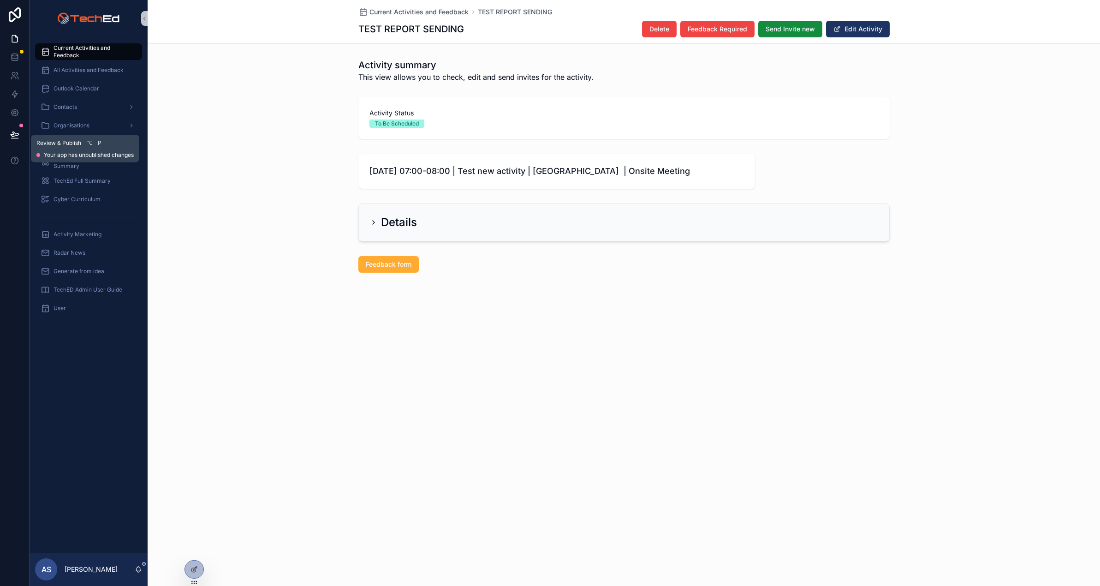
click at [22, 131] on button at bounding box center [15, 135] width 20 height 26
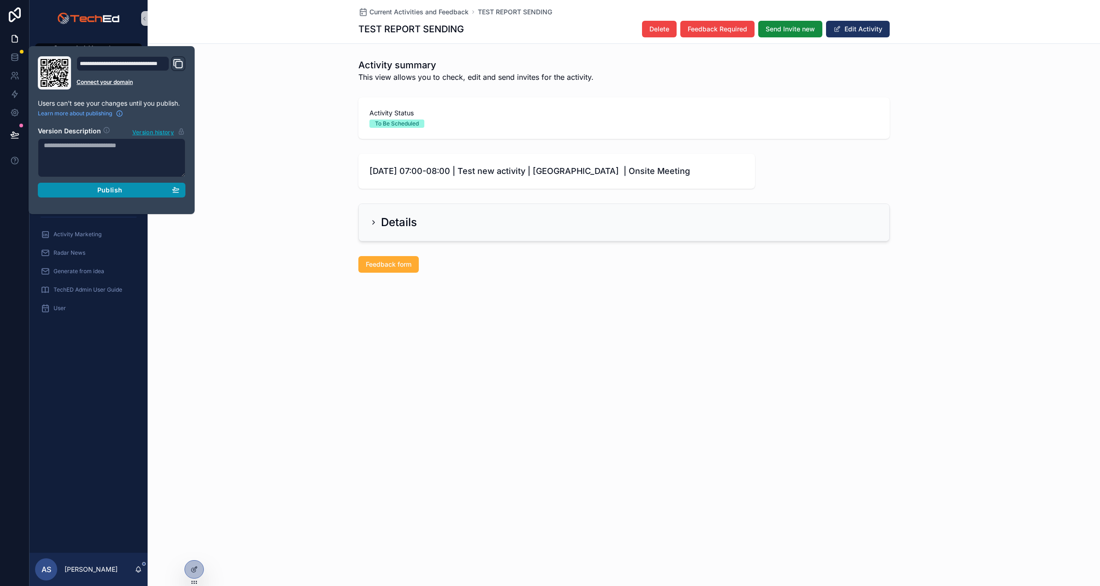
click at [109, 190] on span "Publish" at bounding box center [109, 190] width 25 height 8
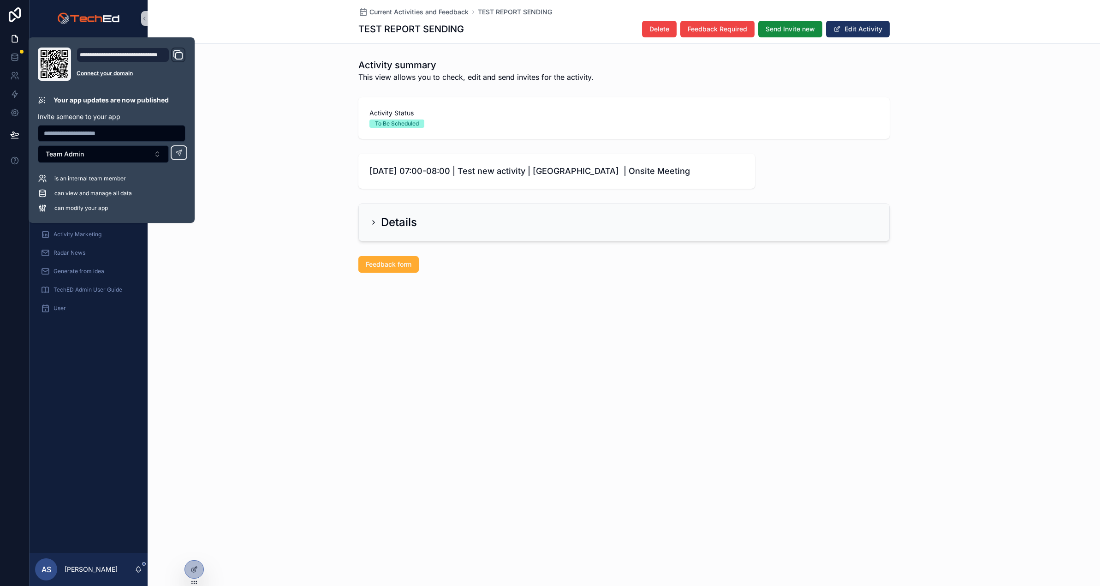
click at [219, 262] on div "Feedback form" at bounding box center [624, 264] width 952 height 24
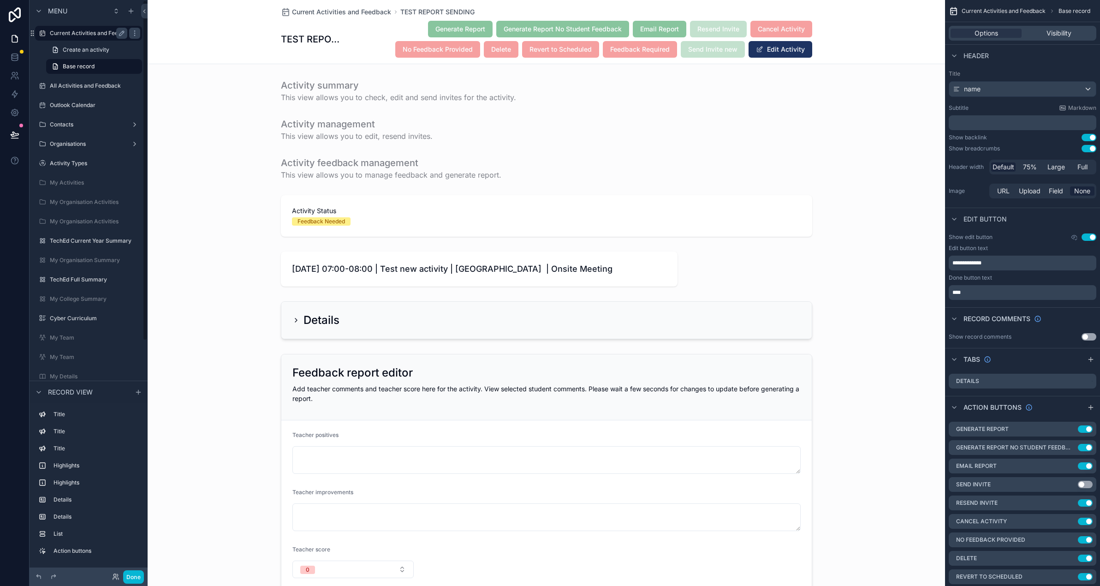
click at [78, 32] on label "Current Activities and Feedback" at bounding box center [92, 33] width 84 height 7
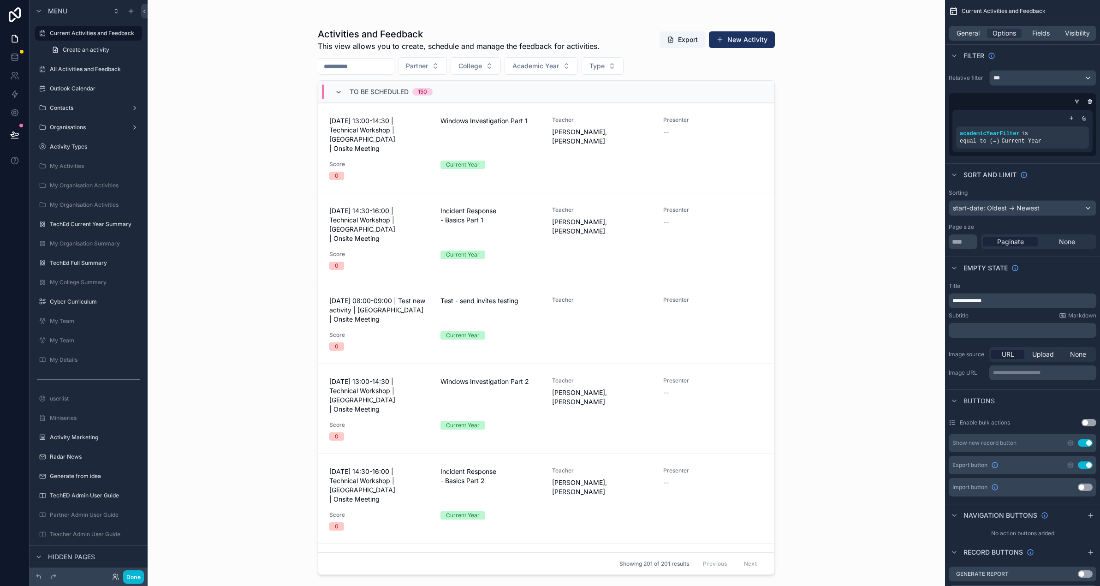
click at [336, 89] on icon "scrollable content" at bounding box center [338, 92] width 7 height 7
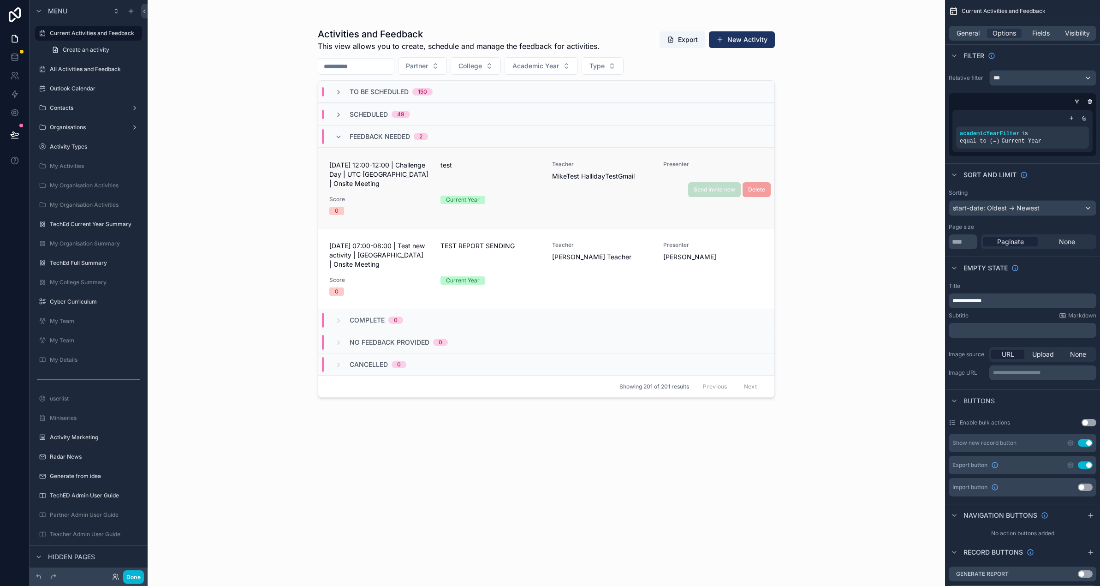
click at [391, 198] on span "Score" at bounding box center [379, 199] width 100 height 7
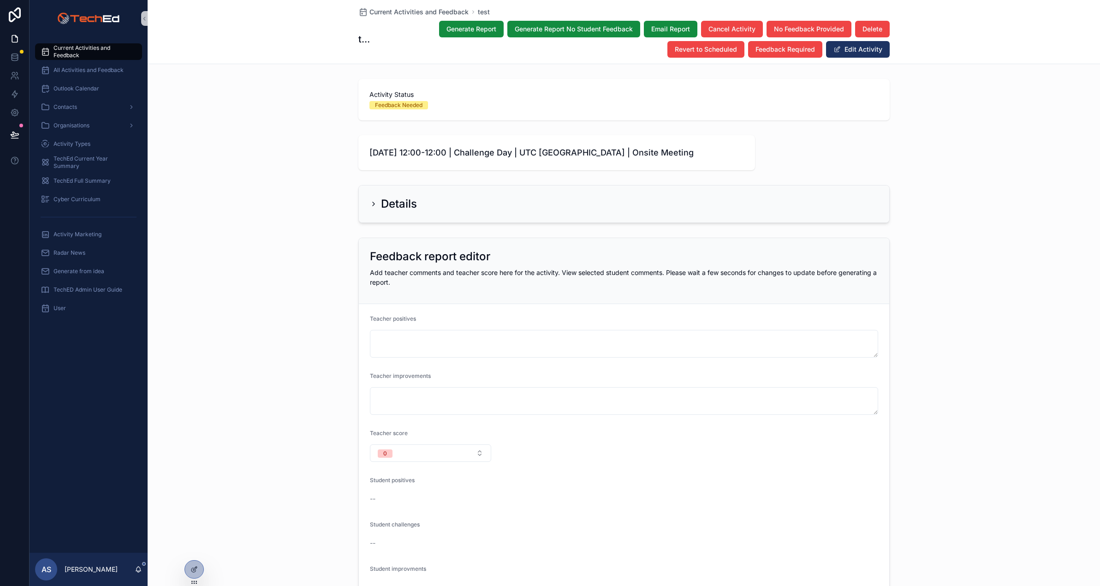
click at [409, 203] on h2 "Details" at bounding box center [399, 203] width 36 height 15
click at [373, 203] on icon "scrollable content" at bounding box center [373, 203] width 7 height 7
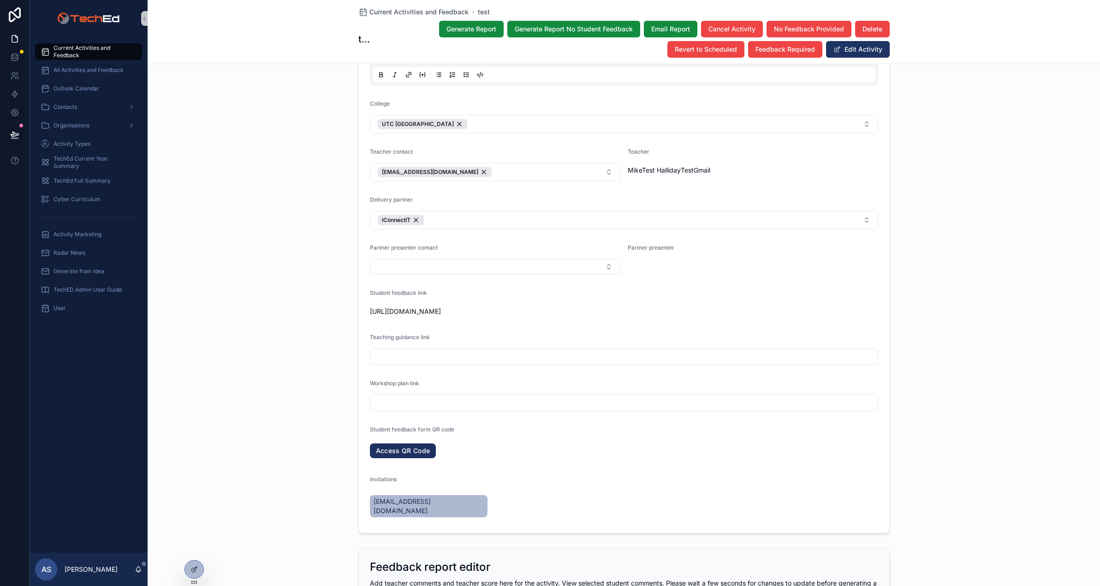
scroll to position [332, 0]
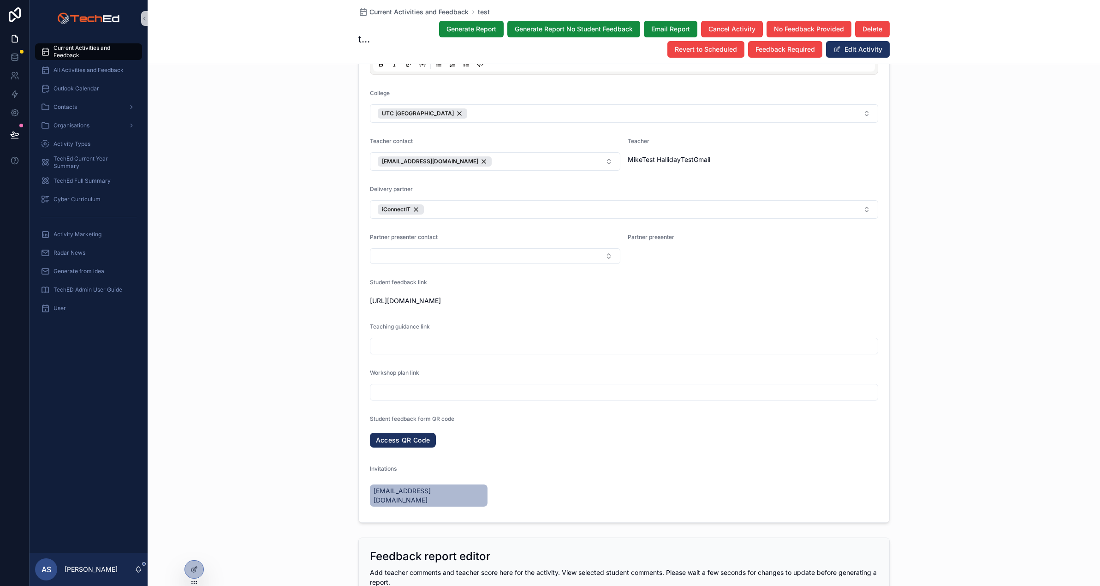
click at [428, 297] on span "[URL][DOMAIN_NAME]" at bounding box center [624, 300] width 508 height 9
copy span "[URL][DOMAIN_NAME]"
click at [307, 196] on div "**********" at bounding box center [624, 188] width 952 height 677
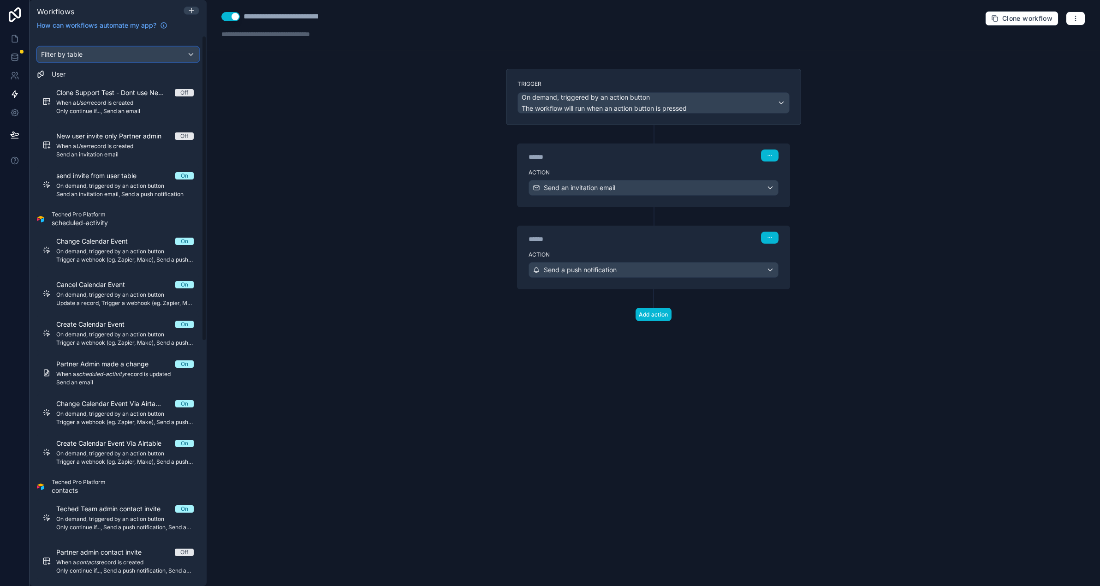
click at [112, 49] on div "Filter by table" at bounding box center [117, 54] width 161 height 15
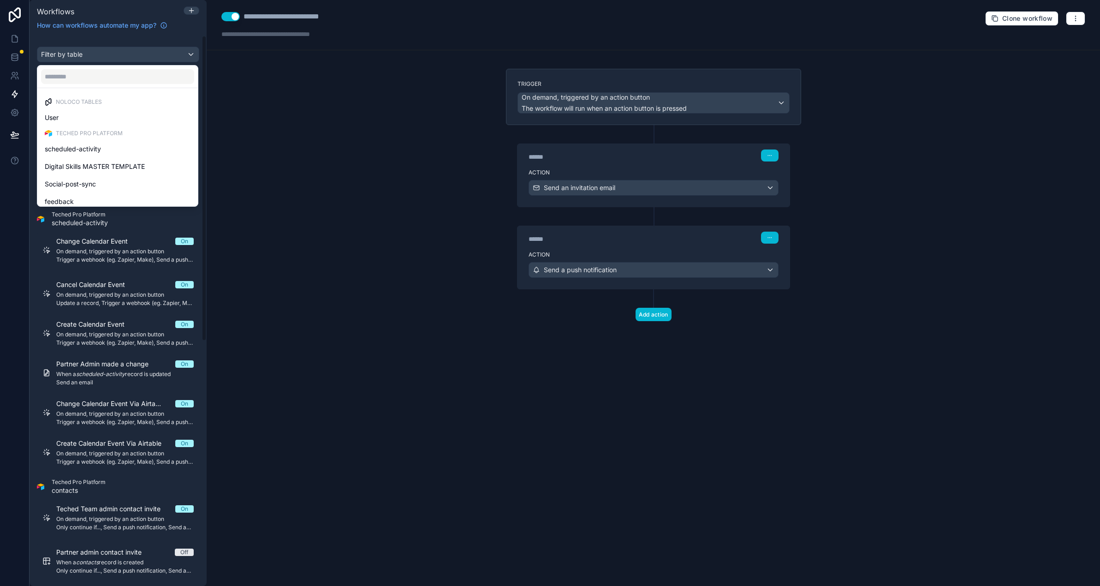
click at [111, 54] on div "scrollable content" at bounding box center [550, 293] width 1100 height 586
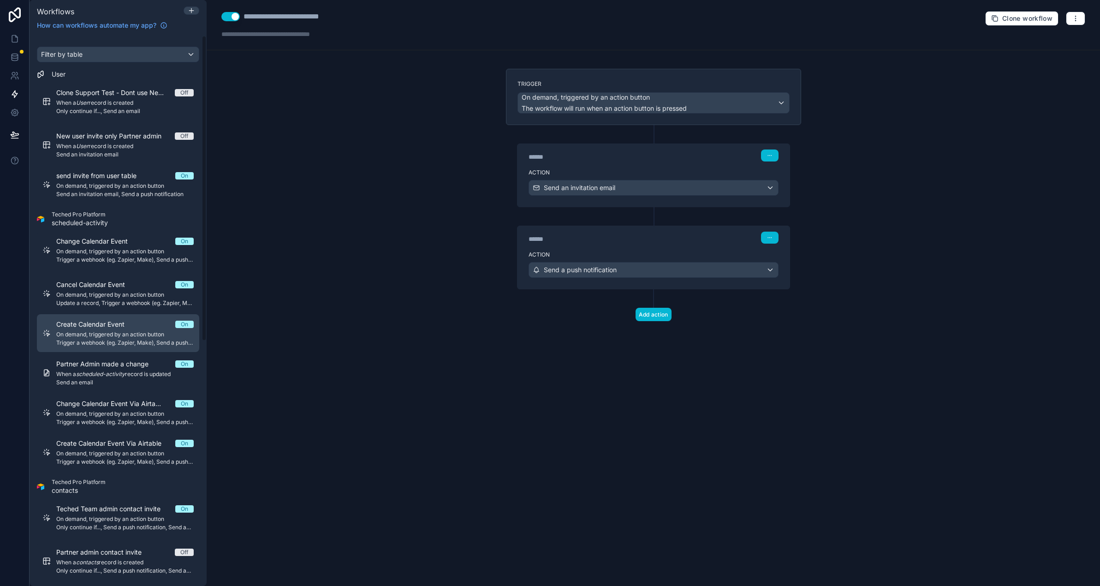
scroll to position [440, 0]
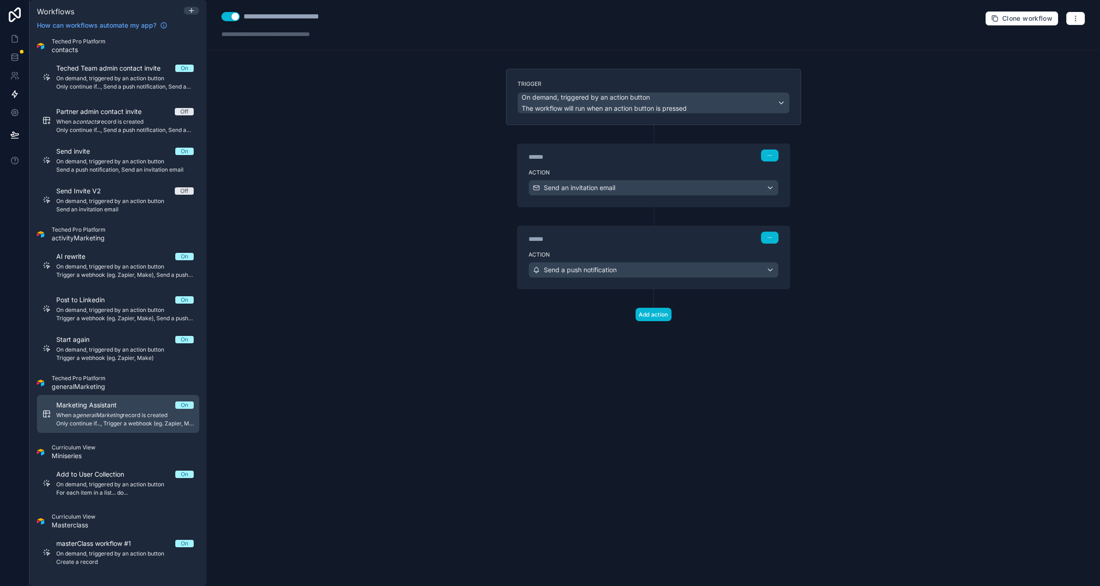
click at [95, 418] on span "When a generalMarketing record is created" at bounding box center [124, 414] width 137 height 7
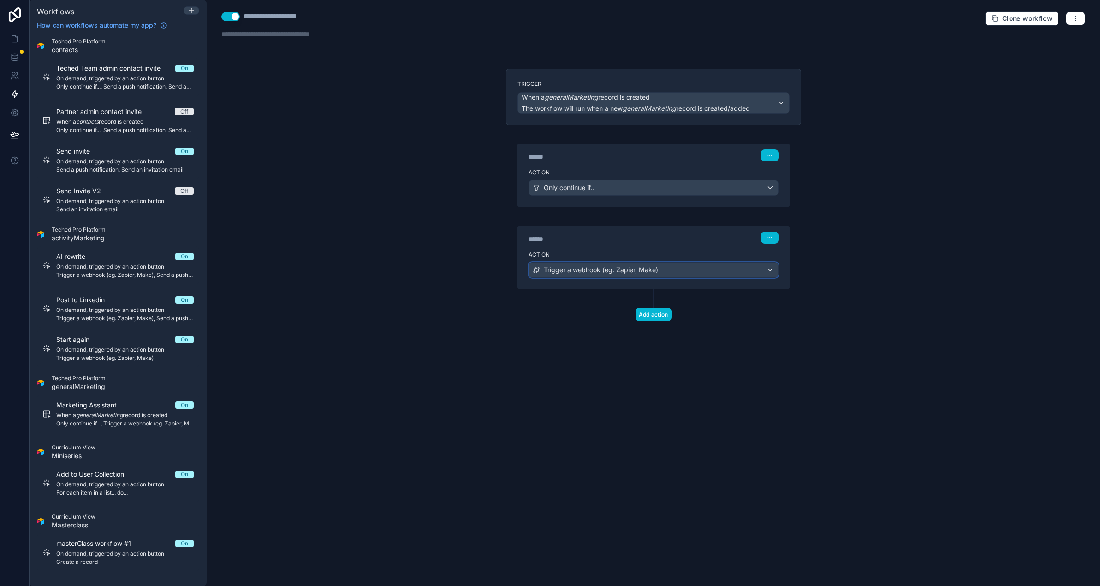
click at [664, 268] on div "Trigger a webhook (eg. Zapier, Make)" at bounding box center [653, 269] width 249 height 15
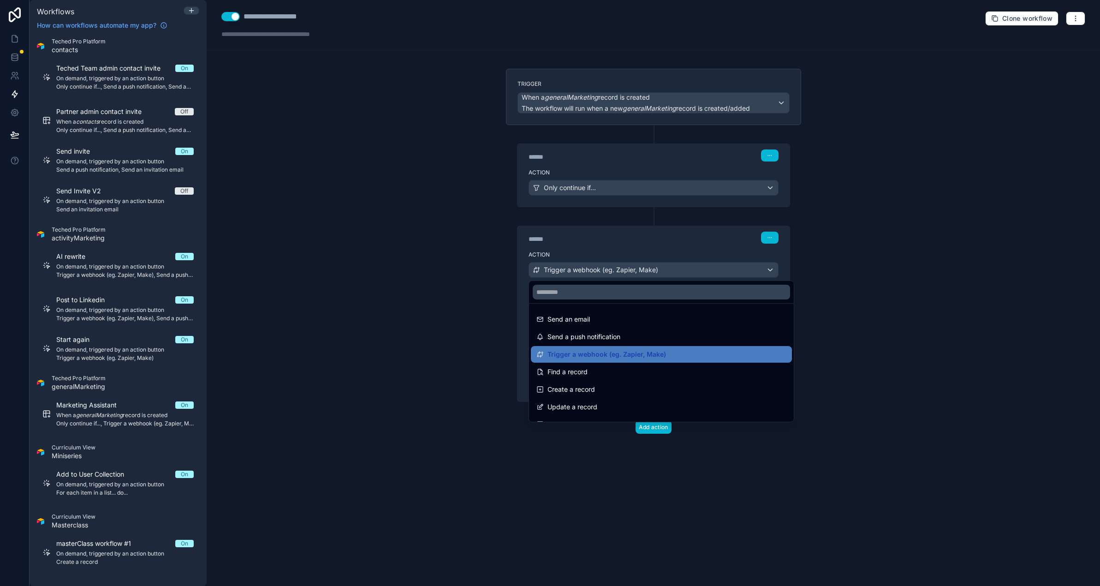
click at [665, 270] on div at bounding box center [550, 293] width 1100 height 586
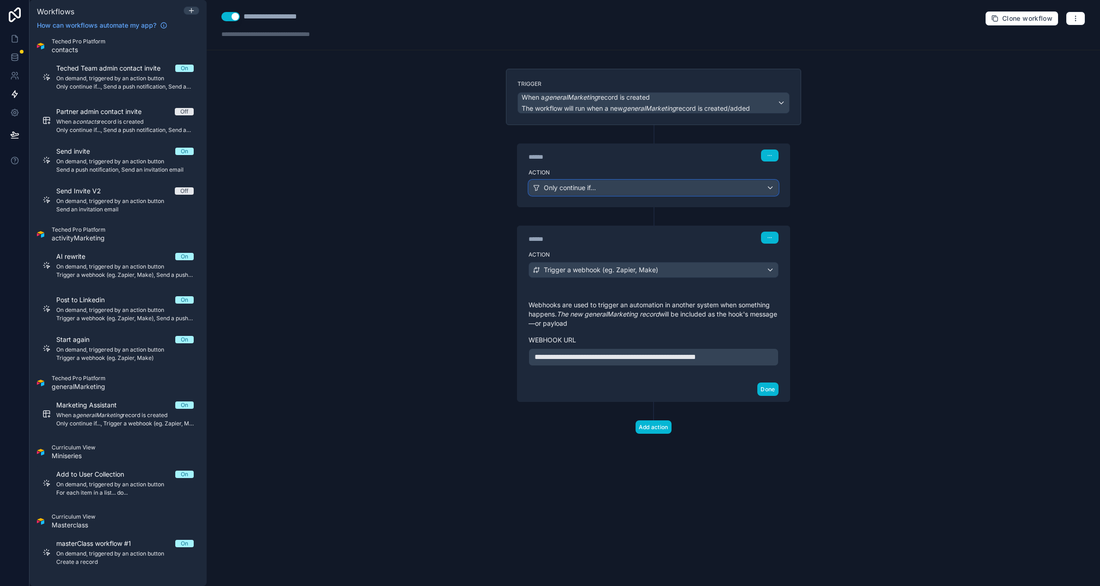
click at [600, 190] on div "Only continue if..." at bounding box center [653, 187] width 249 height 15
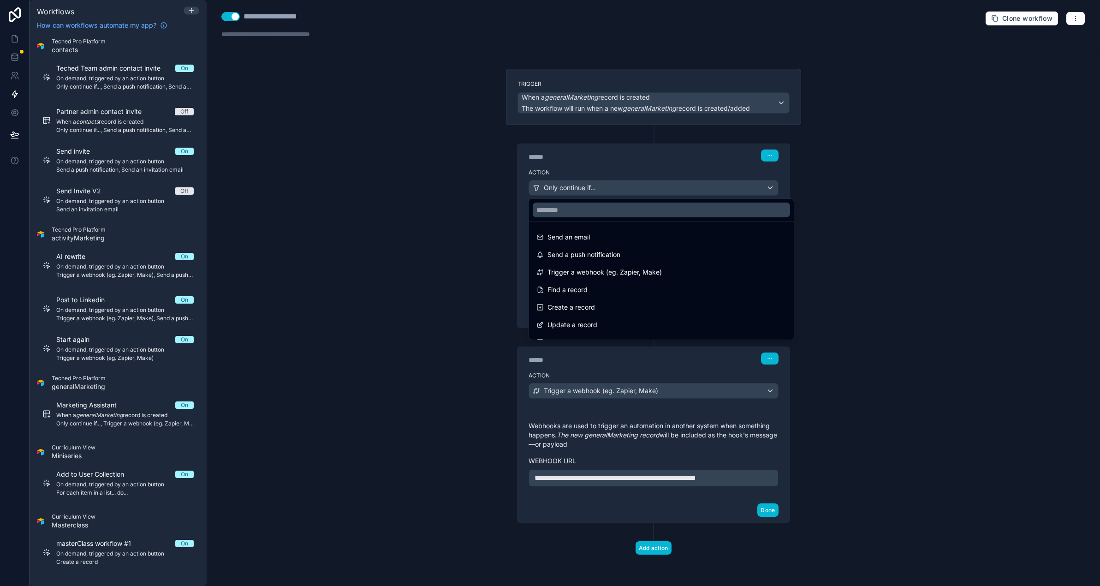
click at [609, 189] on div at bounding box center [550, 293] width 1100 height 586
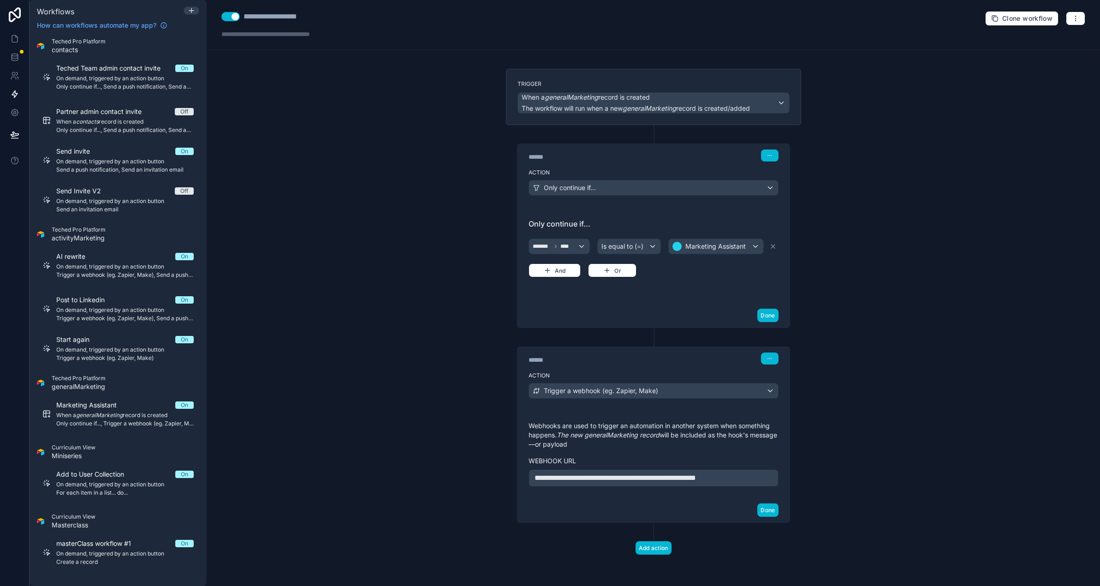
click at [696, 476] on span "**********" at bounding box center [615, 477] width 161 height 7
click at [696, 477] on span "**********" at bounding box center [615, 477] width 161 height 7
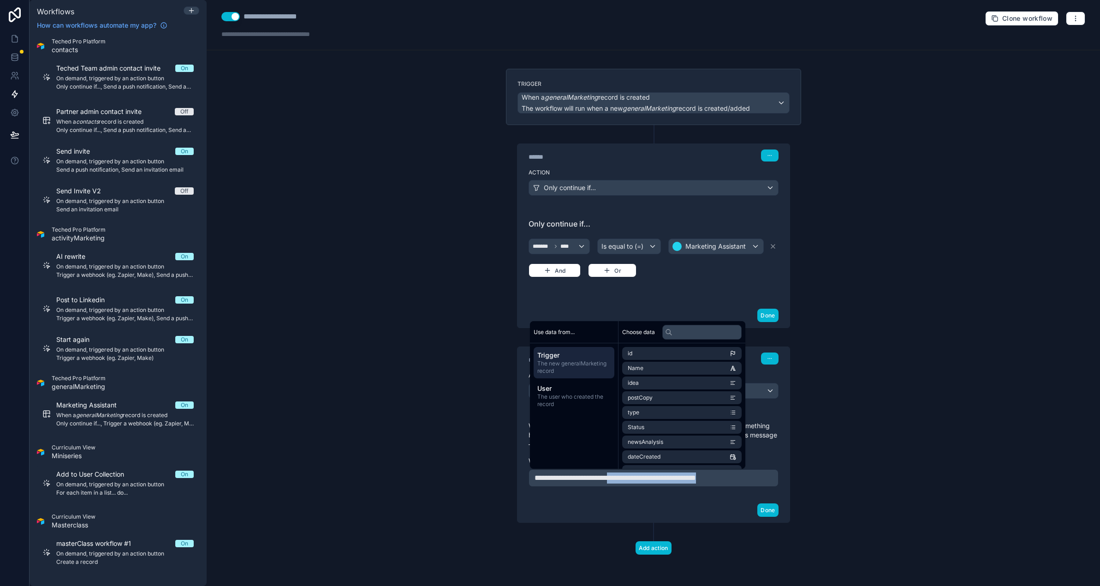
copy span "**********"
